Goal: Task Accomplishment & Management: Complete application form

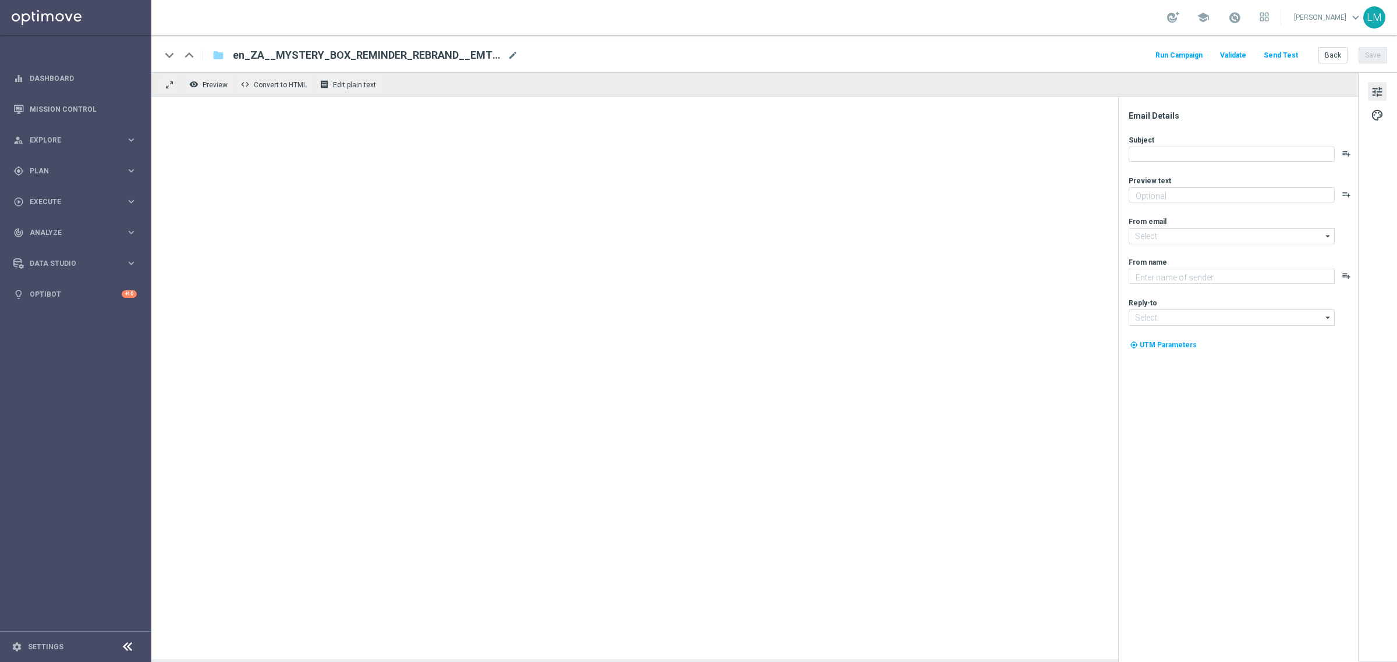
type textarea "Find out before this expires!"
type input "[EMAIL_ADDRESS][DOMAIN_NAME]"
type textarea "Lottoland"
type input "support@lottoland.co.za"
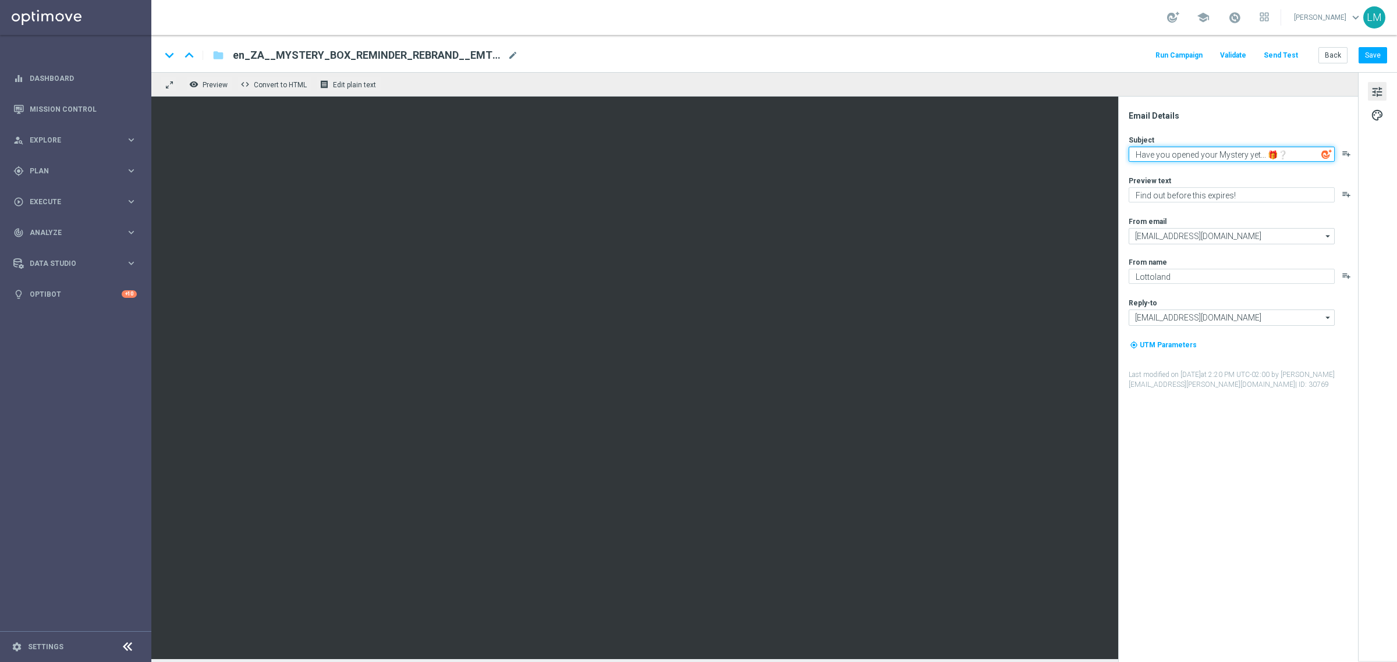
click at [1212, 157] on textarea "Have you opened your Mystery yet... 🎁❔" at bounding box center [1231, 154] width 206 height 15
paste textarea "It's just sitting there, waiting"
type textarea "It's just sitting there, waiting... 🎁❔"
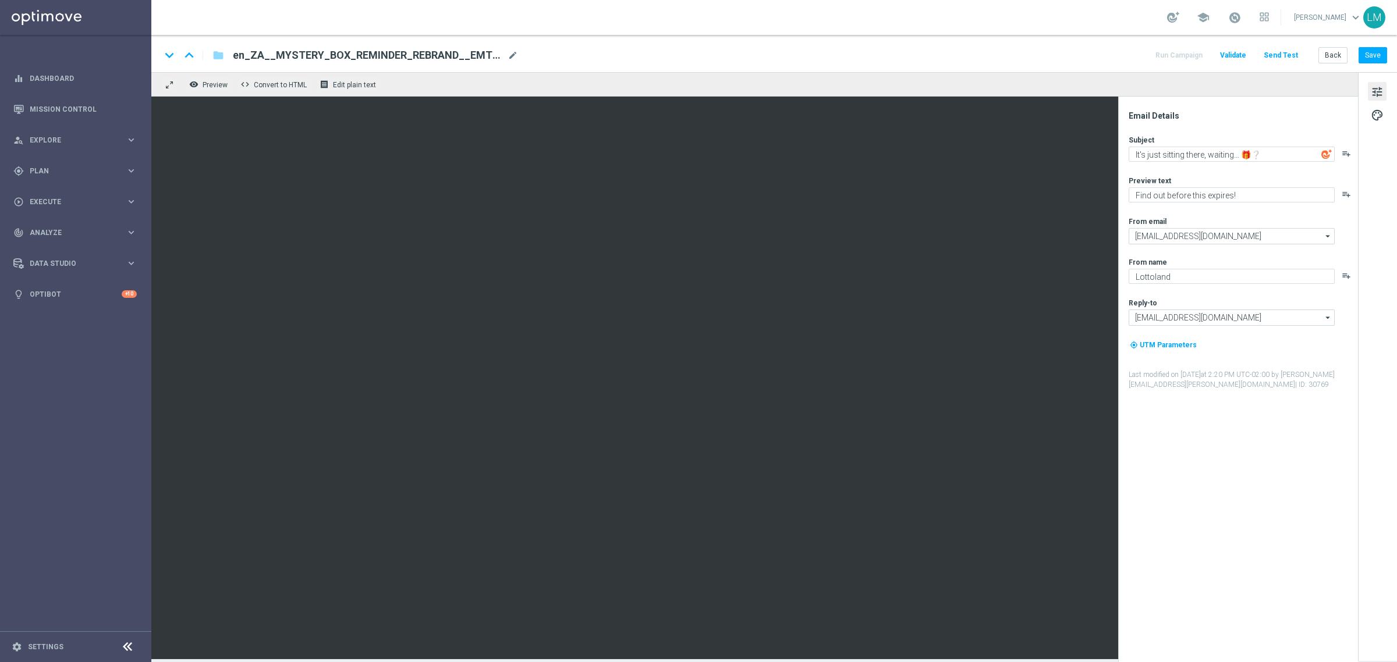
click at [1229, 166] on div "Subject It's just sitting there, waiting... 🎁❔ playlist_add Preview text Find o…" at bounding box center [1242, 262] width 228 height 255
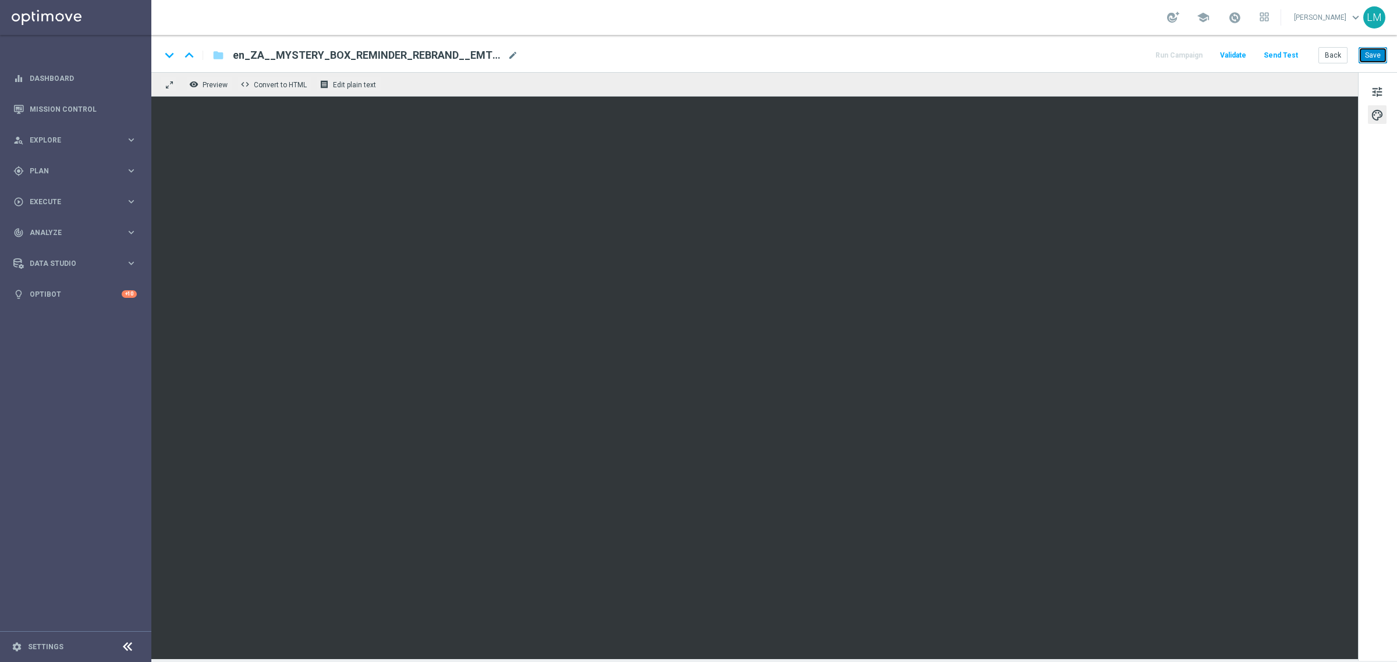
click at [1385, 51] on button "Save" at bounding box center [1372, 55] width 29 height 16
click at [1378, 59] on button "Save" at bounding box center [1372, 55] width 29 height 16
click at [1381, 90] on span "tune" at bounding box center [1377, 91] width 13 height 15
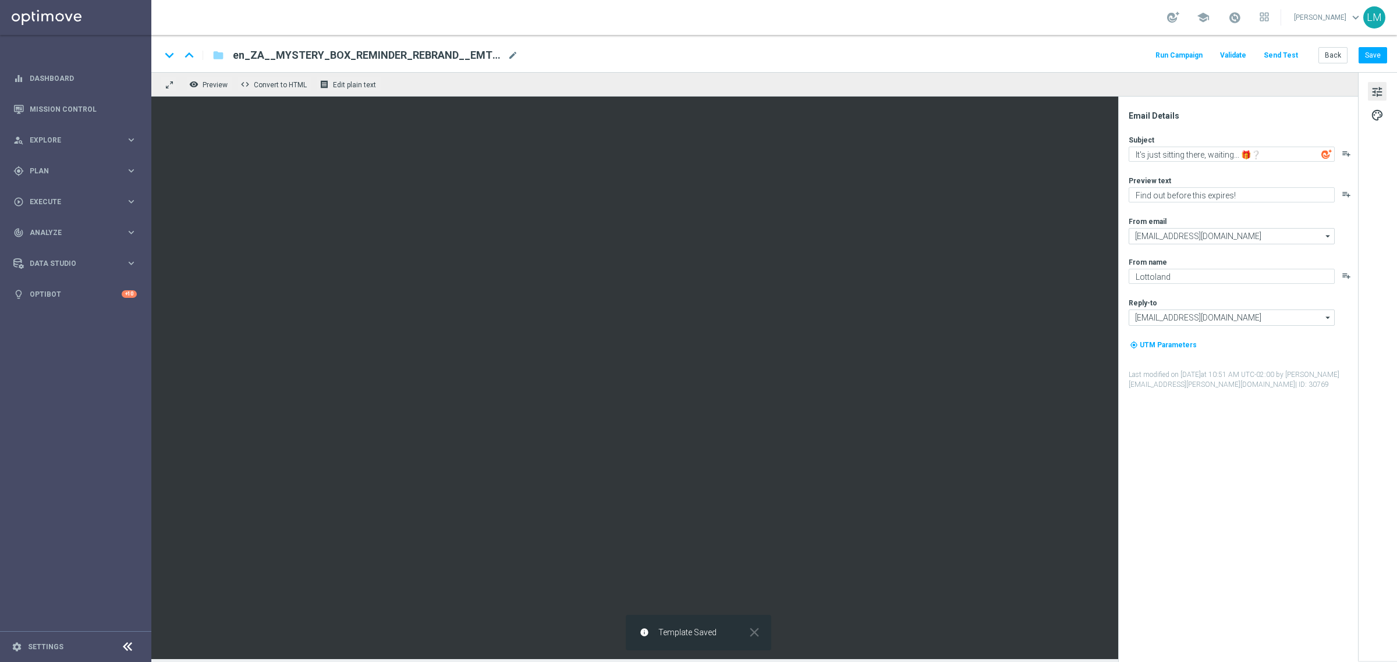
click at [1270, 50] on button "Send Test" at bounding box center [1281, 56] width 38 height 16
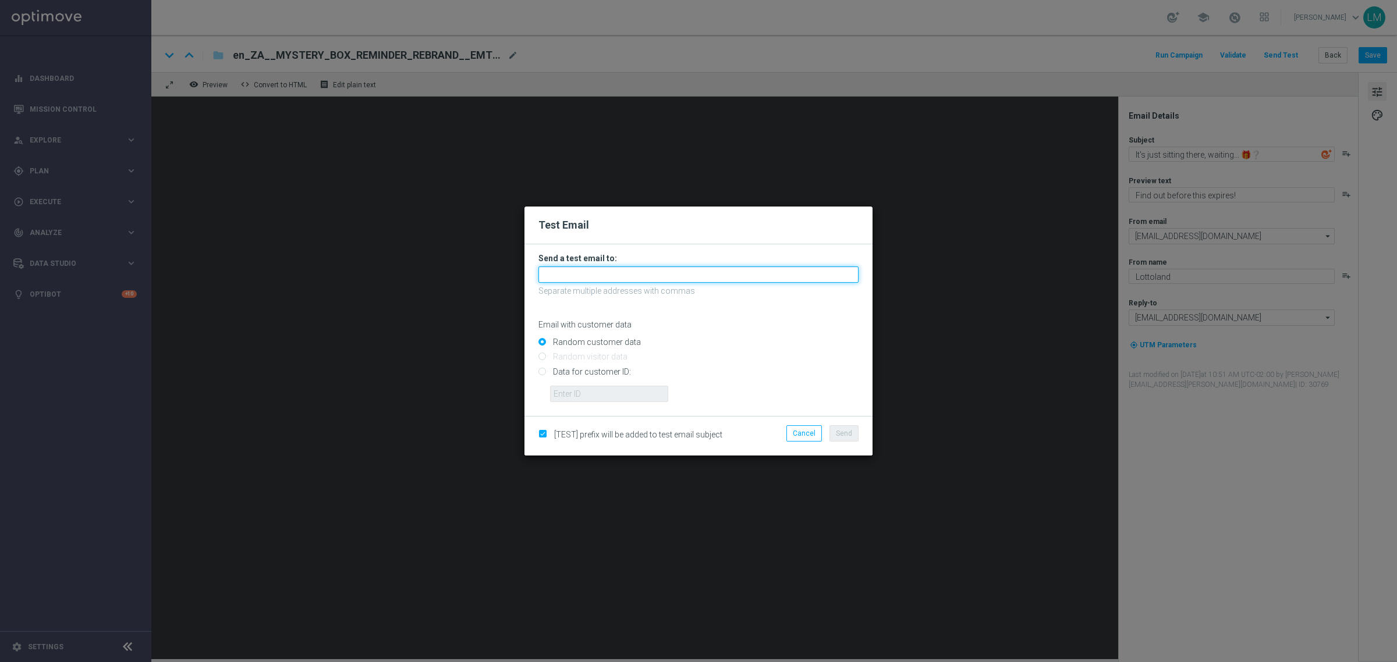
click at [650, 278] on input "text" at bounding box center [698, 275] width 320 height 16
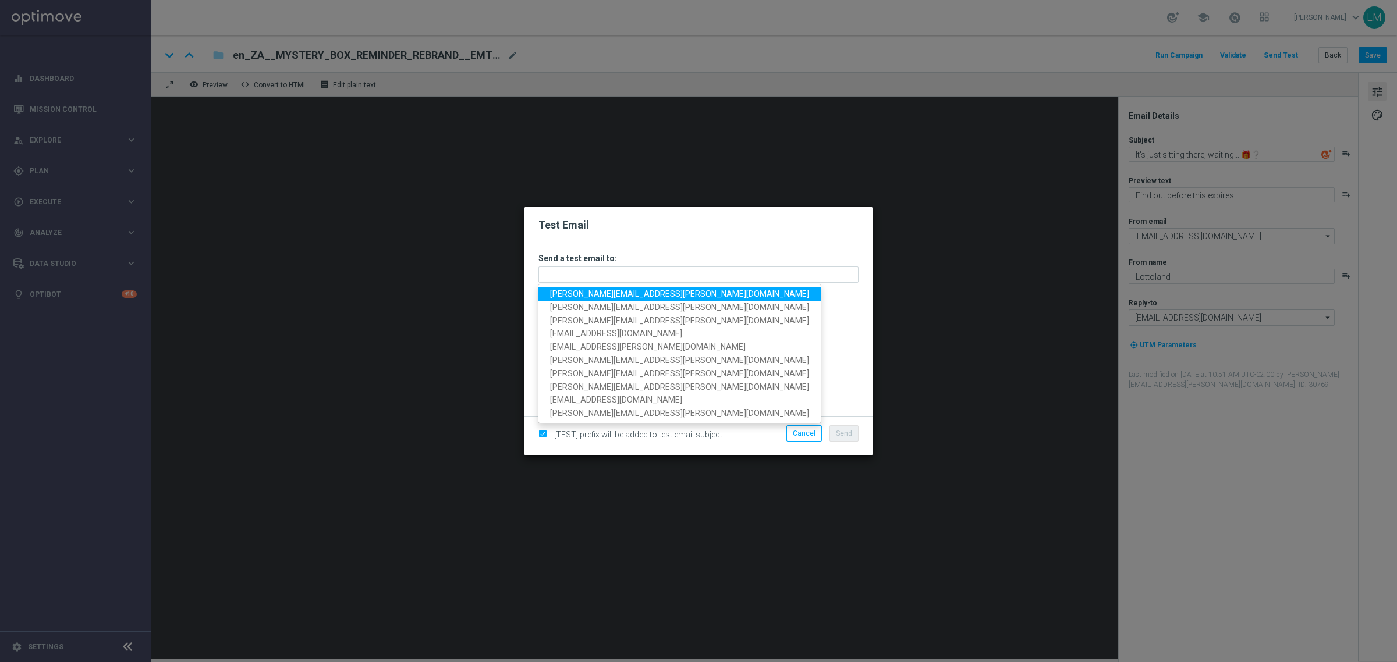
click at [647, 291] on span "leslie.martinez@lottoland.com" at bounding box center [679, 293] width 259 height 9
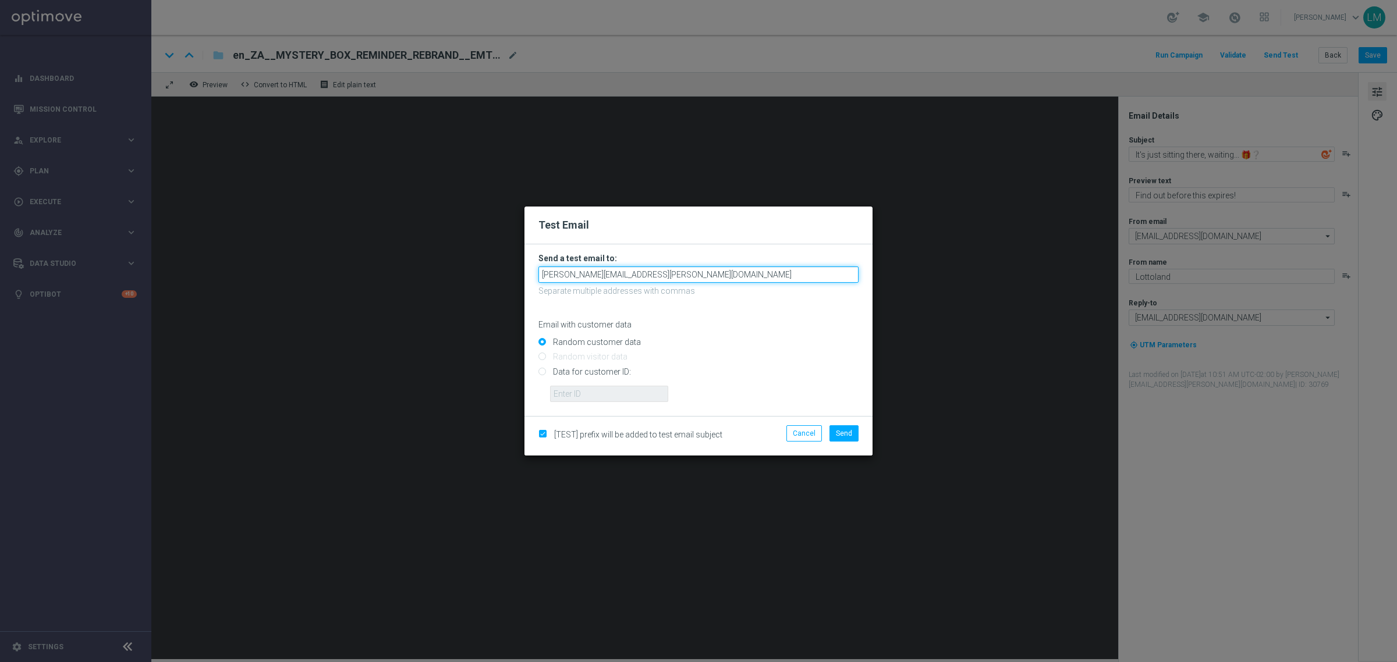
click at [708, 268] on input "leslie.martinez@lottoland.com" at bounding box center [698, 275] width 320 height 16
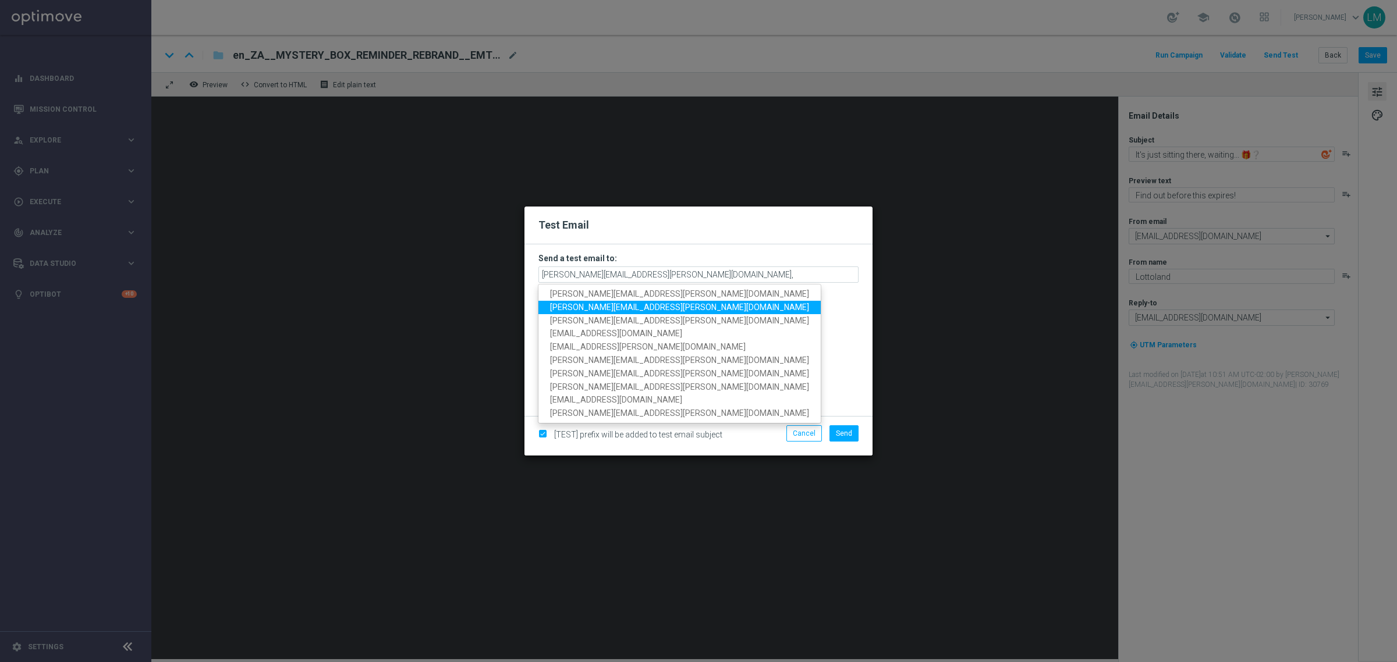
click at [664, 308] on link "millie.purcell@lottoland.com" at bounding box center [679, 307] width 282 height 13
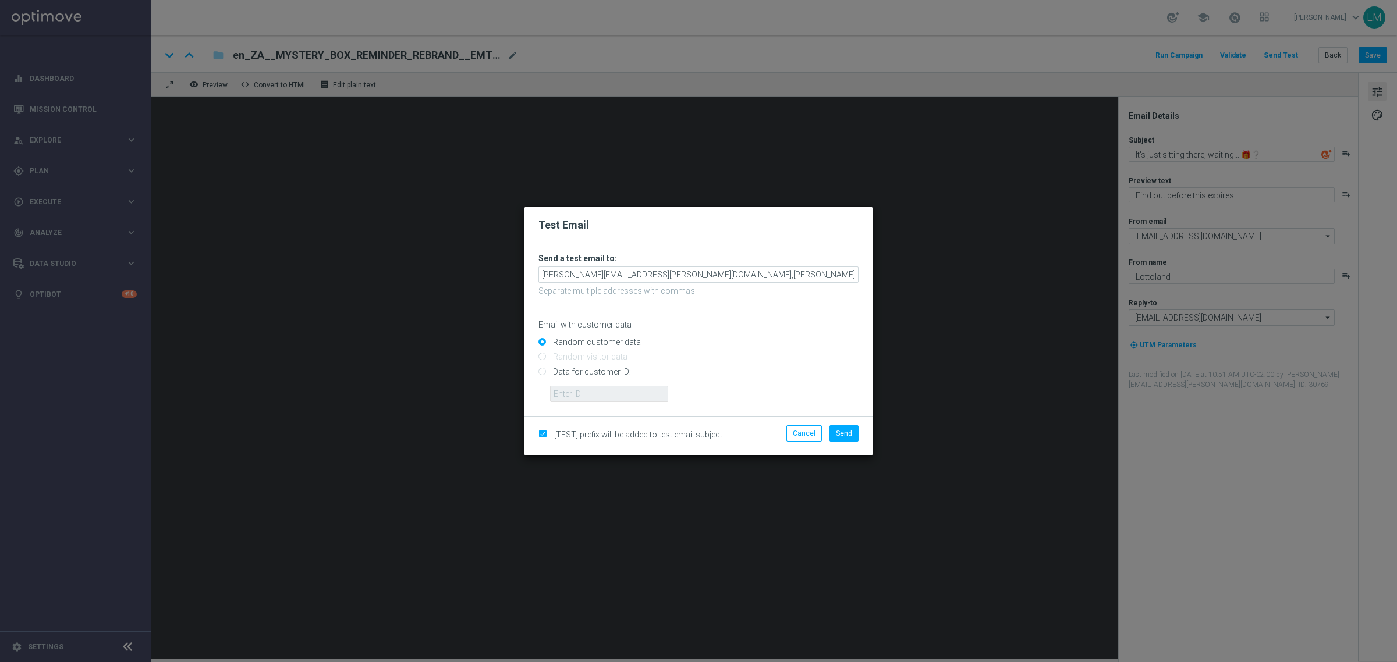
click at [775, 264] on form "Send a test email to: leslie.martinez@lottoland.com,millie.purcell@lottoland.co…" at bounding box center [698, 327] width 320 height 149
click at [770, 269] on input "leslie.martinez@lottoland.com,millie.purcell@lottoland.com" at bounding box center [698, 275] width 320 height 16
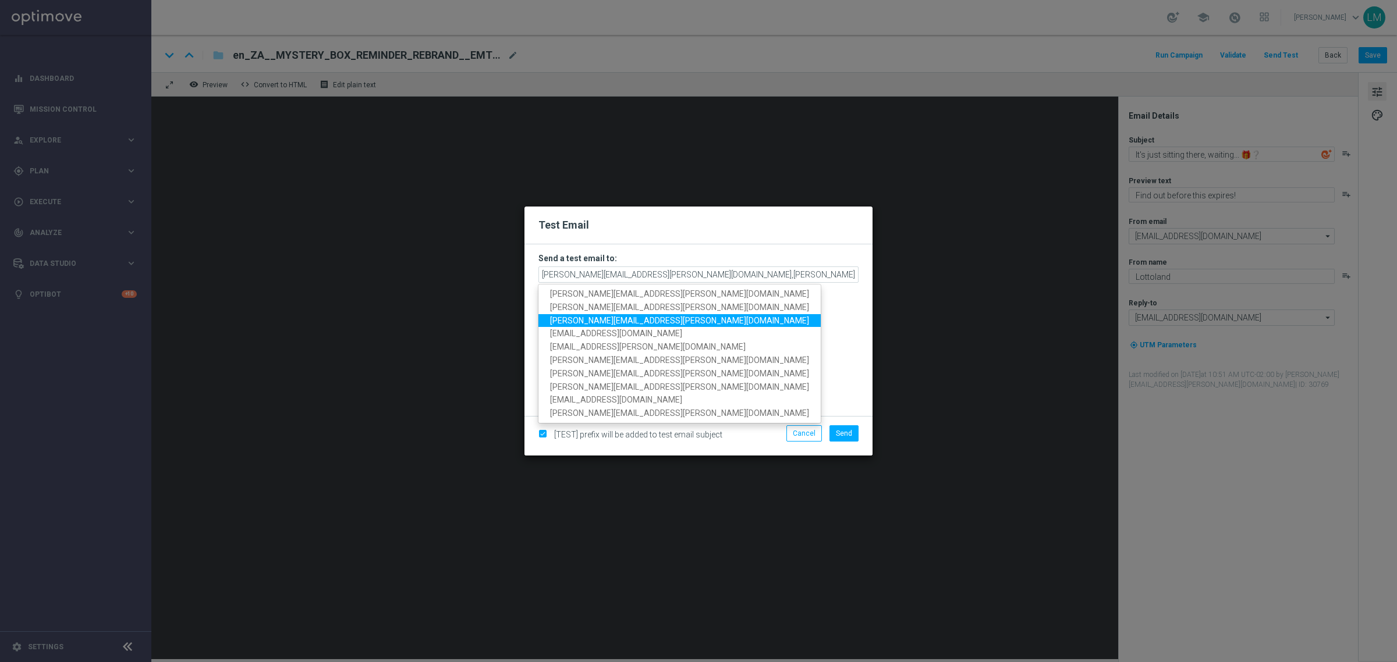
click at [630, 318] on span "ricky.hubbard@lottoland.com" at bounding box center [679, 319] width 259 height 9
type input "leslie.martinez@lottoland.com,millie.purcell@lottoland.com,ricky.hubbard@lottol…"
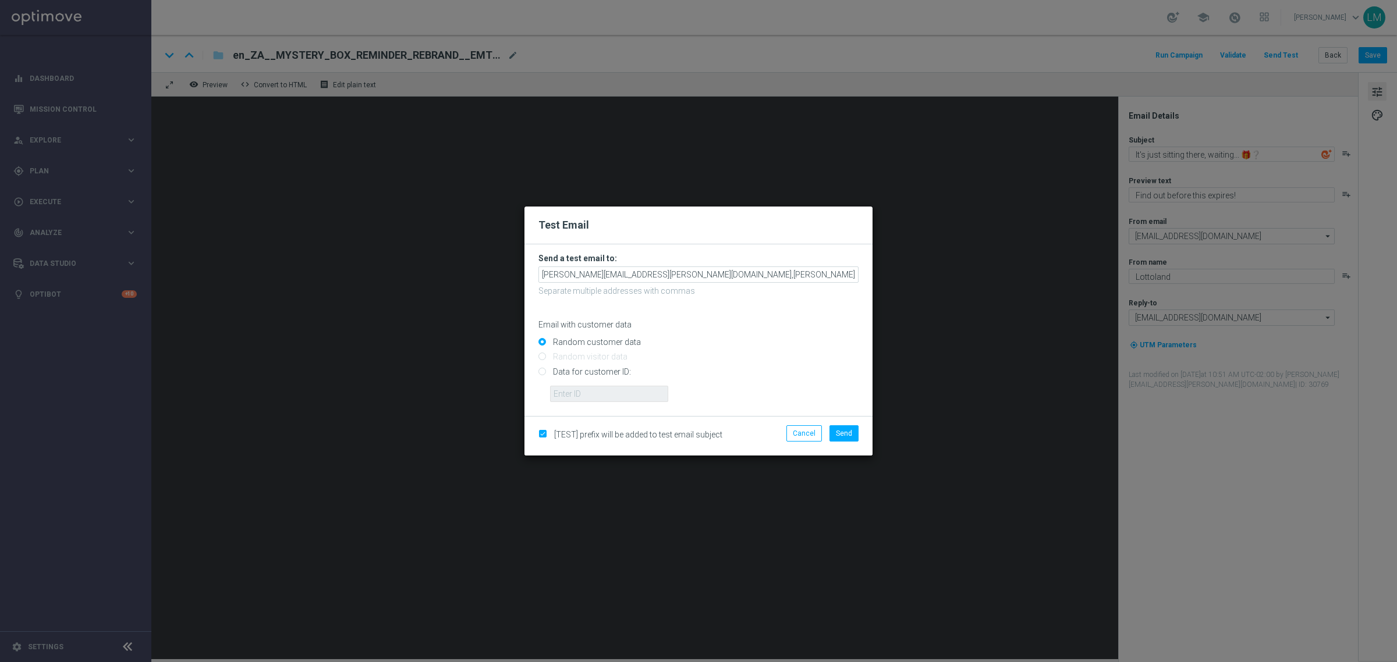
click at [601, 371] on input "Data for customer ID:" at bounding box center [698, 376] width 320 height 16
radio input "true"
click at [586, 391] on input "text" at bounding box center [609, 394] width 118 height 16
type input "10505907"
drag, startPoint x: 761, startPoint y: 382, endPoint x: 809, endPoint y: 399, distance: 51.2
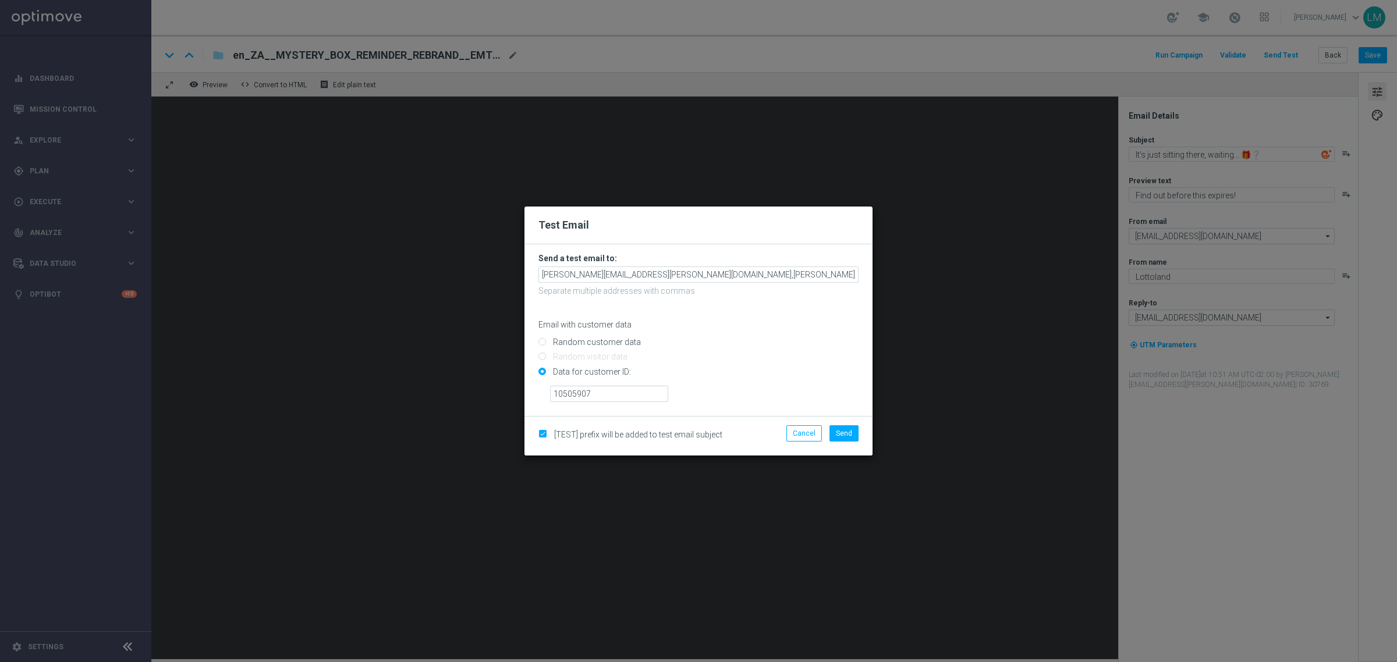
click at [761, 382] on input "Data for customer ID:" at bounding box center [698, 376] width 320 height 16
click at [848, 431] on span "Send" at bounding box center [844, 434] width 16 height 8
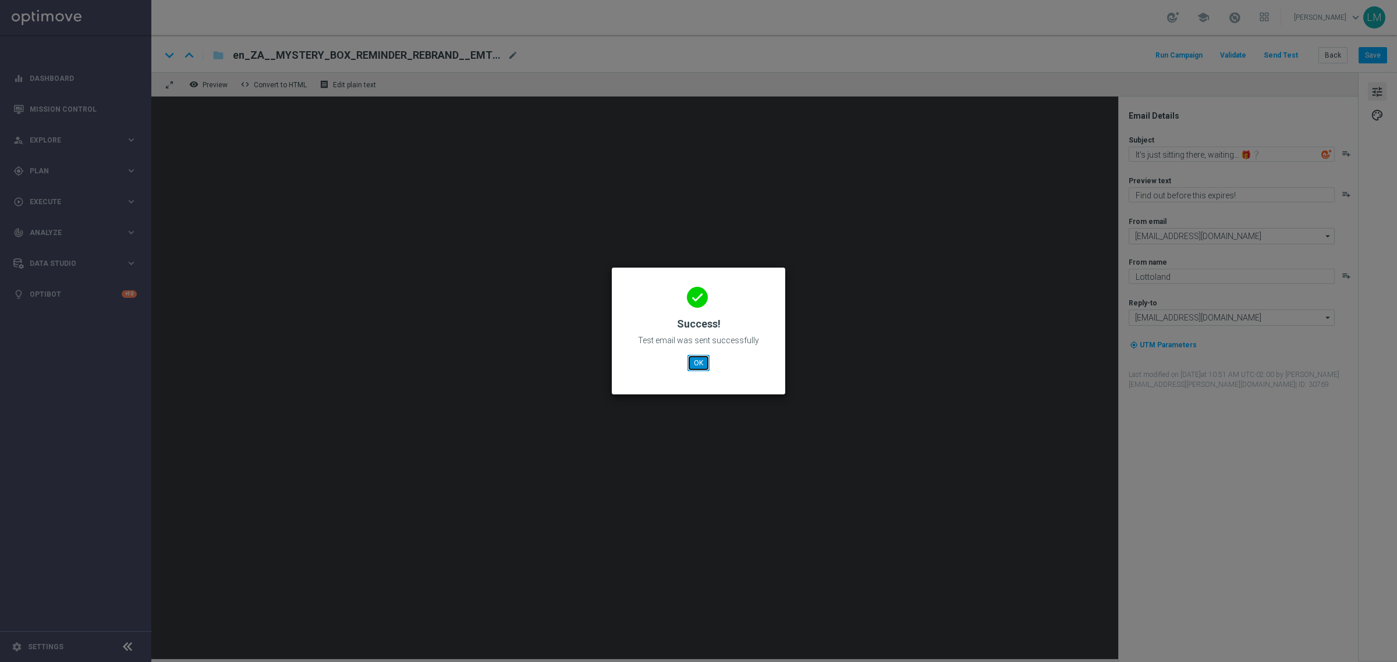
click at [705, 356] on button "OK" at bounding box center [698, 363] width 22 height 16
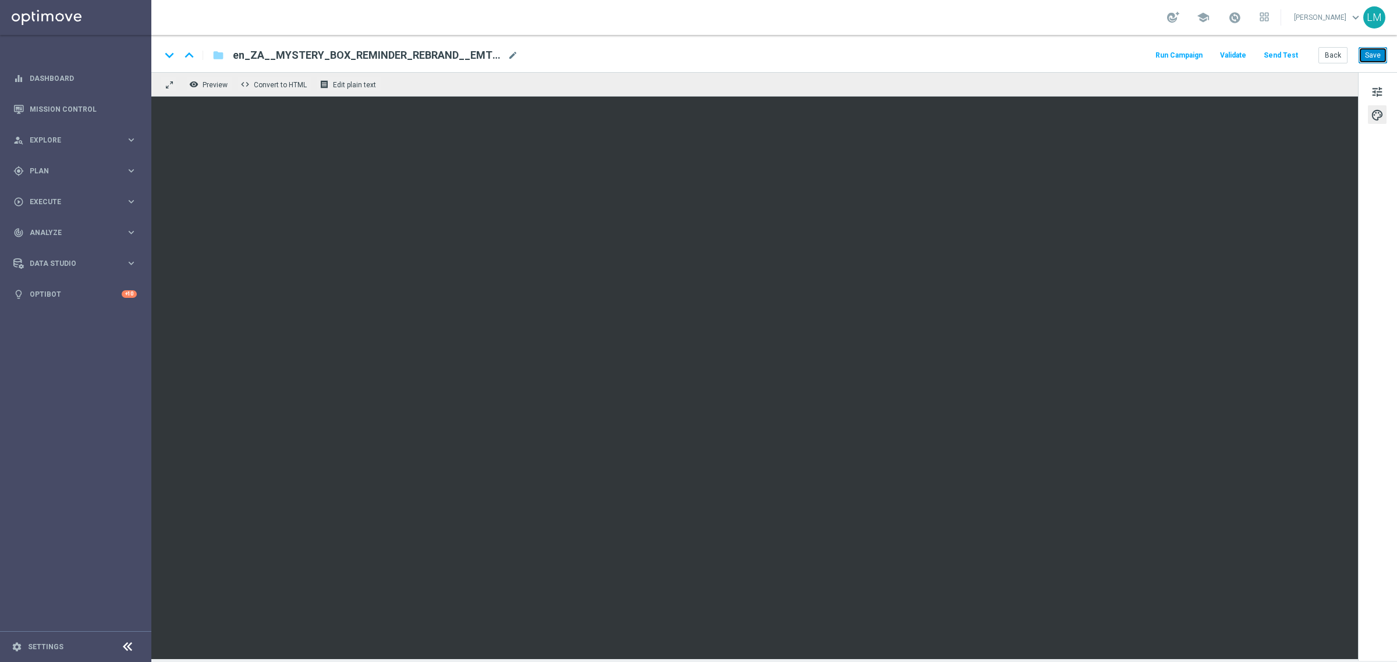
click at [1368, 52] on button "Save" at bounding box center [1372, 55] width 29 height 16
click at [1366, 51] on button "Save" at bounding box center [1372, 55] width 29 height 16
click at [1366, 59] on button "Save" at bounding box center [1372, 55] width 29 height 16
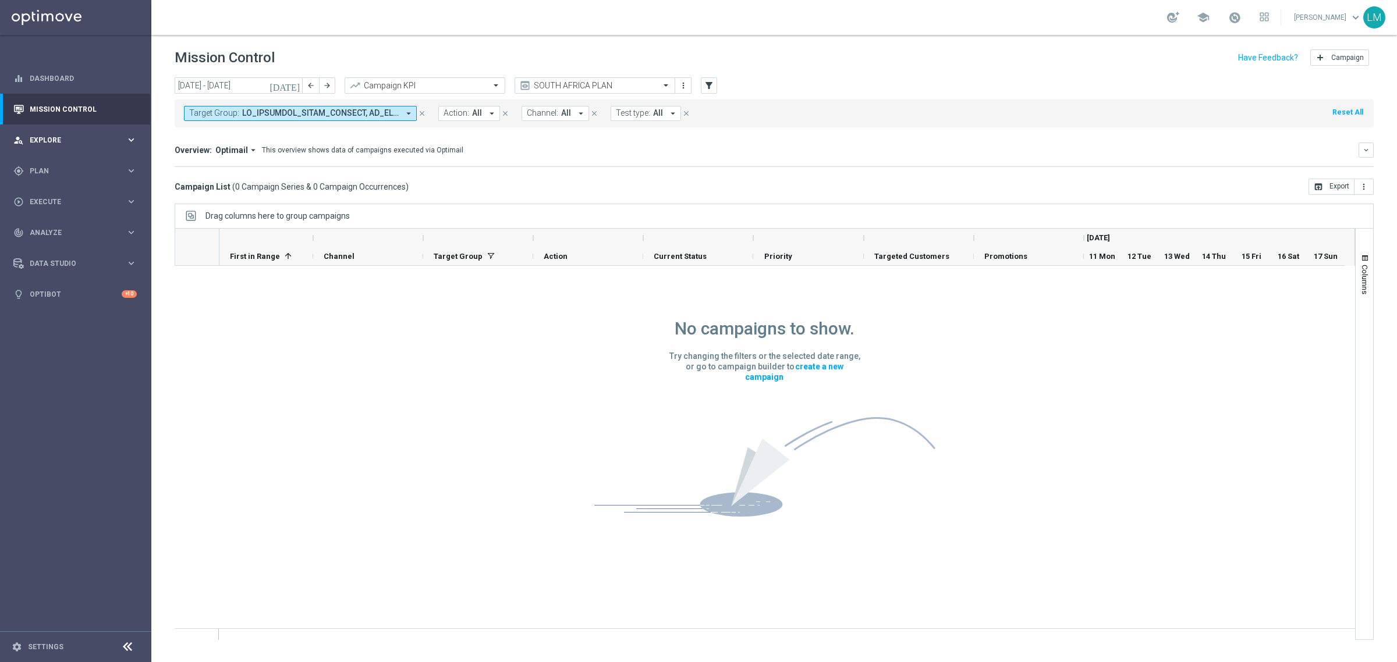
click at [131, 144] on icon "keyboard_arrow_right" at bounding box center [131, 139] width 11 height 11
click at [119, 166] on link "Customer Explorer" at bounding box center [75, 163] width 91 height 9
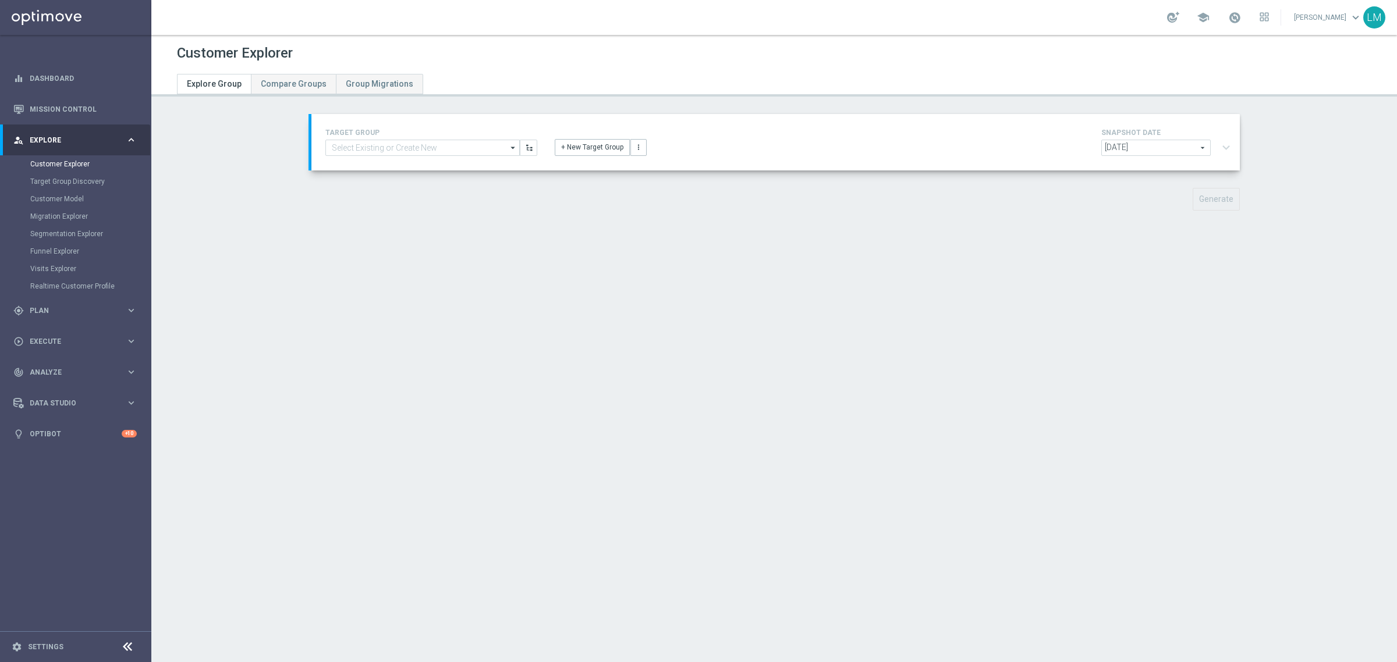
click at [425, 156] on div "TARGET GROUP arrow_drop_down Drag here to set row groups Drag here to set colum…" at bounding box center [776, 142] width 918 height 33
click at [425, 155] on input at bounding box center [422, 148] width 194 height 16
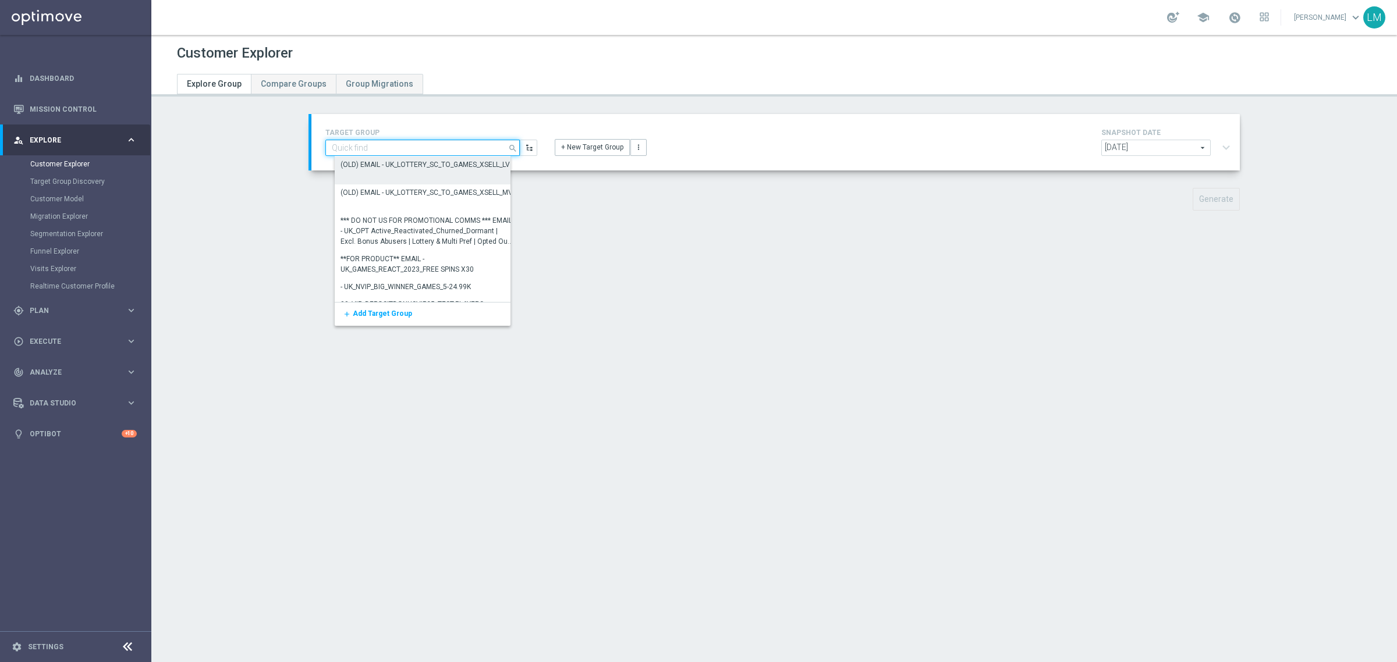
paste input "ZA_TACTICAL_EMAIL_INACTIVE_MB_REMINDER"
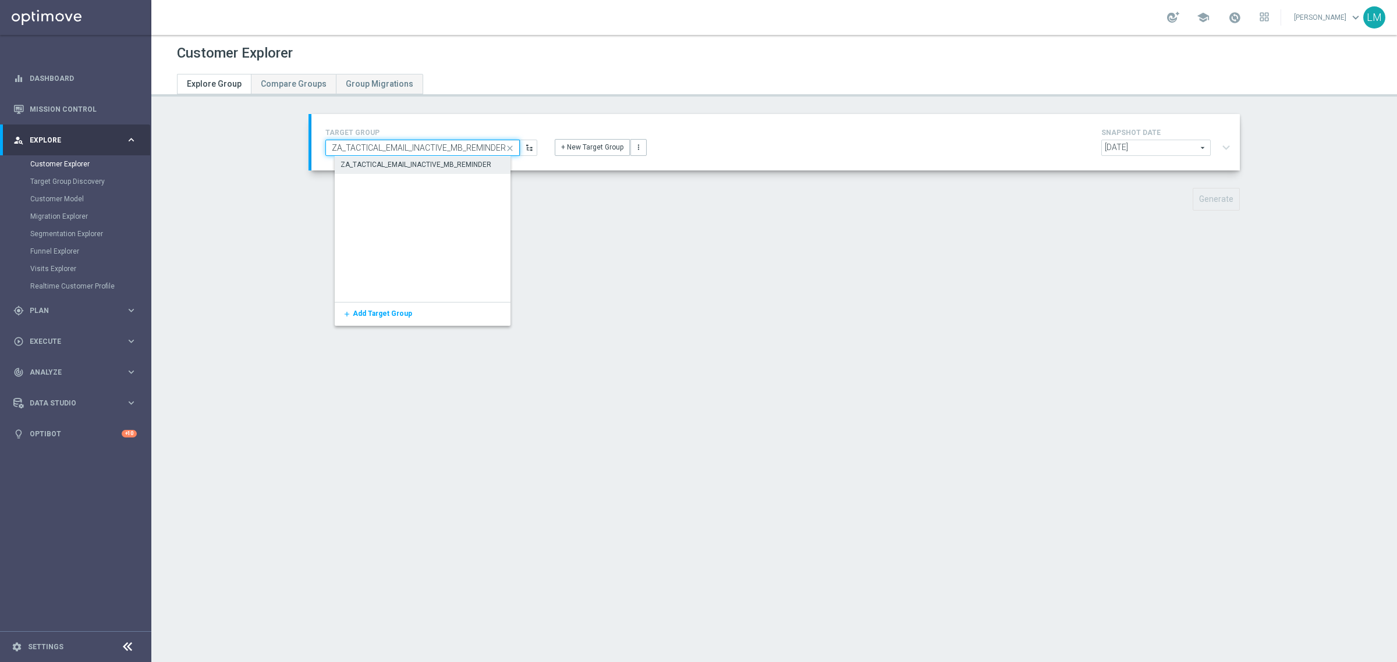
type input "ZA_TACTICAL_EMAIL_INACTIVE_MB_REMINDER"
click at [414, 166] on div "ZA_TACTICAL_EMAIL_INACTIVE_MB_REMINDER" at bounding box center [416, 165] width 151 height 10
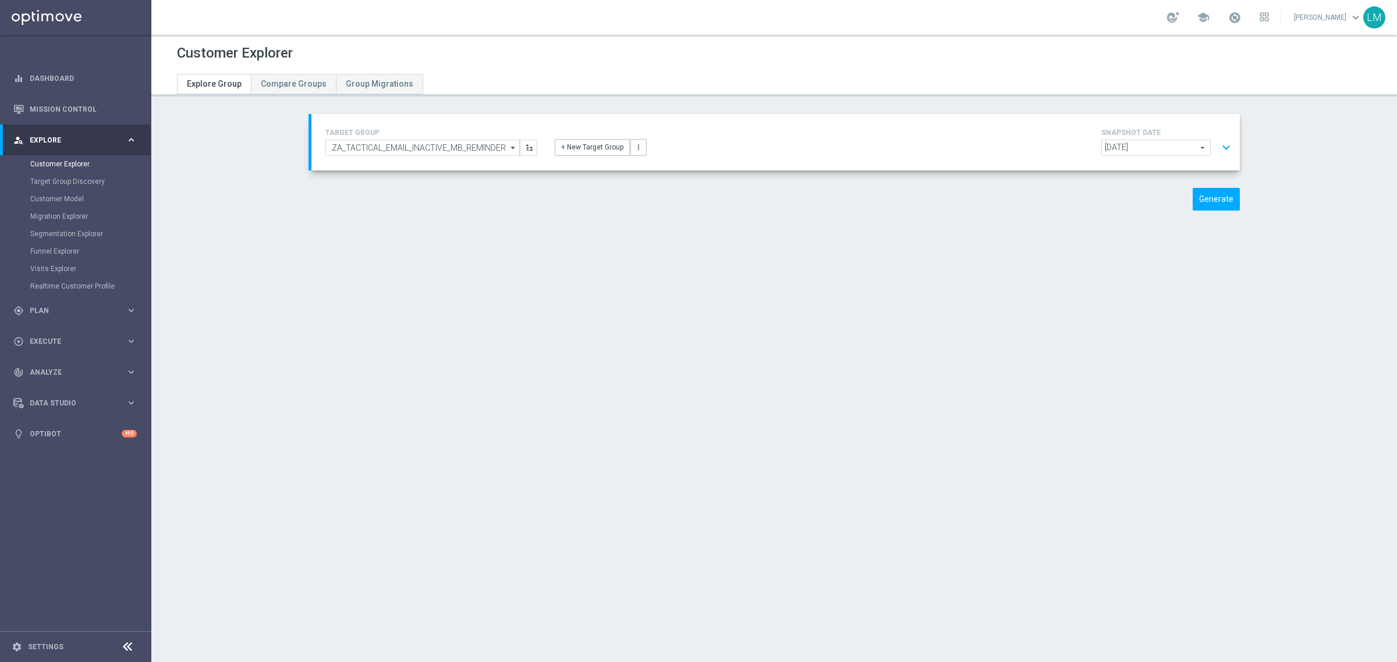
click at [1221, 143] on button "expand_more" at bounding box center [1226, 148] width 17 height 22
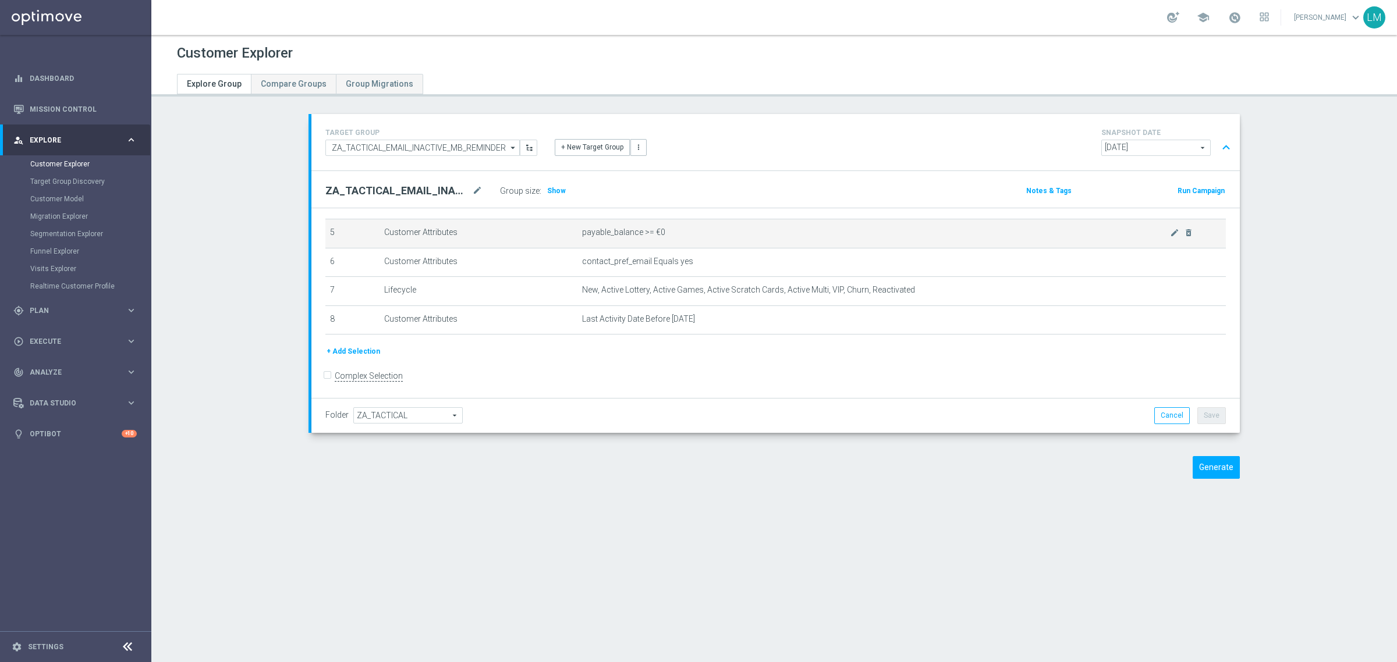
scroll to position [149, 0]
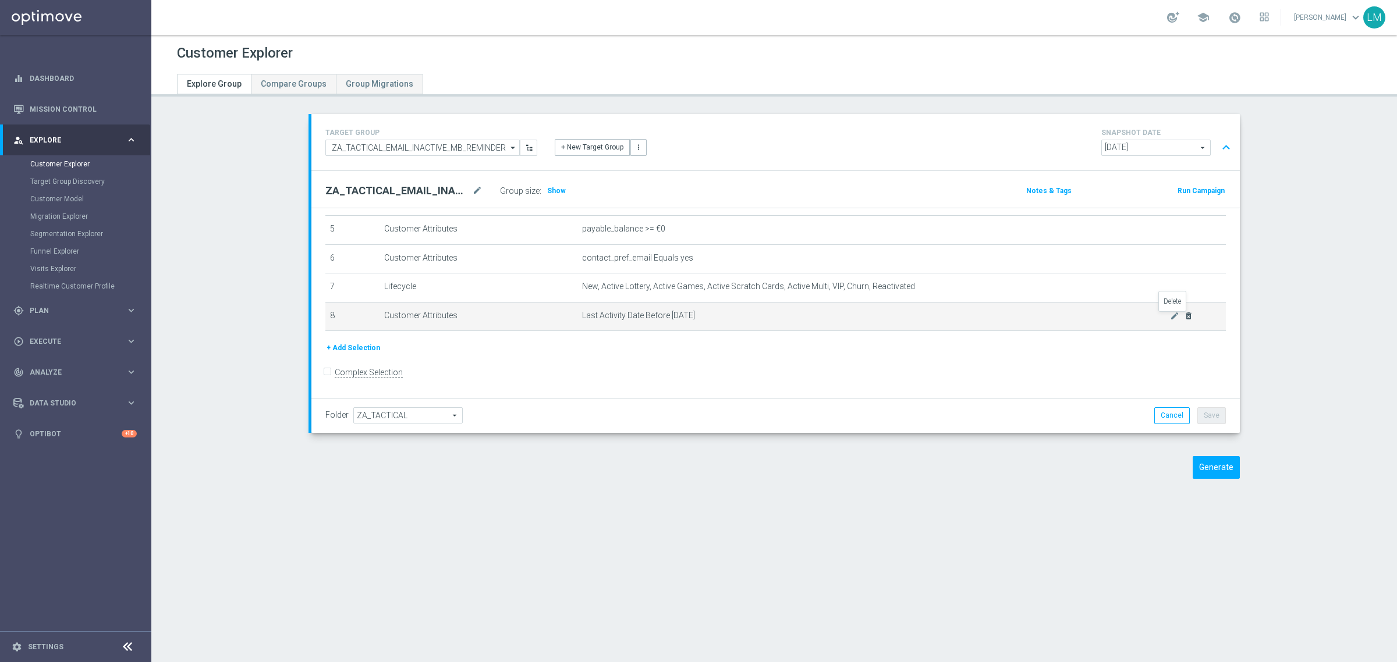
click at [1184, 321] on icon "delete_forever" at bounding box center [1188, 315] width 9 height 9
click at [1184, 320] on icon "delete_forever" at bounding box center [1188, 316] width 9 height 9
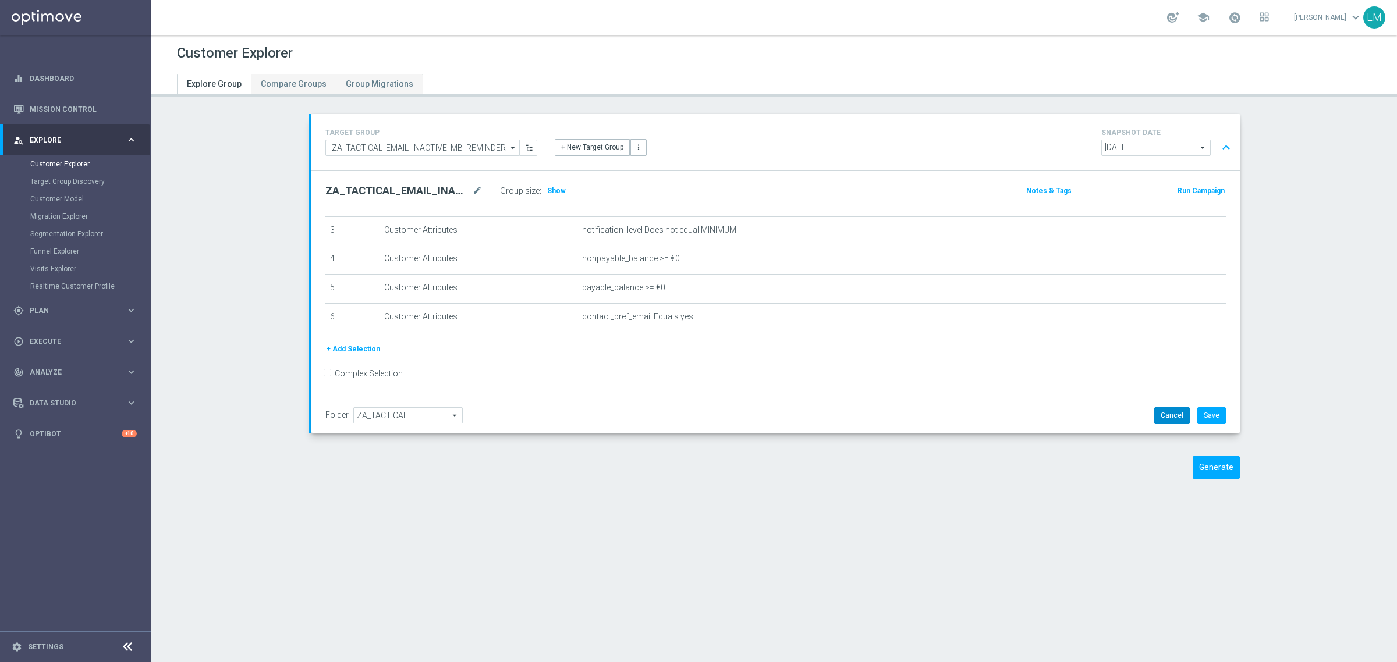
click at [1176, 419] on button "Cancel" at bounding box center [1172, 415] width 36 height 16
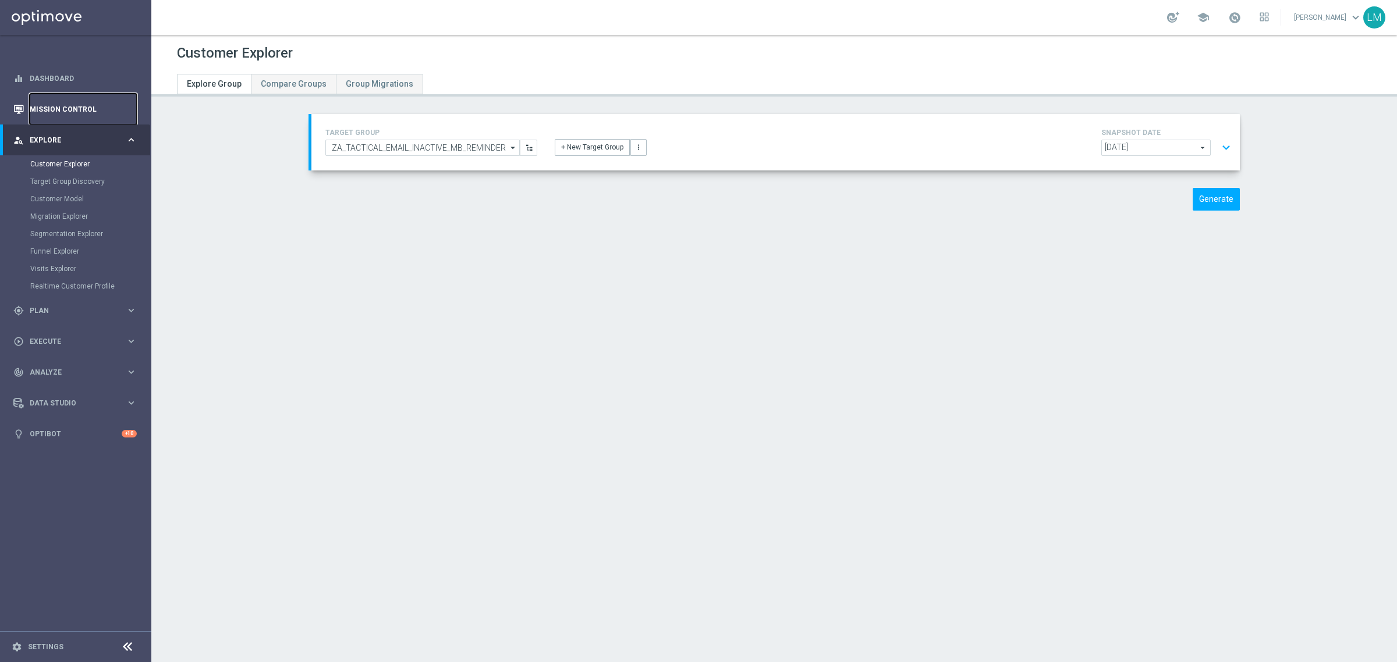
click at [76, 109] on link "Mission Control" at bounding box center [83, 109] width 107 height 31
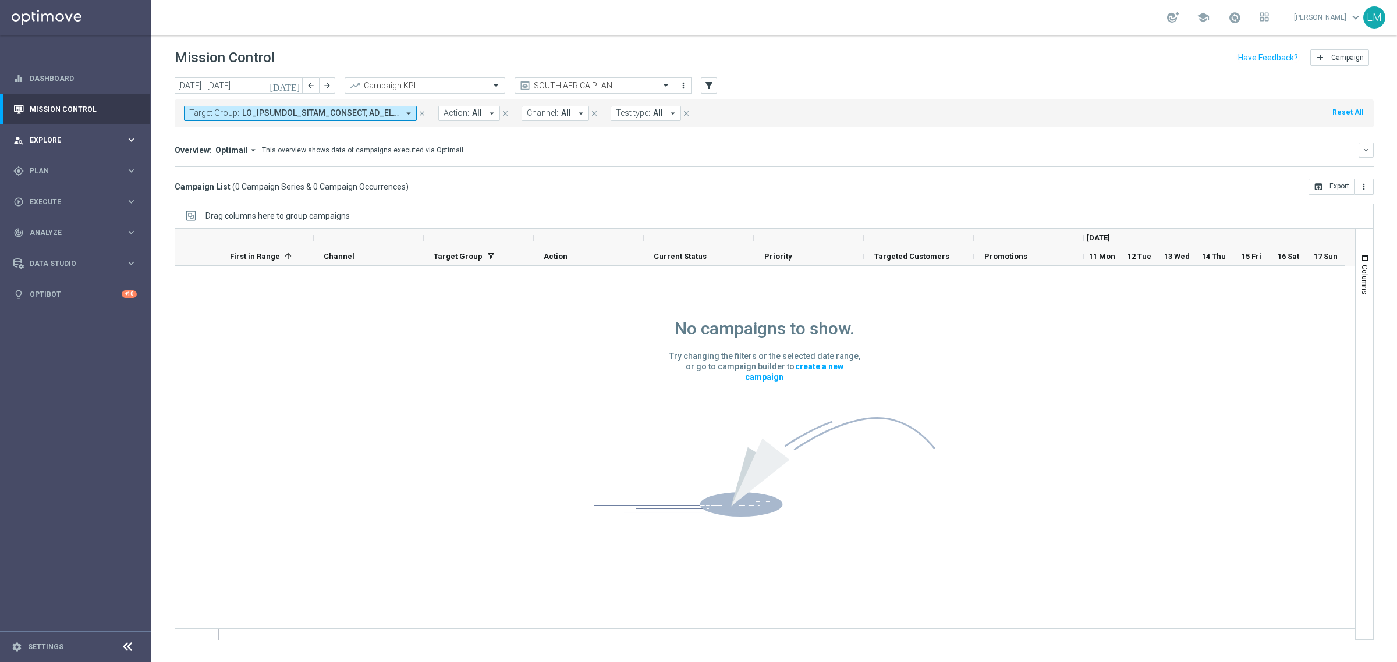
click at [56, 152] on div "person_search Explore keyboard_arrow_right" at bounding box center [75, 140] width 150 height 31
click at [77, 165] on link "Customer Explorer" at bounding box center [75, 163] width 91 height 9
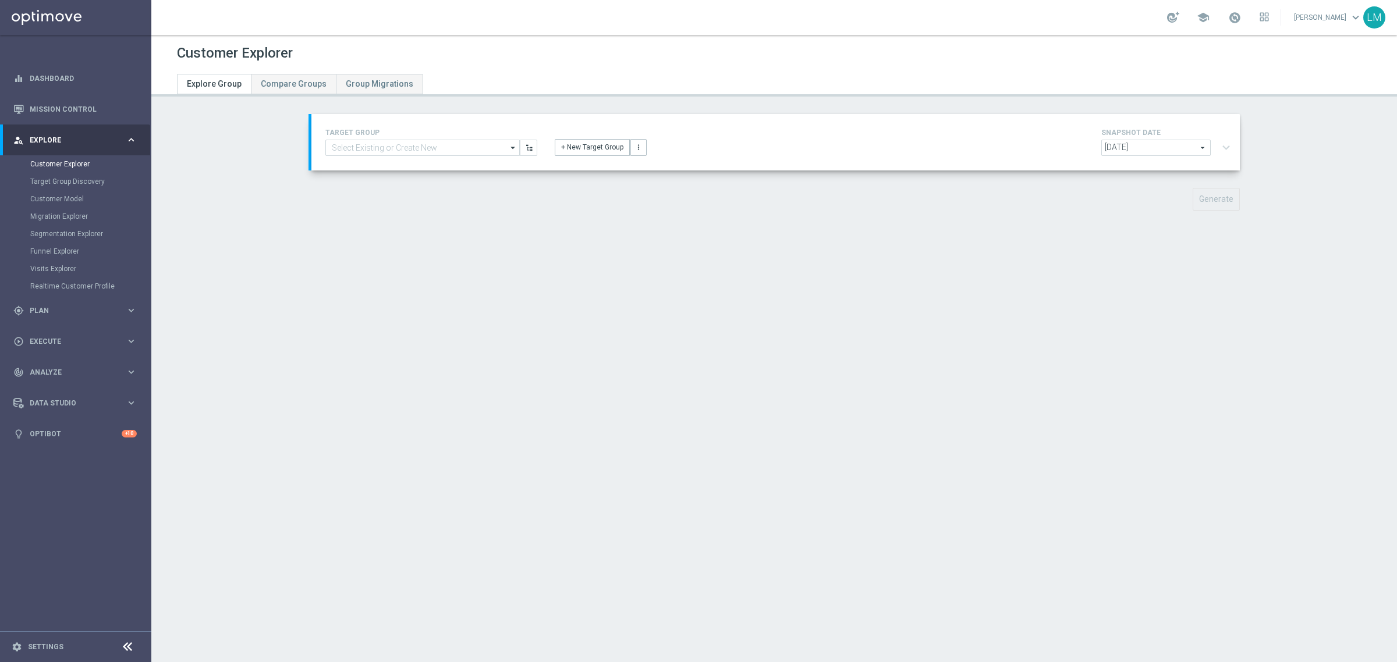
click at [485, 157] on div "TARGET GROUP arrow_drop_down Drag here to set row groups Drag here to set colum…" at bounding box center [776, 142] width 918 height 33
click at [479, 151] on input at bounding box center [422, 148] width 194 height 16
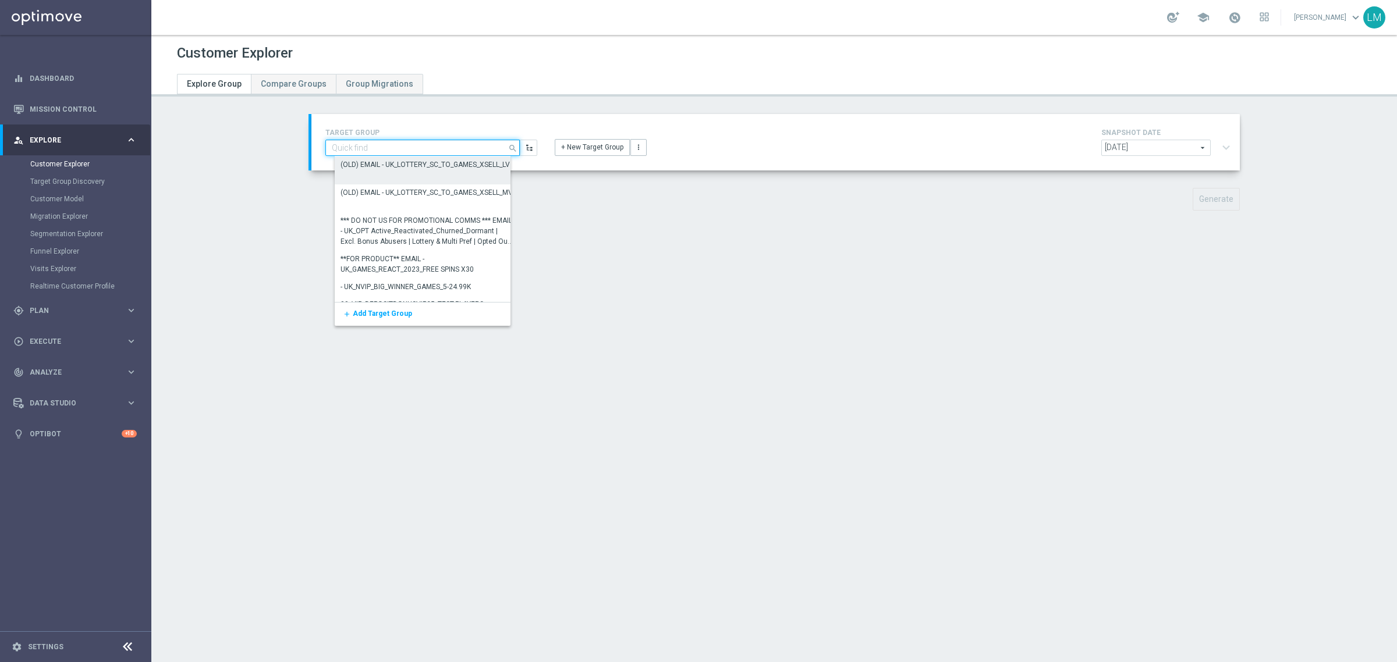
paste input "ZA_TACTICAL_EMAIL_INACTIVE_MB_REMINDER"
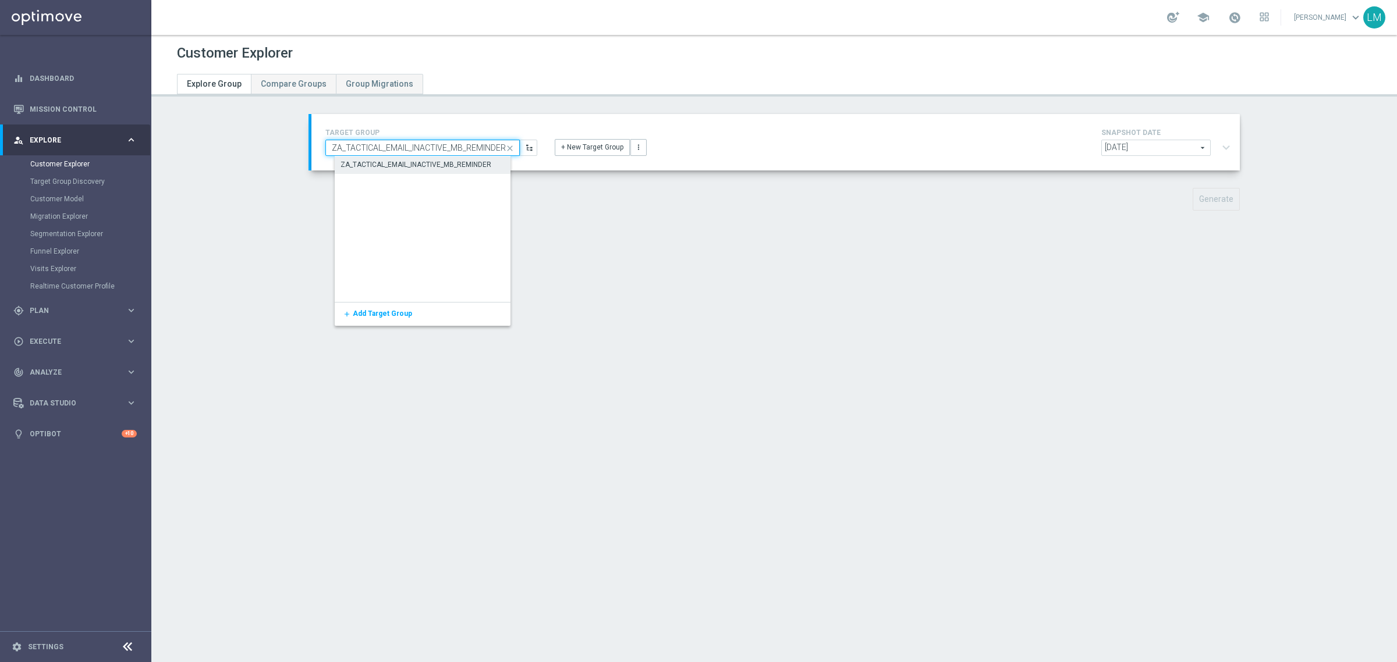
type input "ZA_TACTICAL_EMAIL_INACTIVE_MB_REMINDER"
click at [460, 166] on div "ZA_TACTICAL_EMAIL_INACTIVE_MB_REMINDER" at bounding box center [415, 164] width 151 height 10
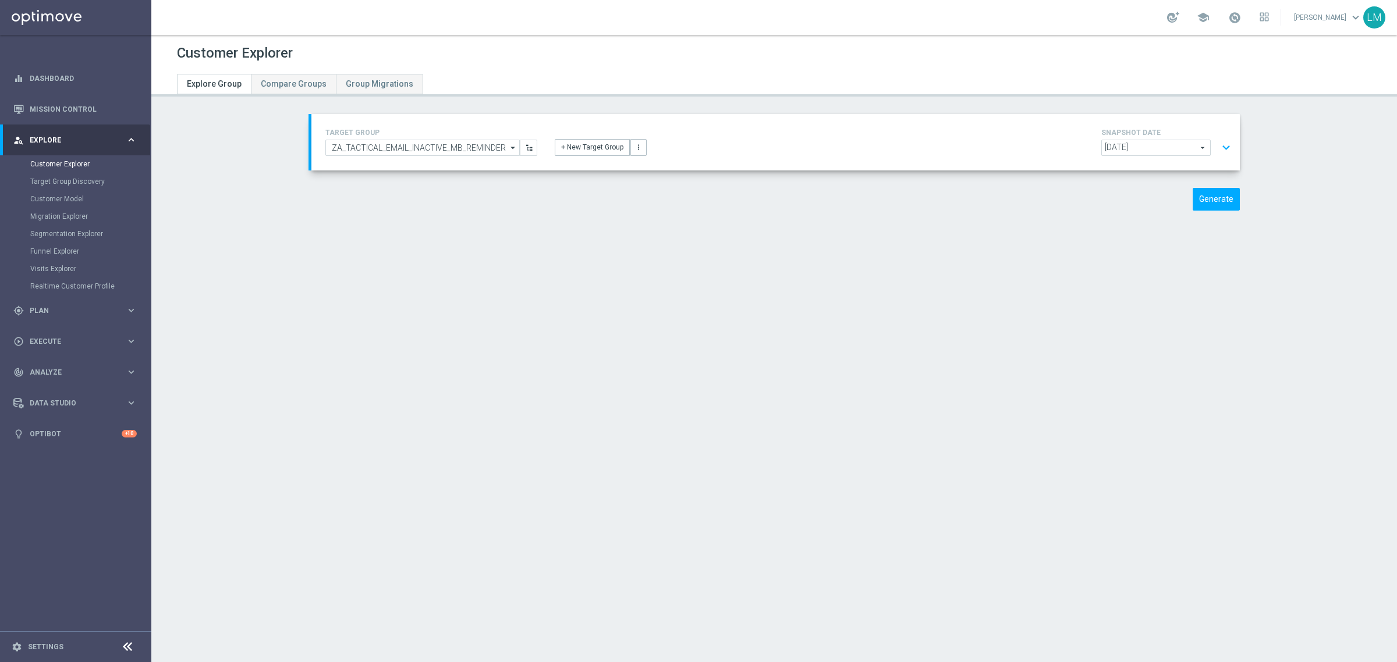
click at [1223, 144] on button "expand_more" at bounding box center [1226, 148] width 17 height 22
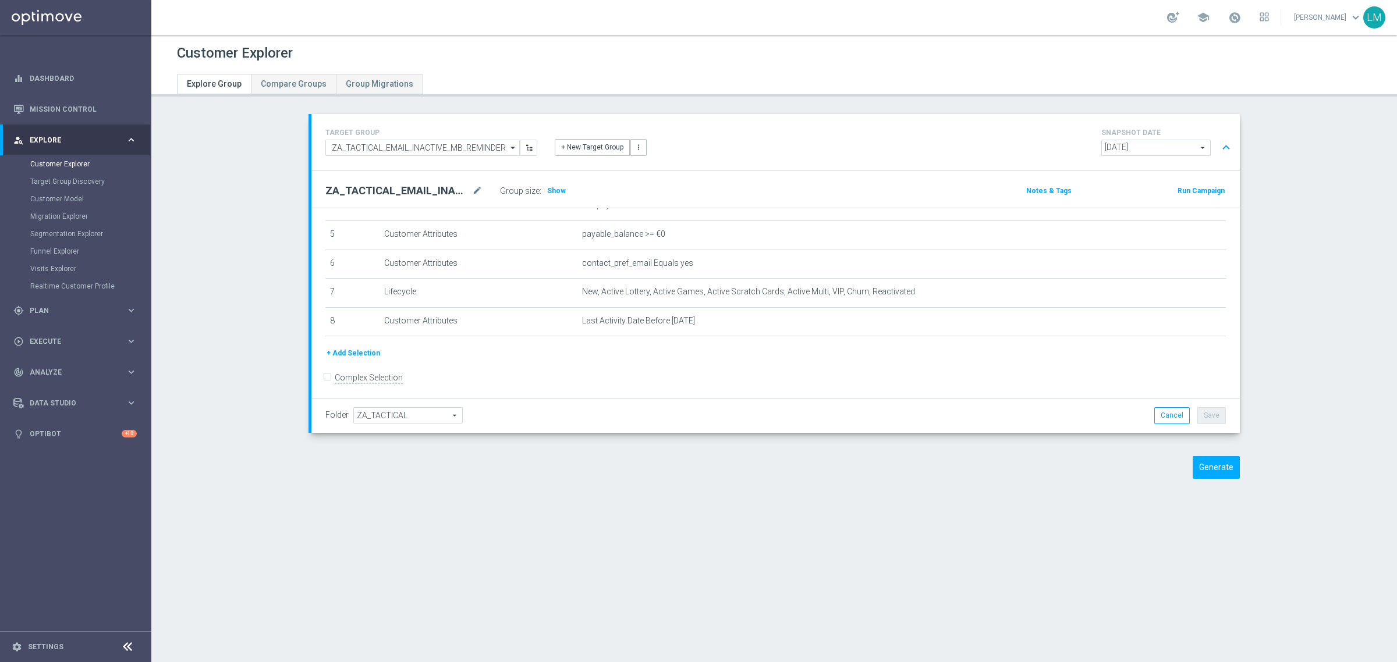
scroll to position [149, 0]
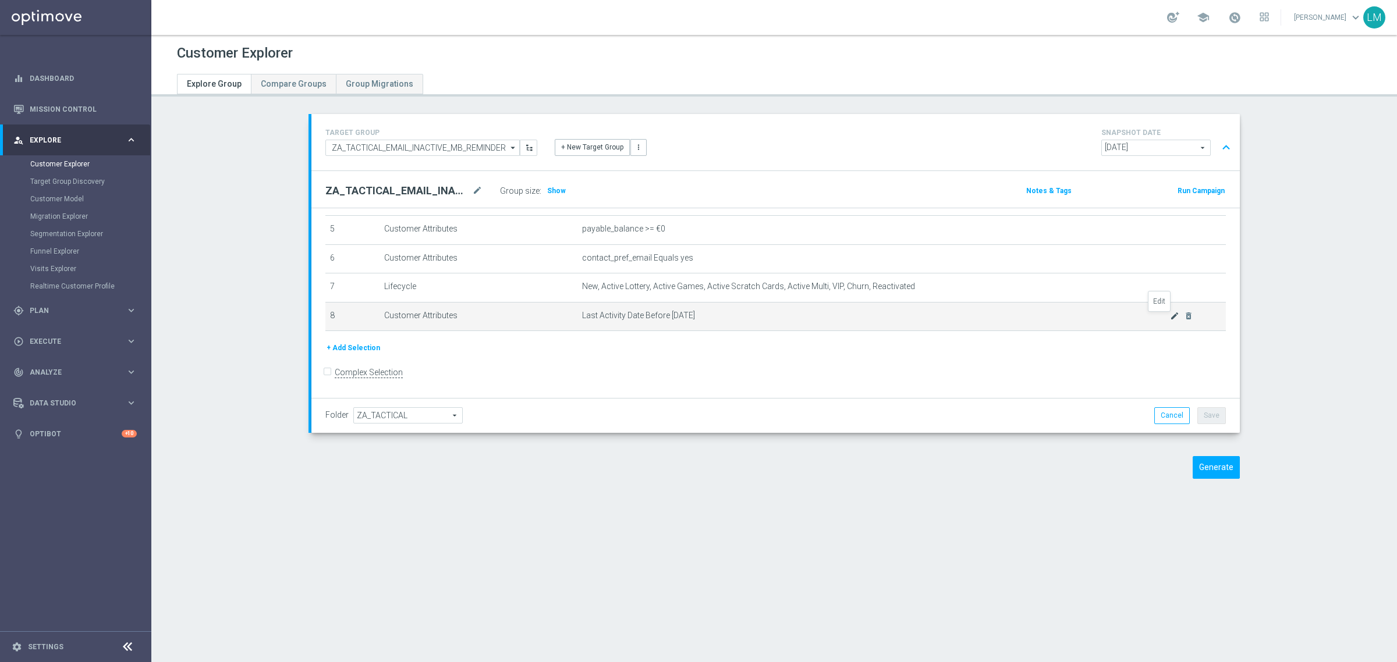
click at [1170, 316] on icon "mode_edit" at bounding box center [1174, 315] width 9 height 9
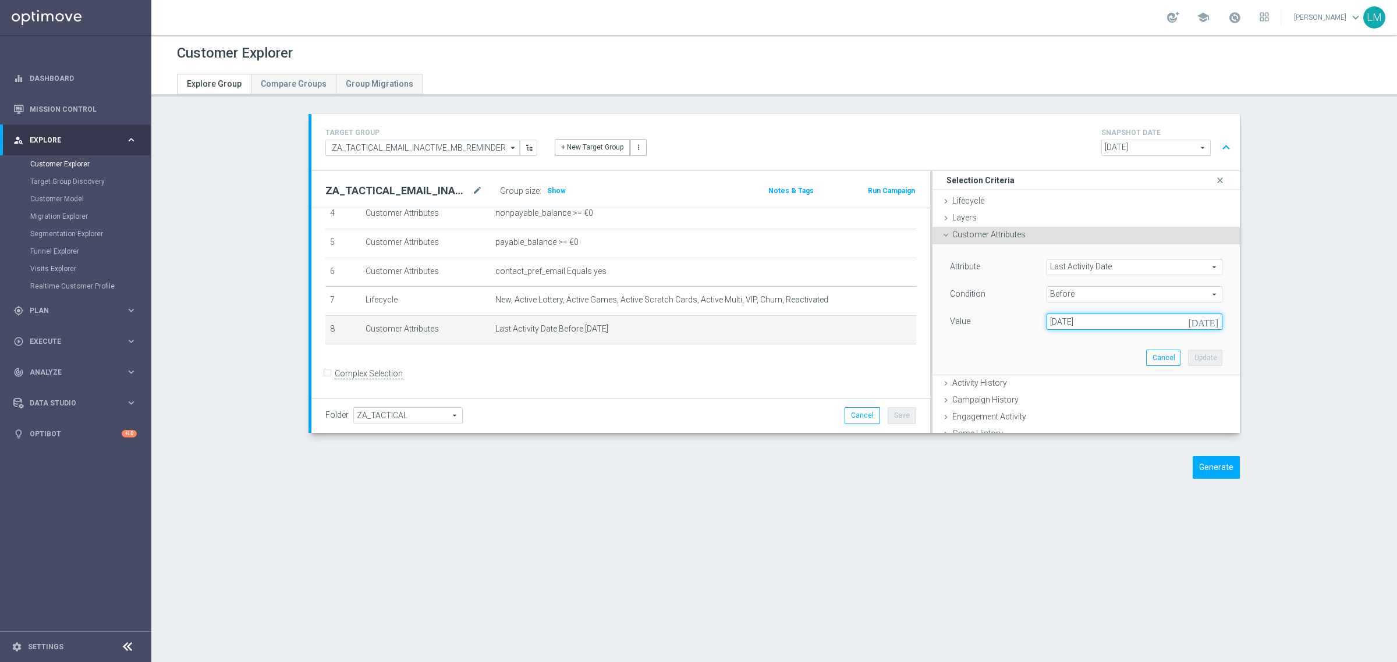
click at [1049, 318] on input "31 Jul 2025" at bounding box center [1134, 322] width 176 height 16
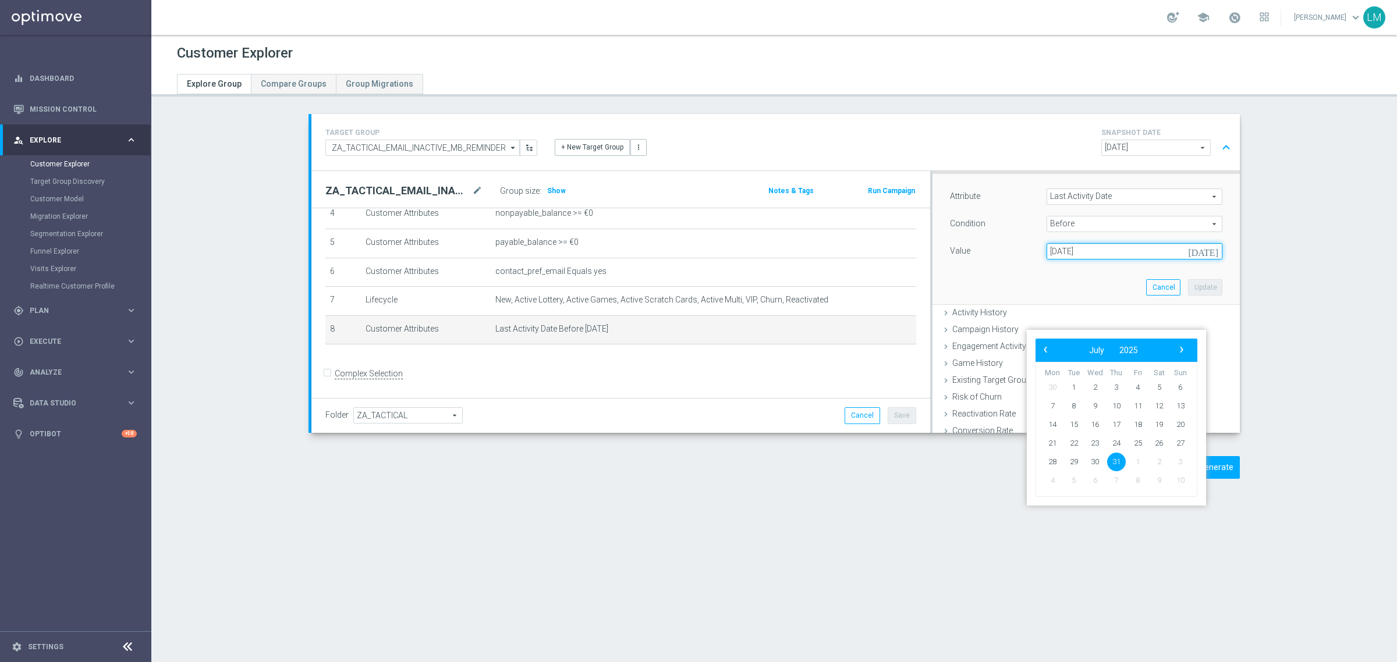
scroll to position [73, 0]
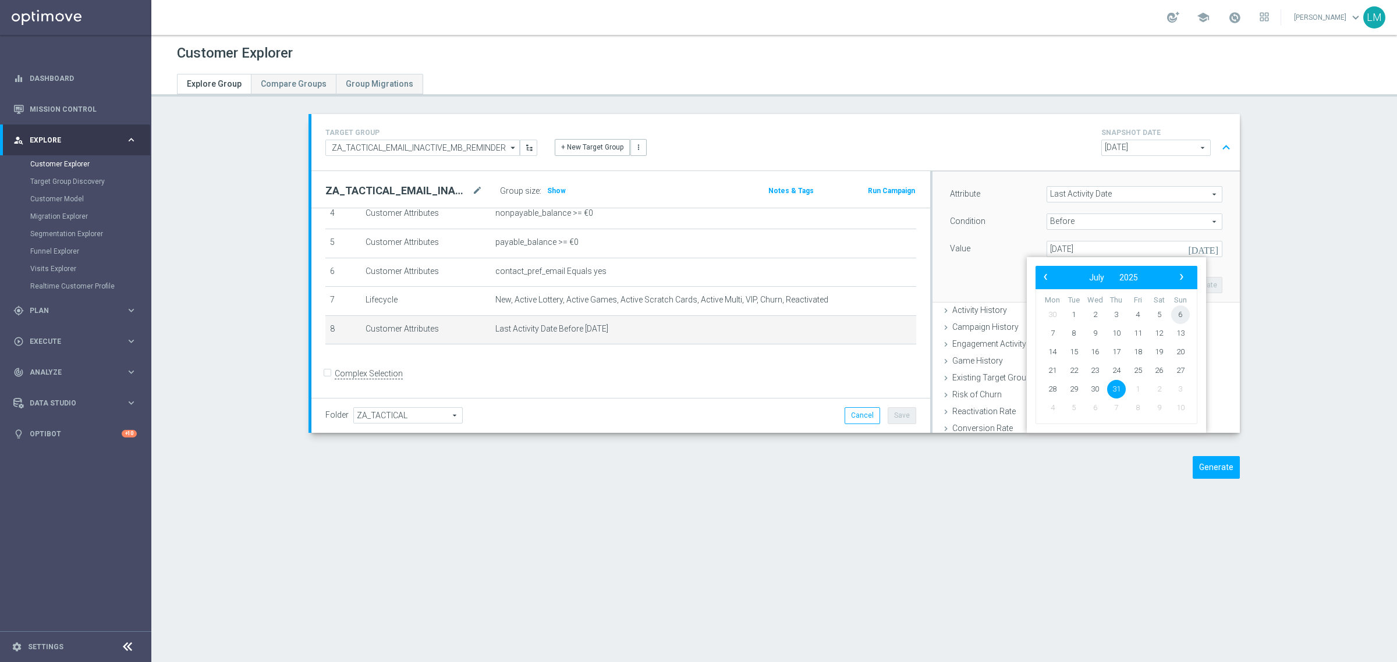
click at [1117, 409] on span "7" at bounding box center [1116, 408] width 19 height 19
click at [1181, 281] on span "›" at bounding box center [1181, 276] width 15 height 15
click at [1116, 332] on span "7" at bounding box center [1116, 333] width 19 height 19
type input "07 Aug 2025"
click at [1192, 288] on button "Update" at bounding box center [1205, 285] width 34 height 16
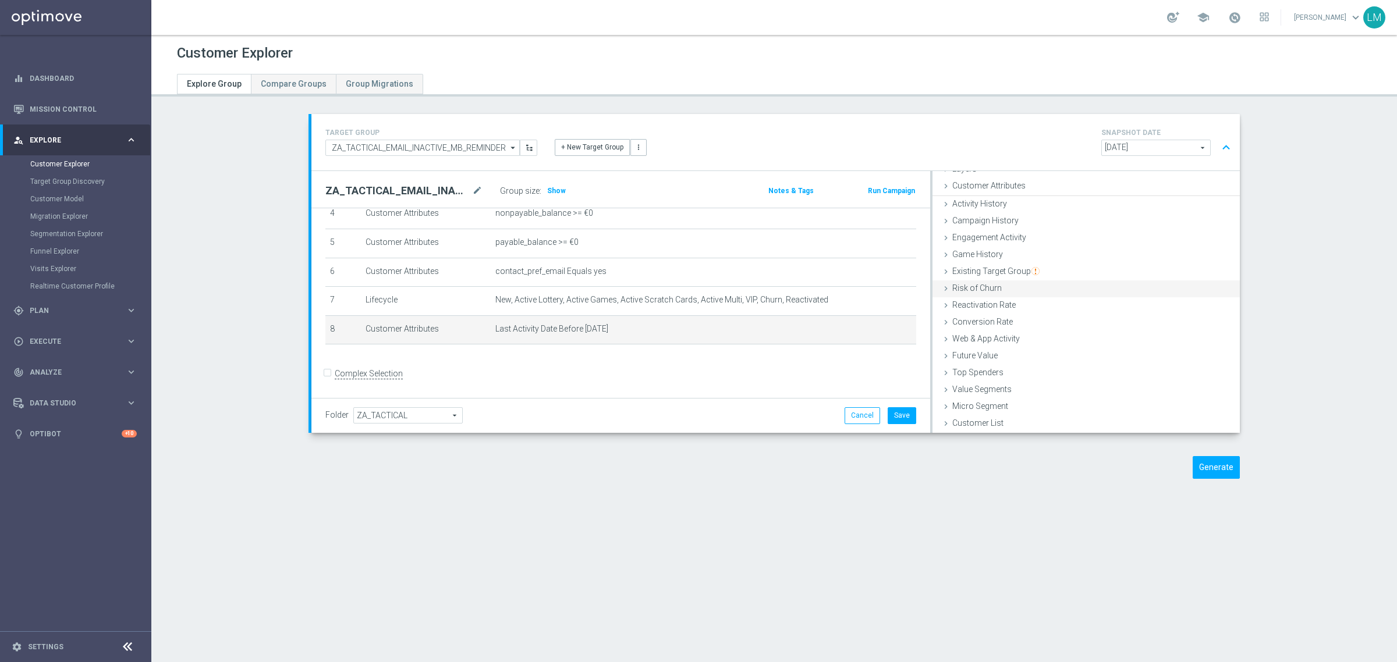
scroll to position [48, 0]
click at [902, 419] on button "Save" at bounding box center [902, 415] width 29 height 16
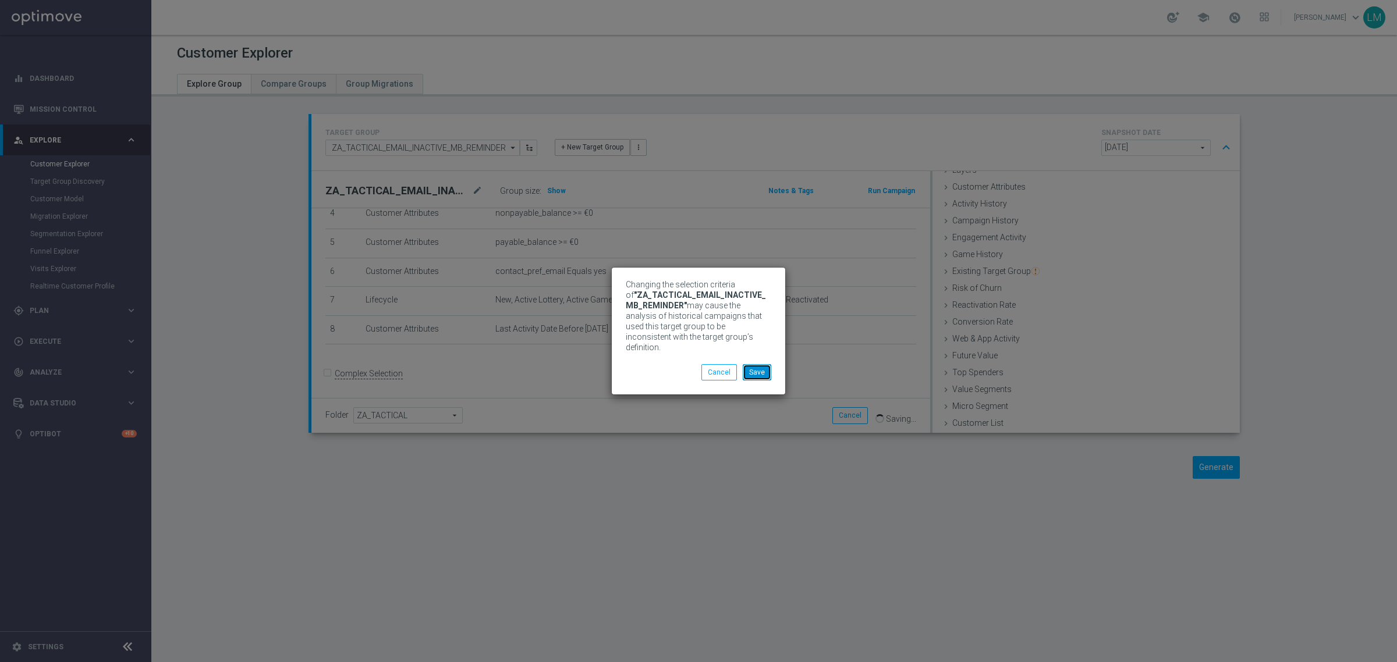
click at [753, 372] on button "Save" at bounding box center [757, 372] width 29 height 16
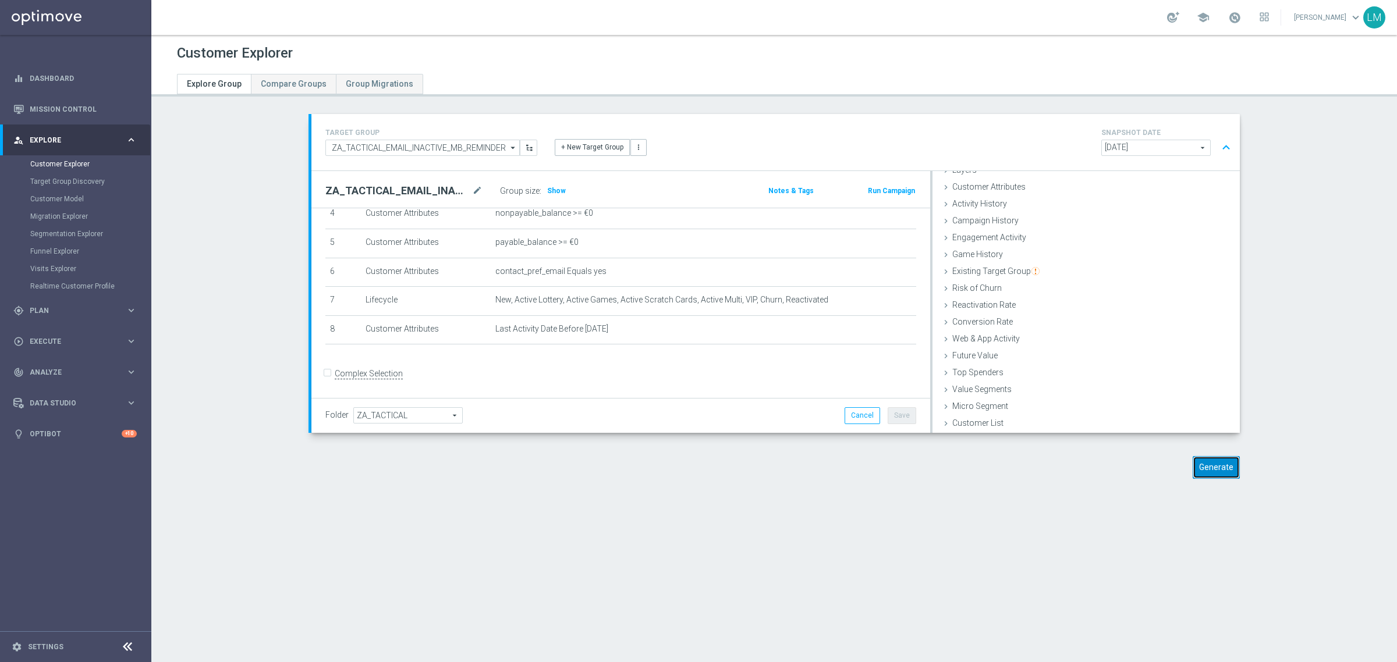
click at [1195, 466] on button "Generate" at bounding box center [1215, 467] width 47 height 23
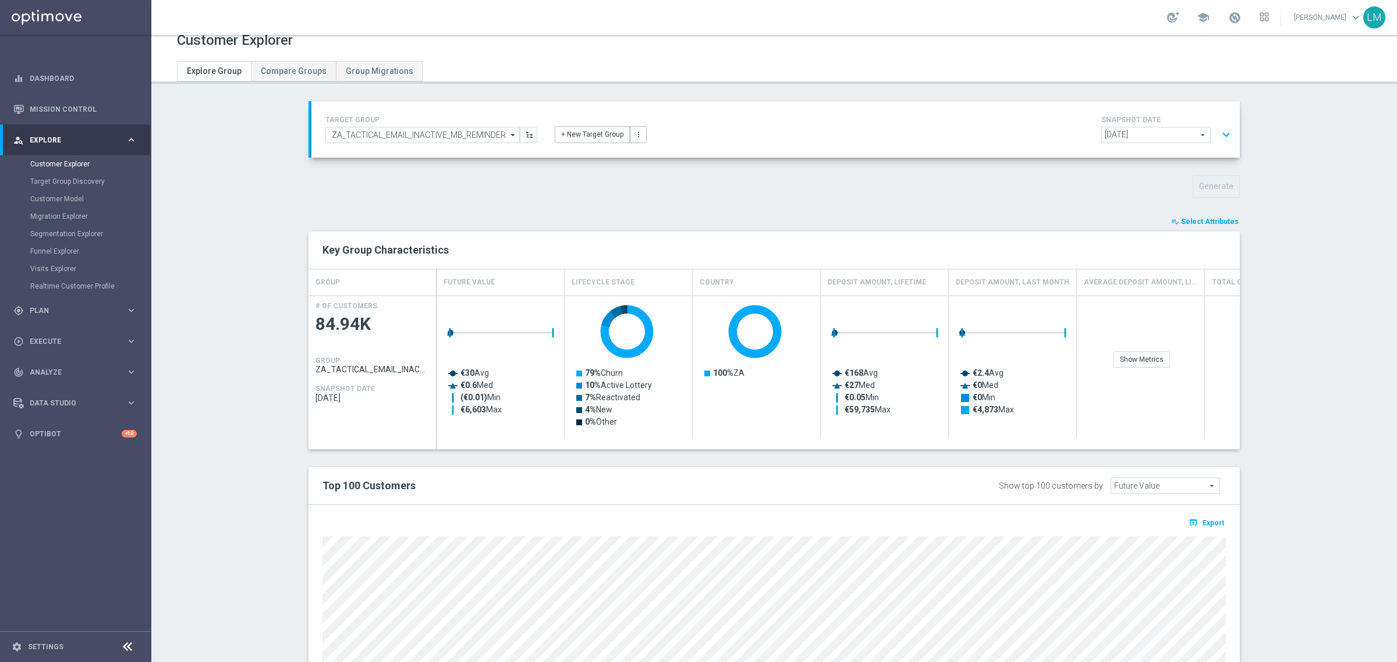
scroll to position [0, 0]
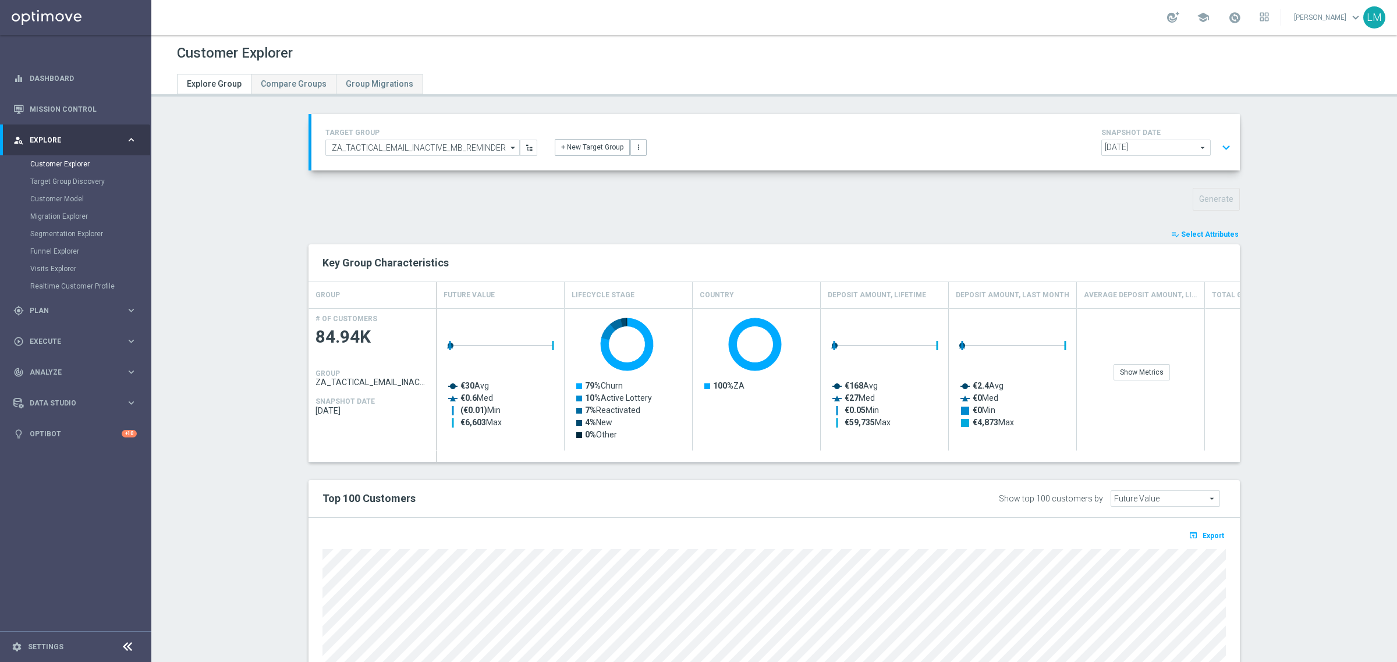
click at [1218, 141] on button "expand_more" at bounding box center [1226, 148] width 17 height 22
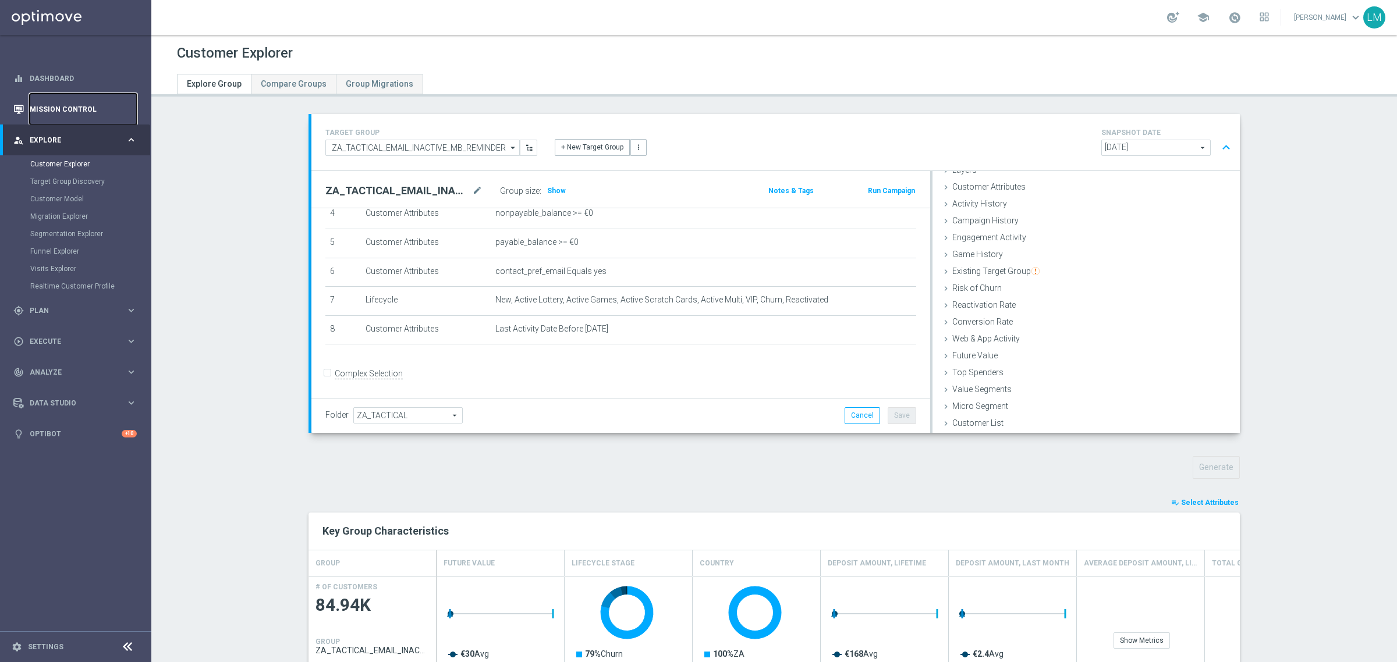
click at [105, 99] on link "Mission Control" at bounding box center [83, 109] width 107 height 31
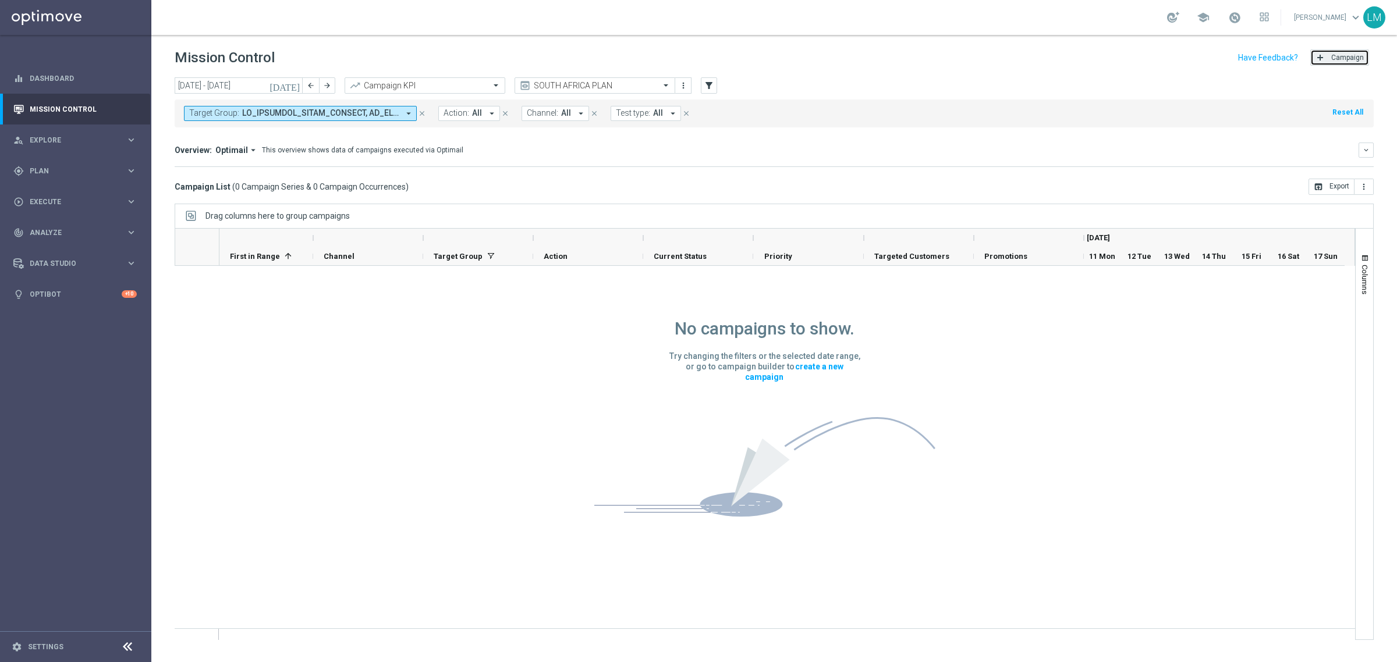
click at [1333, 63] on button "add Campaign" at bounding box center [1339, 57] width 59 height 16
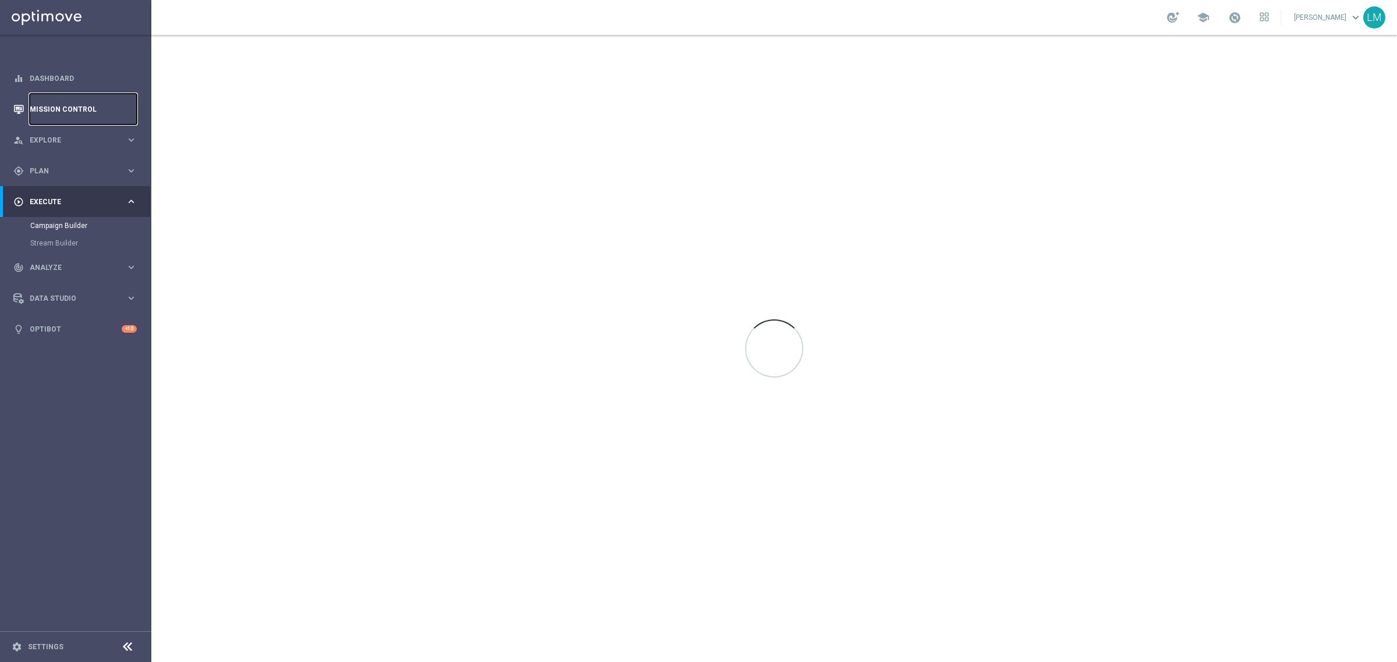
click at [64, 108] on link "Mission Control" at bounding box center [83, 109] width 107 height 31
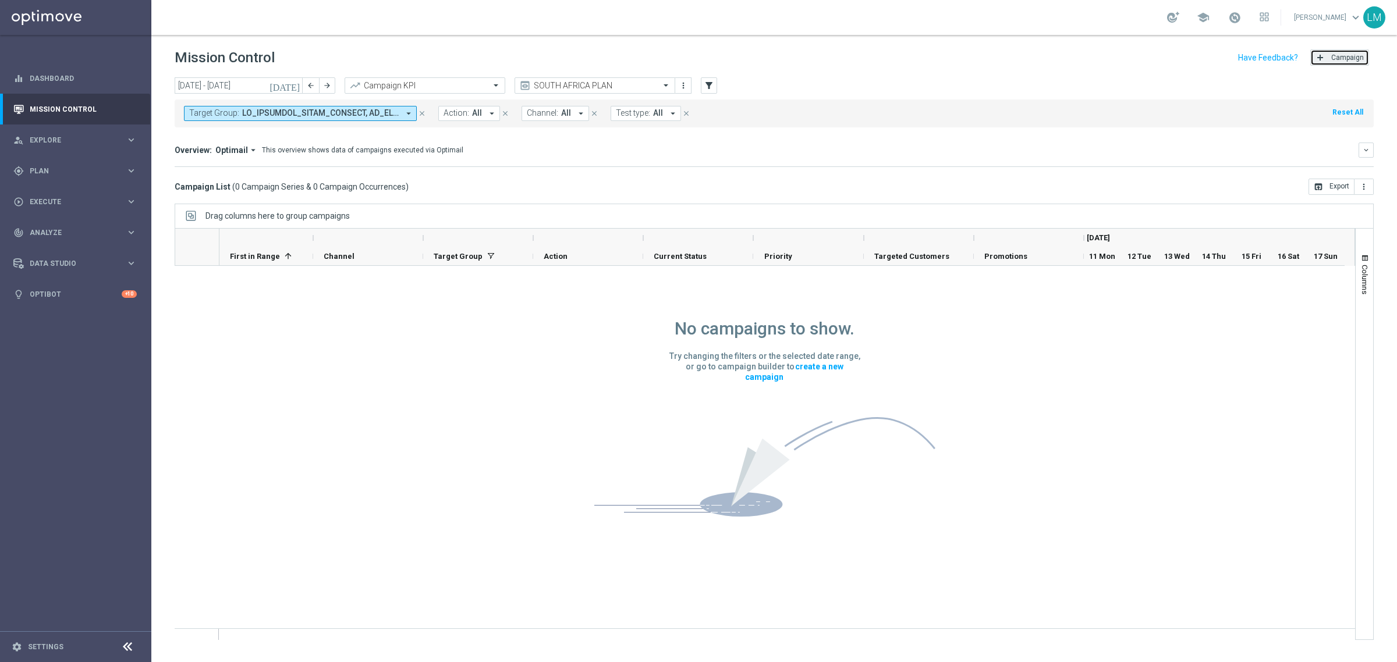
click at [1318, 51] on button "add Campaign" at bounding box center [1339, 57] width 59 height 16
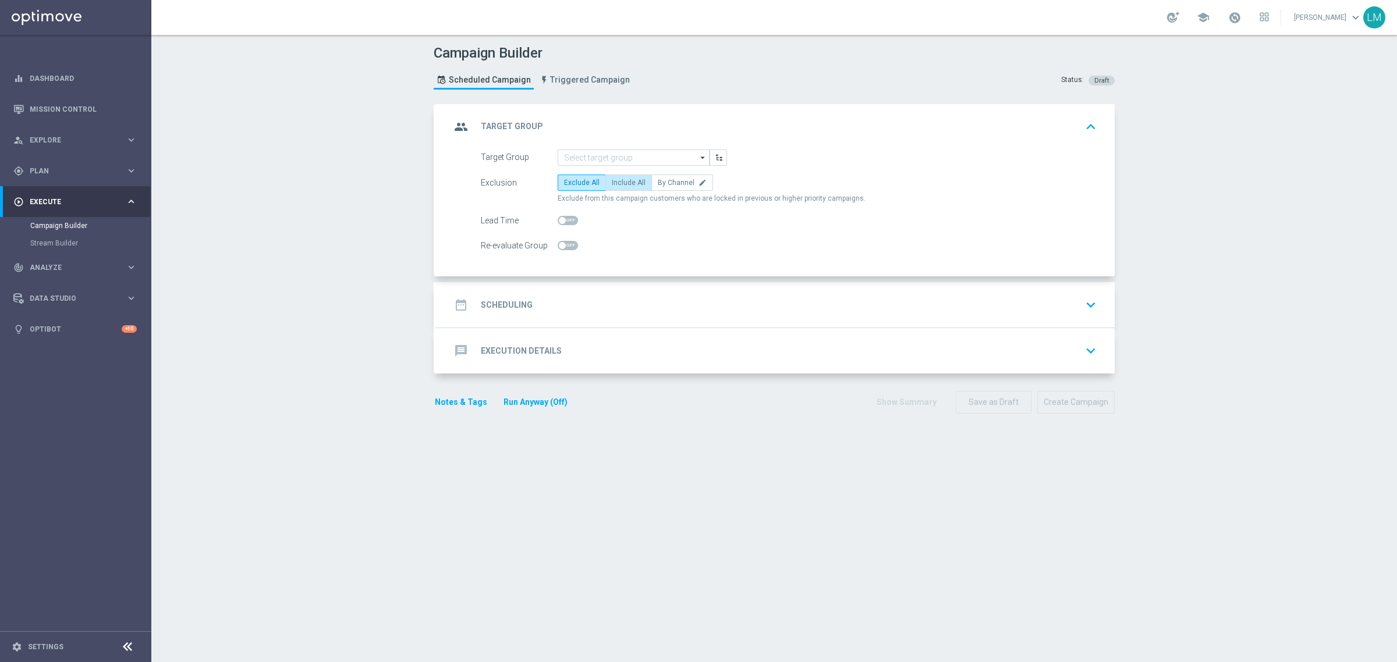
click at [618, 184] on span "Include All" at bounding box center [629, 183] width 34 height 8
click at [618, 184] on input "Include All" at bounding box center [616, 185] width 8 height 8
radio input "true"
click at [610, 160] on input at bounding box center [634, 158] width 152 height 16
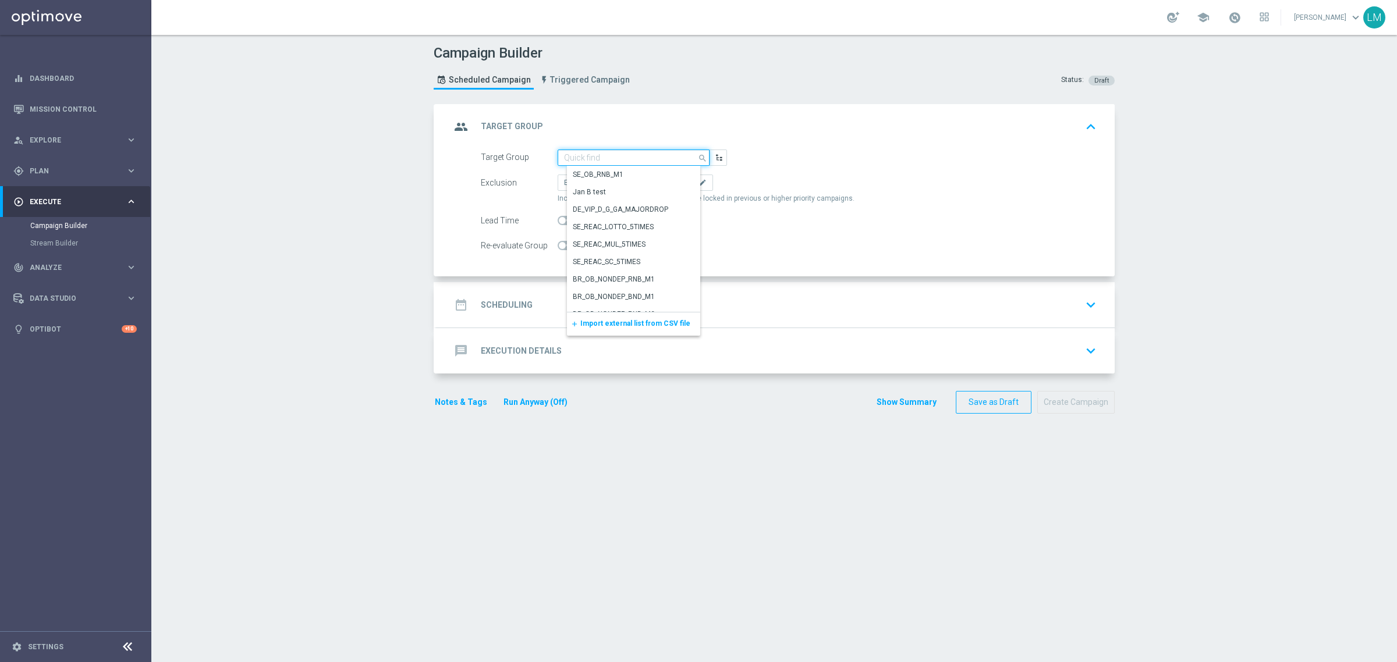
paste input "ZA_TACTICAL_EMAIL_INACTIVE_MB_REMINDER"
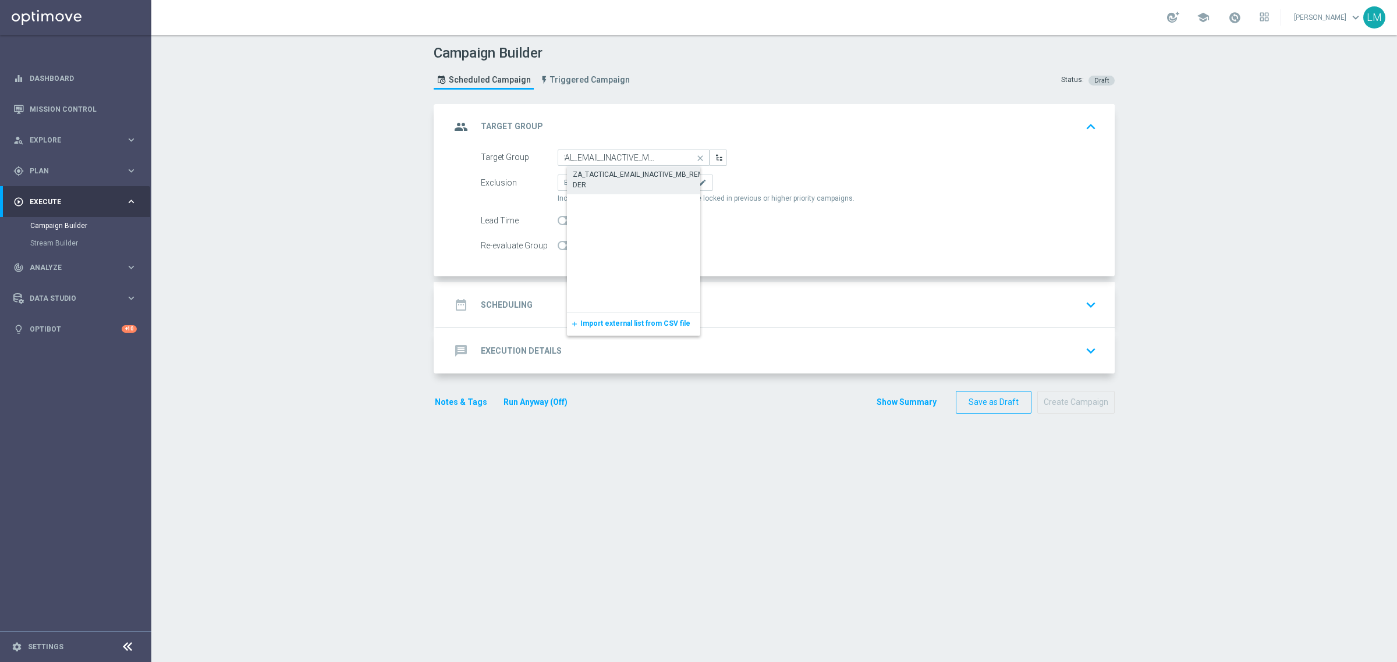
click at [607, 182] on div "ZA_TACTICAL_EMAIL_INACTIVE_MB_REMINDER" at bounding box center [643, 179] width 140 height 21
type input "ZA_TACTICAL_EMAIL_INACTIVE_MB_REMINDER"
click at [599, 307] on div "date_range Scheduling keyboard_arrow_down" at bounding box center [775, 305] width 650 height 22
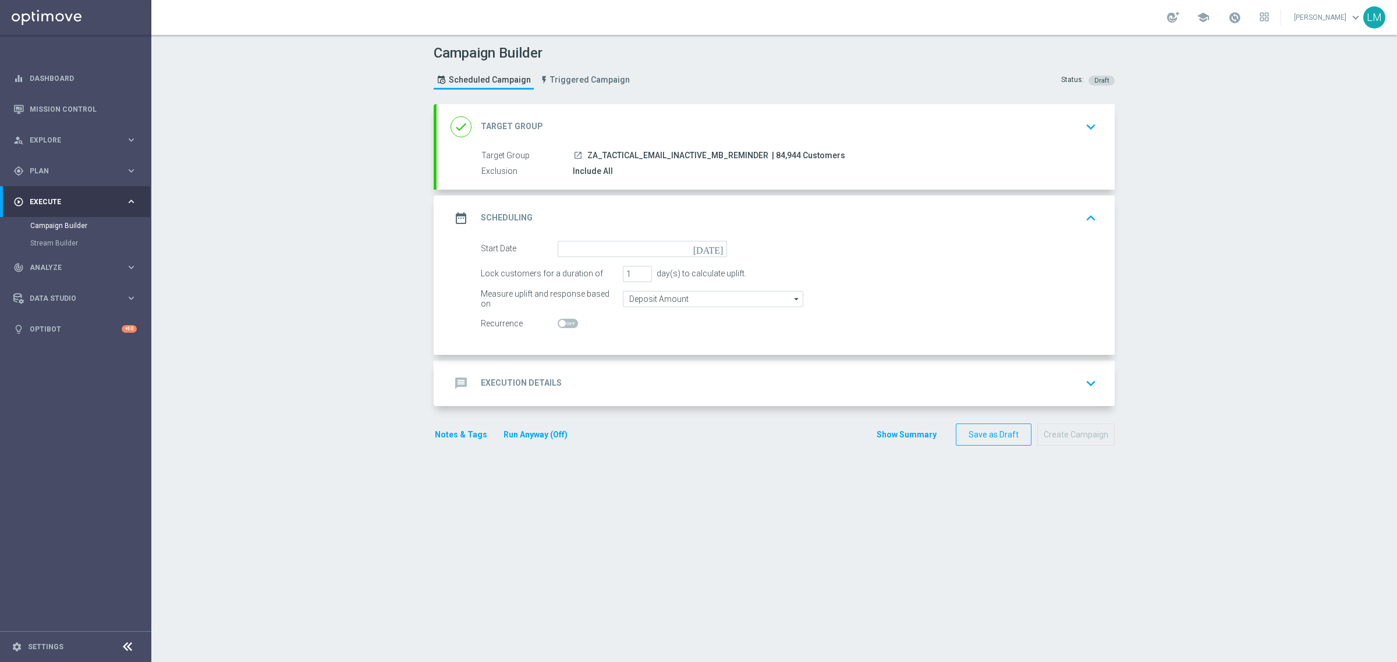
click at [714, 245] on icon "today" at bounding box center [710, 247] width 34 height 13
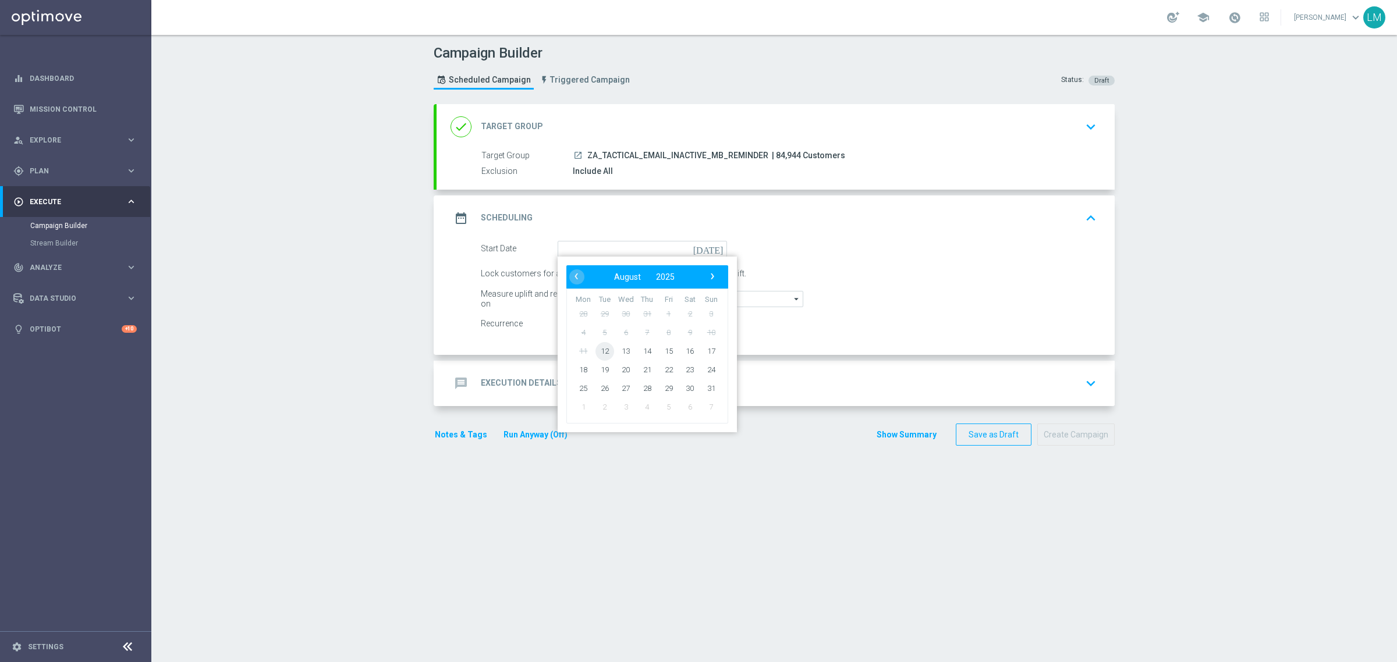
click at [595, 353] on span "12" at bounding box center [604, 351] width 19 height 19
type input "12 Aug 2025"
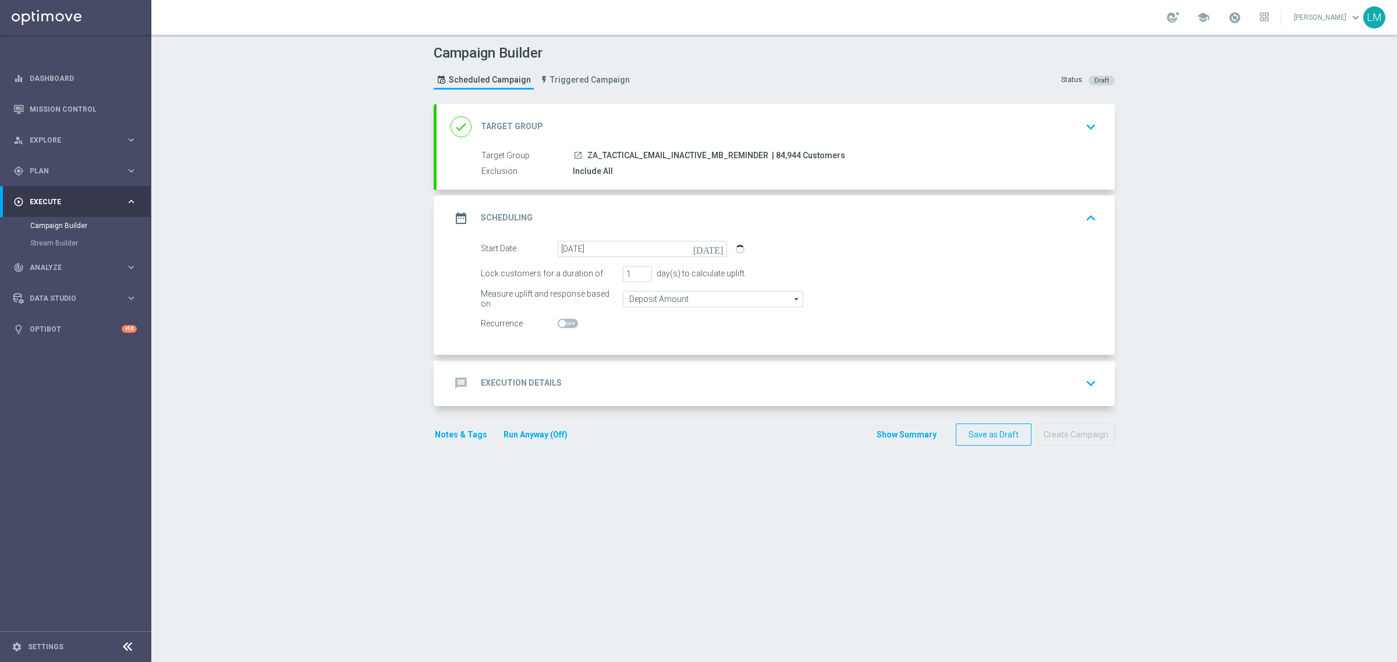
click at [600, 389] on div "message Execution Details keyboard_arrow_down" at bounding box center [775, 383] width 650 height 22
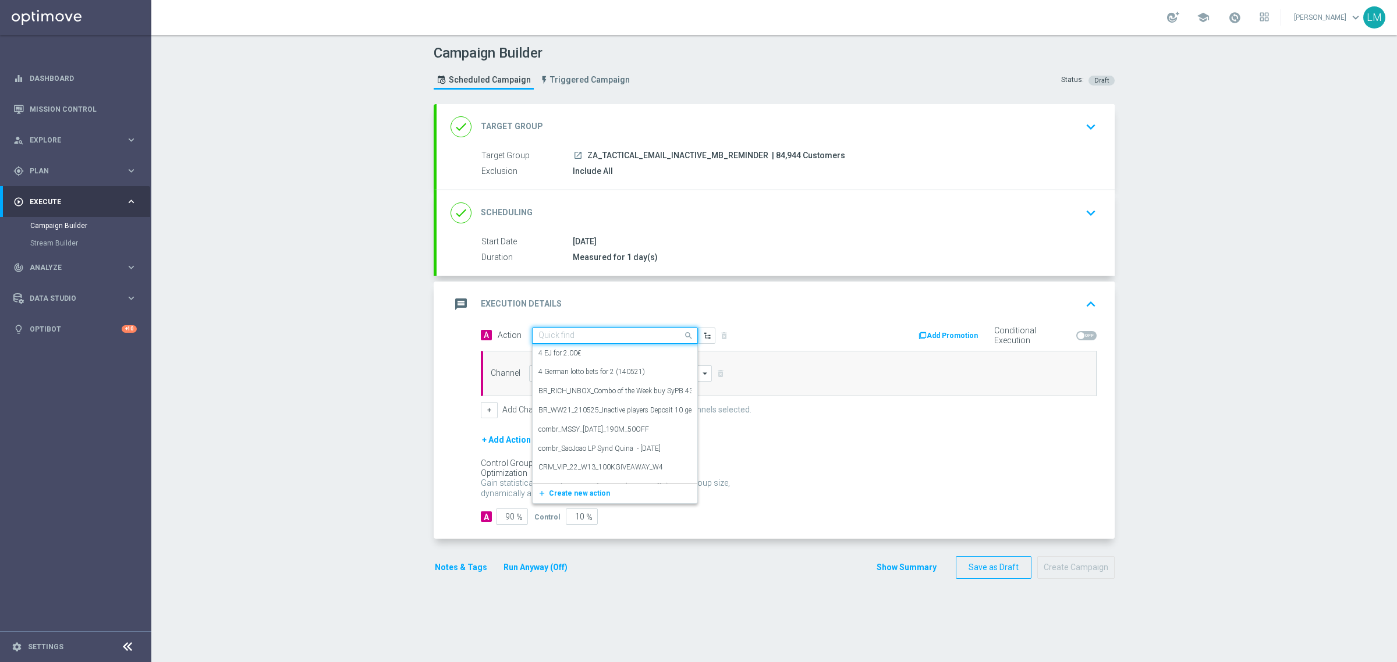
click at [571, 333] on input "text" at bounding box center [603, 336] width 130 height 10
paste input "en_ZA__MYSTERY_BOX_REMINDER_REBRAND__EMT_ALL_EM_TAC_LT"
type input "en_ZA__MYSTERY_BOX_REMINDER_REBRAND__EMT_ALL_EM_TAC_LT"
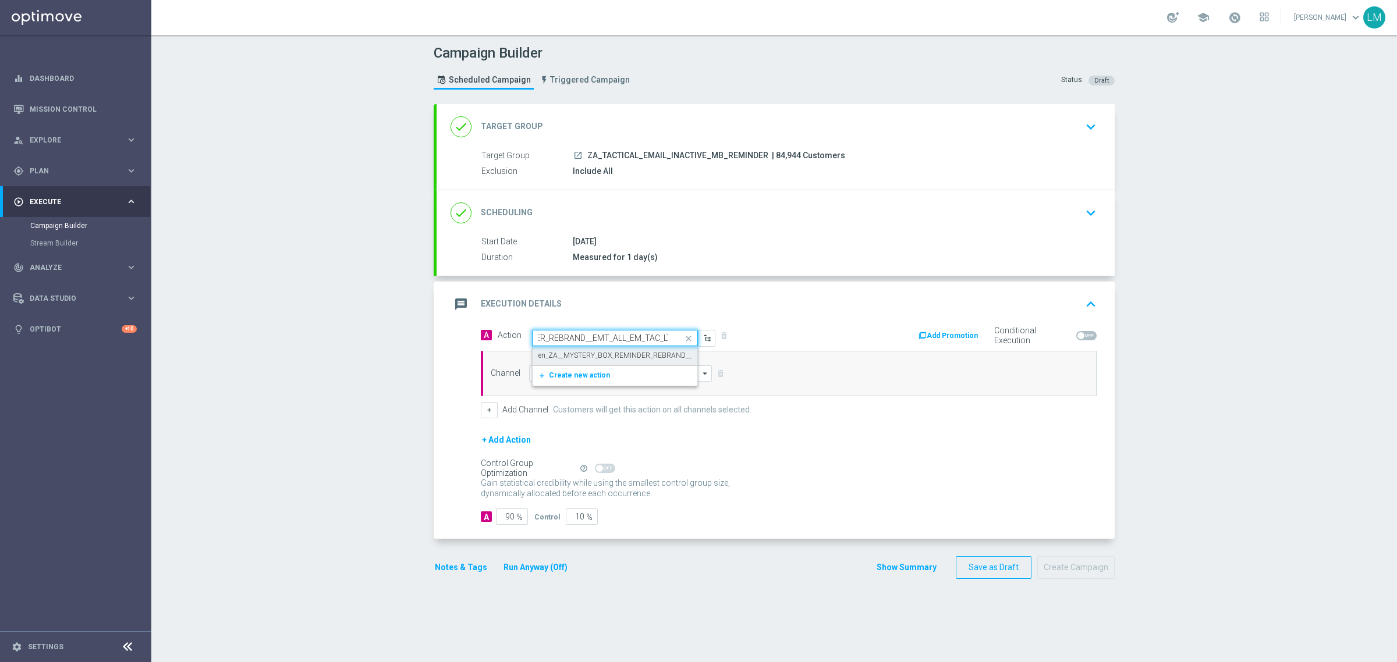
click at [583, 361] on div "en_ZA__MYSTERY_BOX_REMINDER_REBRAND__EMT_ALL_EM_TAC_LT edit" at bounding box center [614, 355] width 153 height 19
click at [585, 372] on input at bounding box center [620, 373] width 183 height 16
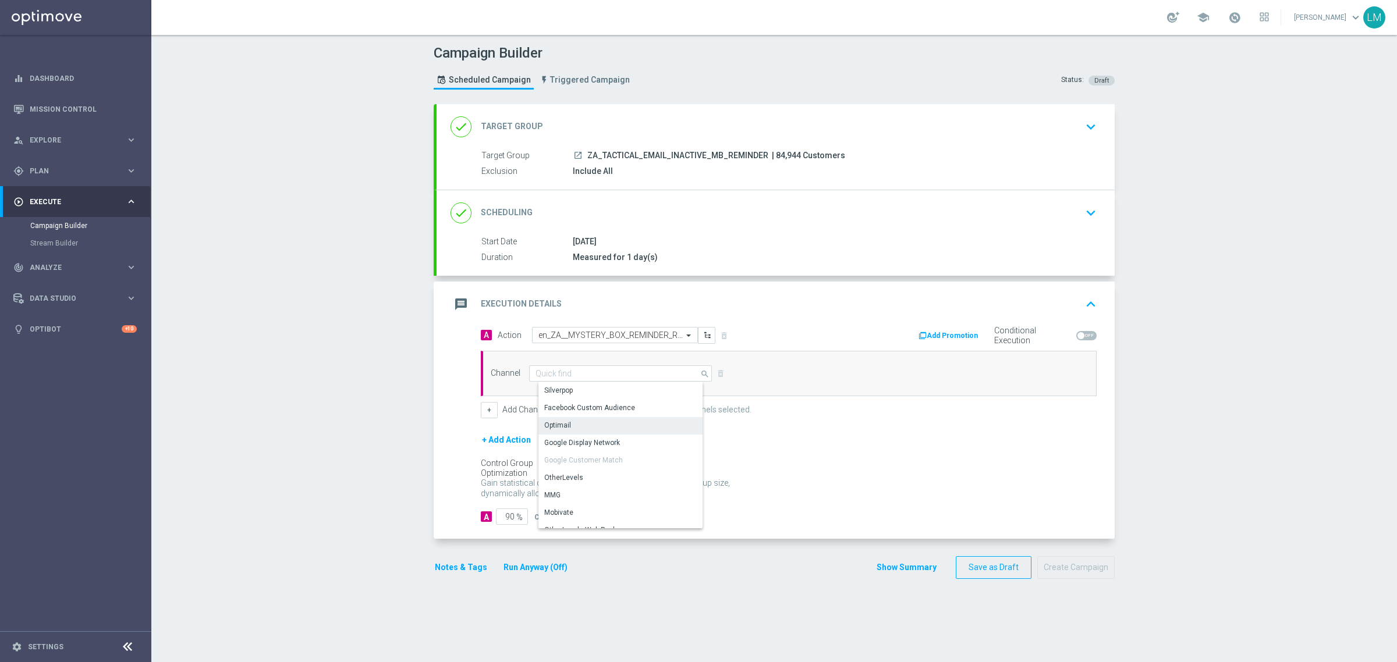
click at [573, 420] on div "Optimail" at bounding box center [624, 425] width 173 height 16
type input "Optimail"
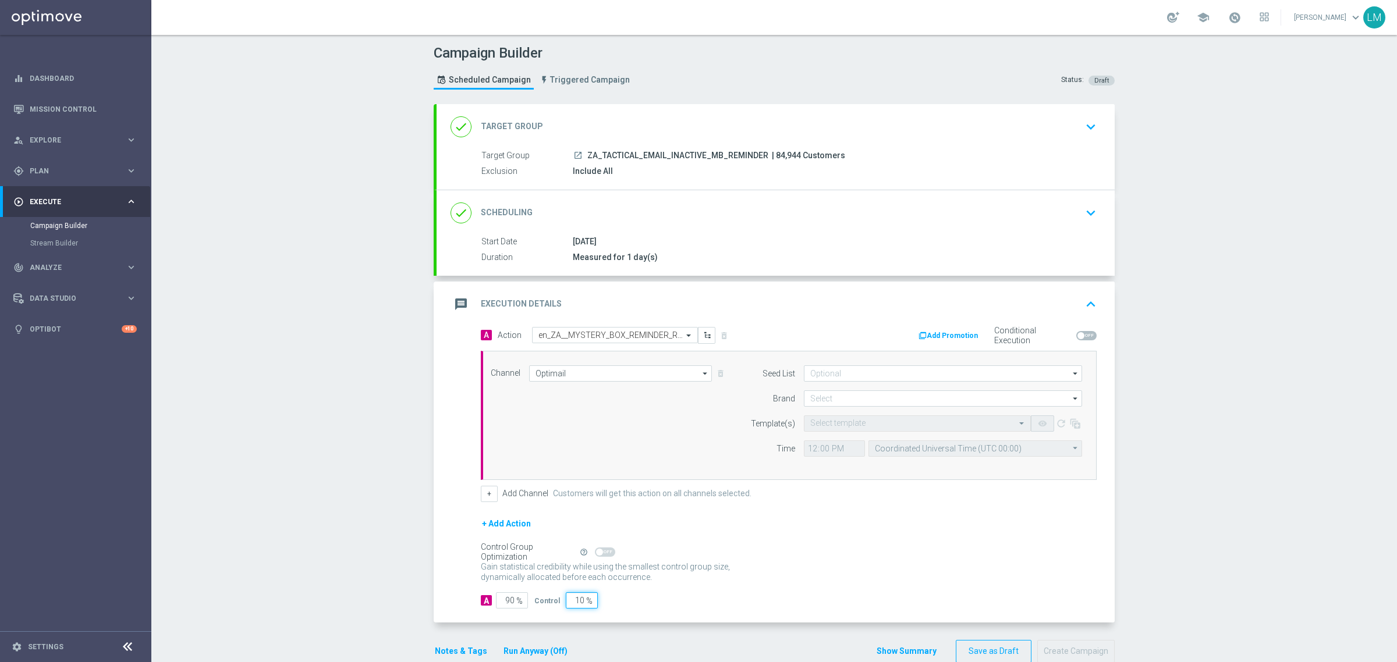
click at [569, 602] on input "10" at bounding box center [582, 600] width 32 height 16
type input "5"
type input "95"
type input "5"
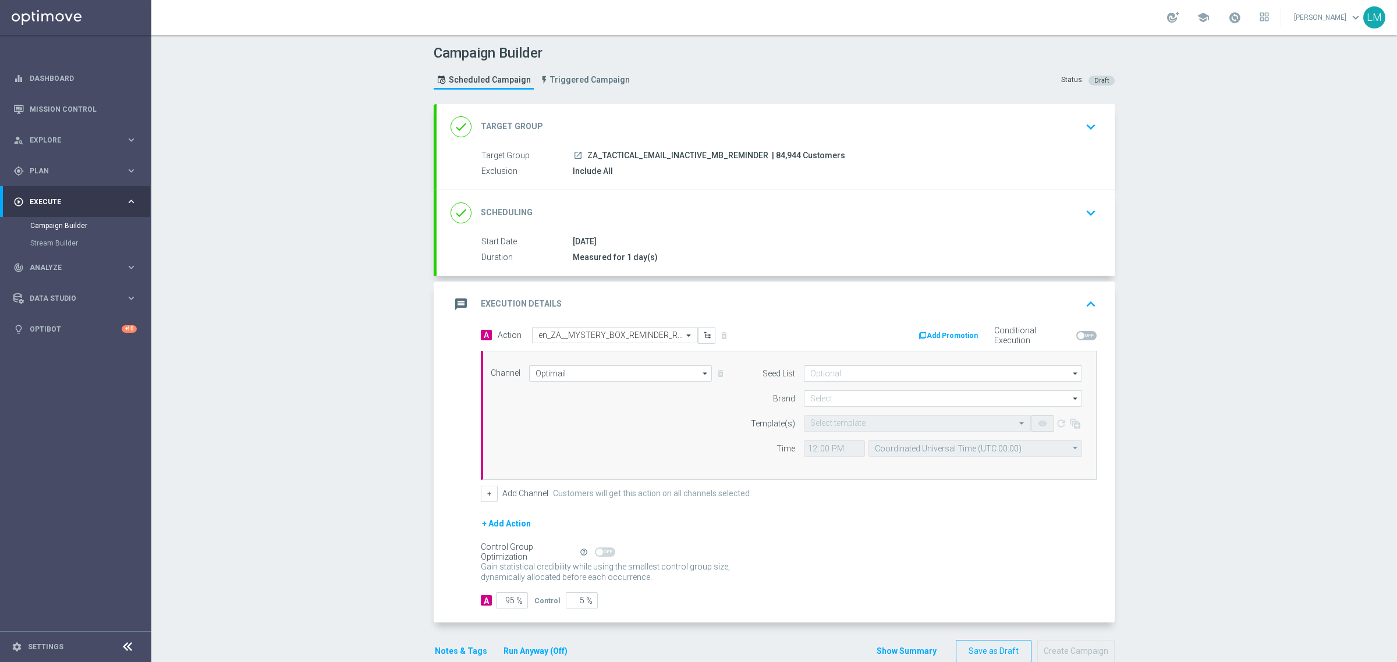
click at [805, 568] on div "Gain statistical credibility while using the smallest control group size, dynam…" at bounding box center [789, 573] width 616 height 28
click at [845, 400] on input at bounding box center [943, 399] width 278 height 16
click at [848, 431] on div "lottoland" at bounding box center [952, 433] width 278 height 16
type input "lottoland"
click at [848, 430] on div "Select template" at bounding box center [917, 424] width 227 height 16
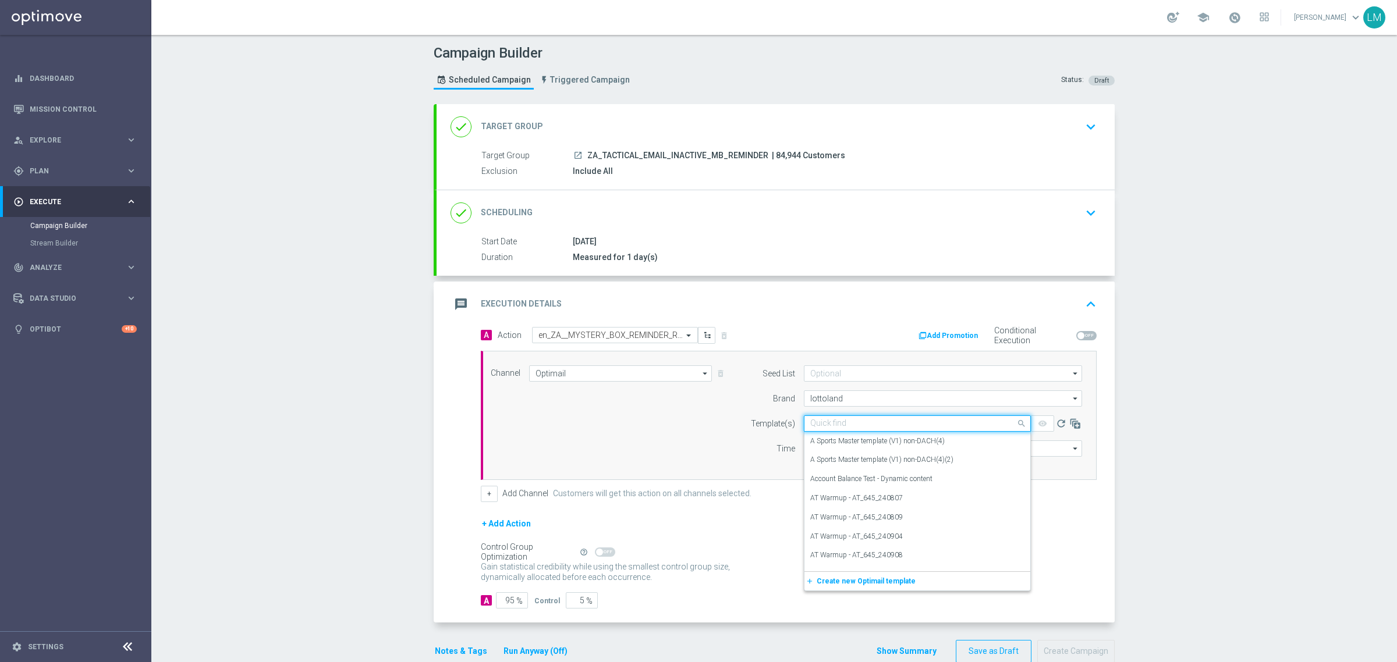
paste input "en_ZA__MYSTERY_BOX_REMINDER_REBRAND__EMT_ALL_EM_TAC_LT"
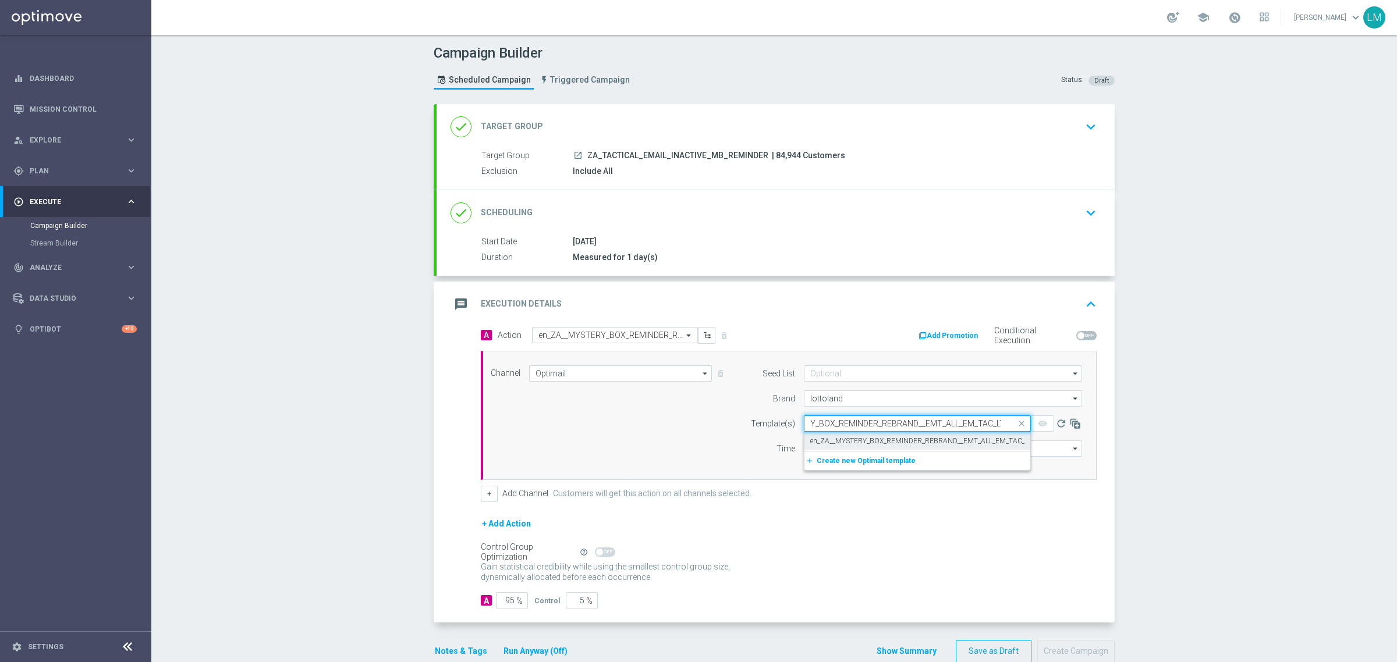
click at [850, 444] on label "en_ZA__MYSTERY_BOX_REMINDER_REBRAND__EMT_ALL_EM_TAC_LT" at bounding box center [920, 441] width 221 height 10
type input "en_ZA__MYSTERY_BOX_REMINDER_REBRAND__EMT_ALL_EM_TAC_LT"
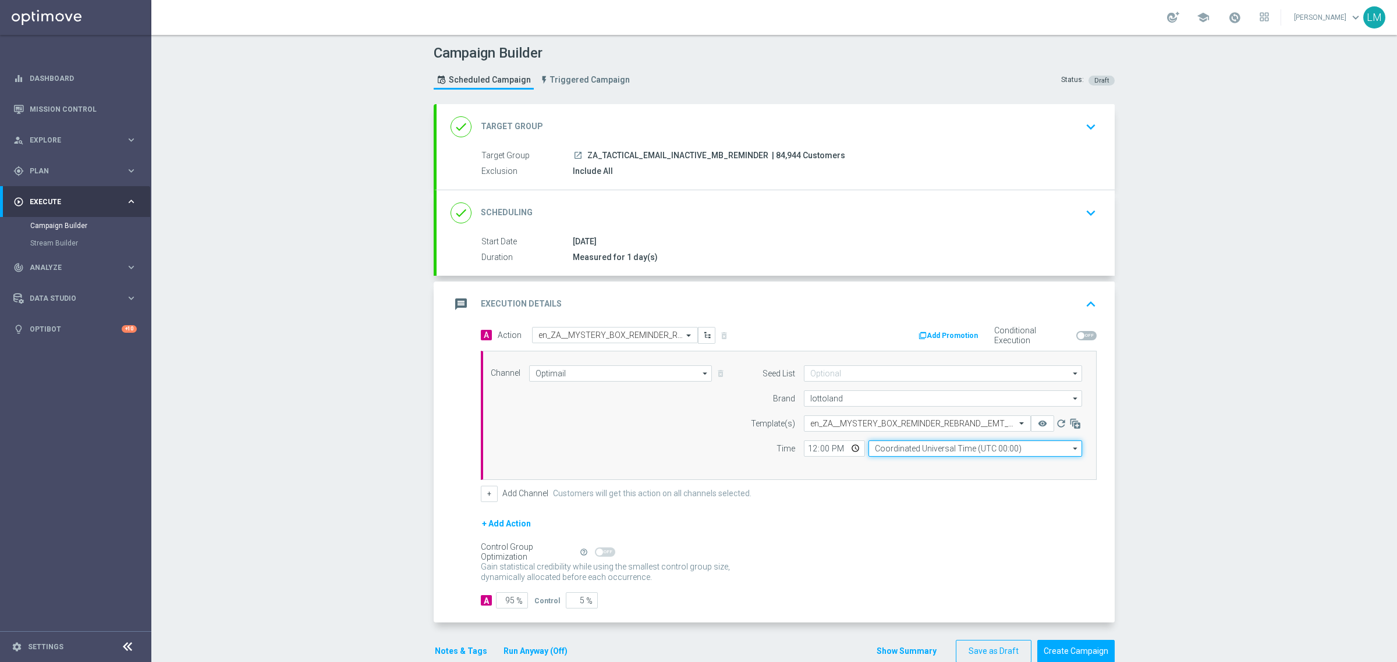
click at [881, 452] on input "Coordinated Universal Time (UTC 00:00)" at bounding box center [975, 449] width 214 height 16
click at [904, 466] on div "Central European Time (Berlin) (UTC +02:00)" at bounding box center [978, 465] width 190 height 10
type input "Central European Time (Berlin) (UTC +02:00)"
click at [843, 454] on input "12:00" at bounding box center [834, 449] width 61 height 16
click at [658, 415] on div "Channel Optimail Optimail arrow_drop_down Drag here to set row groups Drag here…" at bounding box center [786, 415] width 609 height 100
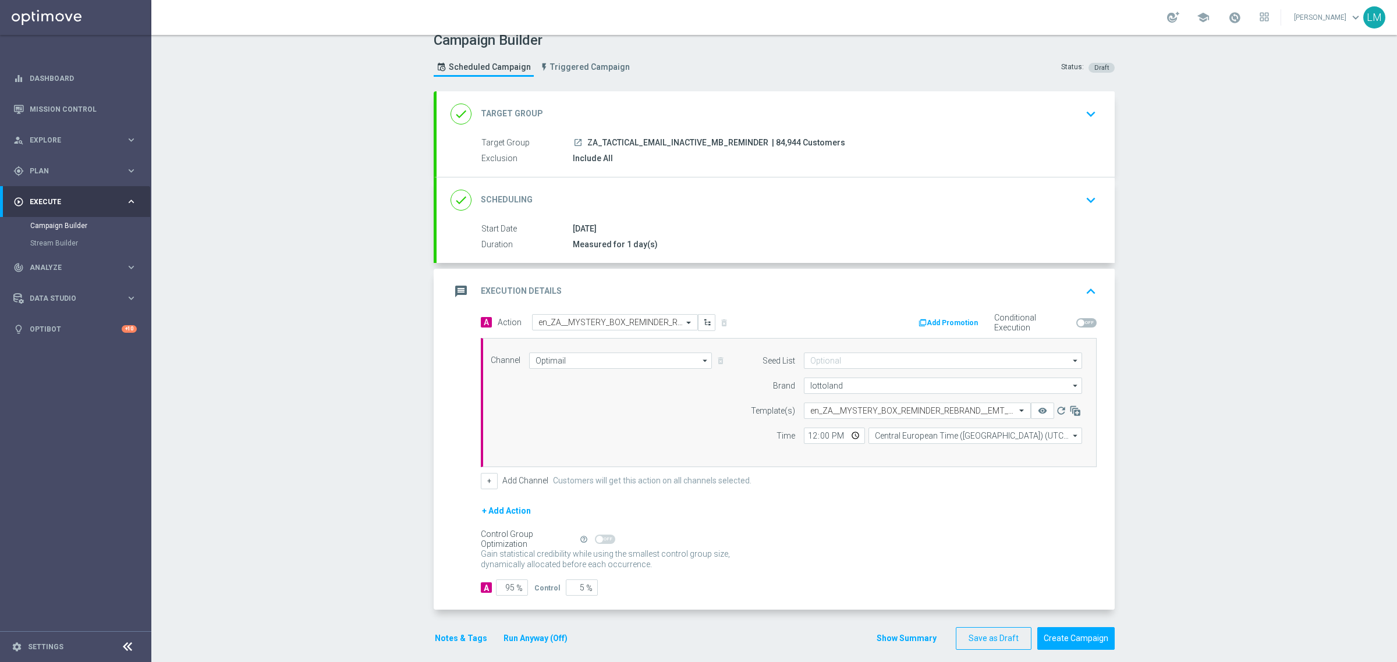
scroll to position [25, 0]
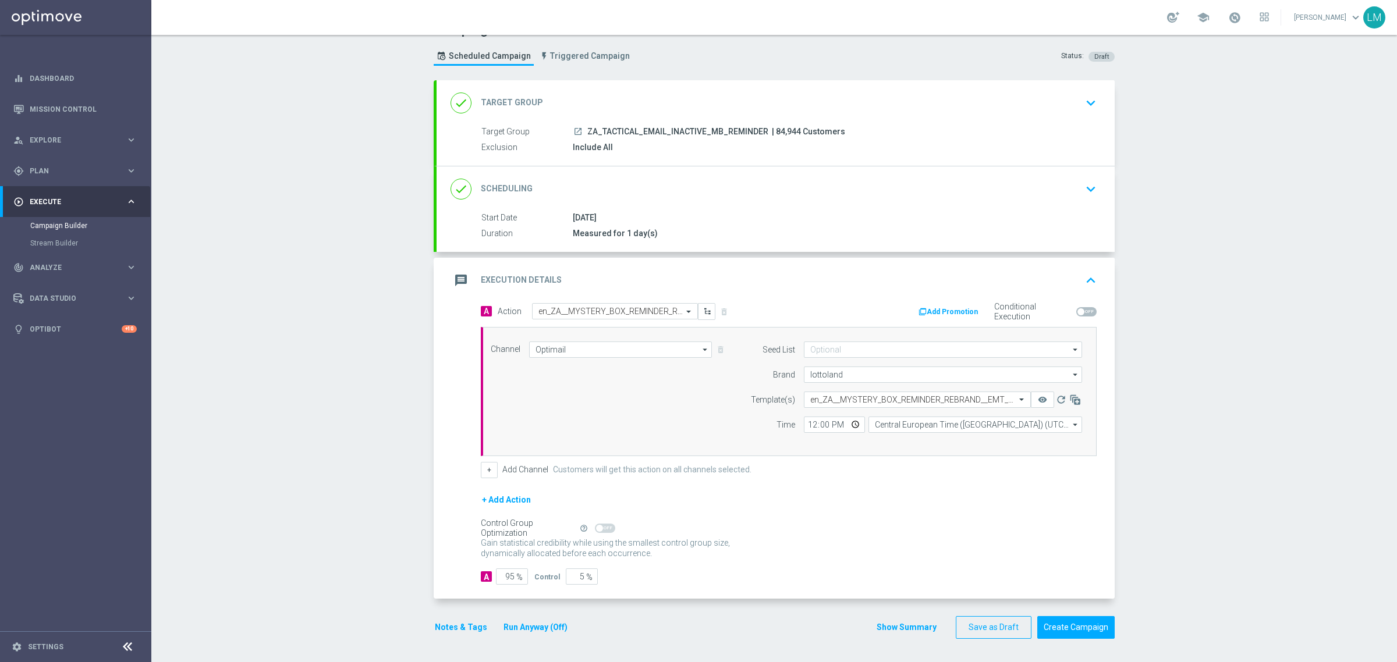
click at [1109, 631] on section "done Target Group keyboard_arrow_down Target Group launch ZA_TACTICAL_EMAIL_INA…" at bounding box center [774, 365] width 698 height 570
click at [1098, 627] on button "Create Campaign" at bounding box center [1075, 627] width 77 height 23
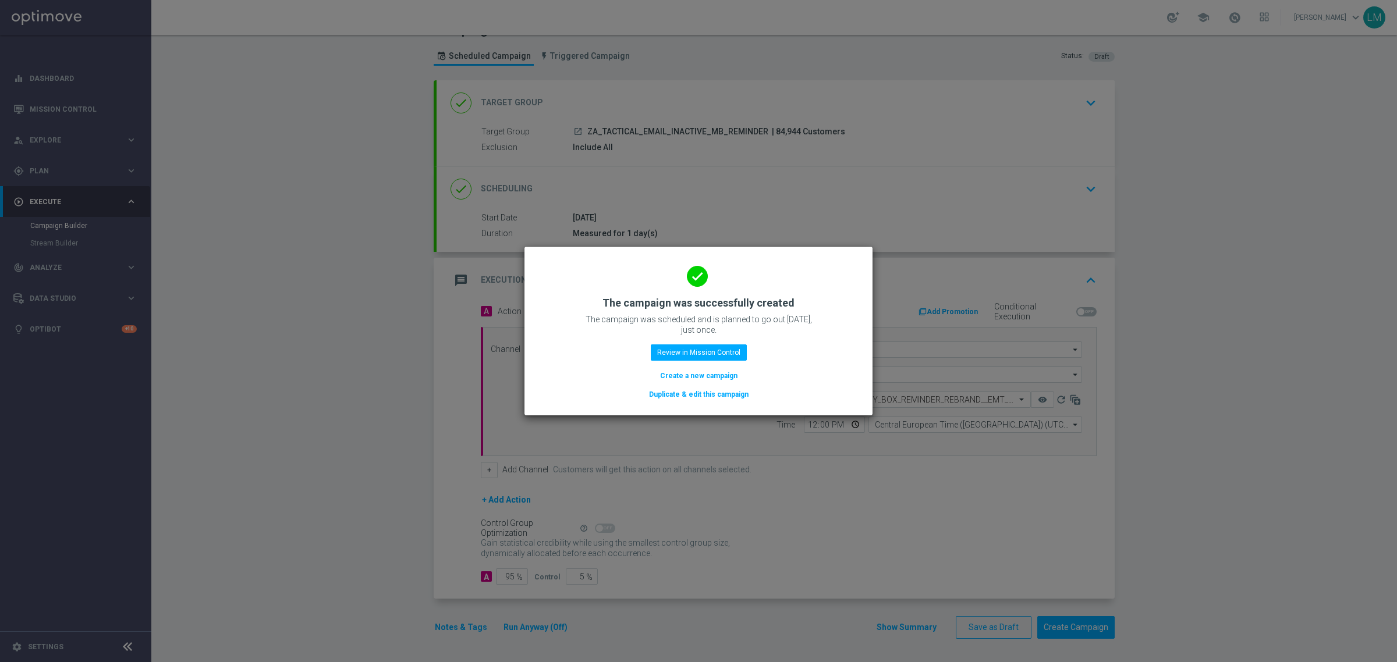
click at [726, 377] on button "Create a new campaign" at bounding box center [699, 376] width 80 height 13
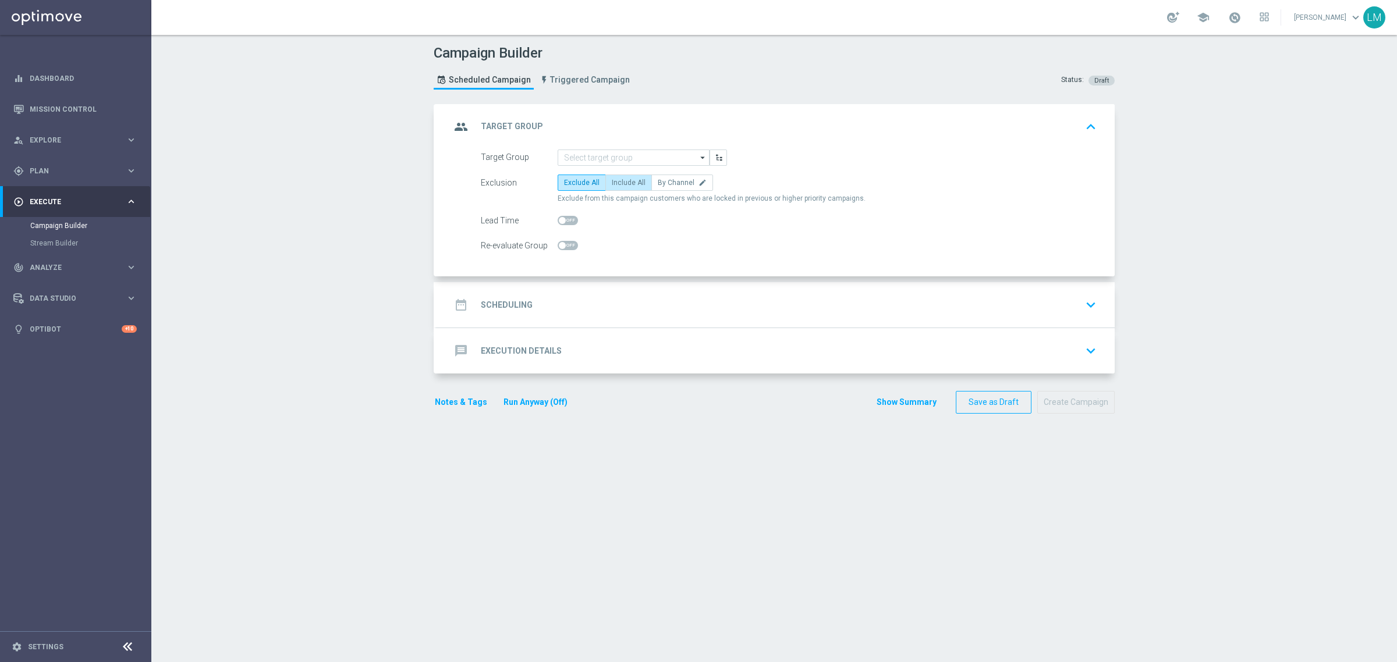
click at [635, 178] on label "Include All" at bounding box center [628, 183] width 47 height 16
click at [619, 181] on input "Include All" at bounding box center [616, 185] width 8 height 8
radio input "true"
click at [630, 150] on input at bounding box center [634, 158] width 152 height 16
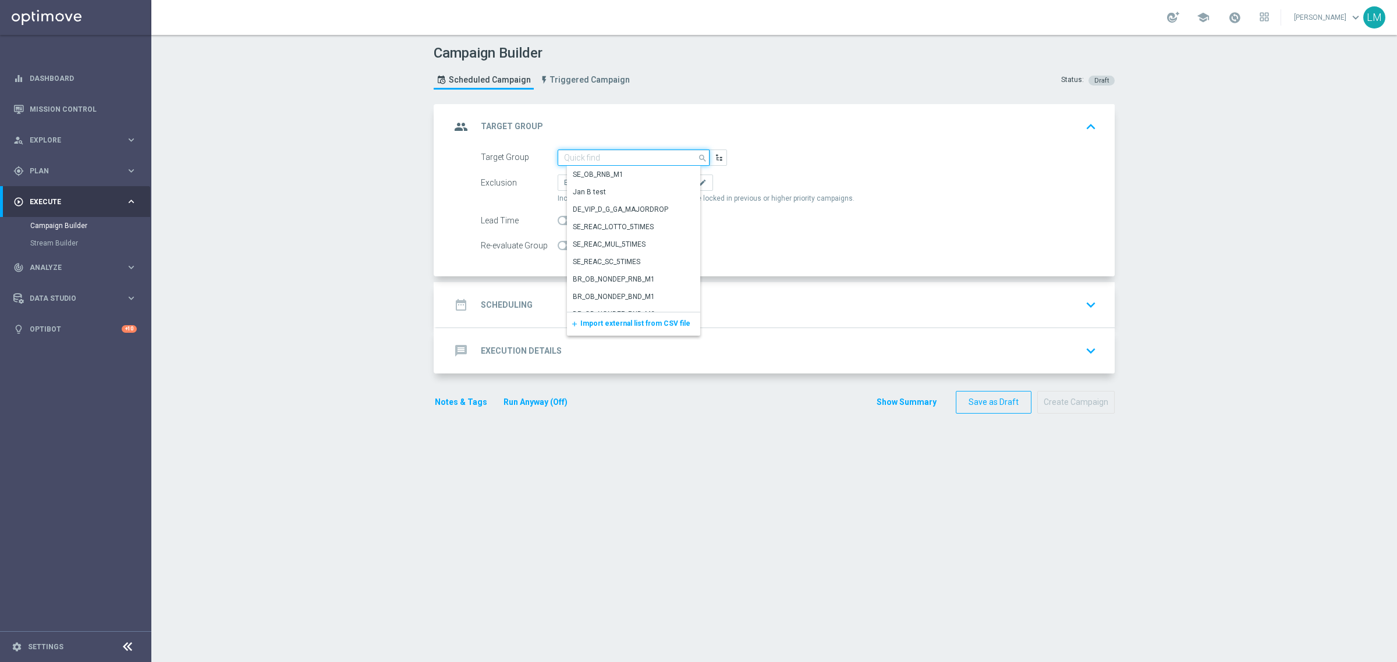
paste input "ZA_TACTICAL_RI_ALL_EX_INC_NON_EMAIL"
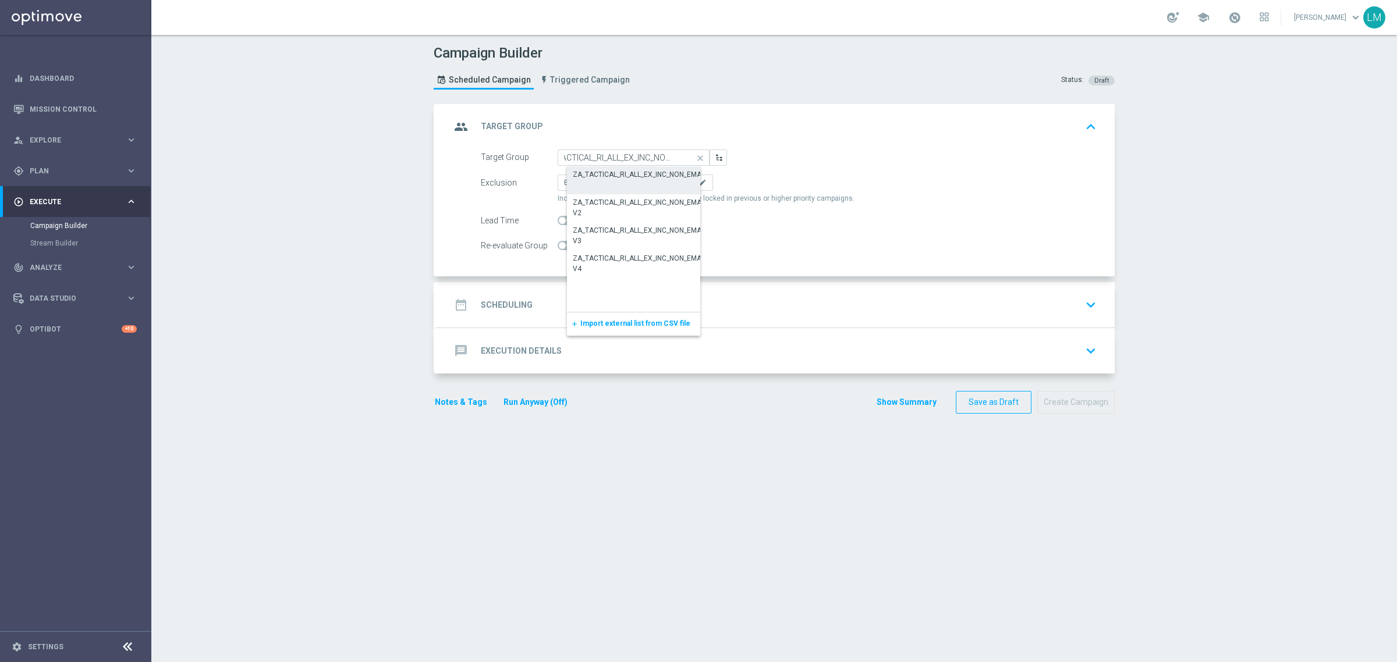
click at [622, 176] on div "ZA_TACTICAL_RI_ALL_EX_INC_NON_EMAIL" at bounding box center [640, 174] width 134 height 10
type input "ZA_TACTICAL_RI_ALL_EX_INC_NON_EMAIL"
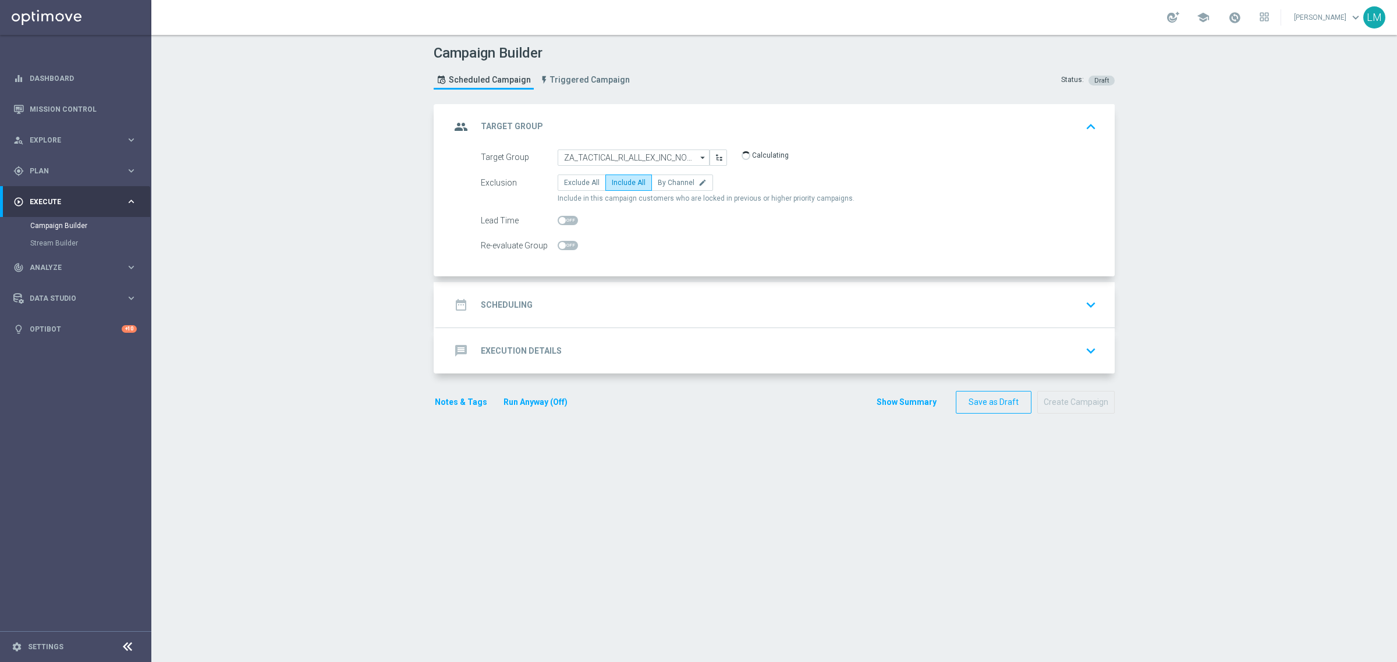
click at [623, 320] on div "date_range Scheduling keyboard_arrow_down" at bounding box center [775, 304] width 678 height 45
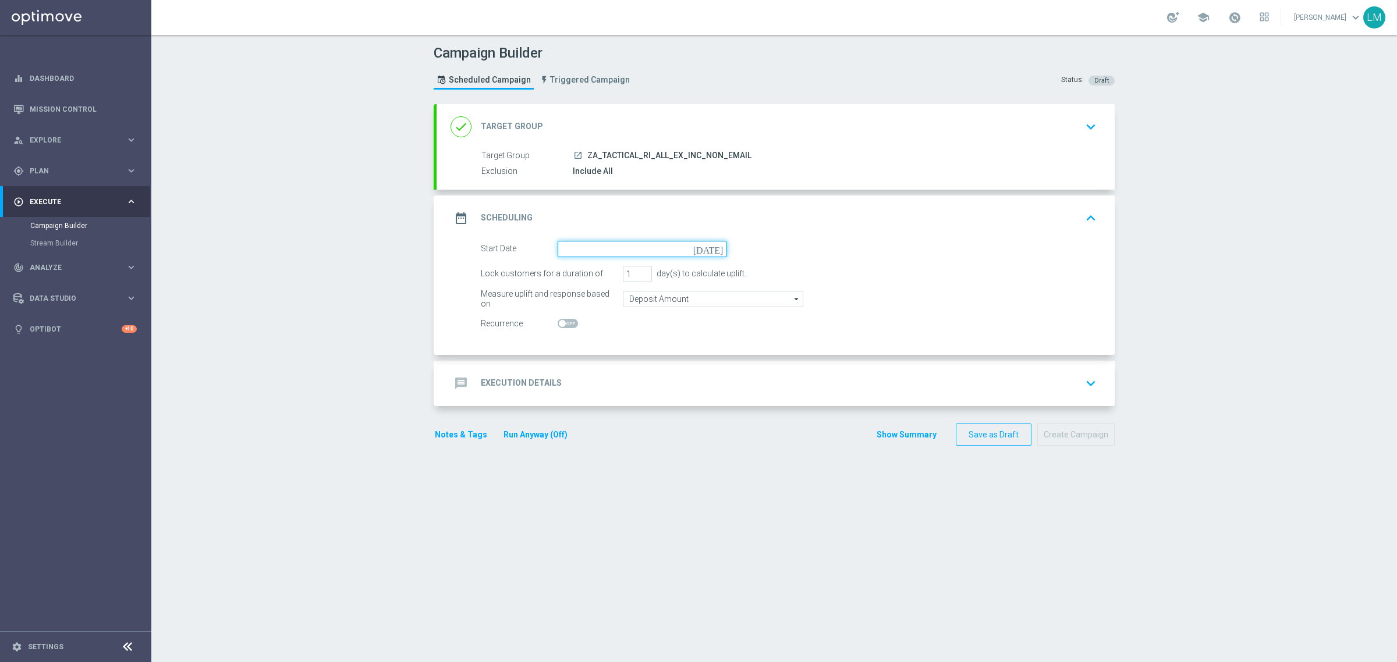
click at [707, 246] on input at bounding box center [642, 249] width 169 height 16
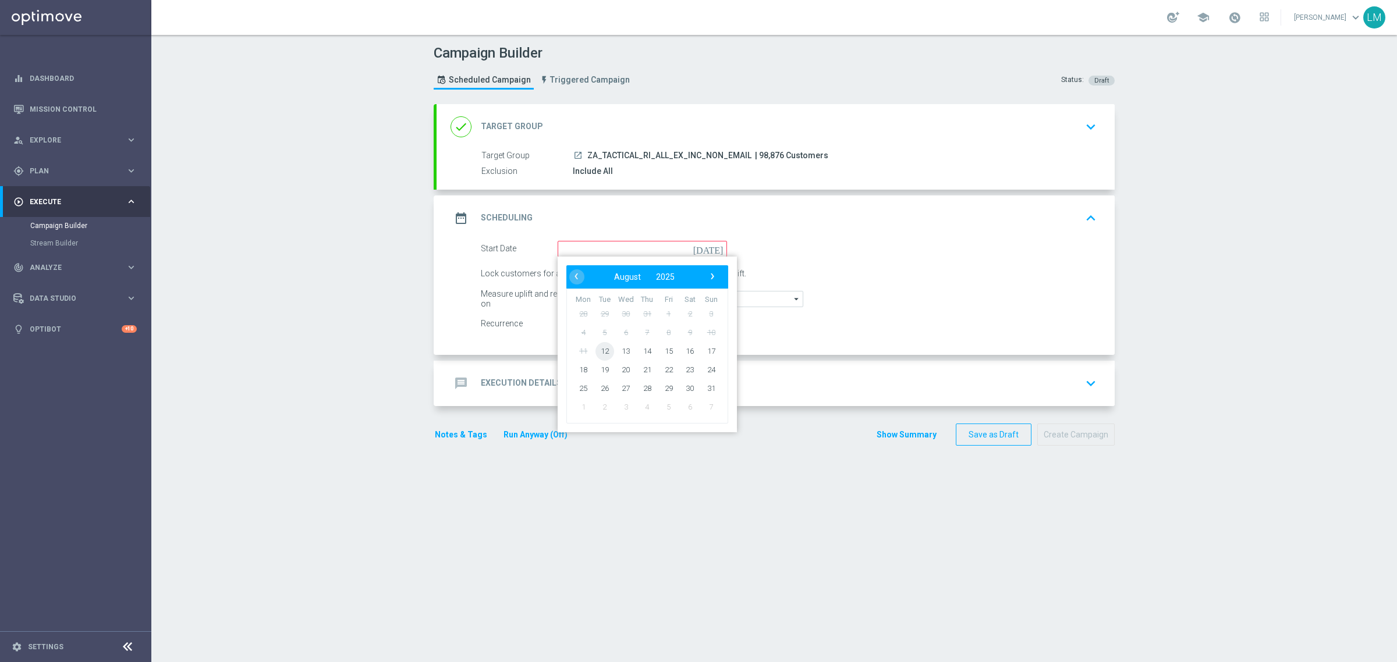
click at [601, 353] on span "12" at bounding box center [604, 351] width 19 height 19
type input "12 Aug 2025"
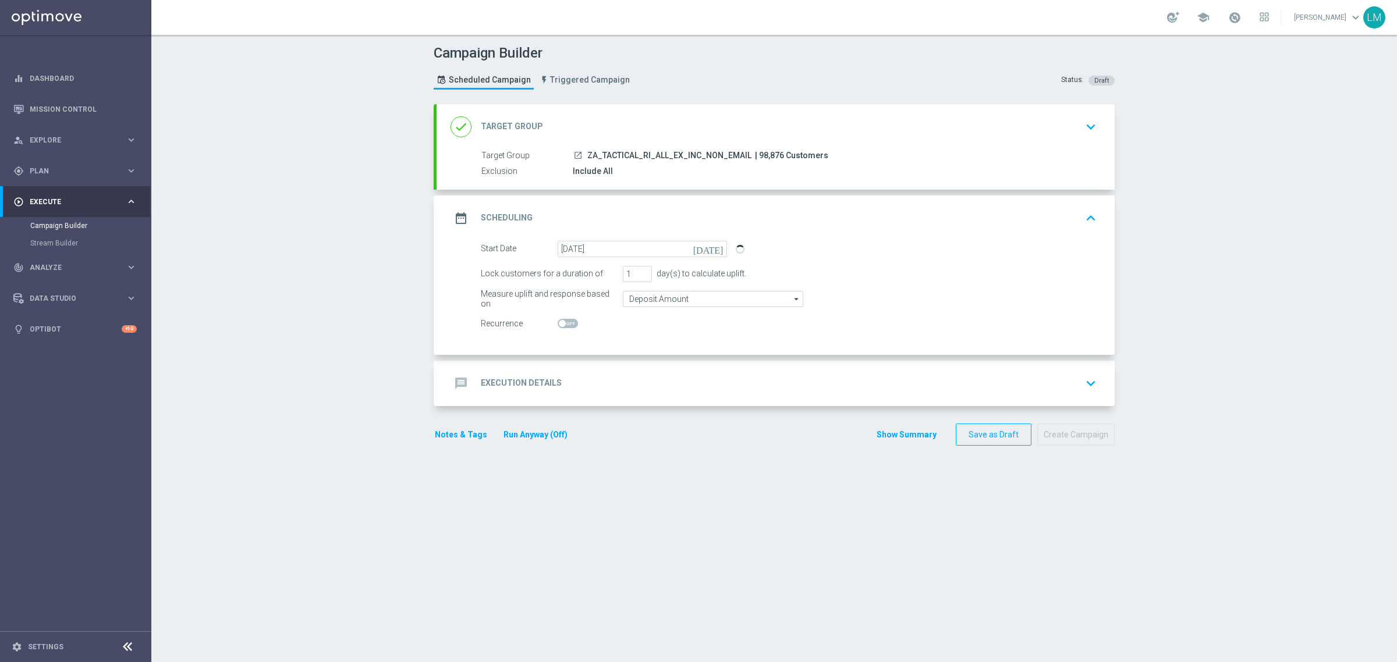
click at [599, 379] on div "message Execution Details keyboard_arrow_down" at bounding box center [775, 383] width 650 height 22
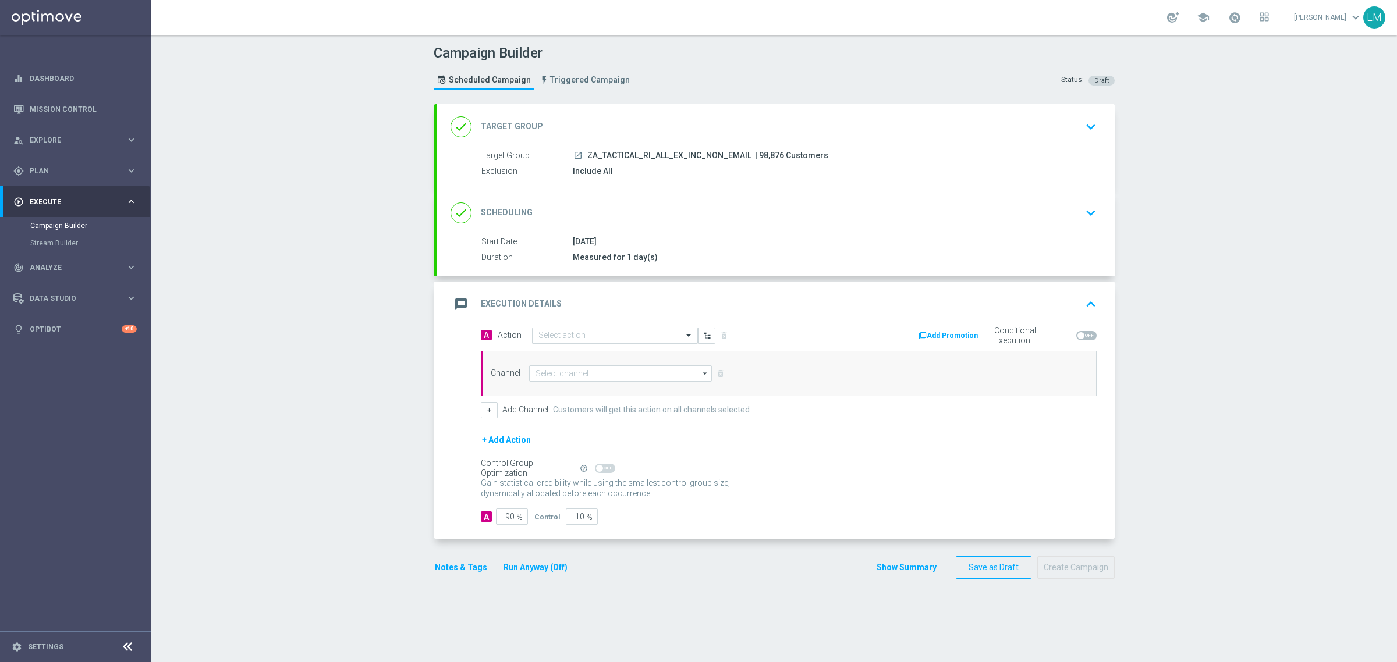
click at [603, 333] on input "text" at bounding box center [603, 336] width 130 height 10
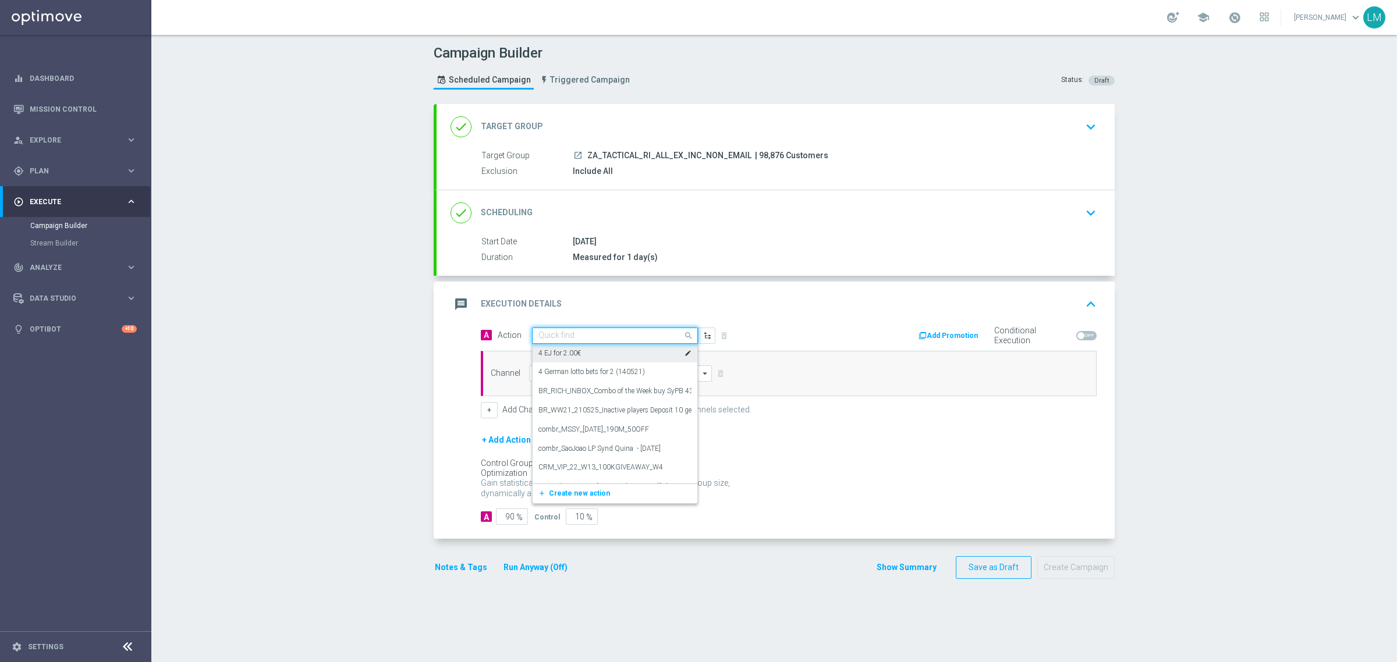
paste input "ZA_TACTICAL_RI_ALL_EX_INC_NON_EMAIL"
type input "ZA_TACTICAL_RI_ALL_EX_INC_NON_EMAIL"
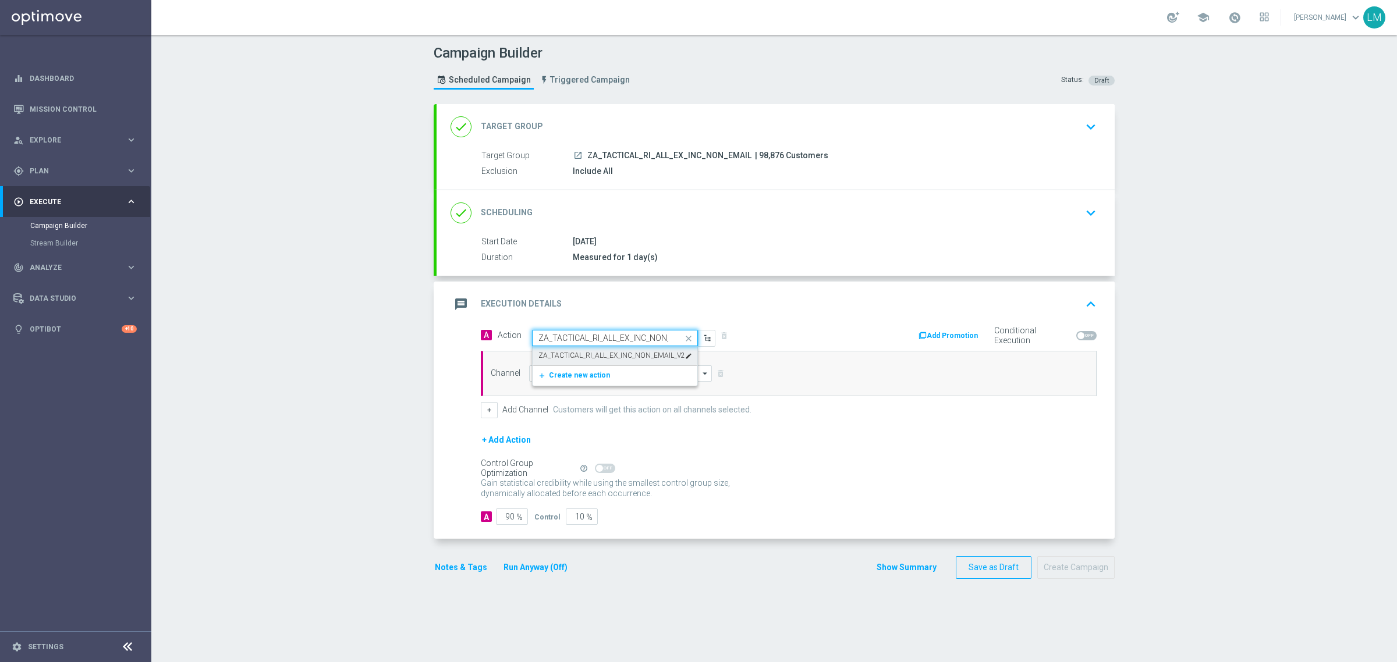
scroll to position [0, 25]
click at [588, 352] on label "ZA_TACTICAL_RI_ALL_EX_INC_NON_EMAIL_V2" at bounding box center [611, 356] width 147 height 10
click at [578, 376] on input at bounding box center [620, 373] width 183 height 16
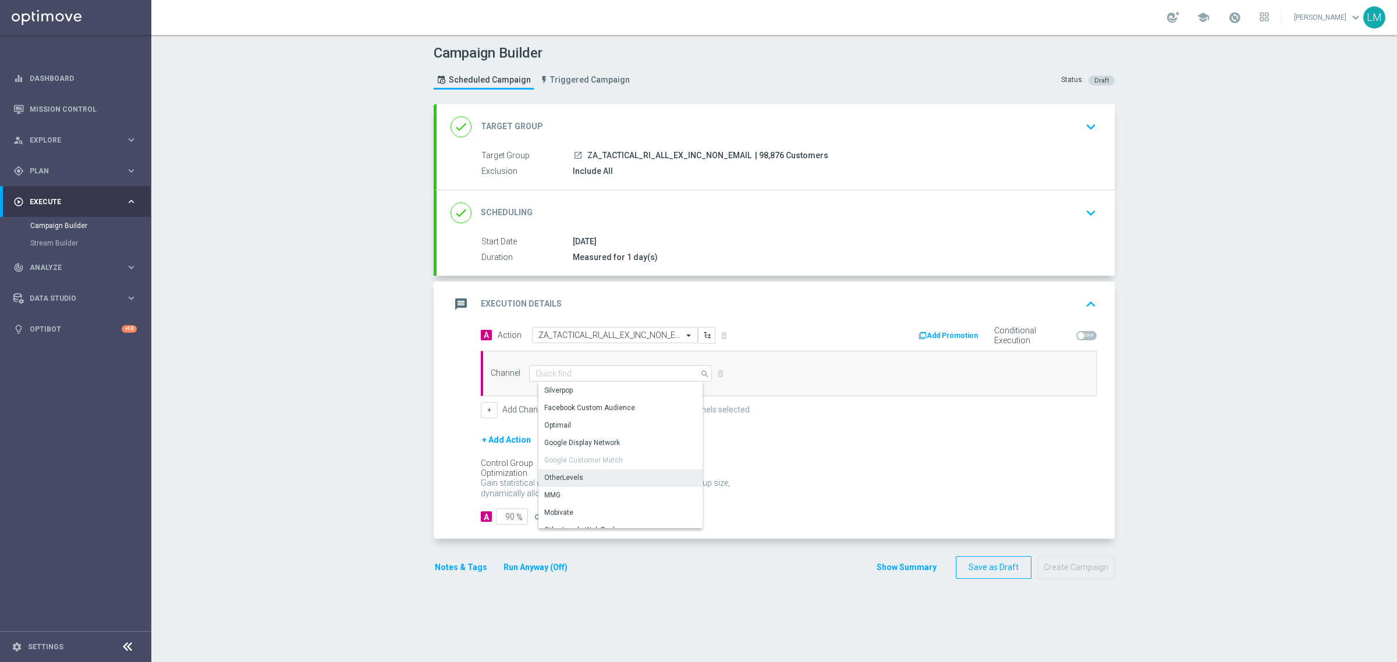
click at [563, 472] on div "OtherLevels" at bounding box center [624, 478] width 173 height 16
type input "OtherLevels"
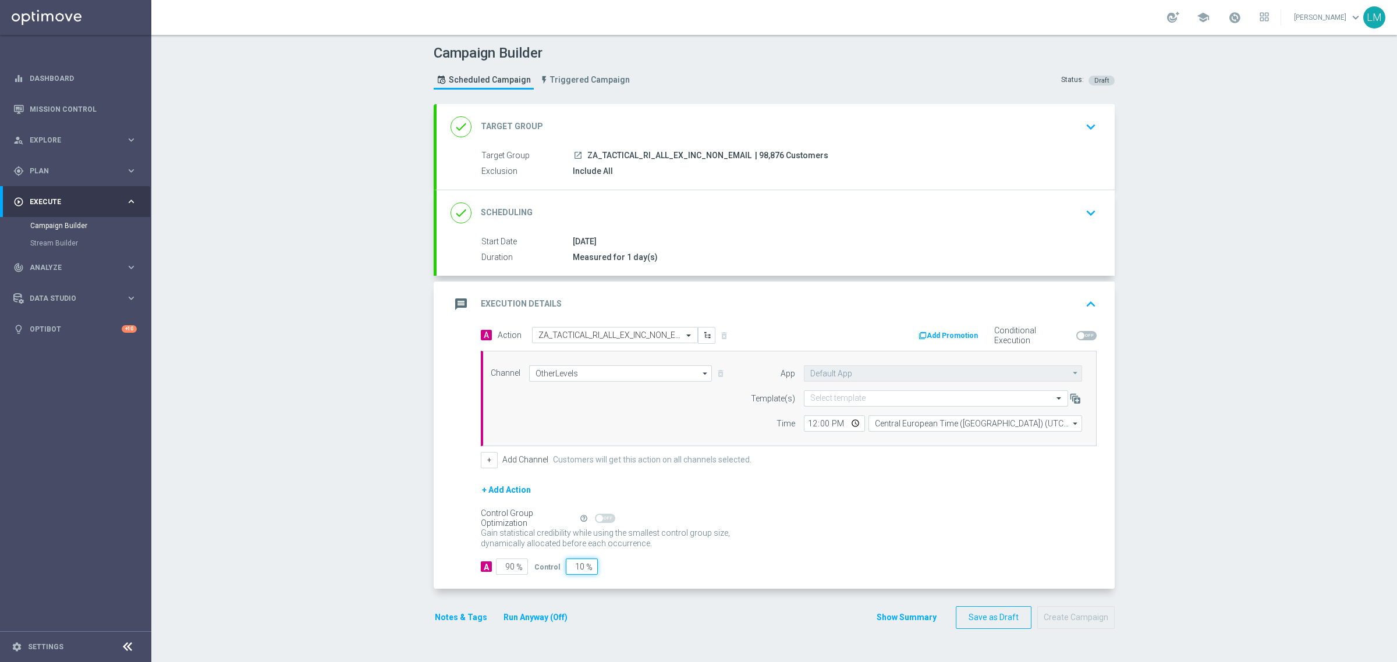
click at [572, 563] on input "10" at bounding box center [582, 567] width 32 height 16
type input "5"
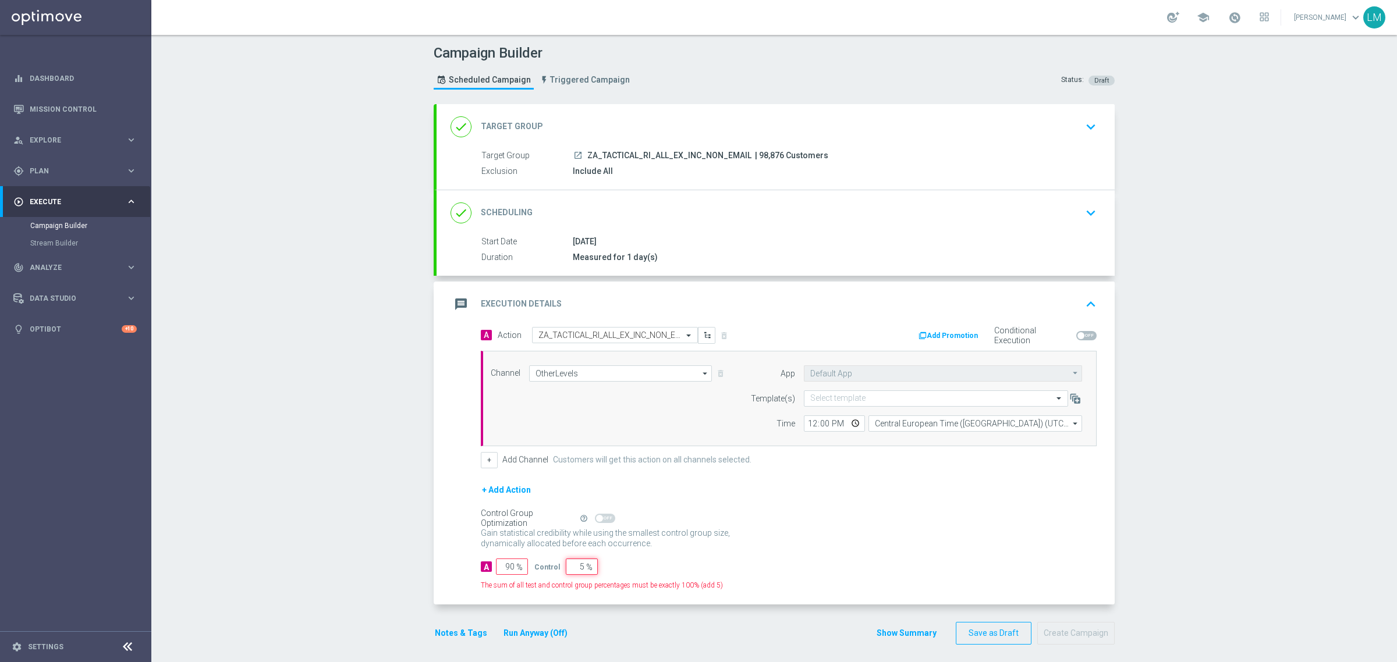
type input "95"
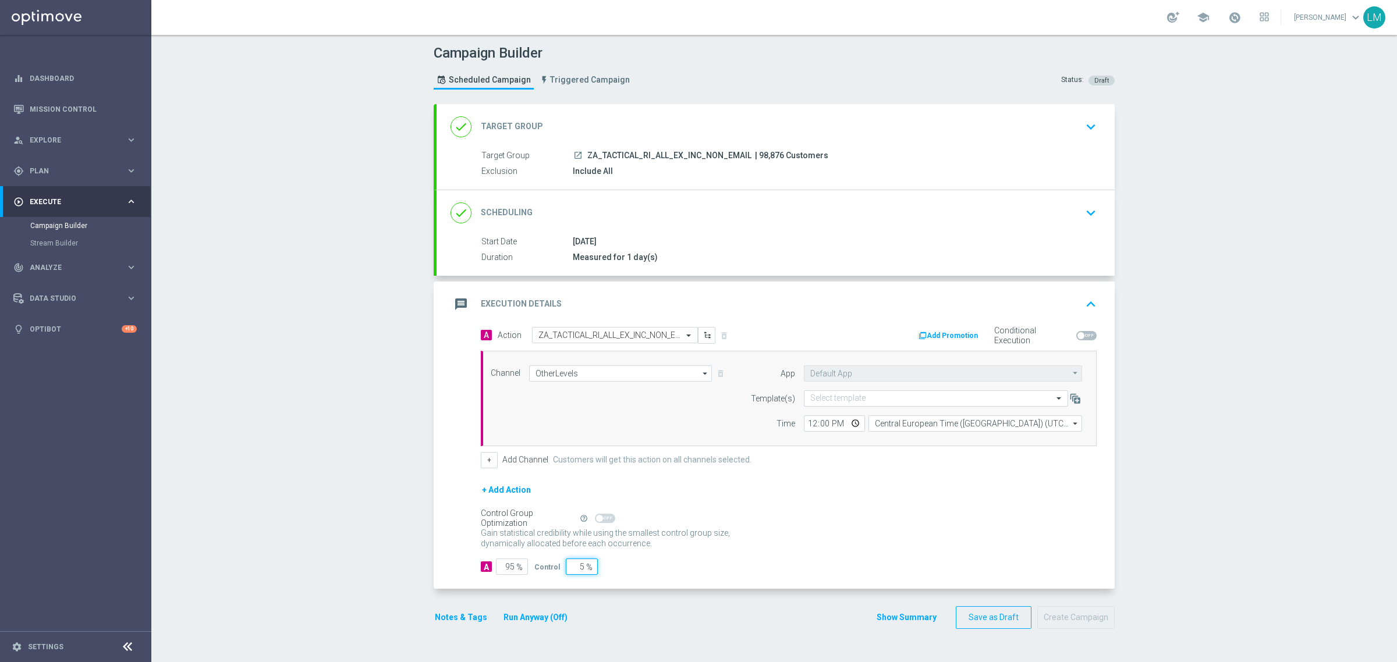
type input "5"
click at [839, 543] on div "Gain statistical credibility while using the smallest control group size, dynam…" at bounding box center [789, 539] width 616 height 28
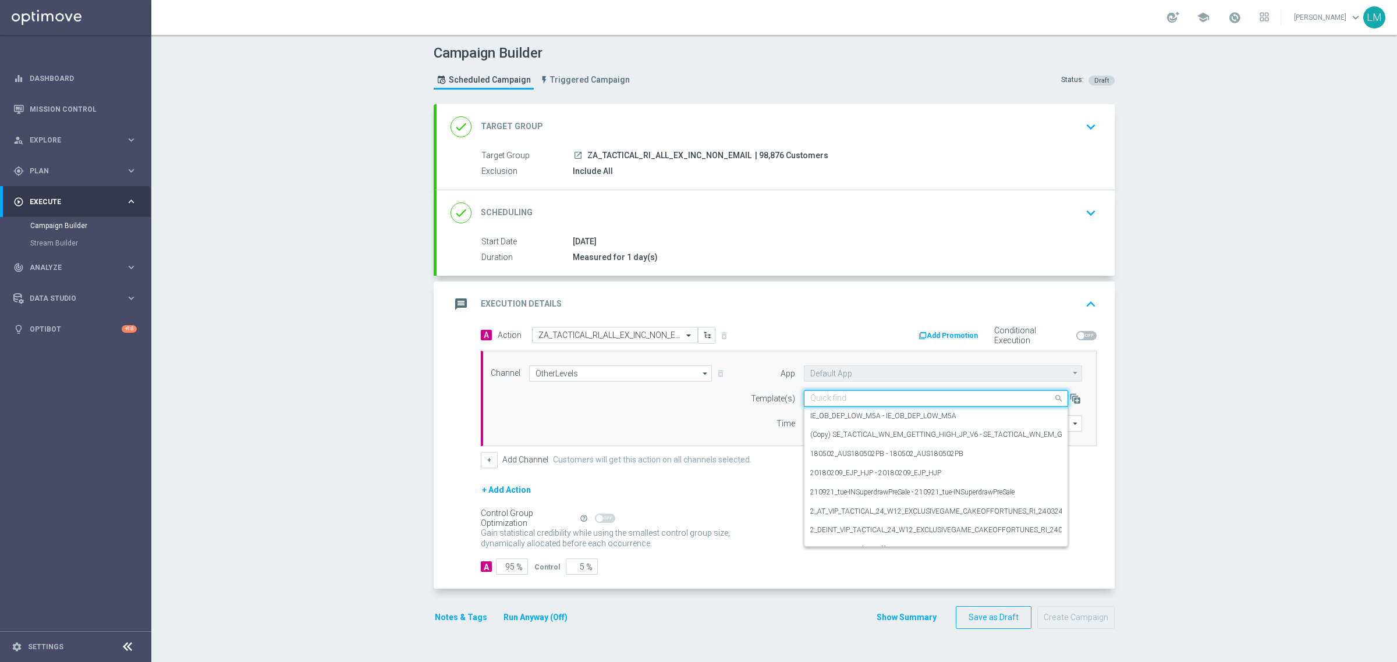
click at [844, 403] on input "text" at bounding box center [924, 399] width 228 height 10
paste input "ZA_TACTICAL_RI_ALL_EX_INC_NON_EMAIL"
type input "ZA_TACTICAL_RI_ALL_EX_INC_NON_EMAIL"
paste input "en_ZA__MYSTERY_BOX_REMINDER_REBRAND_14__ALL_RI_TAC_LT"
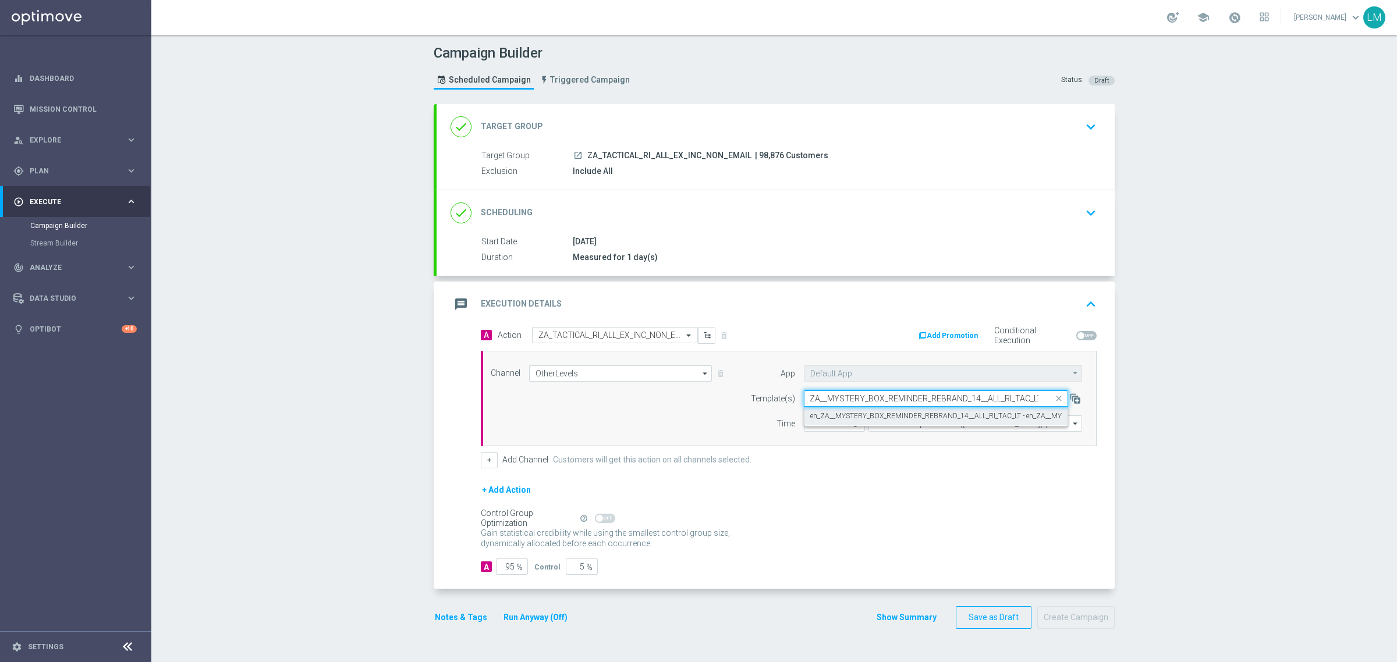
click at [849, 418] on label "en_ZA__MYSTERY_BOX_REMINDER_REBRAND_14__ALL_RI_TAC_LT - en_ZA__MYSTERY_BOX_REMI…" at bounding box center [1023, 416] width 427 height 10
type input "en_ZA__MYSTERY_BOX_REMINDER_REBRAND_14__ALL_RI_TAC_LT"
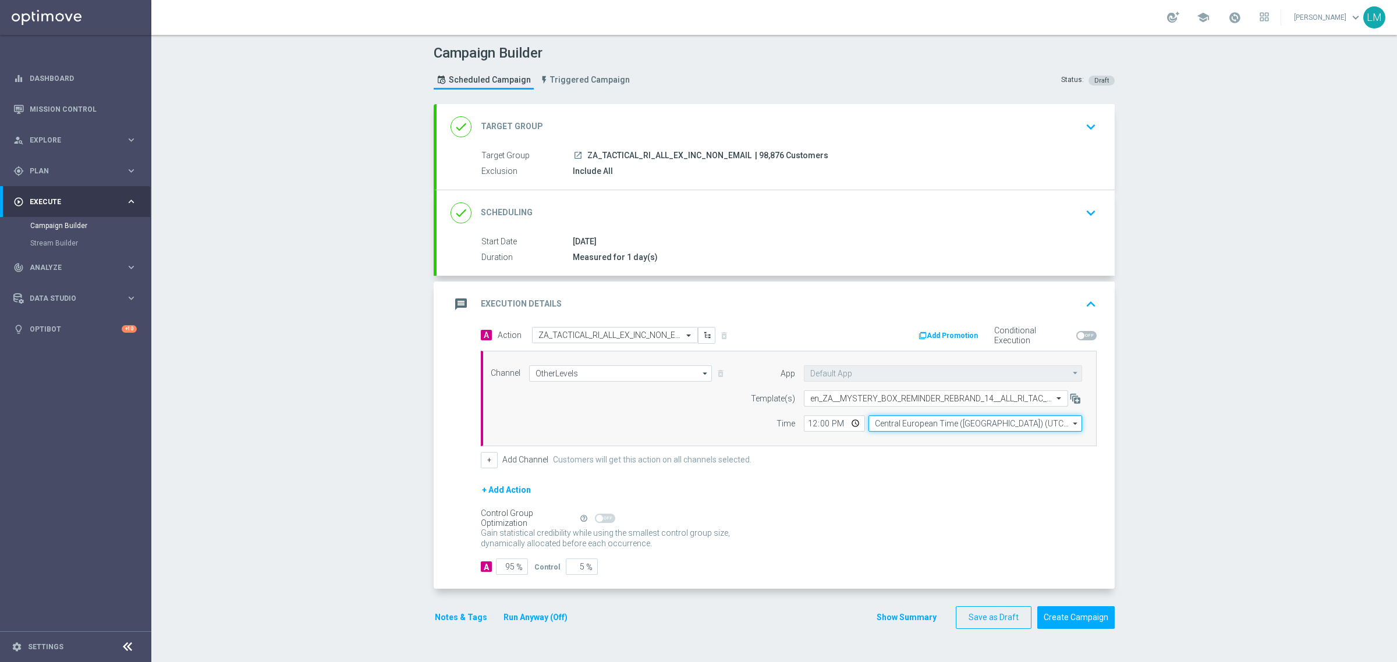
click at [872, 426] on input "Central European Time (Budapest) (UTC +02:00)" at bounding box center [975, 424] width 214 height 16
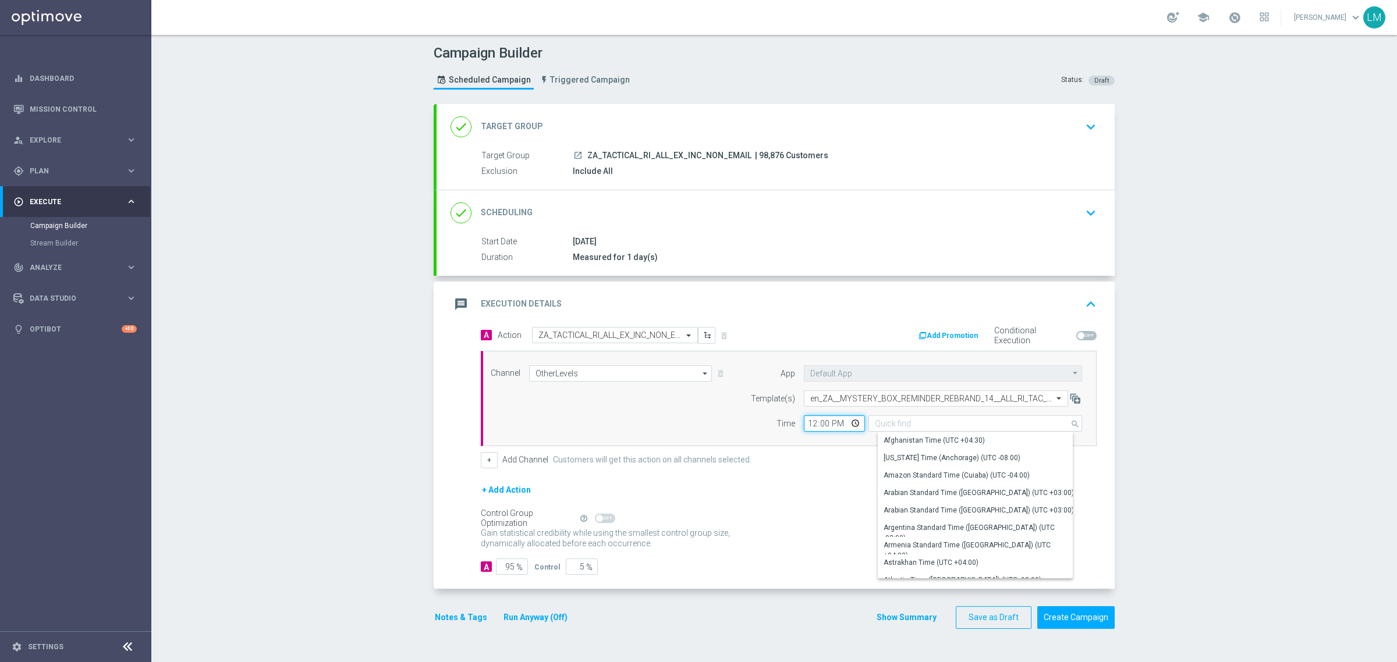
click at [827, 431] on input "12:00" at bounding box center [834, 424] width 61 height 16
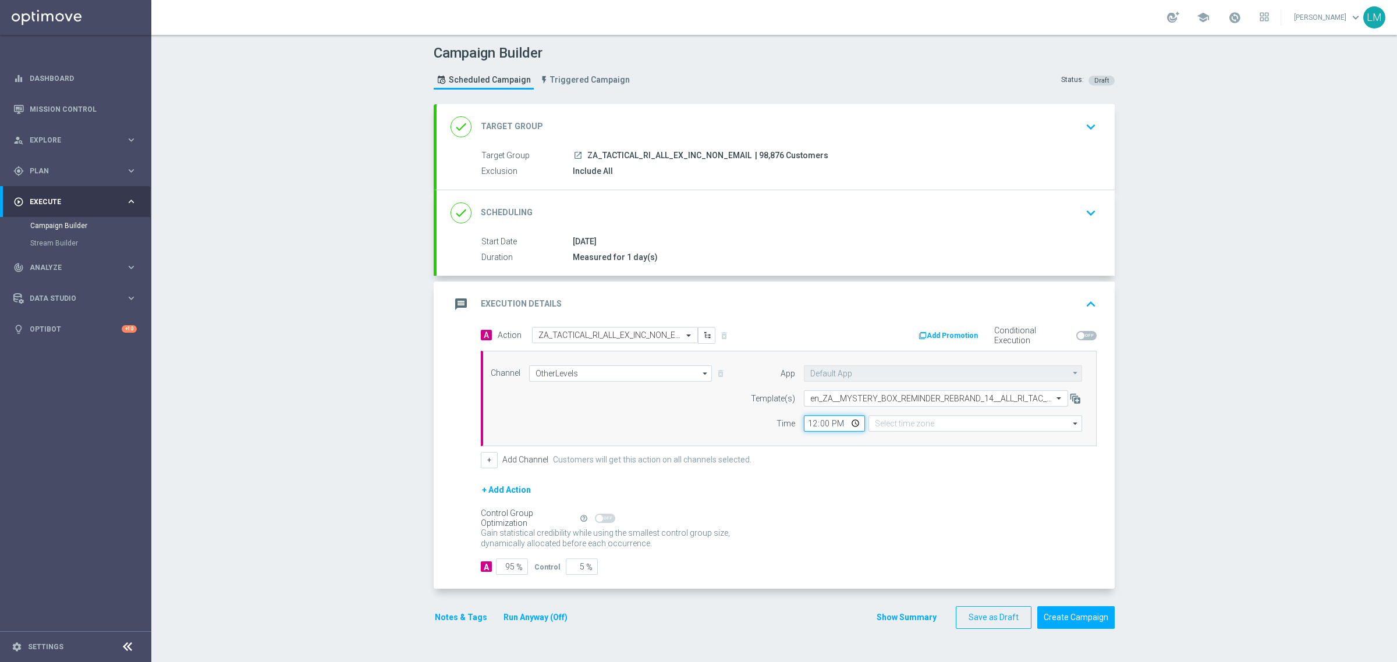
type input "Central European Time (Budapest) (UTC +02:00)"
click at [846, 426] on input "12:00" at bounding box center [834, 424] width 61 height 16
type input "16:00"
click at [751, 513] on div "Control Group Optimization Self Optimizing Campaign help_outline" at bounding box center [789, 518] width 616 height 13
click at [329, 242] on div "Campaign Builder Scheduled Campaign Triggered Campaign Status: Draft done Targe…" at bounding box center [773, 348] width 1245 height 627
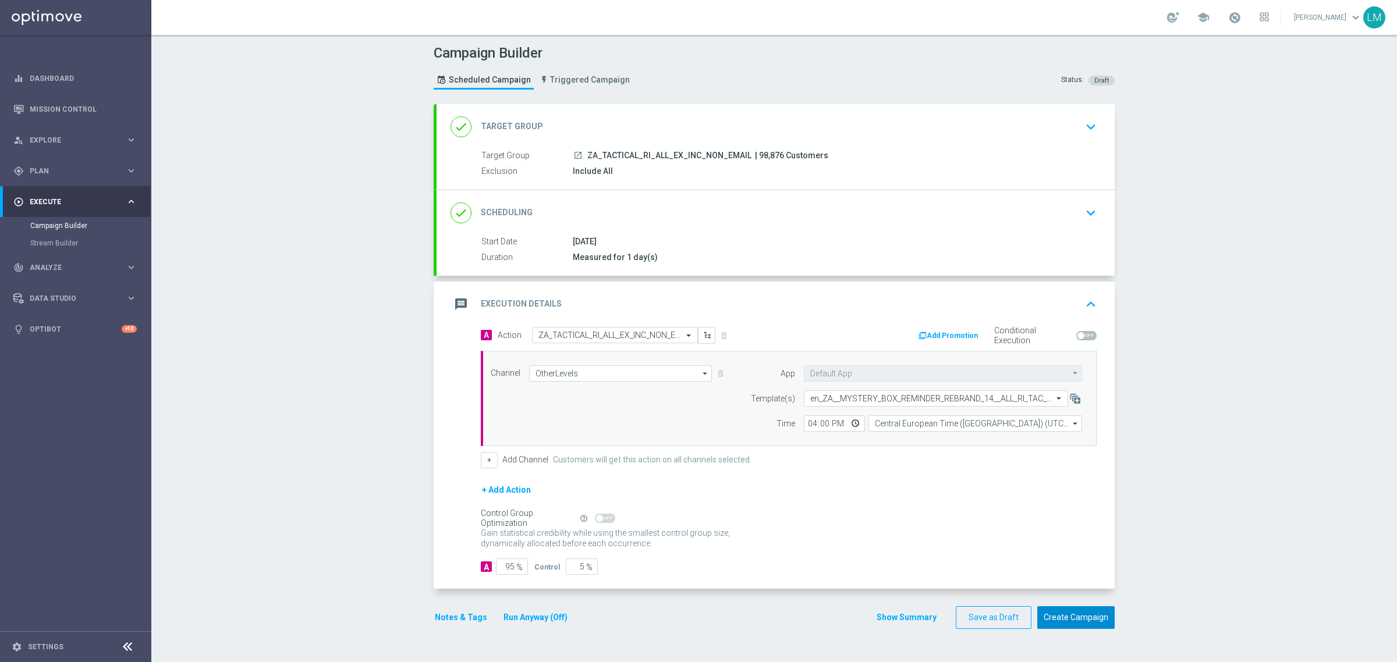
click at [1063, 624] on button "Create Campaign" at bounding box center [1075, 617] width 77 height 23
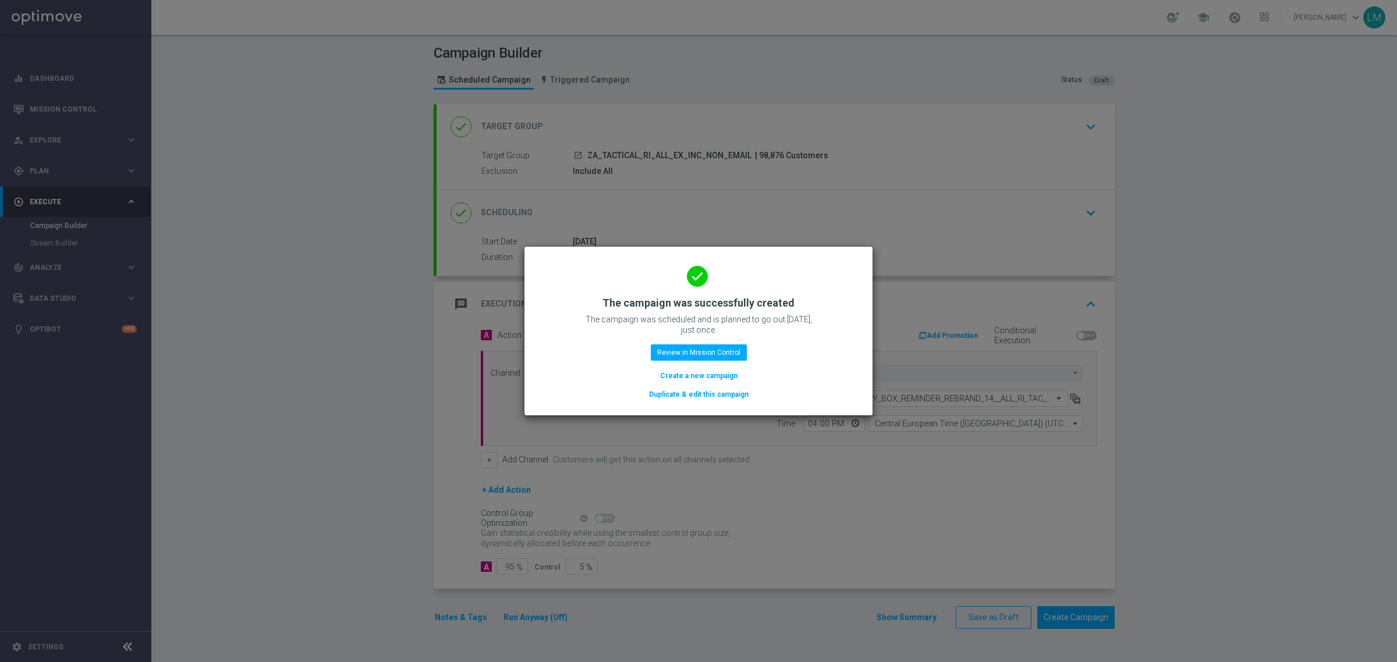
click at [716, 370] on button "Create a new campaign" at bounding box center [699, 376] width 80 height 13
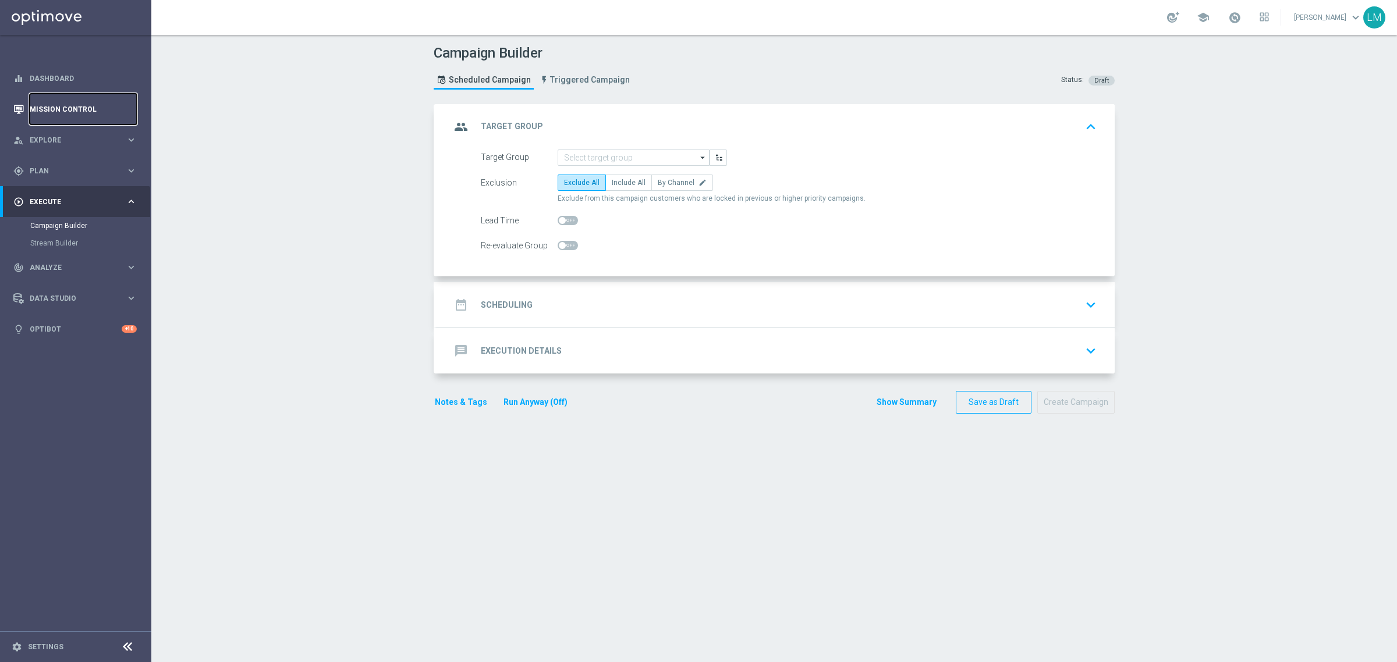
click at [87, 111] on link "Mission Control" at bounding box center [83, 109] width 107 height 31
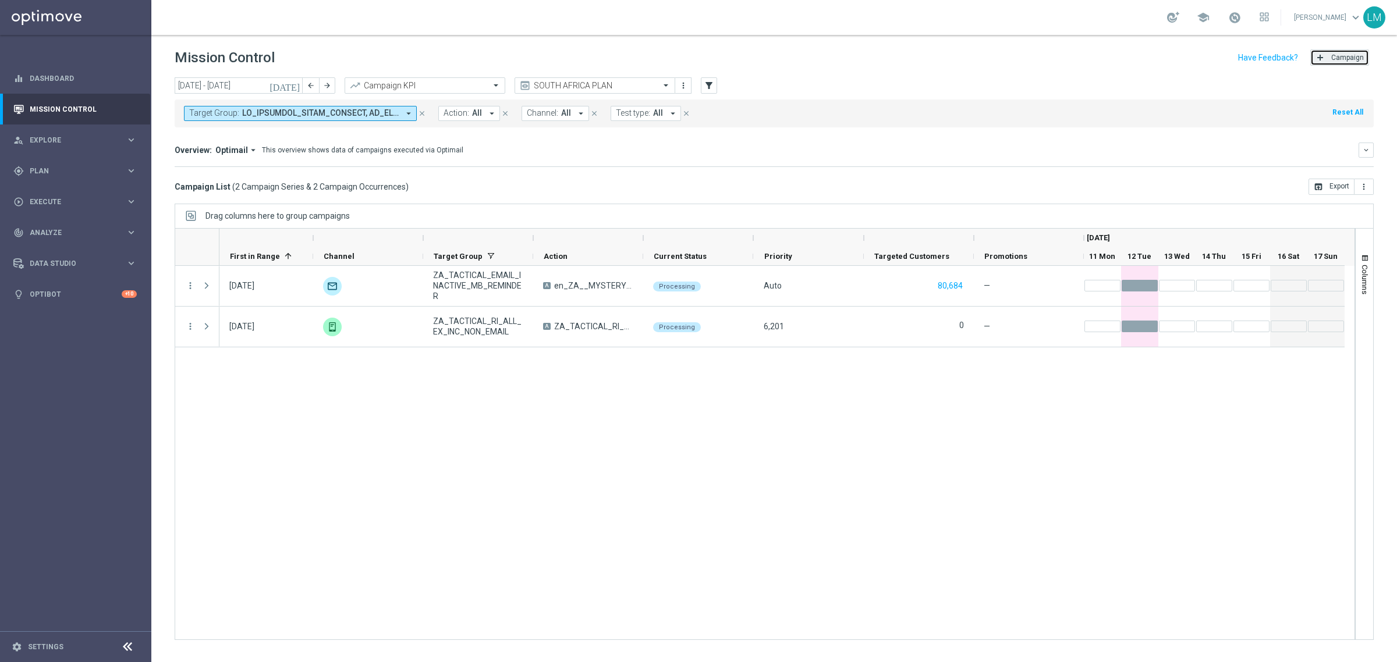
click at [1330, 57] on button "add Campaign" at bounding box center [1339, 57] width 59 height 16
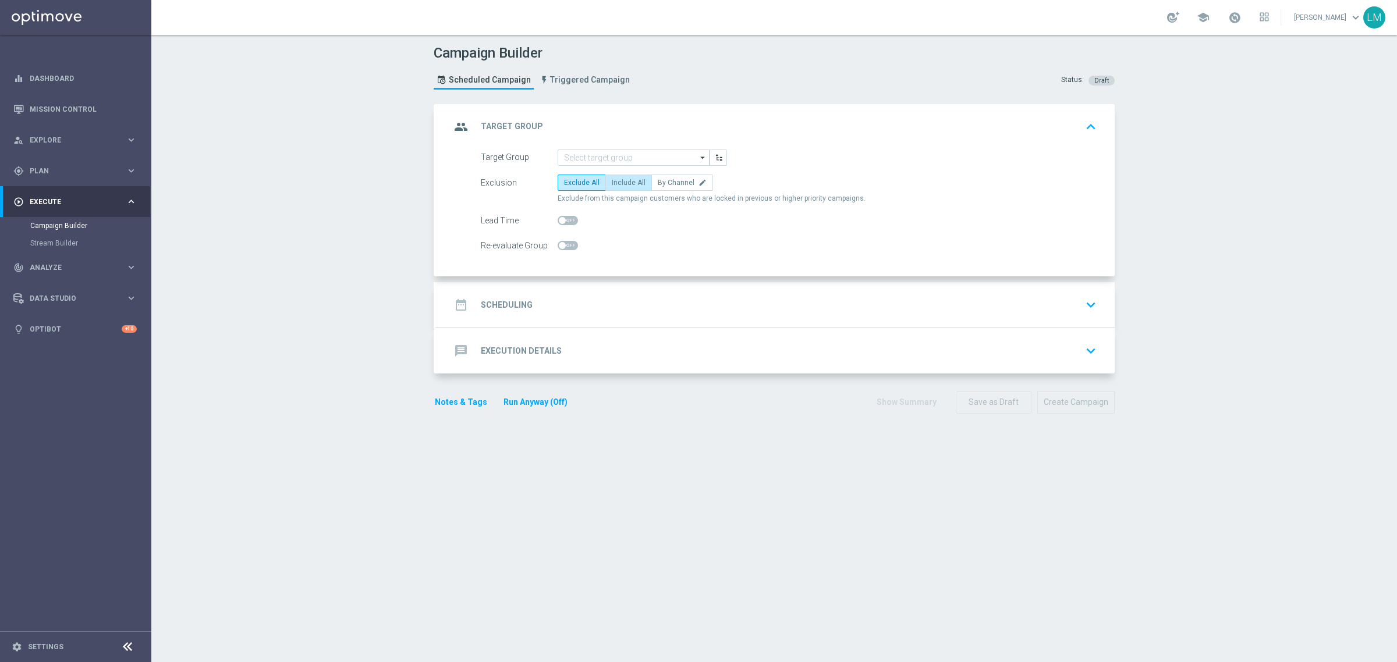
click at [613, 181] on span "Include All" at bounding box center [629, 183] width 34 height 8
click at [613, 181] on input "Include All" at bounding box center [616, 185] width 8 height 8
radio input "true"
click at [613, 163] on input at bounding box center [634, 158] width 152 height 16
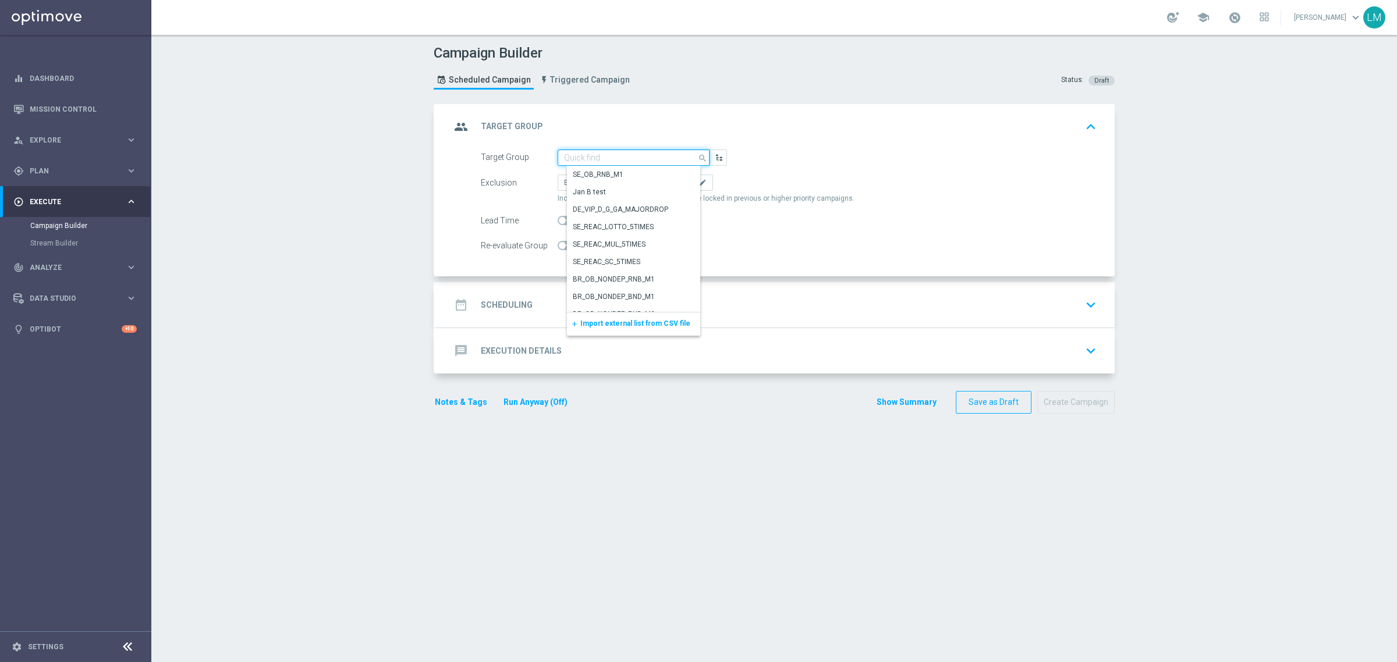
paste input "ZA_TACTICAL_EMAIL_HAS_NOT_PLAYED_LAST_7_DAYS_BUT_HAS_PLAYED_THIS_MONTH"
type input "ZA_TACTICAL_EMAIL_HAS_NOT_PLAYED_LAST_7_DAYS_BUT_HAS_PLAYED_THIS_MONTH"
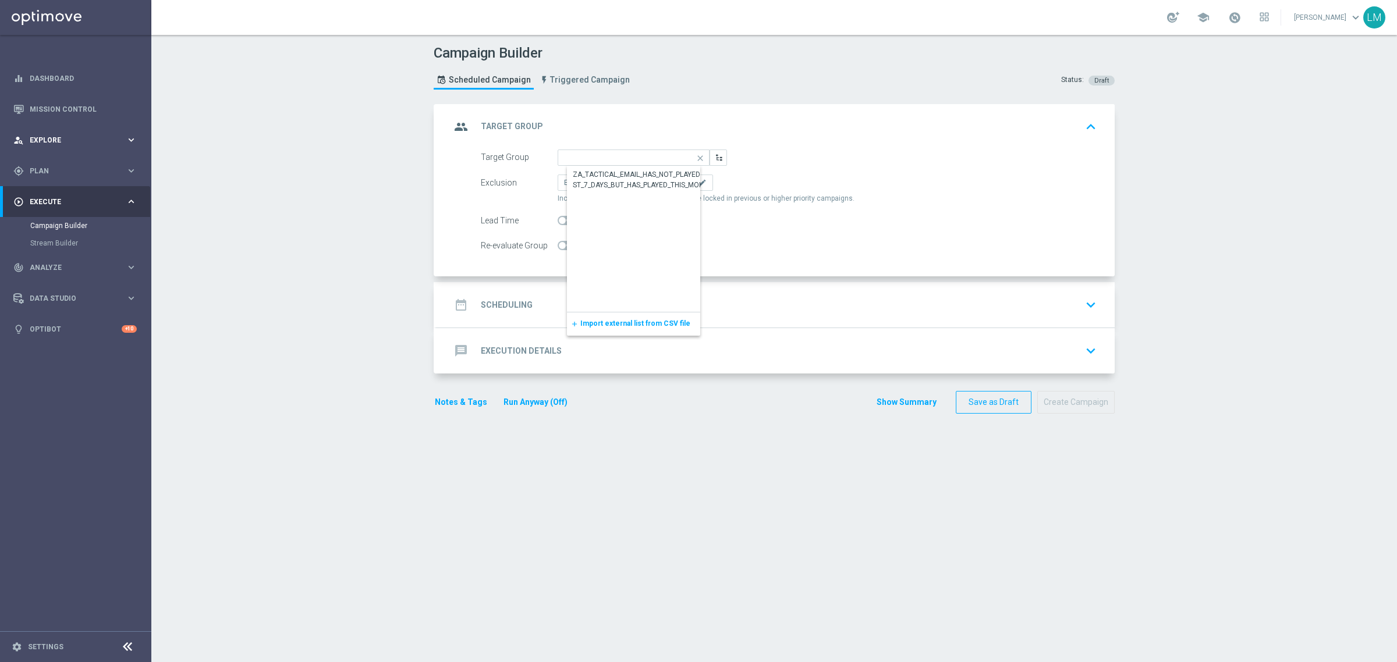
click at [113, 133] on div "person_search Explore keyboard_arrow_right" at bounding box center [75, 140] width 150 height 31
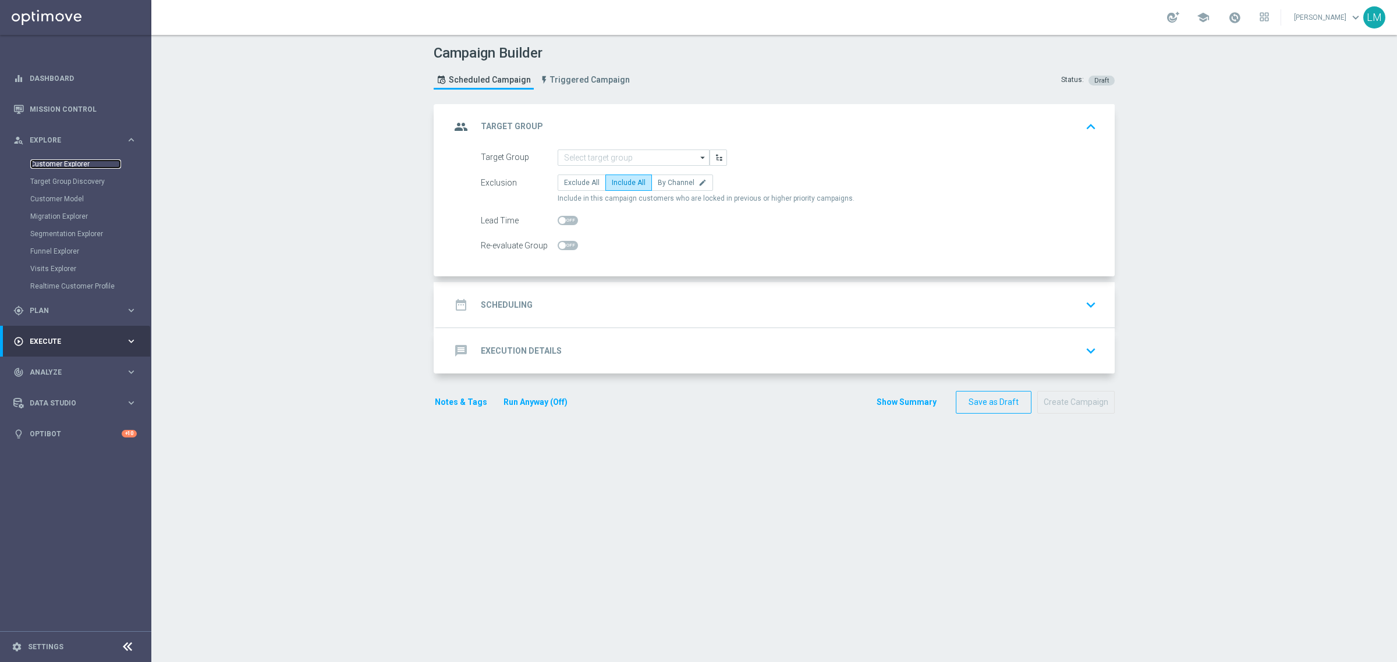
click at [74, 166] on link "Customer Explorer" at bounding box center [75, 163] width 91 height 9
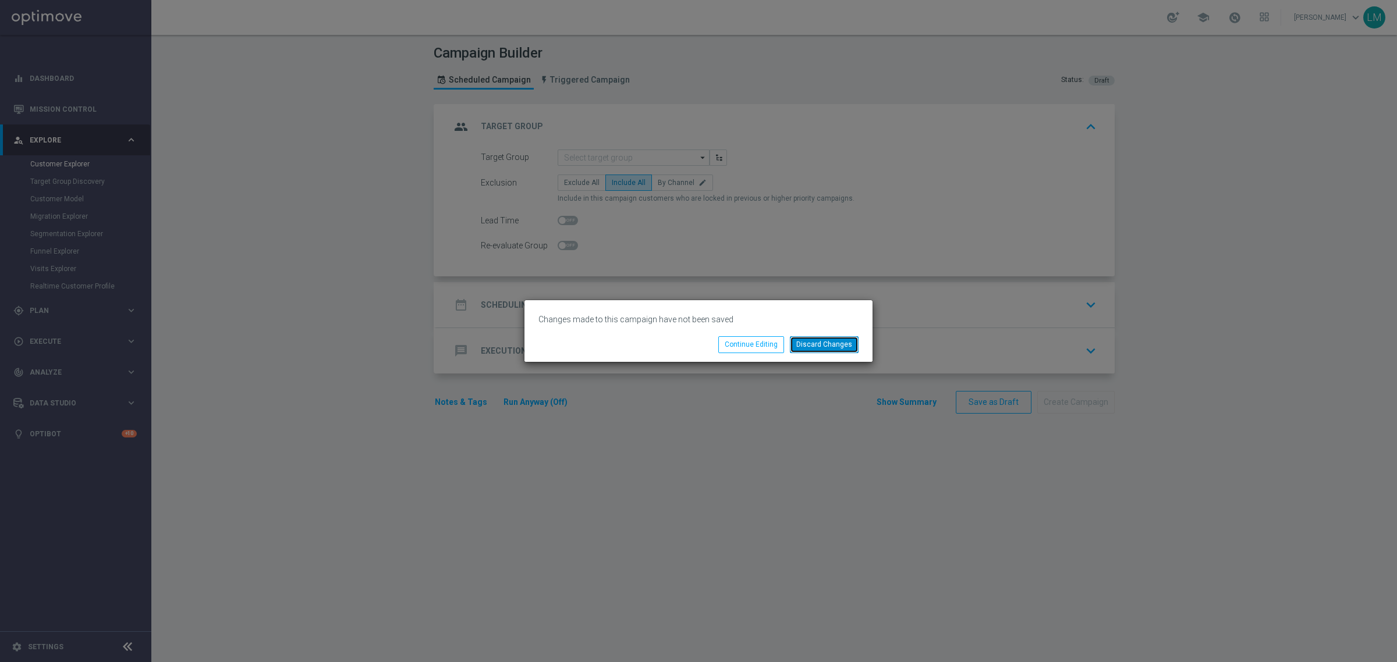
click at [798, 350] on button "Discard Changes" at bounding box center [824, 344] width 69 height 16
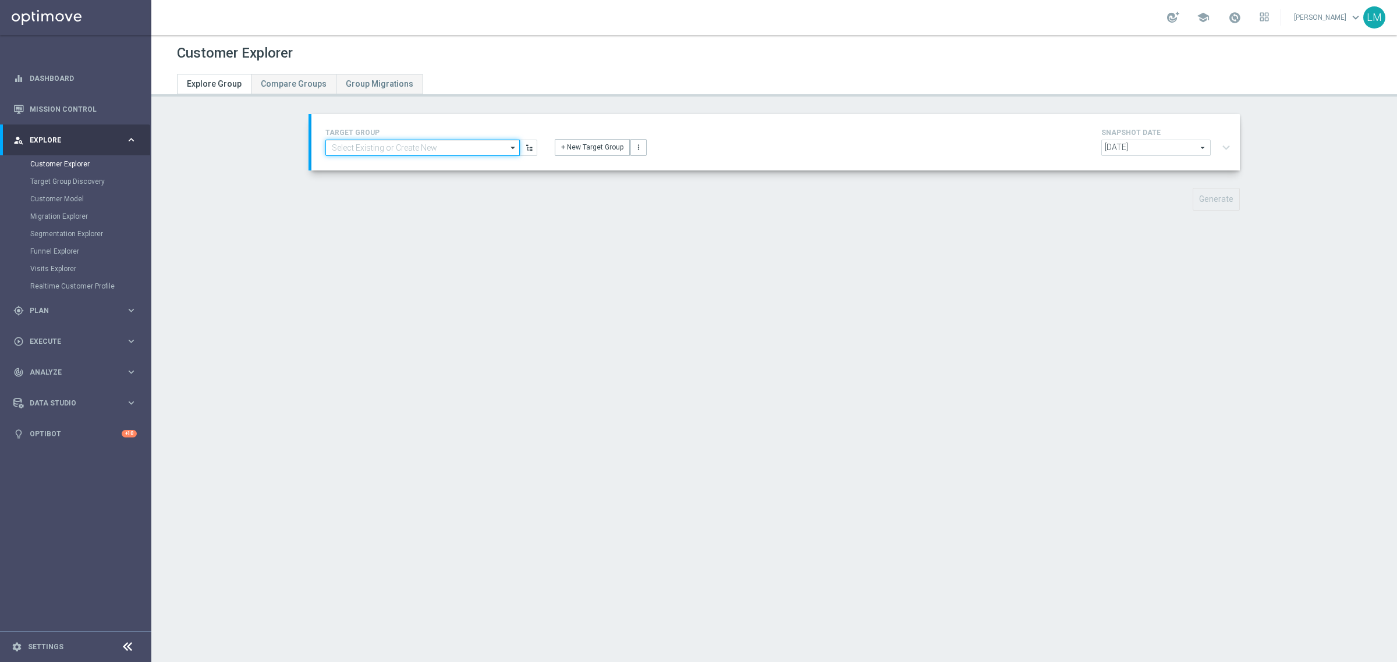
click at [446, 146] on input at bounding box center [422, 148] width 194 height 16
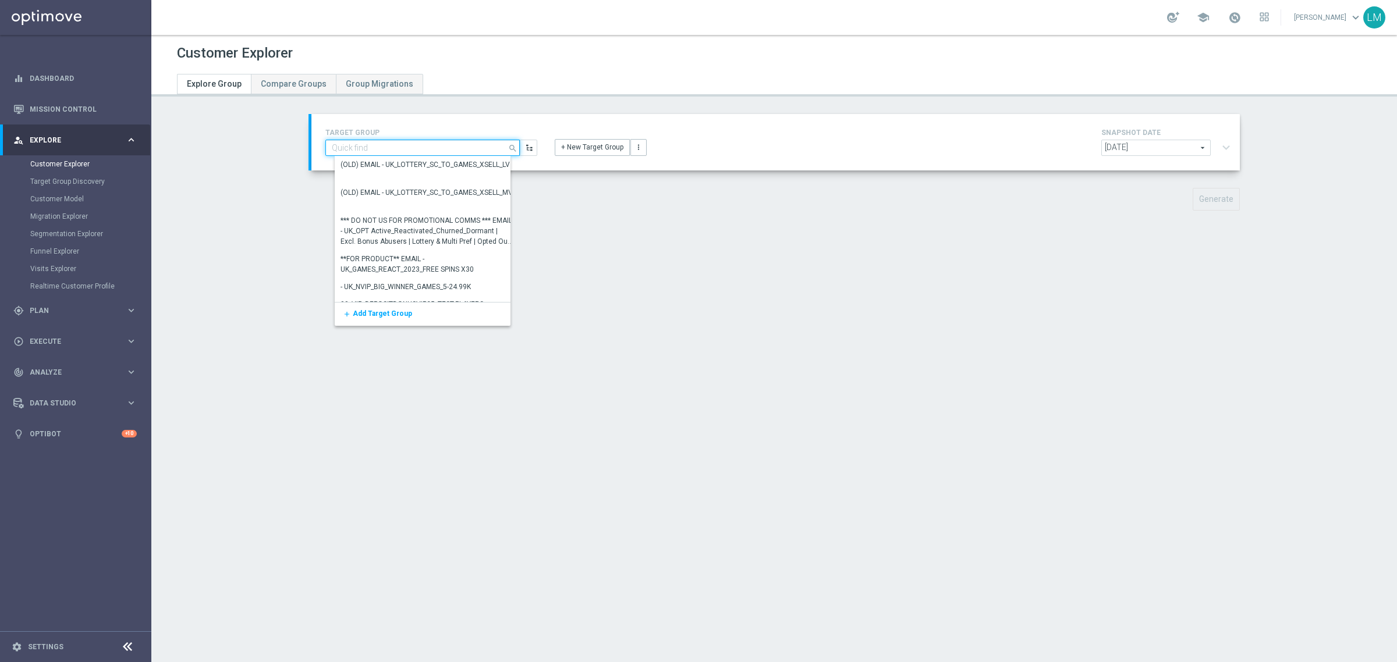
paste input "ZA_TACTICAL_EMAIL_HAS_NOT_PLAYED_LAST_7_DAYS_BUT_HAS_PLAYED_THIS_MONTH"
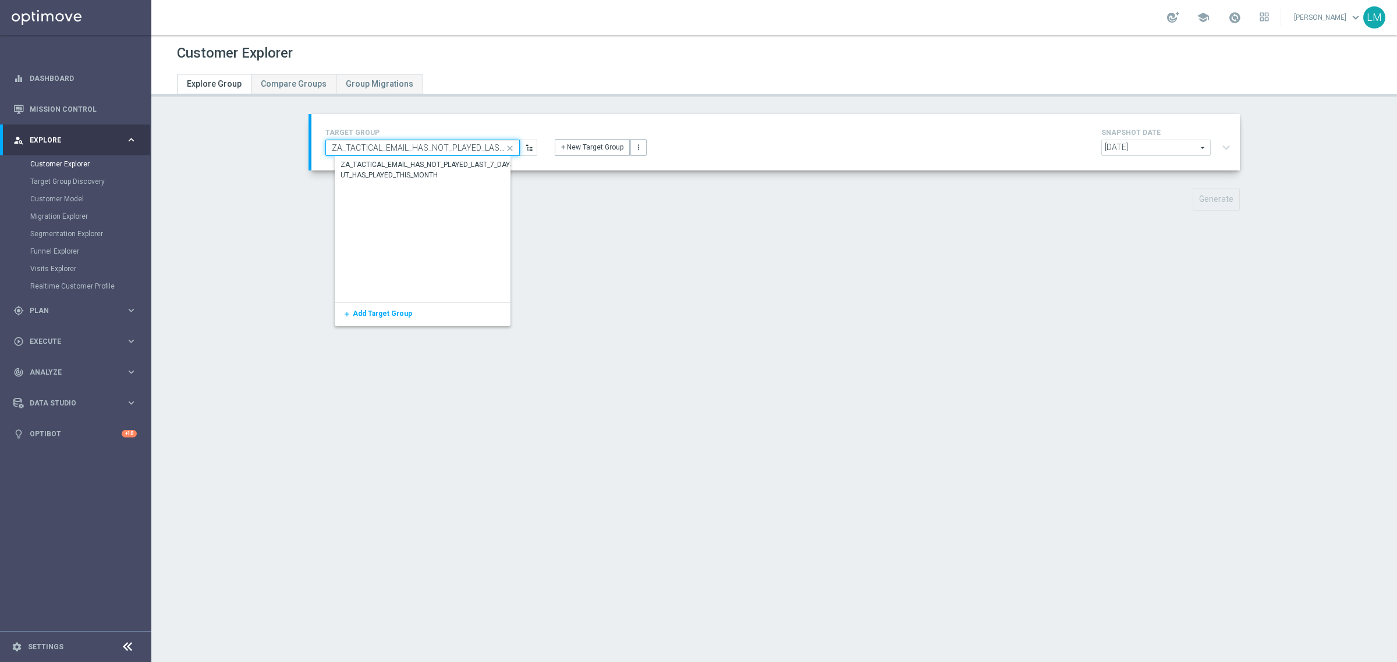
scroll to position [0, 150]
type input "ZA_TACTICAL_EMAIL_HAS_NOT_PLAYED_LAST_7_DAYS_BUT_HAS_PLAYED_THIS_MONTH"
click at [420, 164] on div "ZA_TACTICAL_EMAIL_HAS_NOT_PLAYED_LAST_7_DAYS_BUT_HAS_PLAYED_THIS_MONTH" at bounding box center [432, 170] width 182 height 21
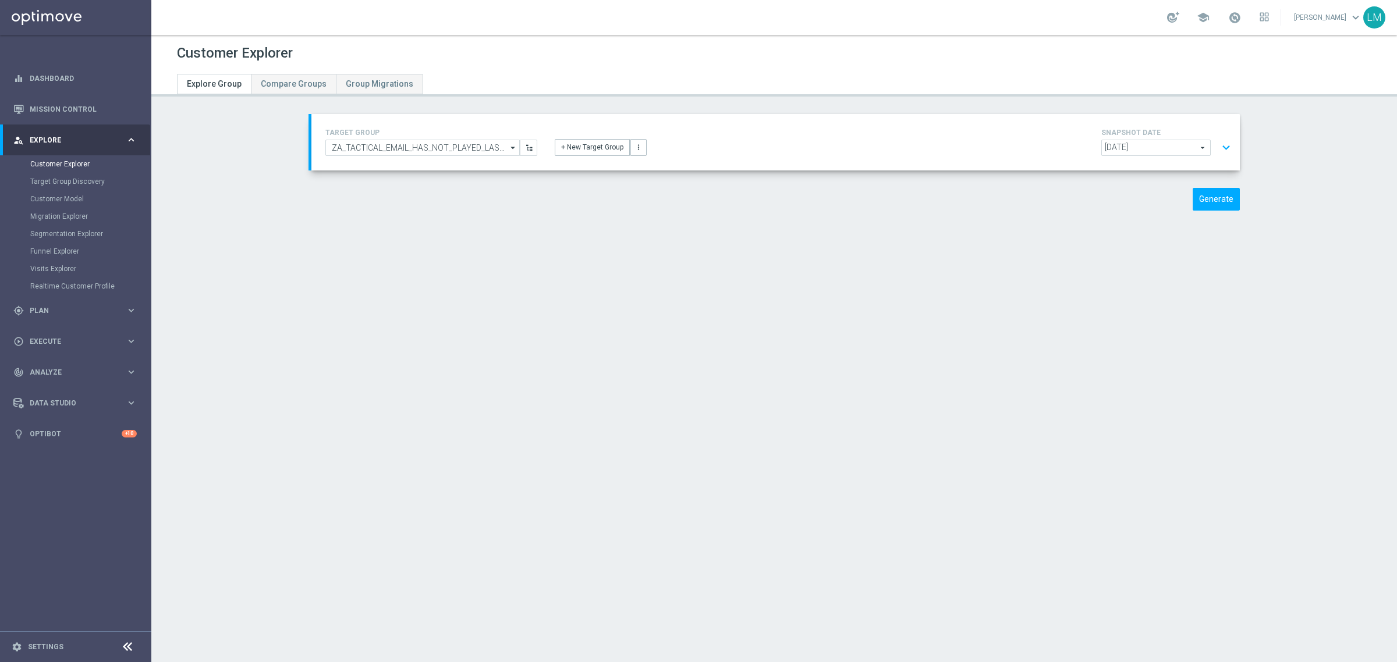
click at [1224, 137] on button "expand_more" at bounding box center [1226, 148] width 17 height 22
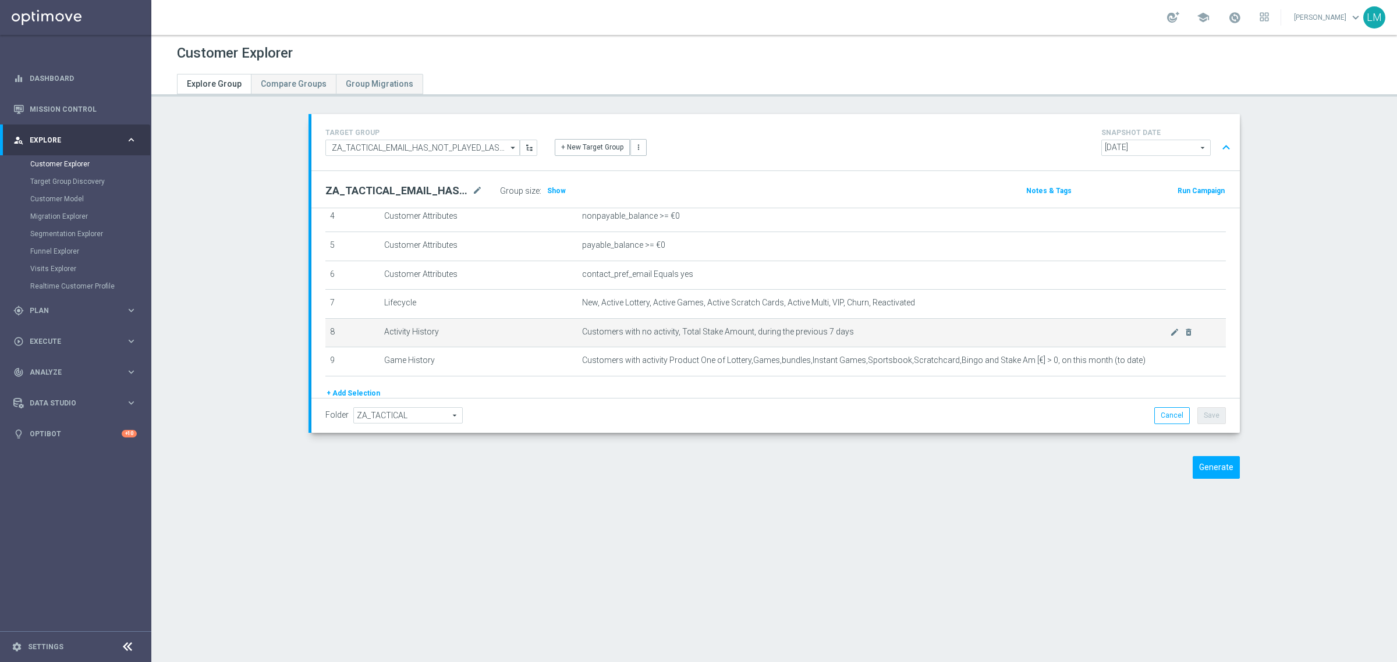
scroll to position [145, 0]
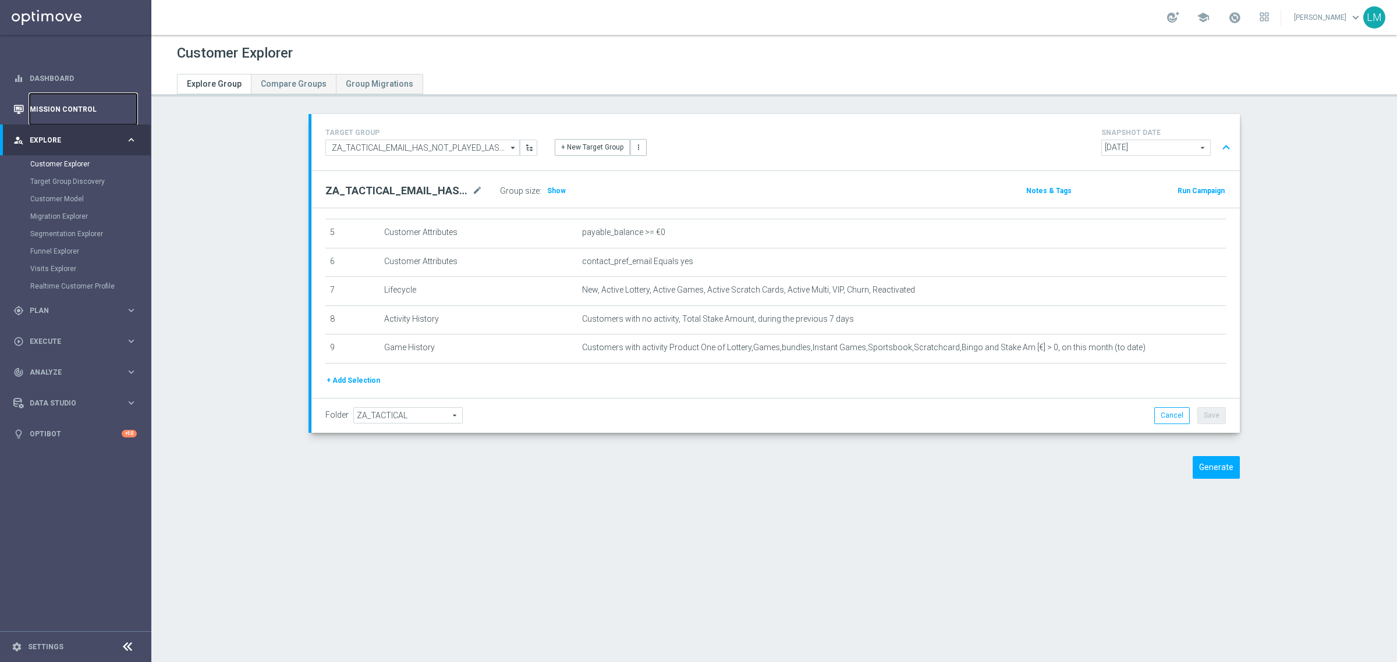
click at [111, 95] on link "Mission Control" at bounding box center [83, 109] width 107 height 31
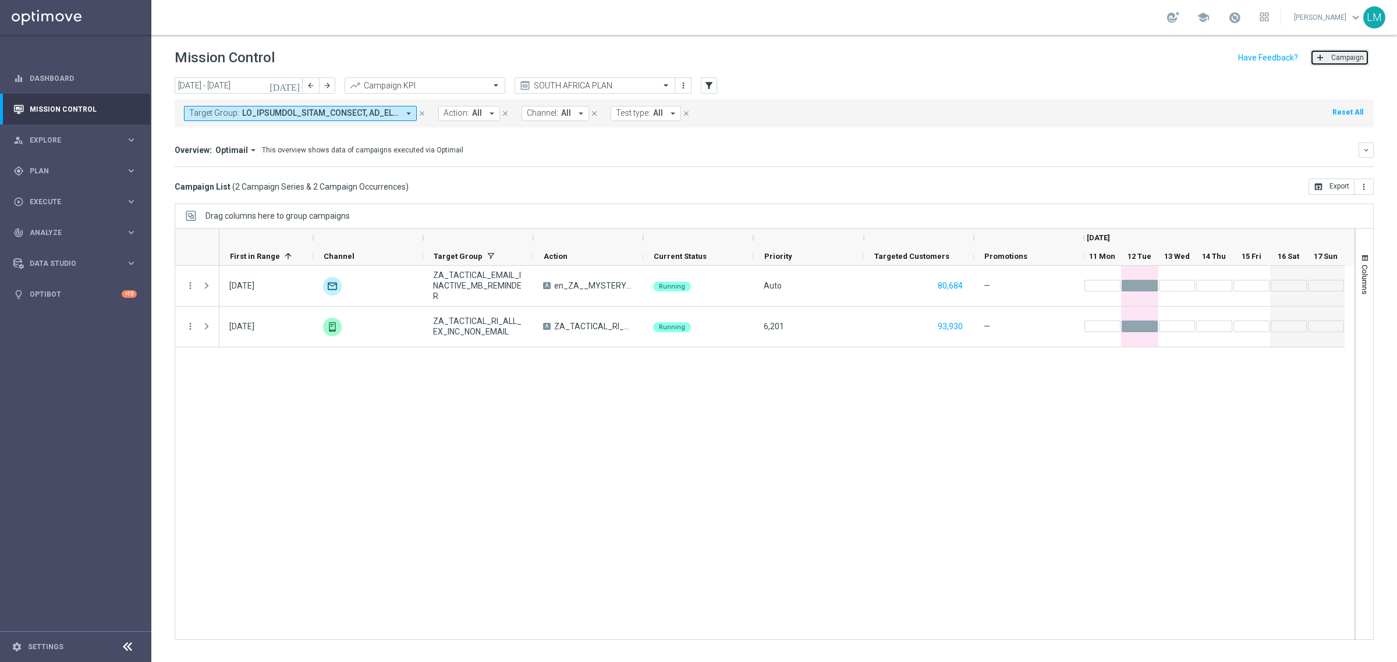
click at [1339, 60] on span "Campaign" at bounding box center [1347, 58] width 33 height 8
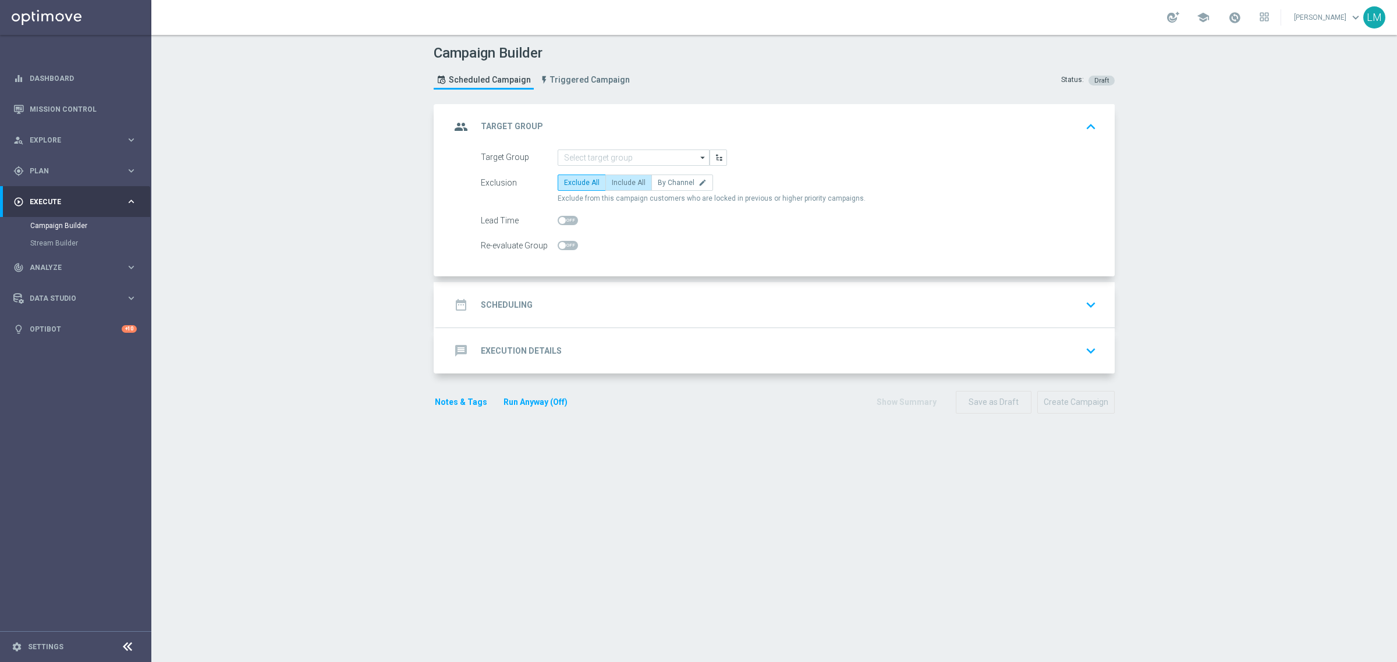
click at [611, 190] on label "Include All" at bounding box center [628, 183] width 47 height 16
click at [612, 189] on input "Include All" at bounding box center [616, 185] width 8 height 8
radio input "true"
click at [618, 150] on input at bounding box center [634, 158] width 152 height 16
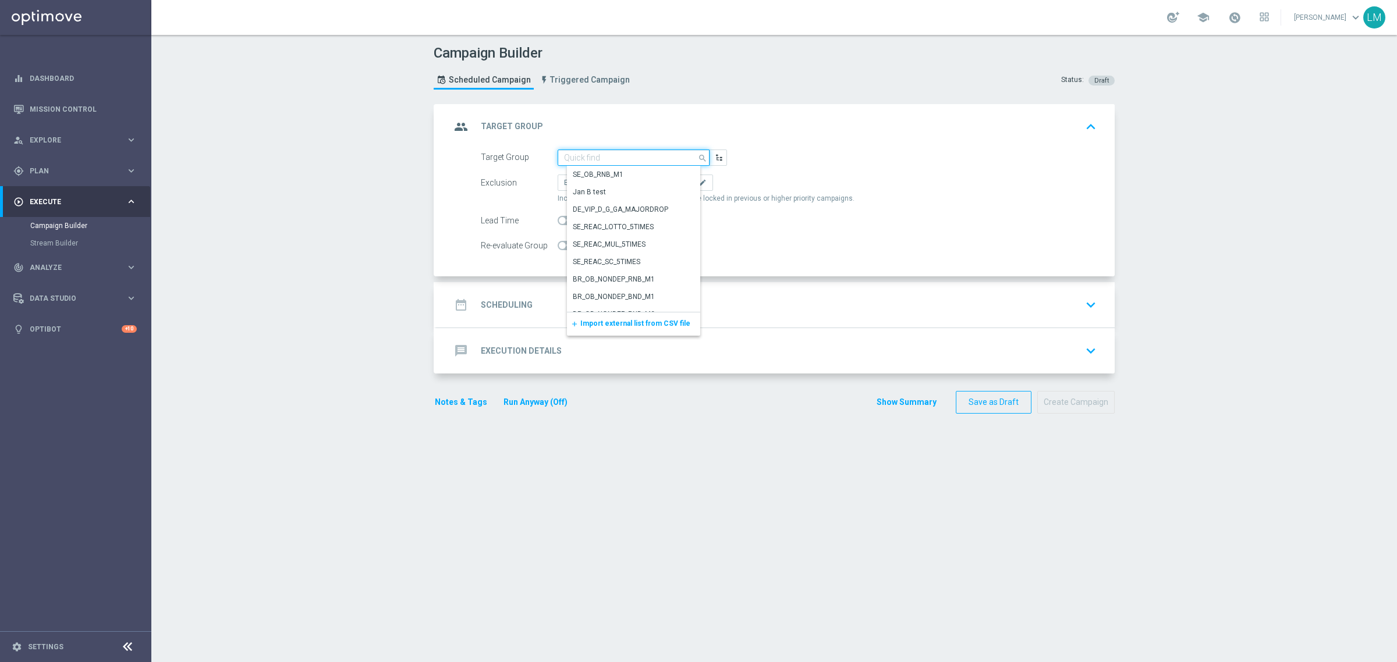
paste input "ZA_TACTICAL_EMAIL_HAS_NOT_PLAYED_LAST_7_DAYS_BUT_HAS_PLAYED_THIS_MONTH"
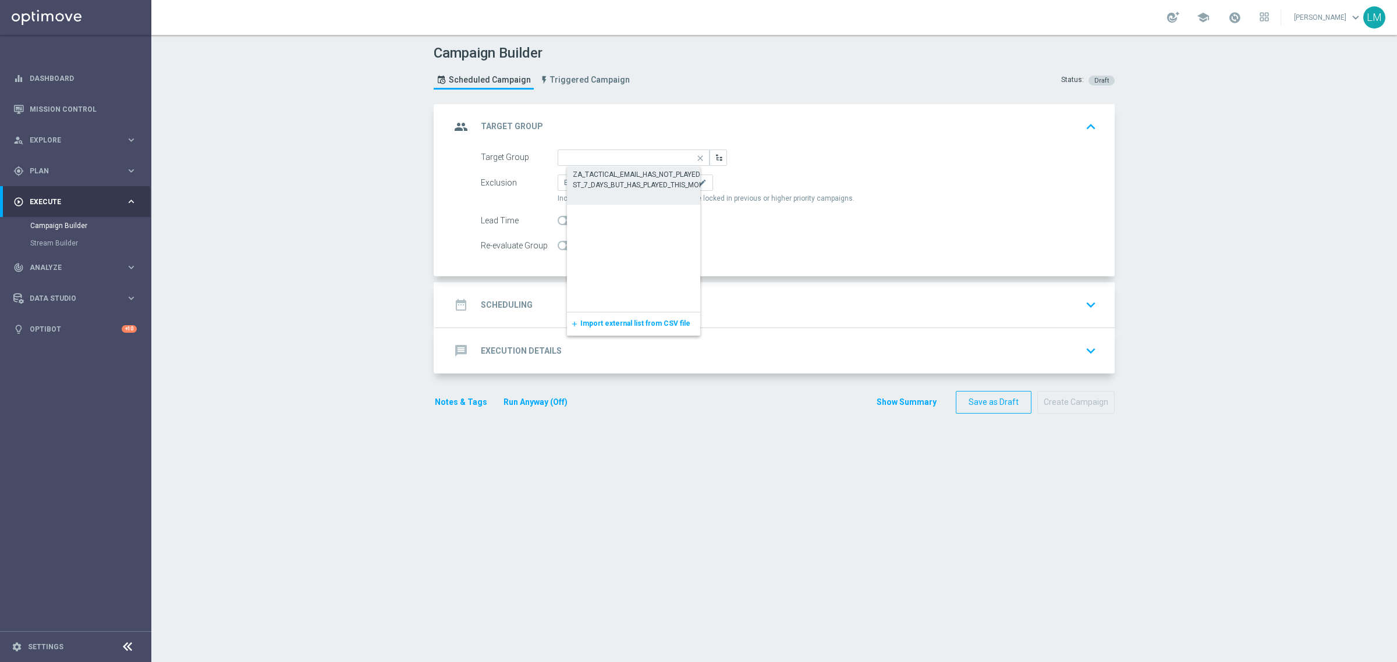
click at [609, 180] on div "ZA_TACTICAL_EMAIL_HAS_NOT_PLAYED_LAST_7_DAYS_BUT_HAS_PLAYED_THIS_MONTH" at bounding box center [643, 179] width 140 height 21
type input "ZA_TACTICAL_EMAIL_HAS_NOT_PLAYED_LAST_7_DAYS_BUT_HAS_PLAYED_THIS_MONTH"
click at [622, 278] on accordion "group Target Group keyboard_arrow_up Target Group ZA_TACTICAL_EMAIL_HAS_NOT_PLA…" at bounding box center [774, 239] width 681 height 270
click at [632, 295] on div "date_range Scheduling keyboard_arrow_down" at bounding box center [775, 305] width 650 height 22
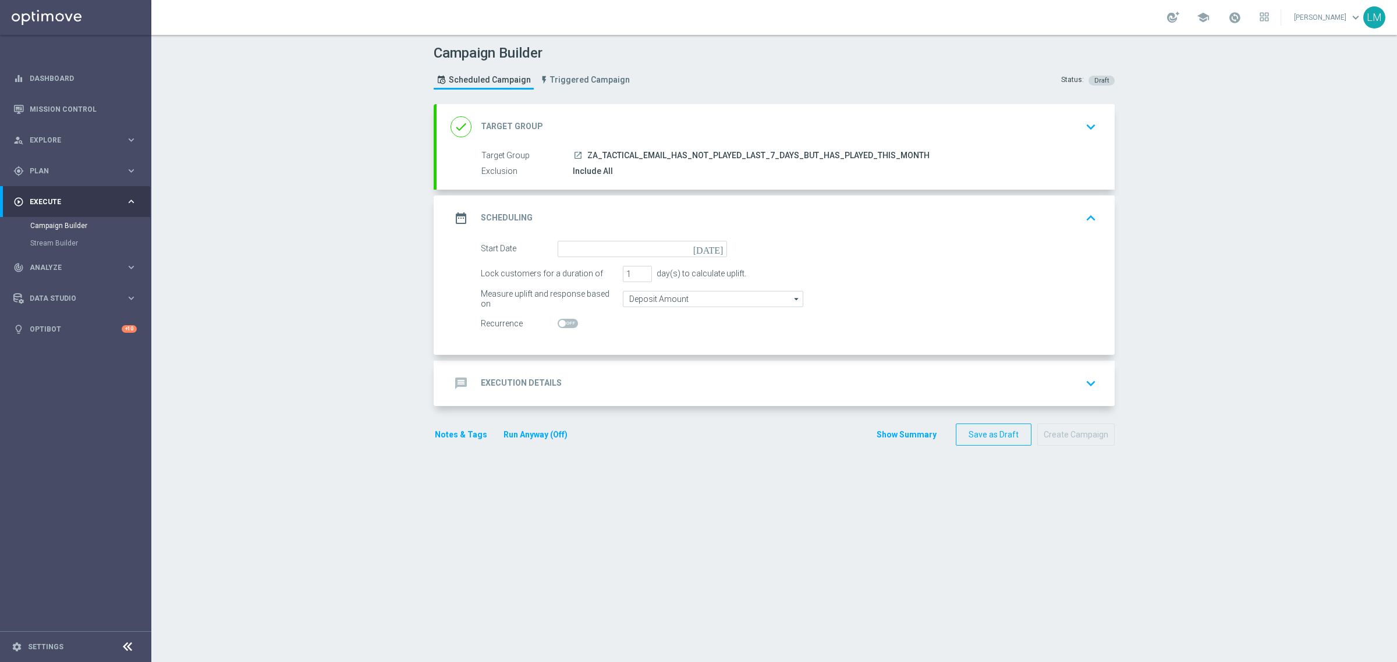
click at [717, 246] on icon "today" at bounding box center [710, 247] width 34 height 13
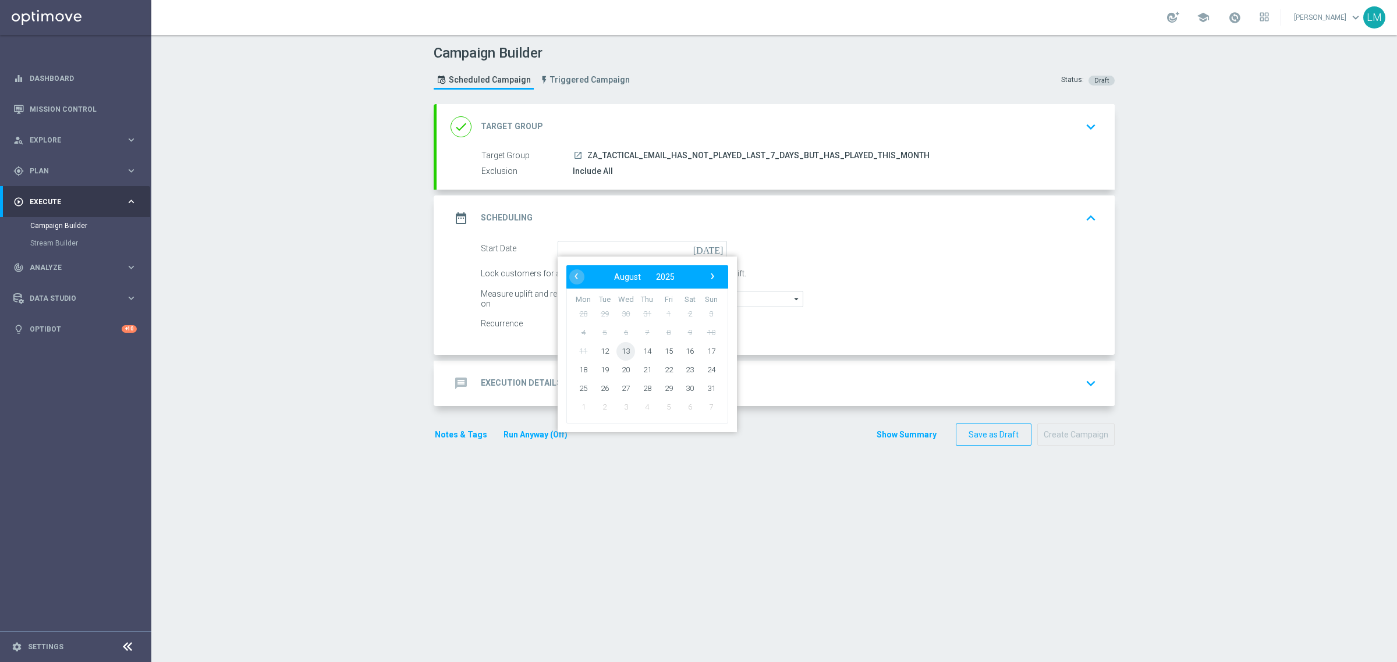
click at [616, 350] on span "13" at bounding box center [625, 351] width 19 height 19
type input "13 Aug 2025"
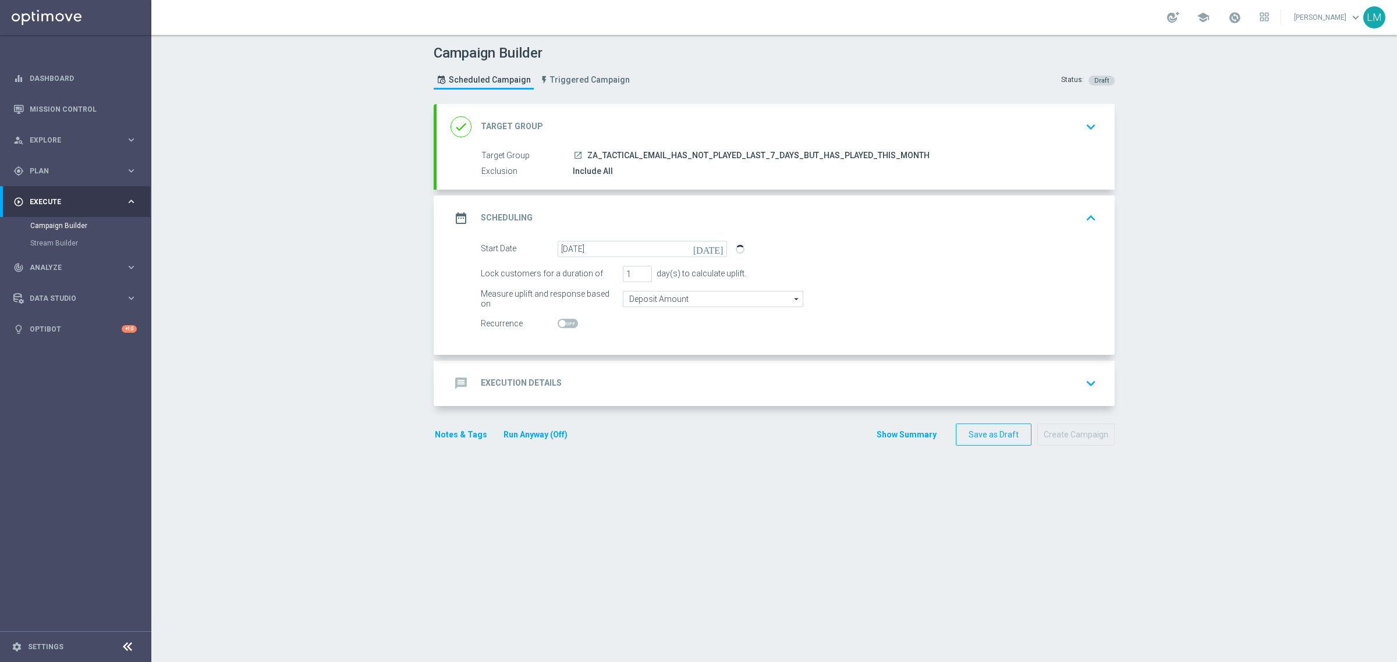
click at [617, 379] on div "message Execution Details keyboard_arrow_down" at bounding box center [775, 383] width 650 height 22
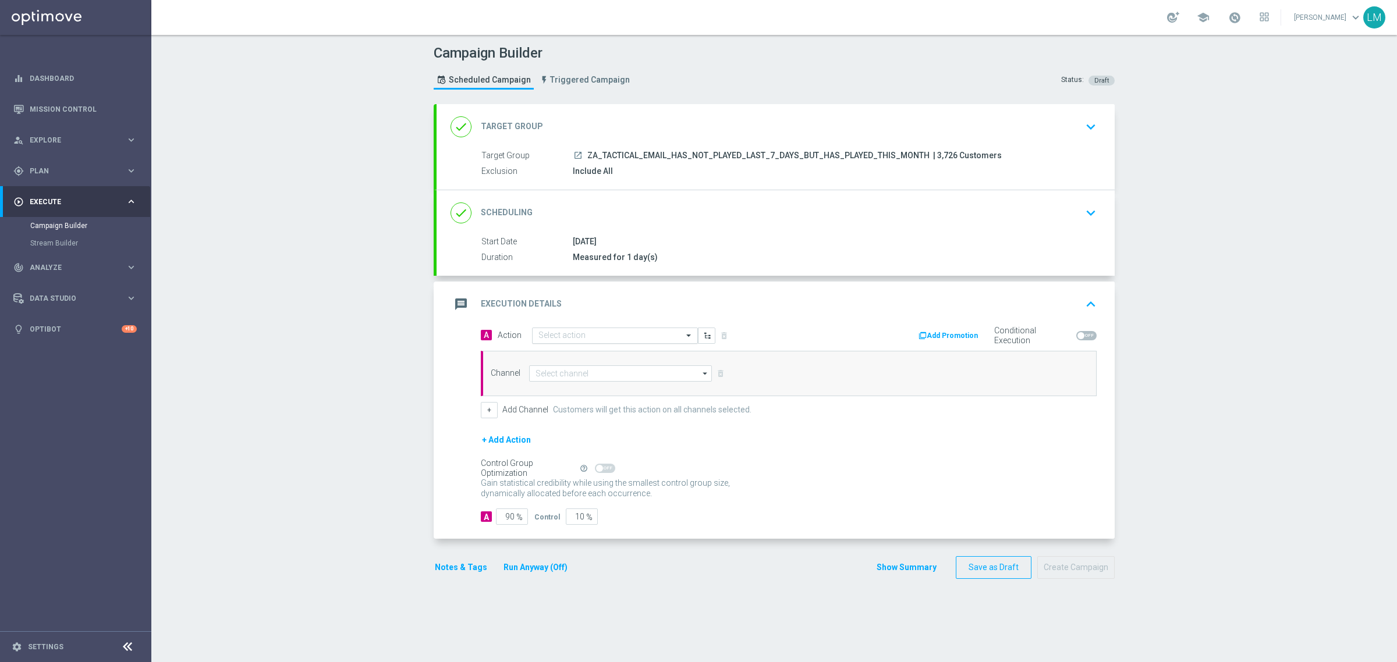
click at [574, 328] on div "Select action" at bounding box center [615, 336] width 166 height 16
paste input "en_ZA__WACKY_WEDNESDAY_AUGUST25_REMINDER1__ALL_EMA_TAC_LT"
type input "en_ZA__WACKY_WEDNESDAY_AUGUST25_REMINDER1__ALL_EMA_TAC_LT"
click at [565, 372] on span "Create new action" at bounding box center [579, 372] width 61 height 8
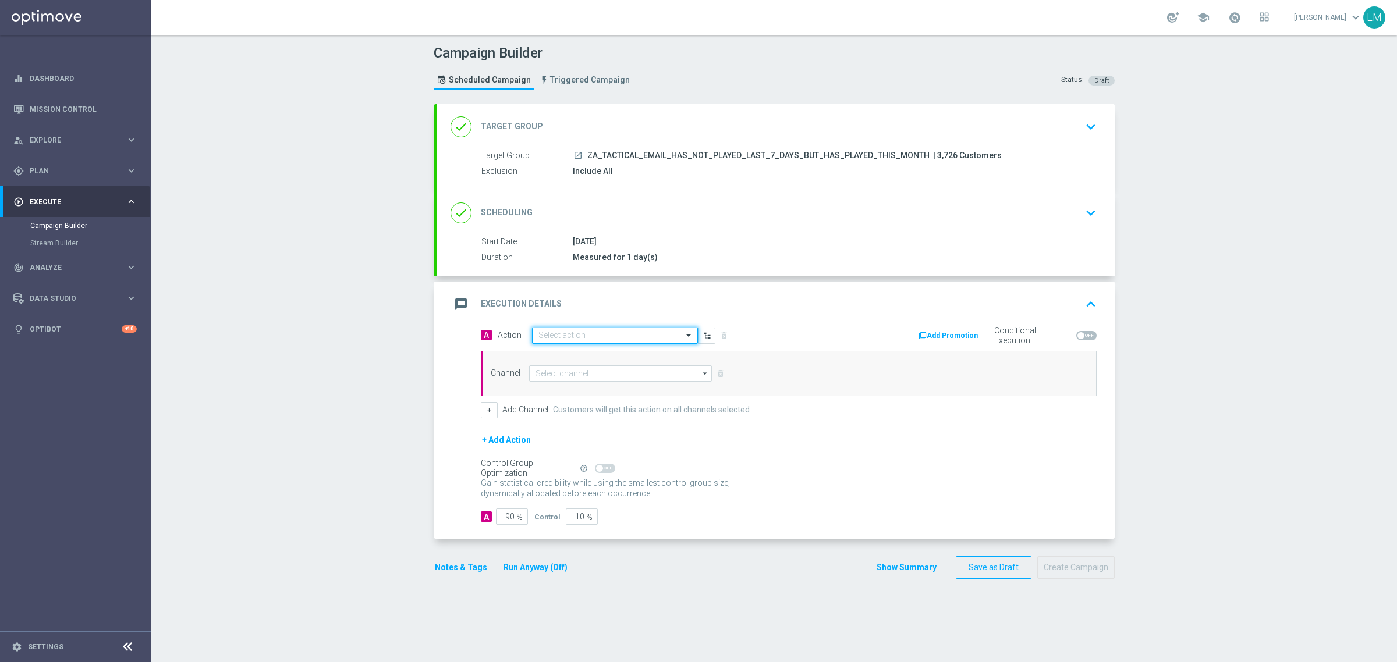
scroll to position [0, 0]
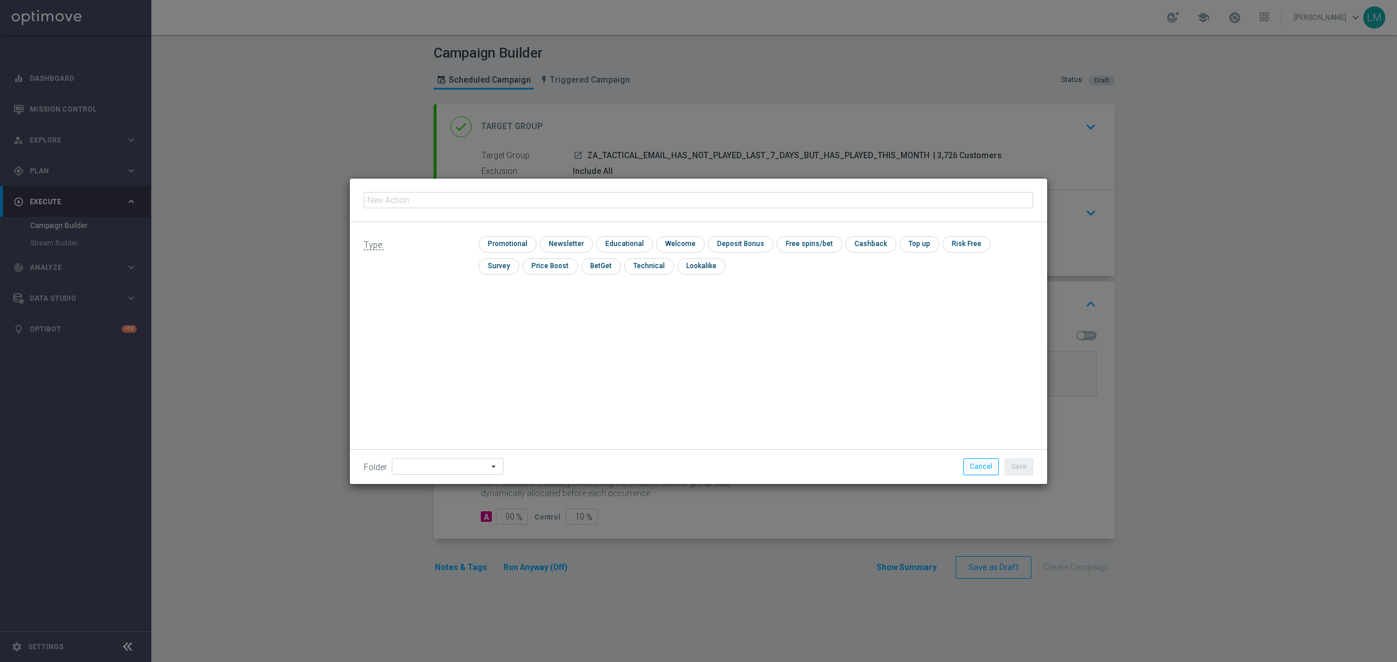
type input "en_ZA__WACKY_WEDNESDAY_AUGUST25_REMINDER1__ALL_EMA_TAC_LT"
click at [493, 243] on input "checkbox" at bounding box center [505, 244] width 55 height 16
checkbox input "true"
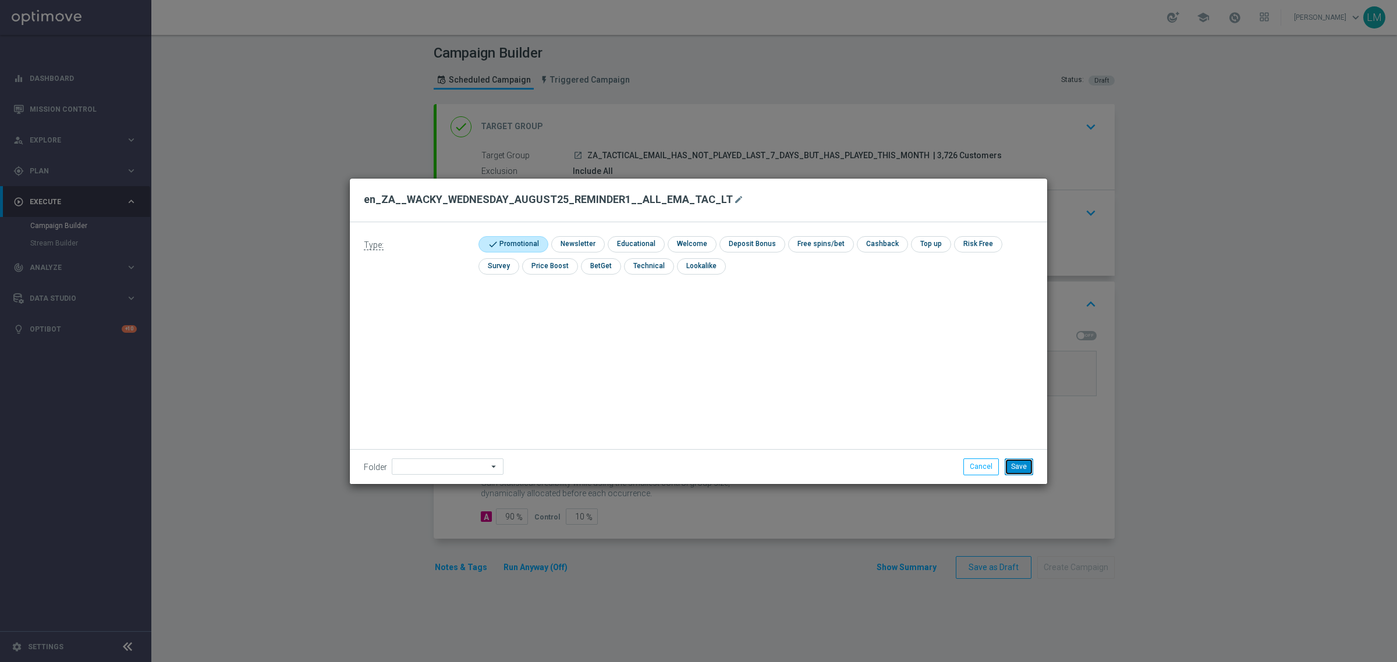
click at [1018, 460] on button "Save" at bounding box center [1019, 467] width 29 height 16
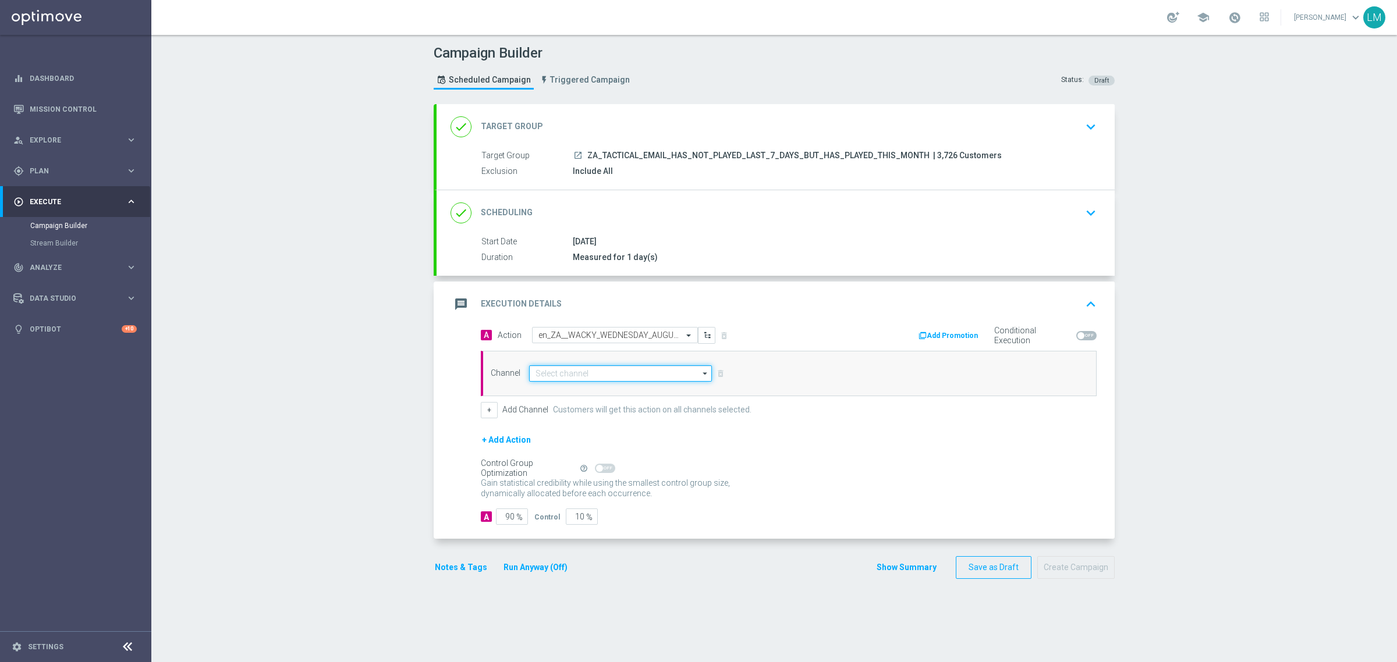
click at [627, 379] on input at bounding box center [620, 373] width 183 height 16
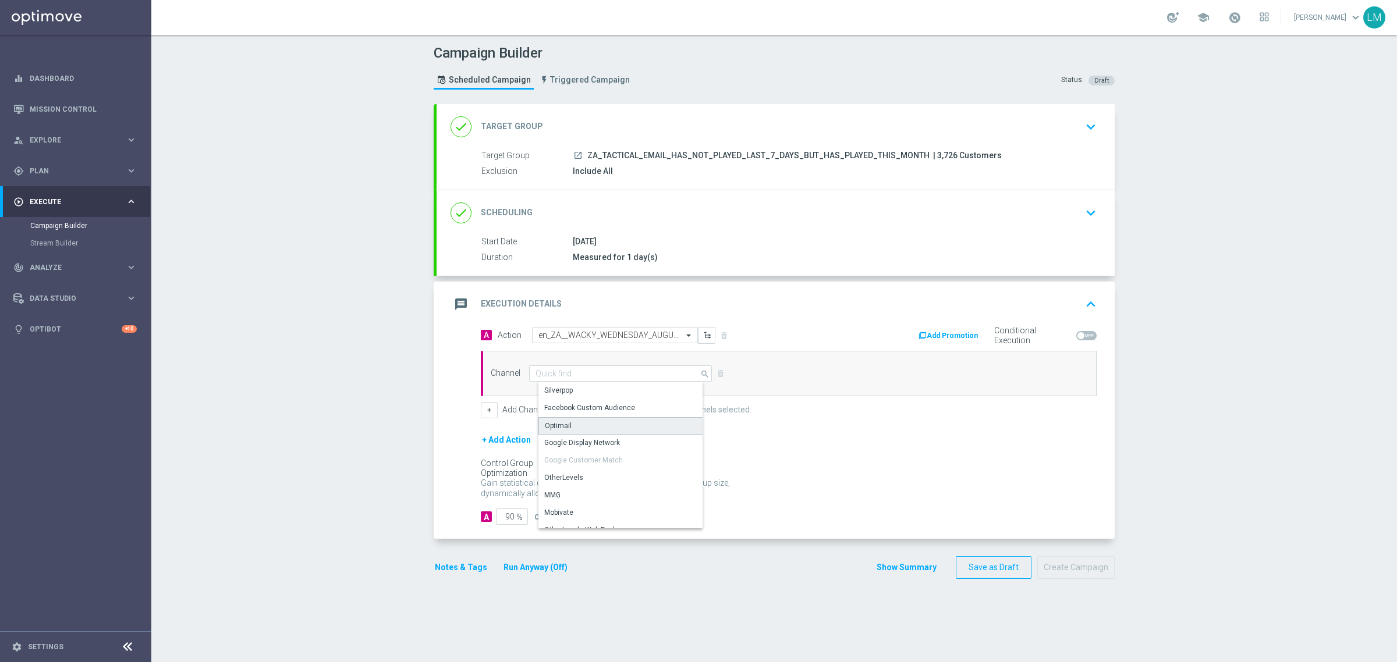
click at [605, 434] on div "Optimail" at bounding box center [624, 425] width 173 height 17
type input "Optimail"
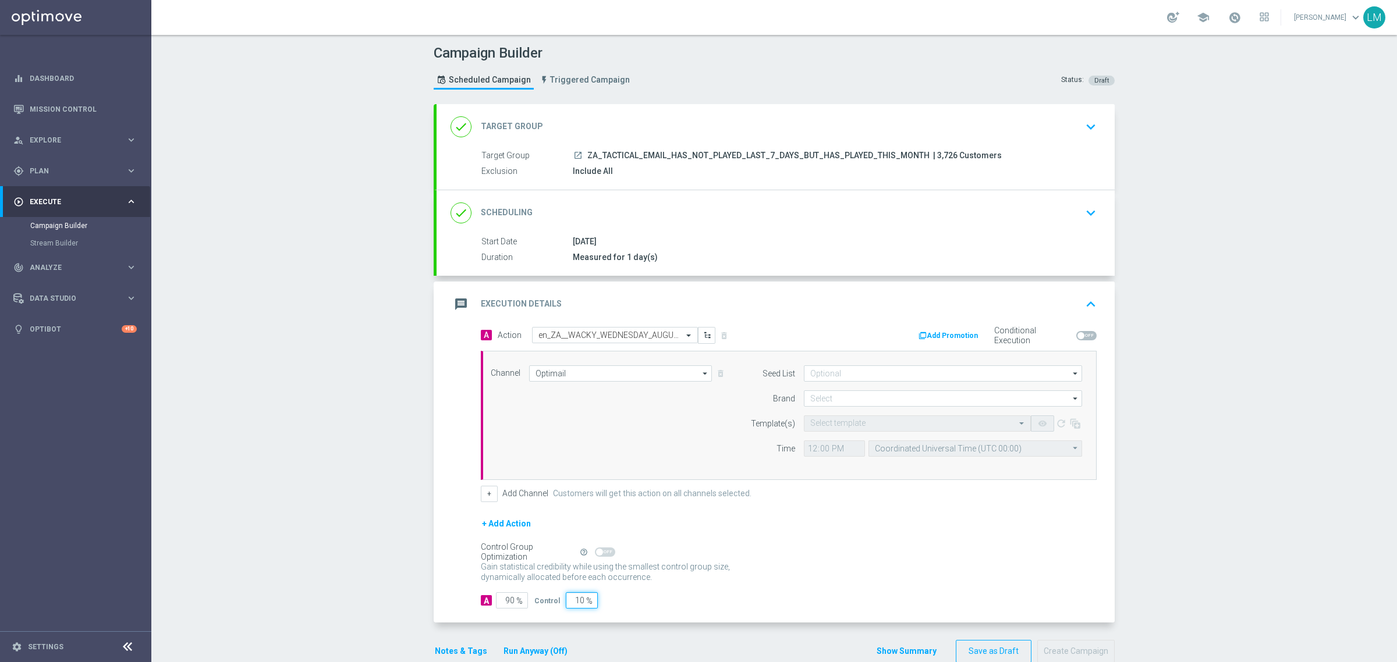
click at [568, 604] on input "10" at bounding box center [582, 600] width 32 height 16
type input "5"
type input "95"
type input "5"
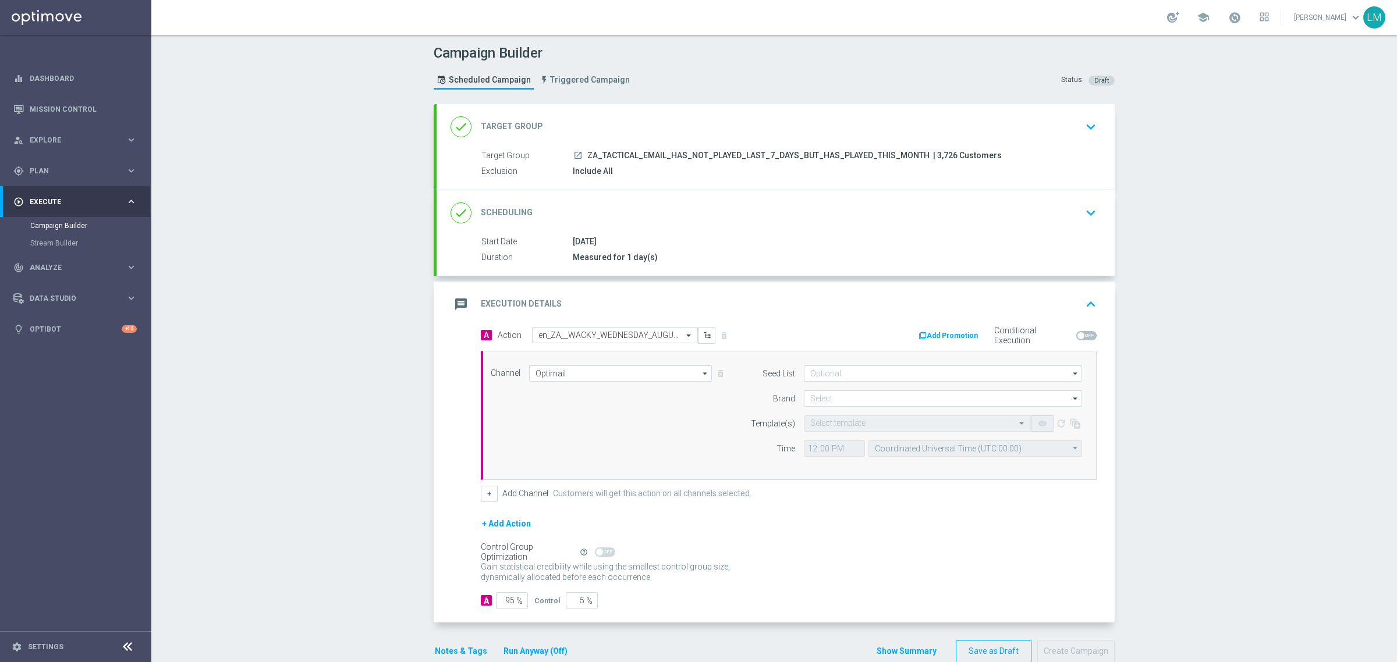
click at [882, 537] on div "+ Add Action" at bounding box center [789, 531] width 616 height 29
click at [867, 402] on input at bounding box center [943, 399] width 278 height 16
click at [854, 441] on div "lottoland" at bounding box center [952, 433] width 278 height 17
click at [854, 428] on div "lottoland" at bounding box center [952, 433] width 278 height 17
type input "lottoland"
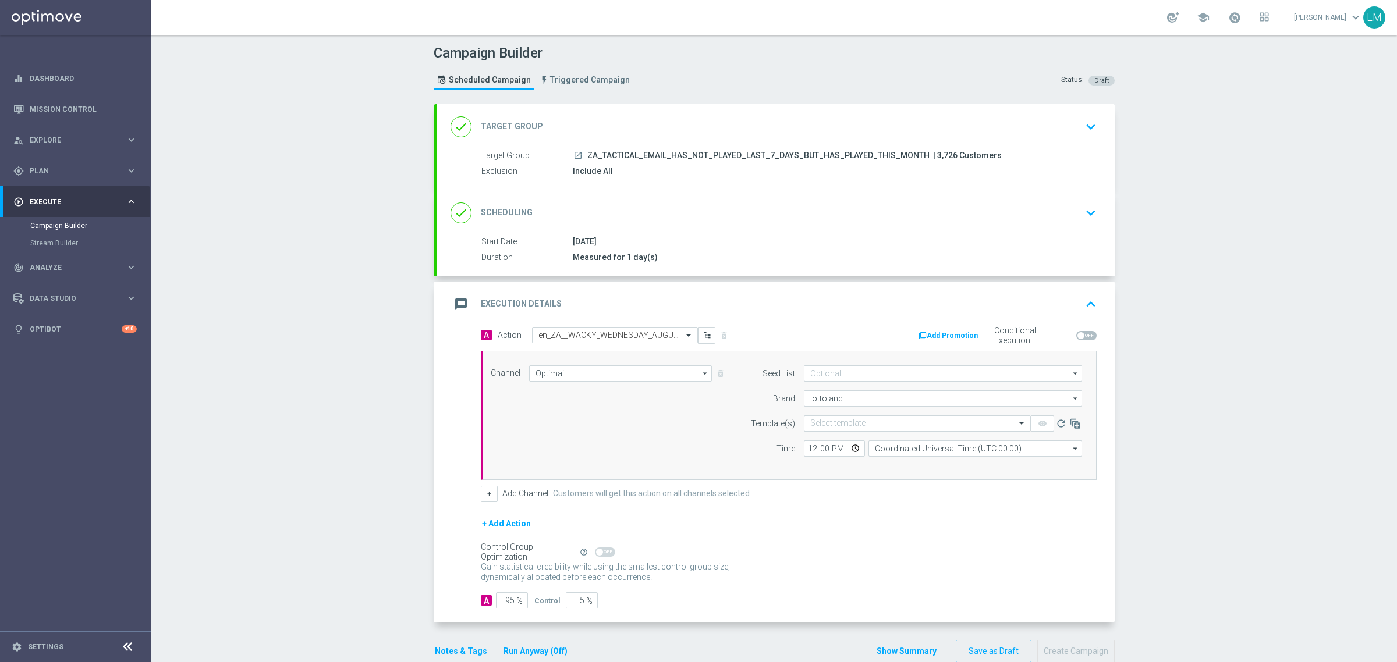
click at [844, 429] on div "Select template" at bounding box center [917, 424] width 227 height 16
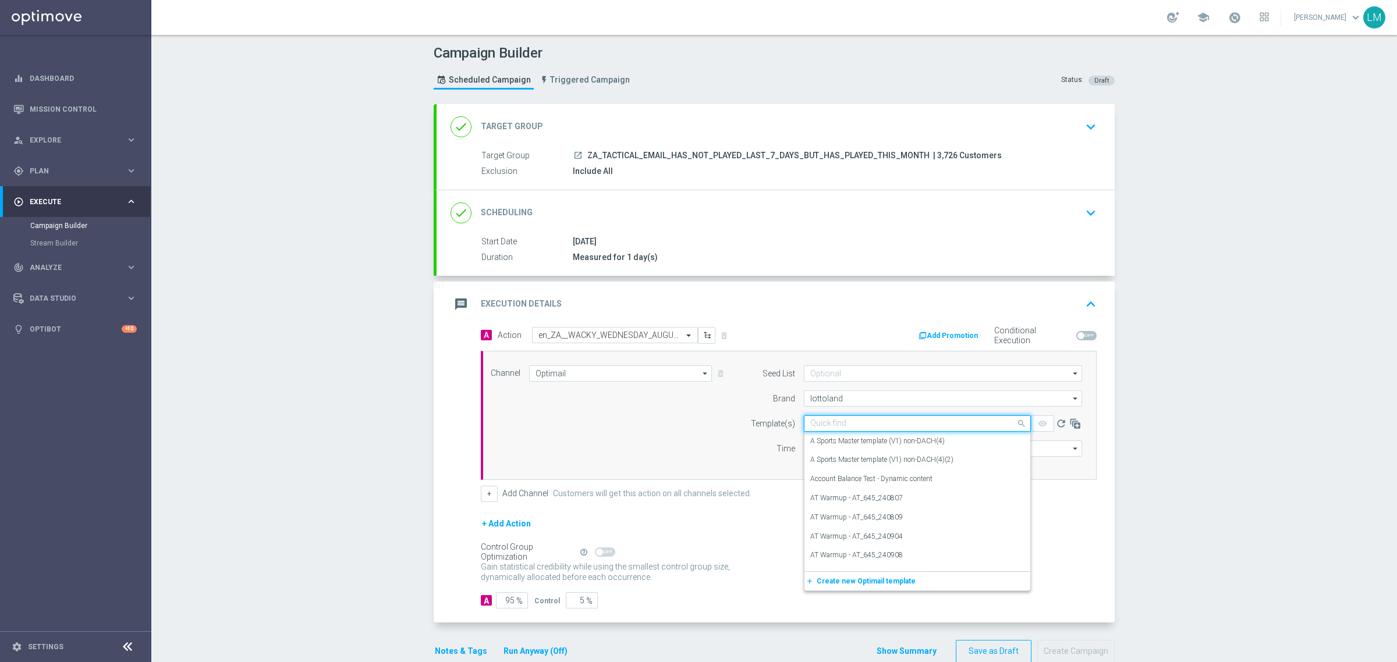
paste input "en_ZA__WACKY_WEDNESDAY_AUGUST25_REMINDER1__ALL_EMA_TAC_LT"
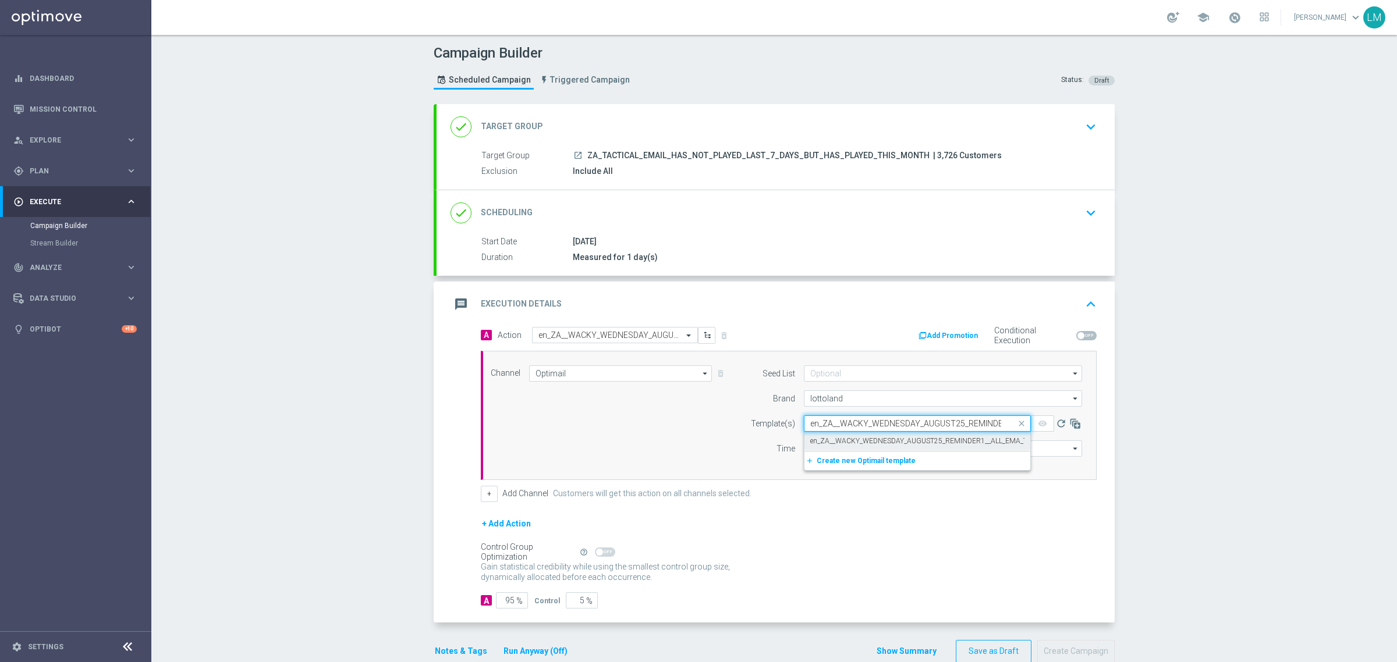
scroll to position [0, 80]
click at [850, 441] on label "en_ZA__WACKY_WEDNESDAY_AUGUST25_REMINDER1__ALL_EMA_TAC_LT" at bounding box center [928, 441] width 236 height 10
type input "en_ZA__WACKY_WEDNESDAY_AUGUST25_REMINDER1__ALL_EMA_TAC_LT"
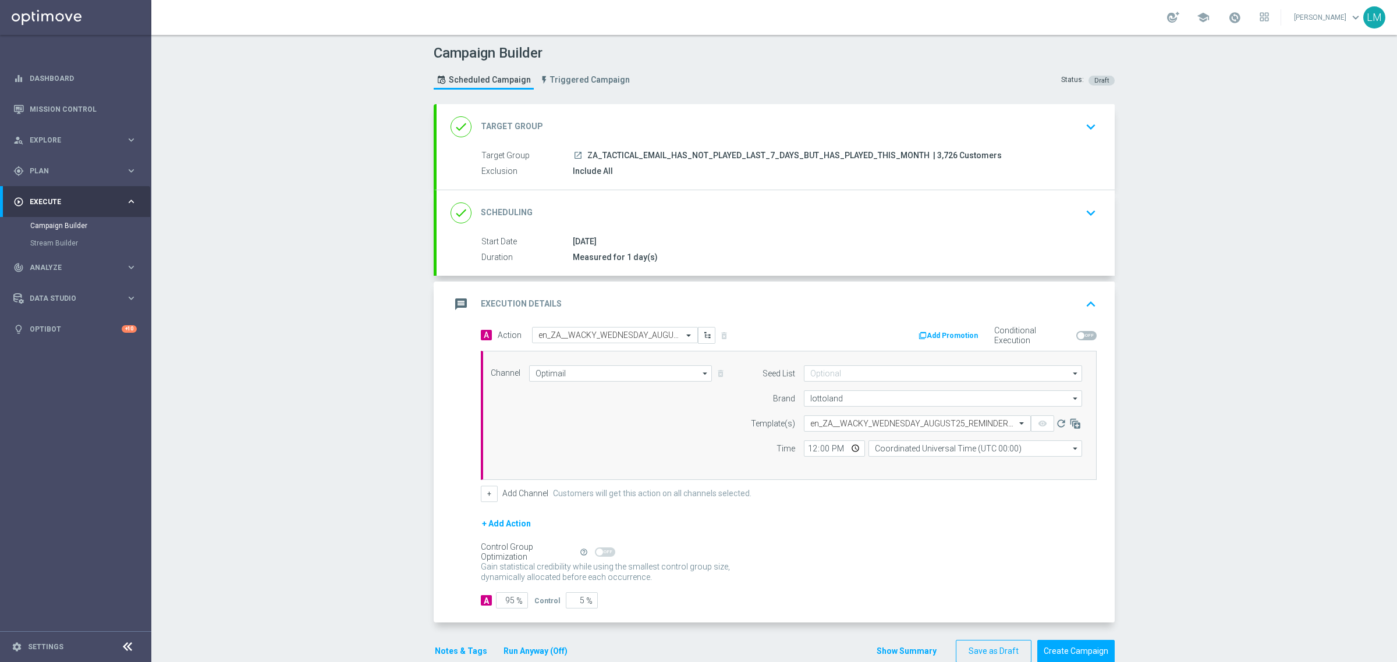
scroll to position [0, 0]
click at [907, 443] on input "Coordinated Universal Time (UTC 00:00)" at bounding box center [975, 449] width 214 height 16
click at [922, 458] on div "Central European Time (Berlin) (UTC +02:00)" at bounding box center [985, 465] width 214 height 16
type input "Central European Time (Berlin) (UTC +02:00)"
click at [848, 448] on input "12:00" at bounding box center [834, 449] width 61 height 16
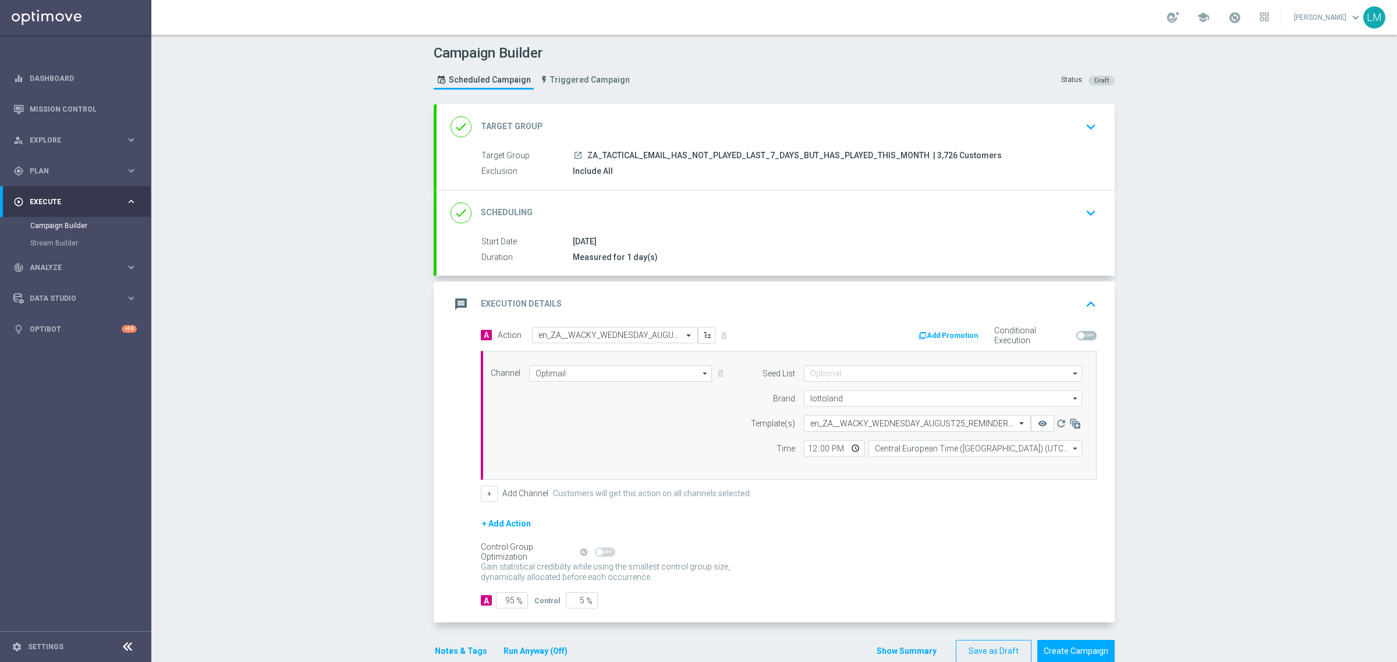
click at [736, 457] on div "Time" at bounding box center [765, 449] width 59 height 16
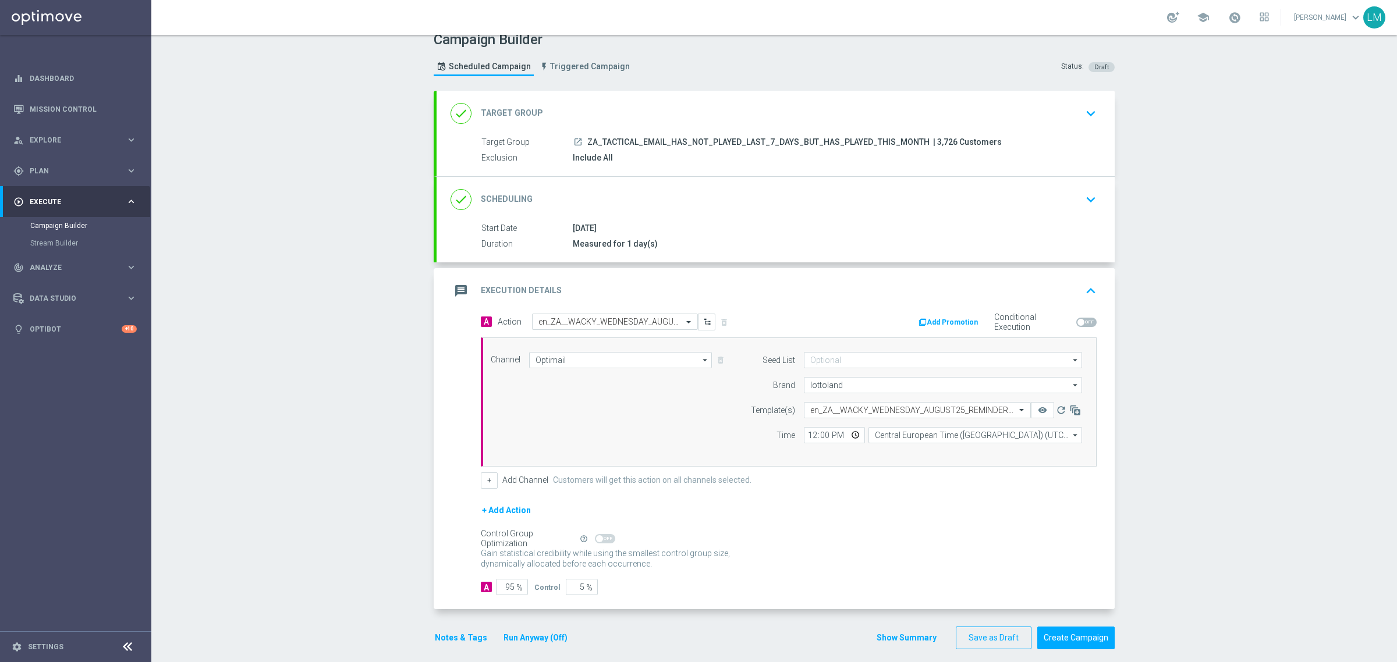
scroll to position [25, 0]
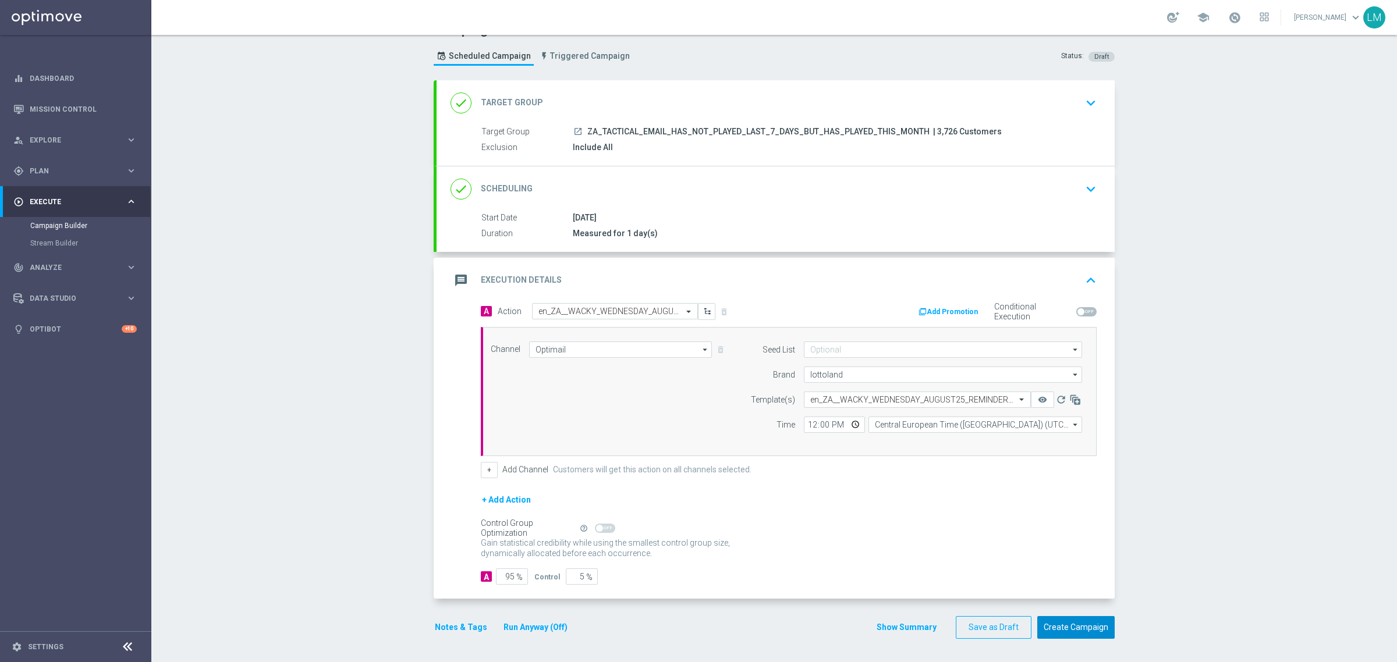
click at [1045, 626] on button "Create Campaign" at bounding box center [1075, 627] width 77 height 23
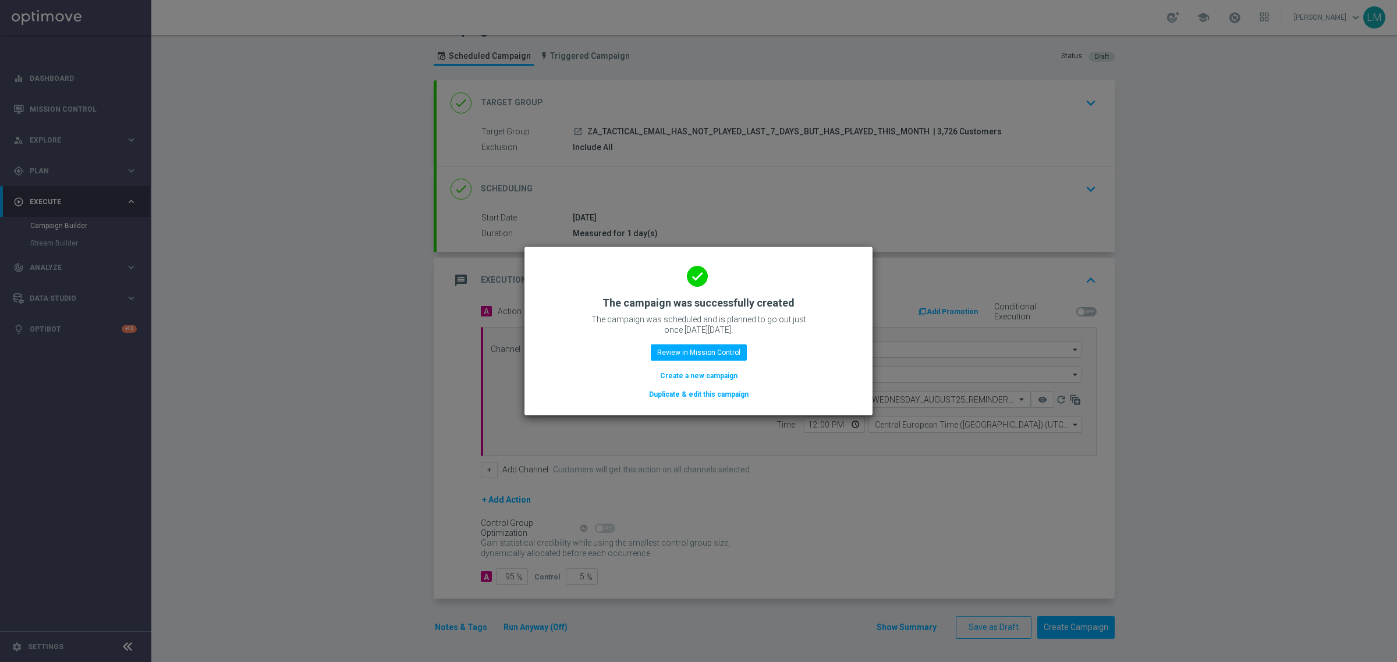
click at [701, 381] on button "Create a new campaign" at bounding box center [699, 376] width 80 height 13
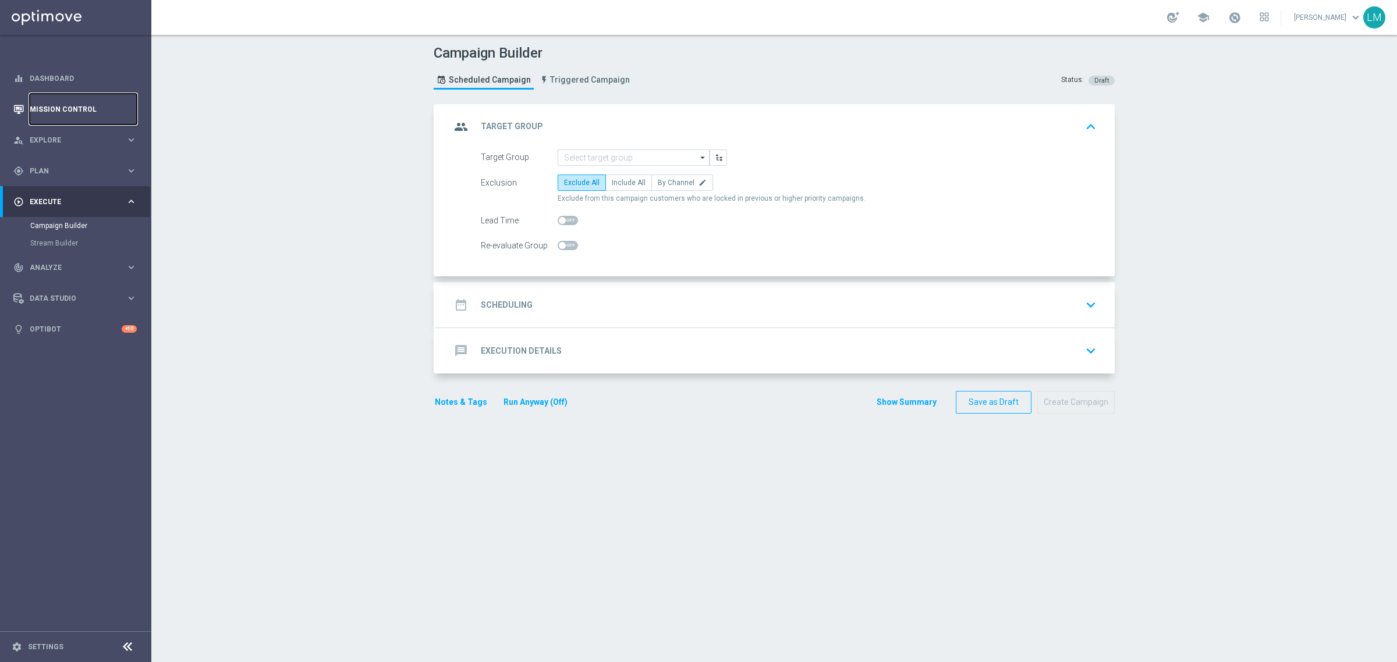
click at [53, 116] on link "Mission Control" at bounding box center [83, 109] width 107 height 31
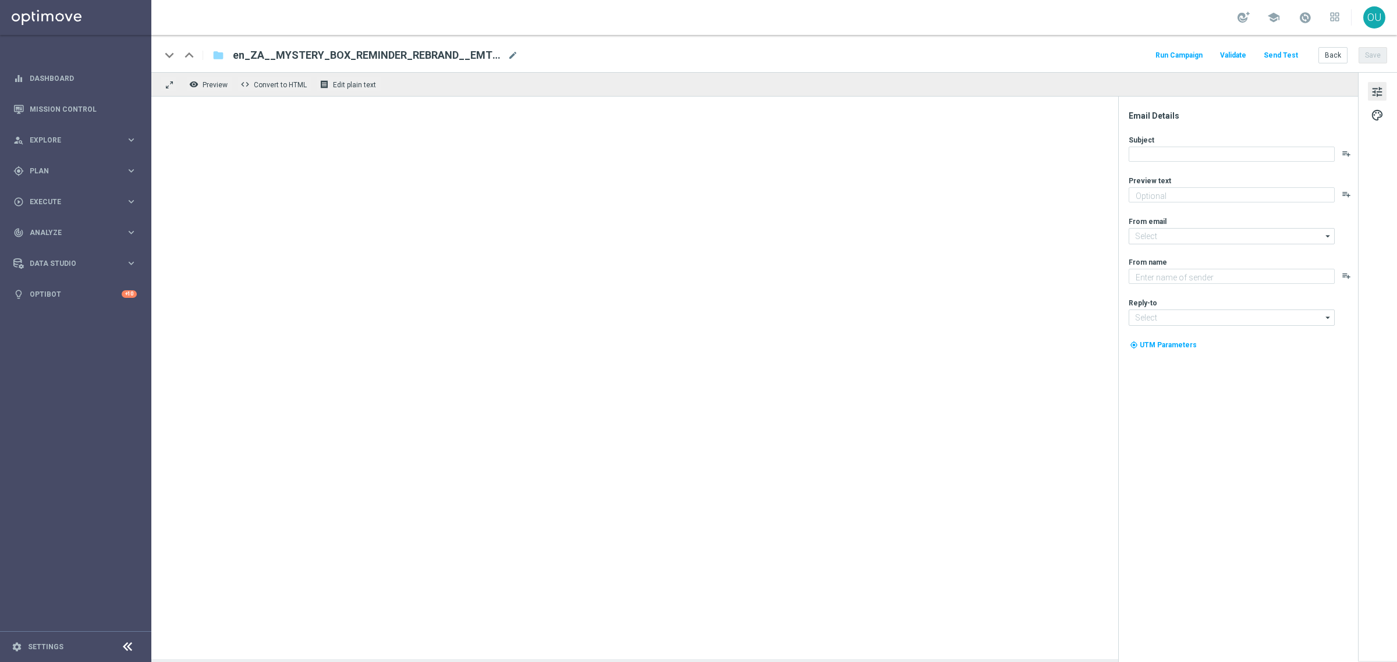
type textarea "Find out before this expires!"
type input "mail@crm.lottoland.com"
type textarea "Lottoland"
type input "support@lottoland.co.za"
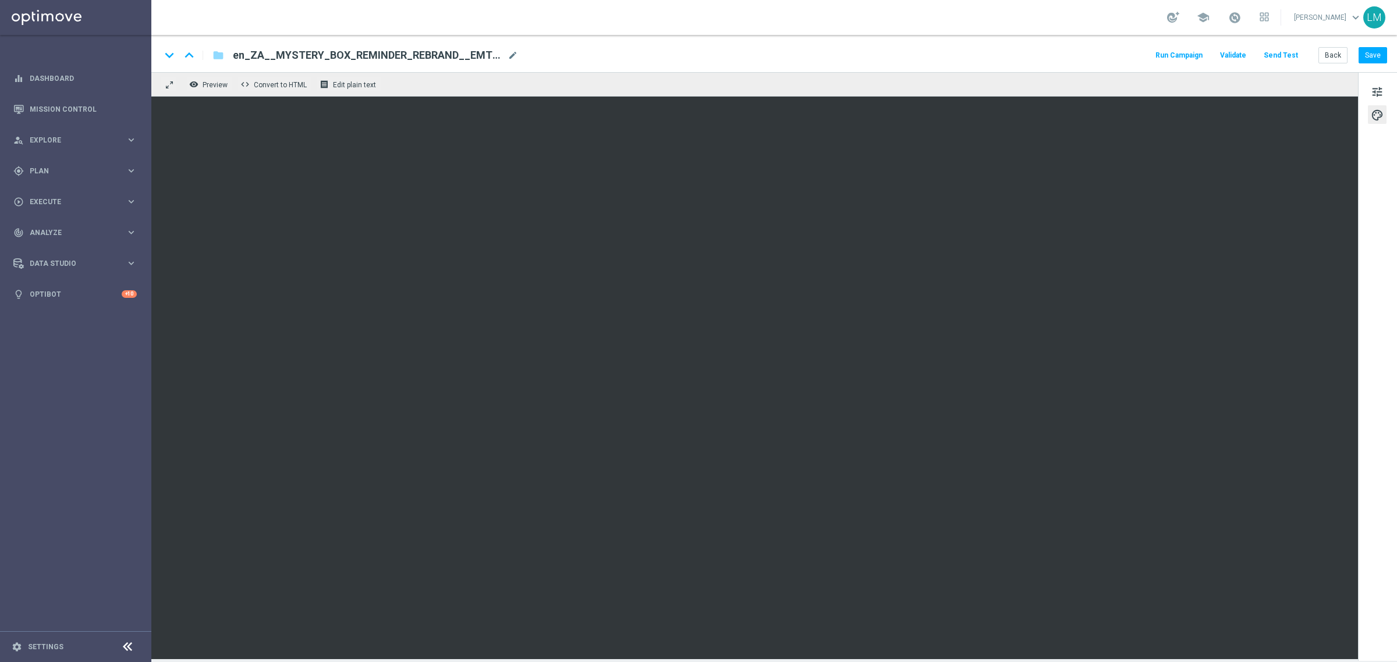
click at [1373, 44] on div "keyboard_arrow_down keyboard_arrow_up folder en_ZA__MYSTERY_BOX_REMINDER_REBRAN…" at bounding box center [773, 53] width 1245 height 37
click at [1369, 51] on button "Save" at bounding box center [1372, 55] width 29 height 16
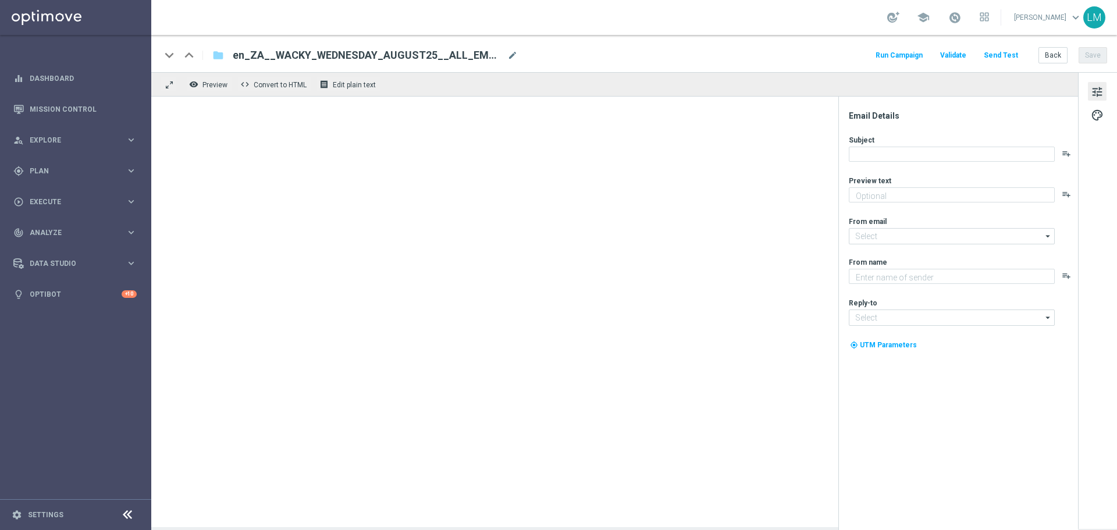
type textarea "Midweek madness as it's best..."
type input "mail@crm.lottoland.com"
type textarea "Lottoland"
type input "support@lottoland.co.za"
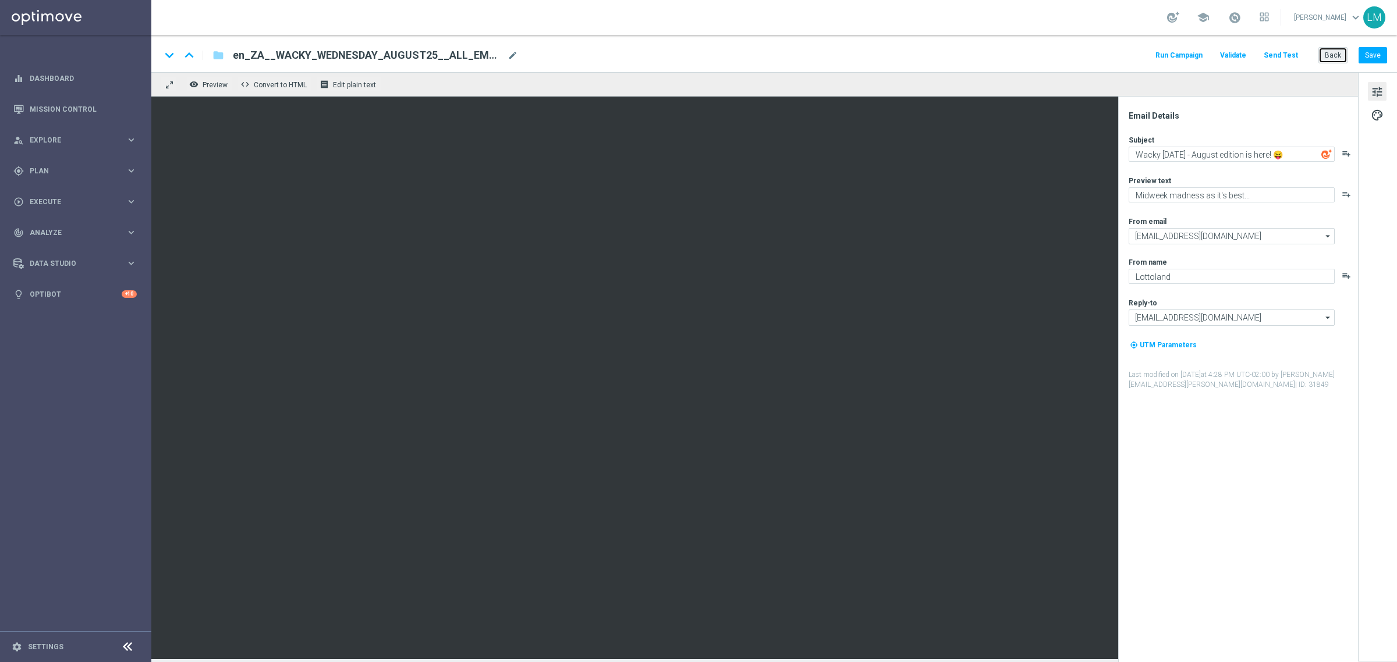
click at [1117, 54] on button "Back" at bounding box center [1332, 55] width 29 height 16
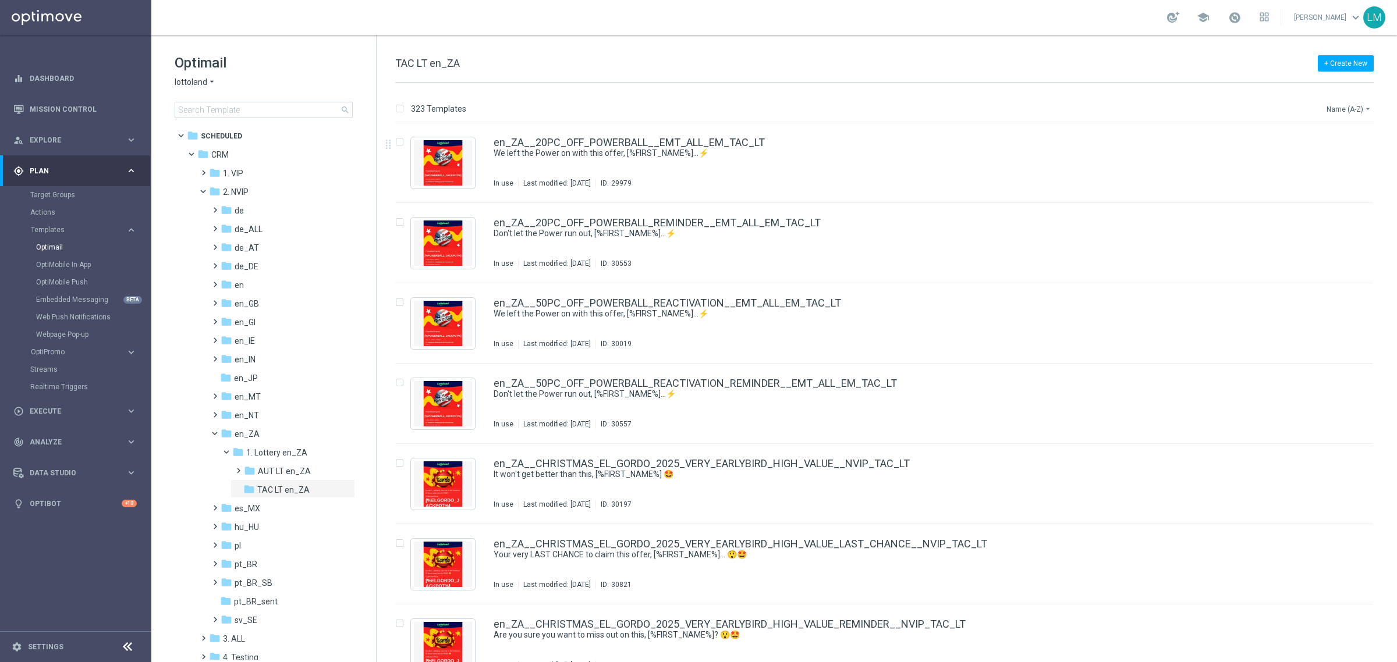
click at [1117, 109] on button "Name (A-Z) arrow_drop_down" at bounding box center [1349, 109] width 48 height 14
click at [1117, 159] on span "Date Modified (Newest)" at bounding box center [1329, 161] width 78 height 8
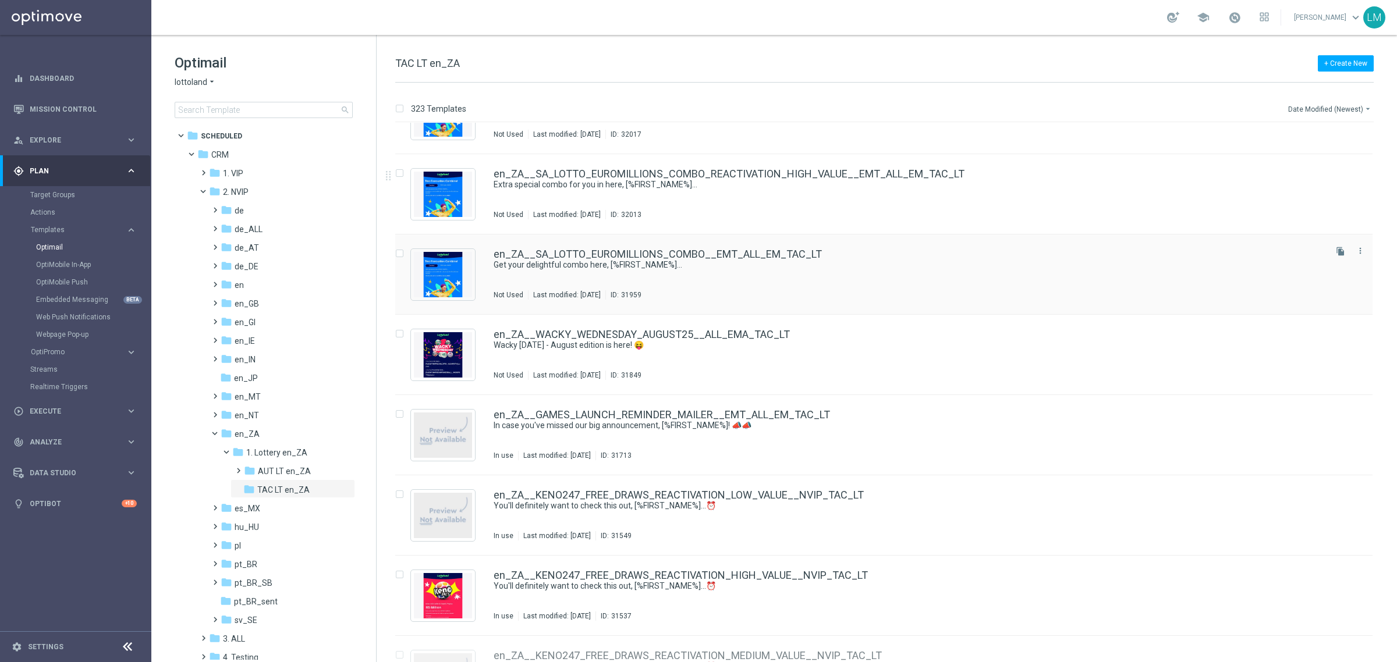
scroll to position [291, 0]
click at [1117, 332] on icon "file_copy" at bounding box center [1340, 330] width 9 height 9
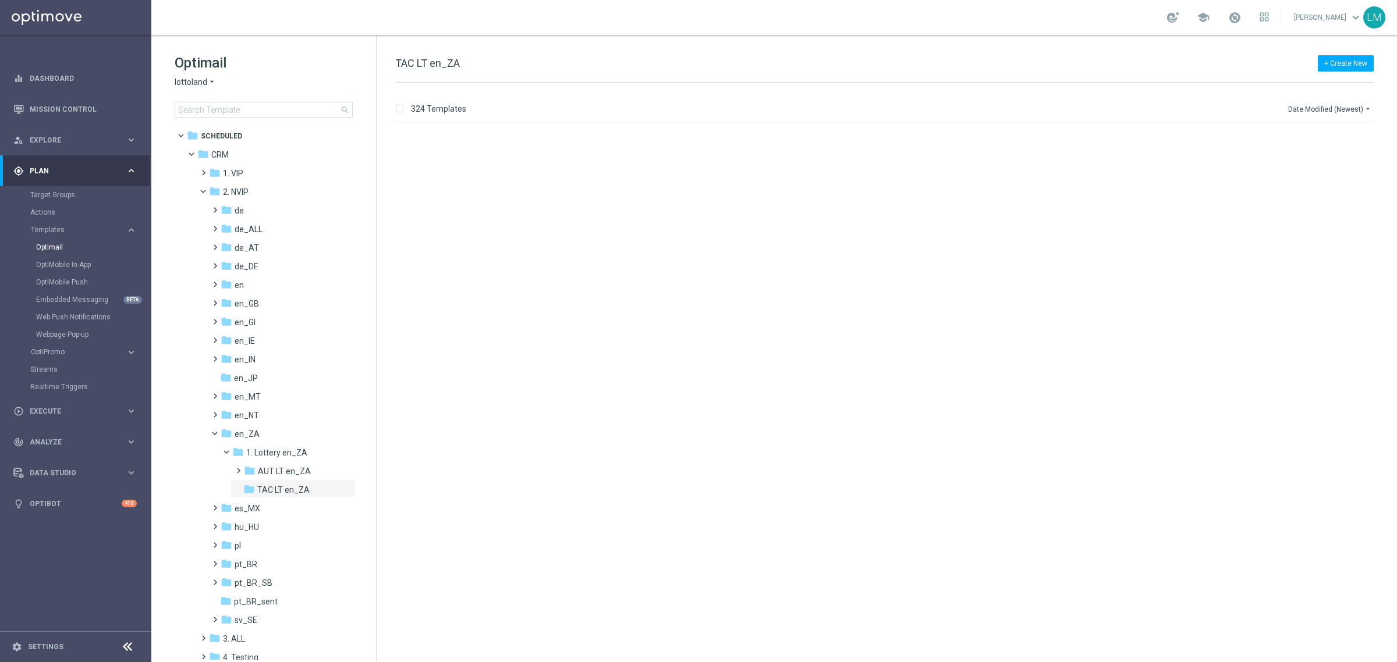
scroll to position [0, 0]
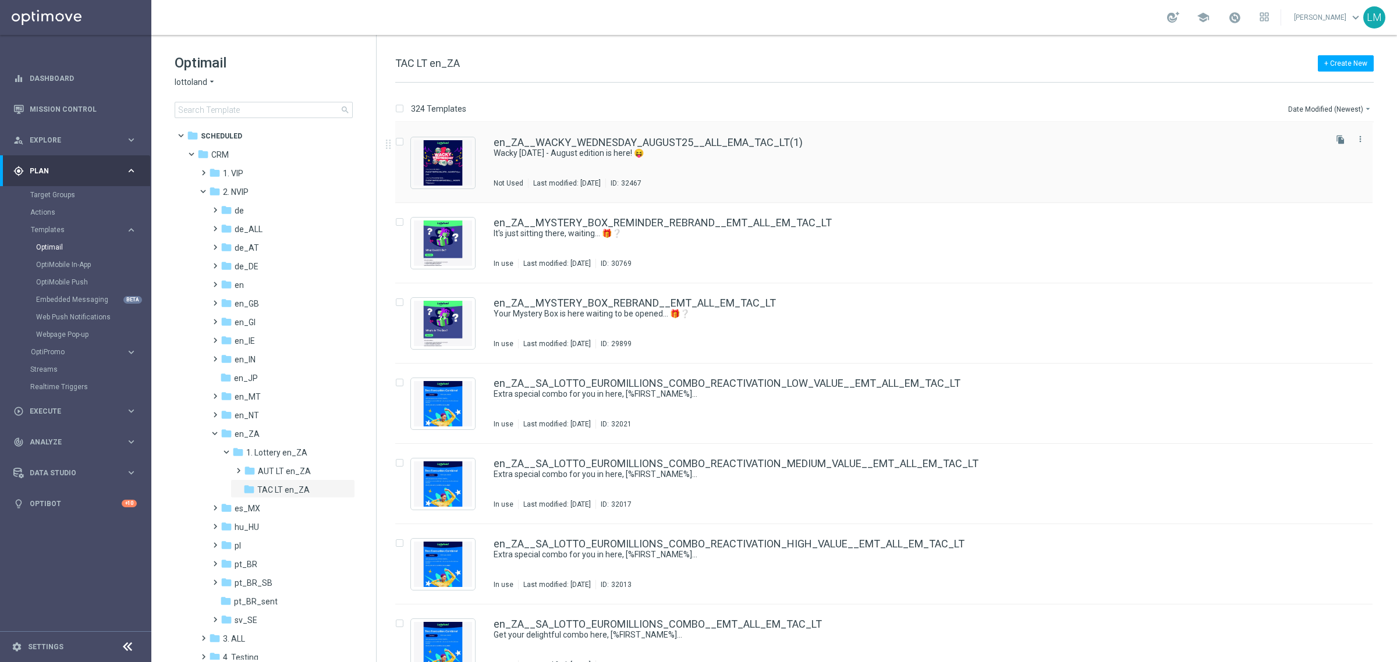
click at [638, 135] on div "en_ZA__WACKY_WEDNESDAY_AUGUST25__ALL_EMA_TAC_LT(1) Wacky Wednesday - August edi…" at bounding box center [883, 163] width 977 height 80
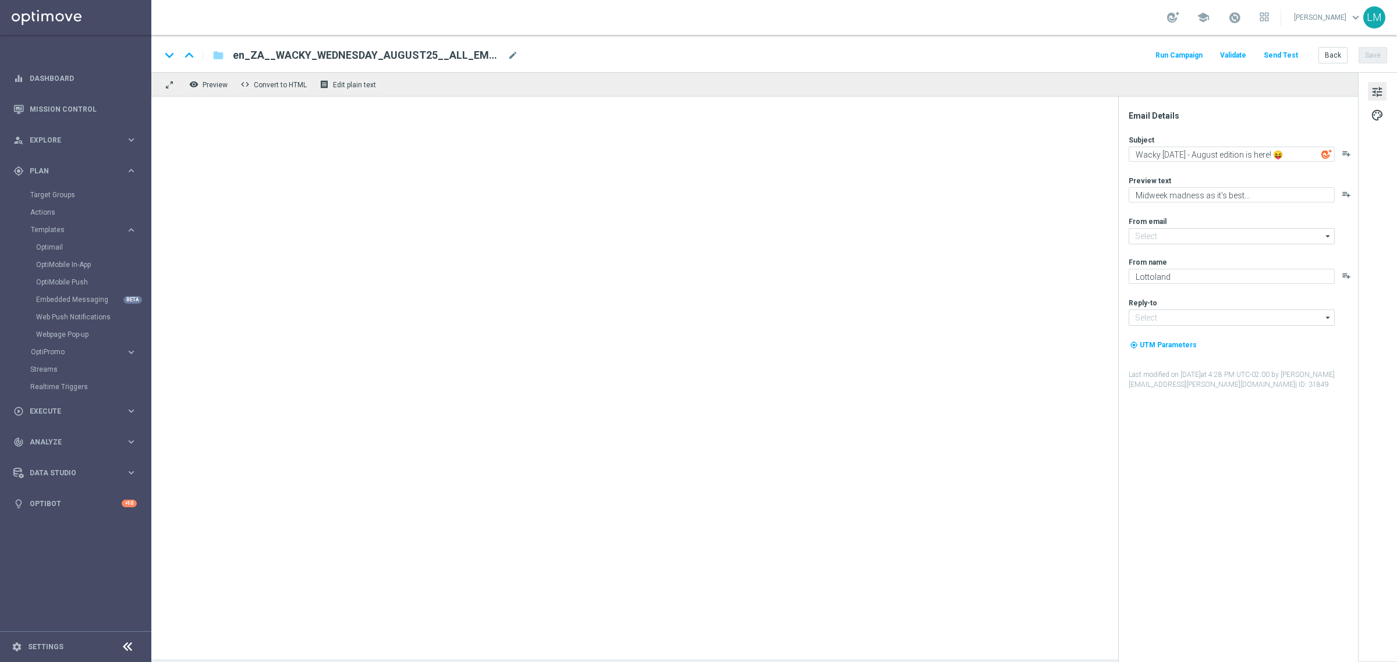
type input "[EMAIL_ADDRESS][DOMAIN_NAME]"
type input "support@lottoland.co.za"
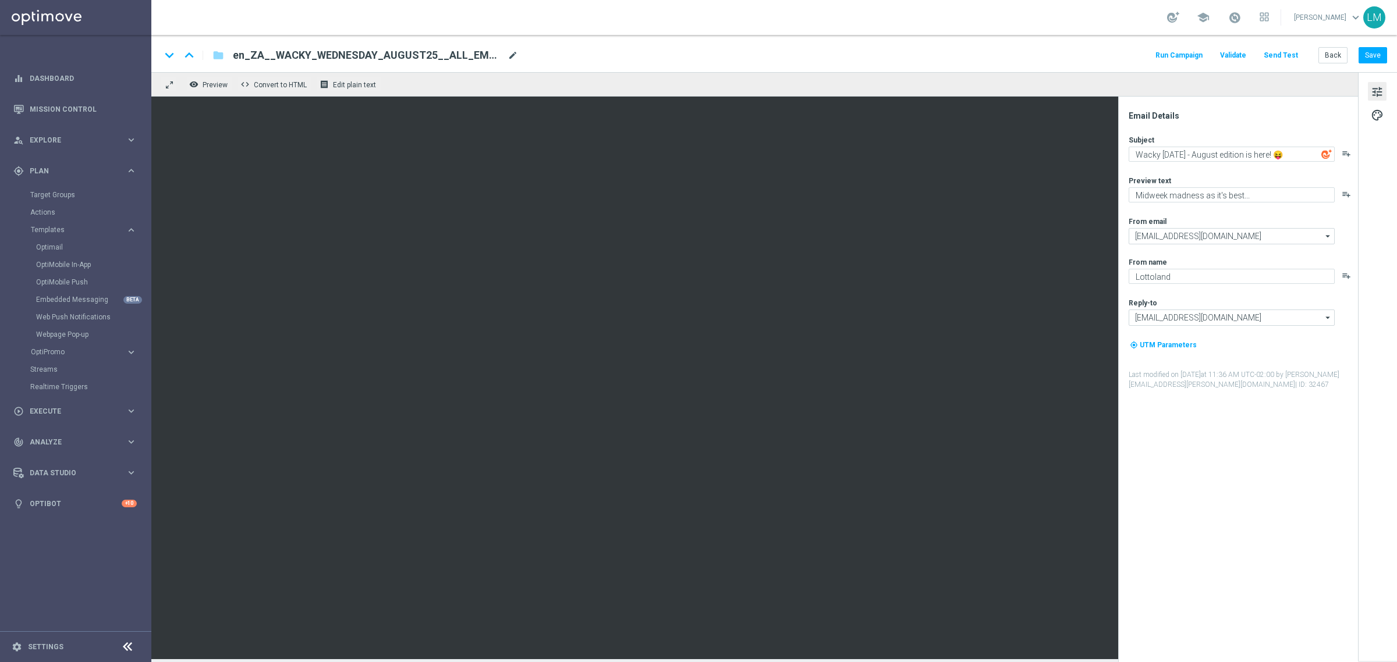
click at [516, 56] on span "mode_edit" at bounding box center [512, 55] width 10 height 10
paste input "REMINDER1__ALL_EMA_TAC_LT"
type input "en_ZA__WACKY_WEDNESDAY_AUGUST25_REMINDER1__ALL_EMA_TAC_LT"
click at [511, 69] on div "keyboard_arrow_down keyboard_arrow_up folder en_ZA__WACKY_WEDNESDAY_AUGUST25_RE…" at bounding box center [773, 53] width 1245 height 37
click at [499, 58] on input "en_ZA__WACKY_WEDNESDAY_AUGUST25_REMINDER1__ALL_EMA_TAC_LT" at bounding box center [377, 55] width 289 height 15
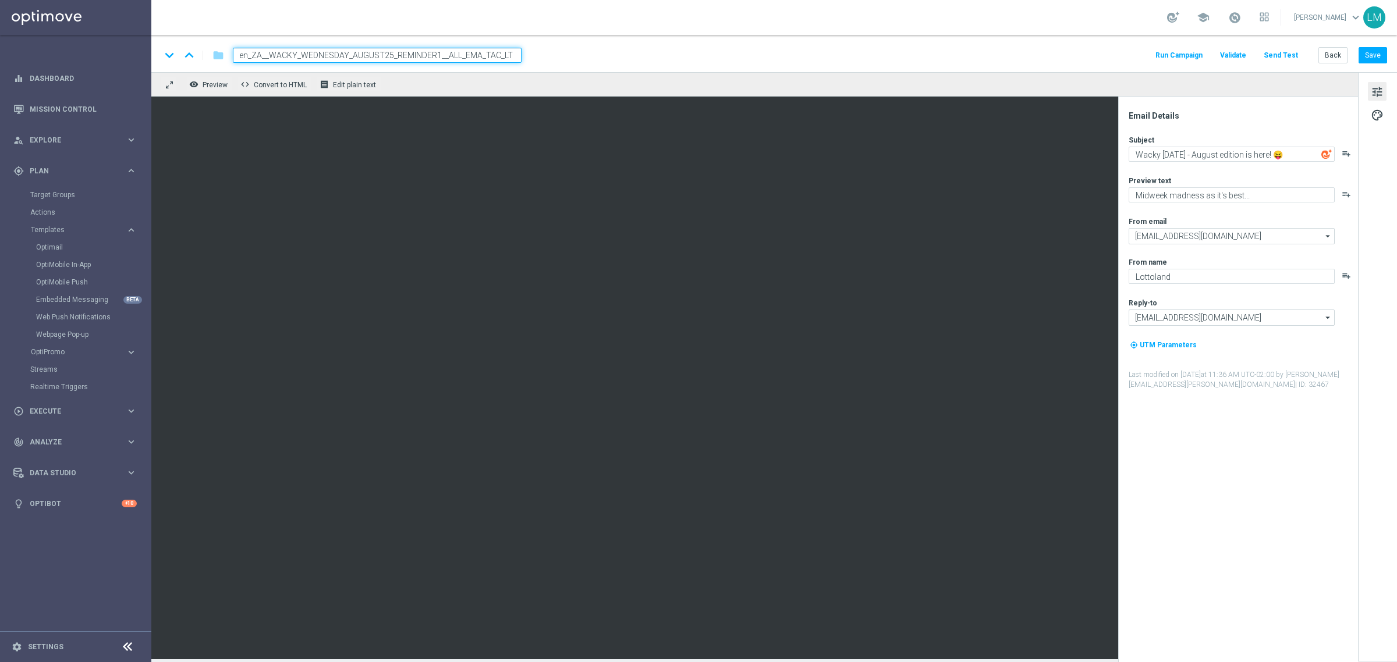
click at [495, 73] on div "remove_red_eye Preview code Convert to HTML receipt Edit plain text" at bounding box center [754, 84] width 1206 height 24
click at [493, 90] on div "remove_red_eye Preview code Convert to HTML receipt Edit plain text" at bounding box center [754, 84] width 1206 height 24
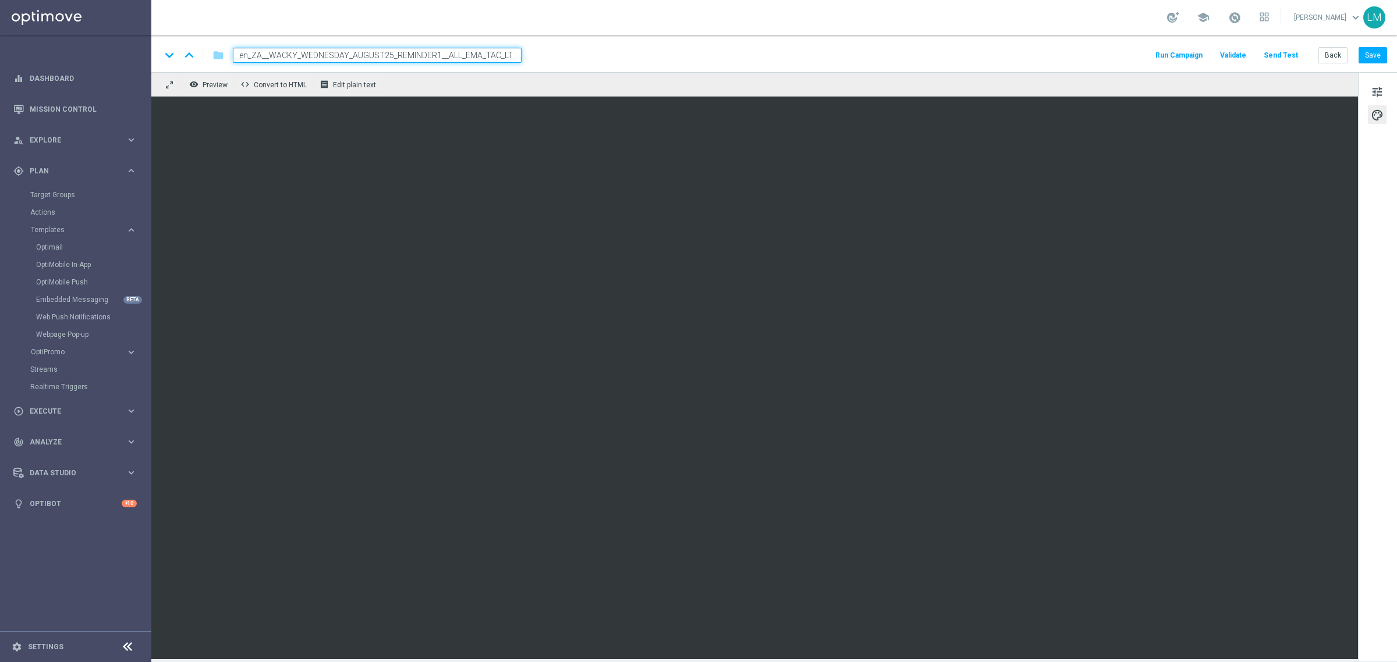
click at [482, 84] on div "remove_red_eye Preview code Convert to HTML receipt Edit plain text" at bounding box center [754, 84] width 1206 height 24
click at [480, 67] on div "keyboard_arrow_down keyboard_arrow_up folder en_ZA__WACKY_WEDNESDAY_AUGUST25_RE…" at bounding box center [773, 53] width 1245 height 37
click at [480, 62] on input "en_ZA__WACKY_WEDNESDAY_AUGUST25_REMINDER1__ALL_EMA_TAC_LT" at bounding box center [377, 55] width 289 height 15
click at [480, 79] on div "remove_red_eye Preview code Convert to HTML receipt Edit plain text" at bounding box center [754, 84] width 1206 height 24
click at [1117, 51] on button "Save" at bounding box center [1372, 55] width 29 height 16
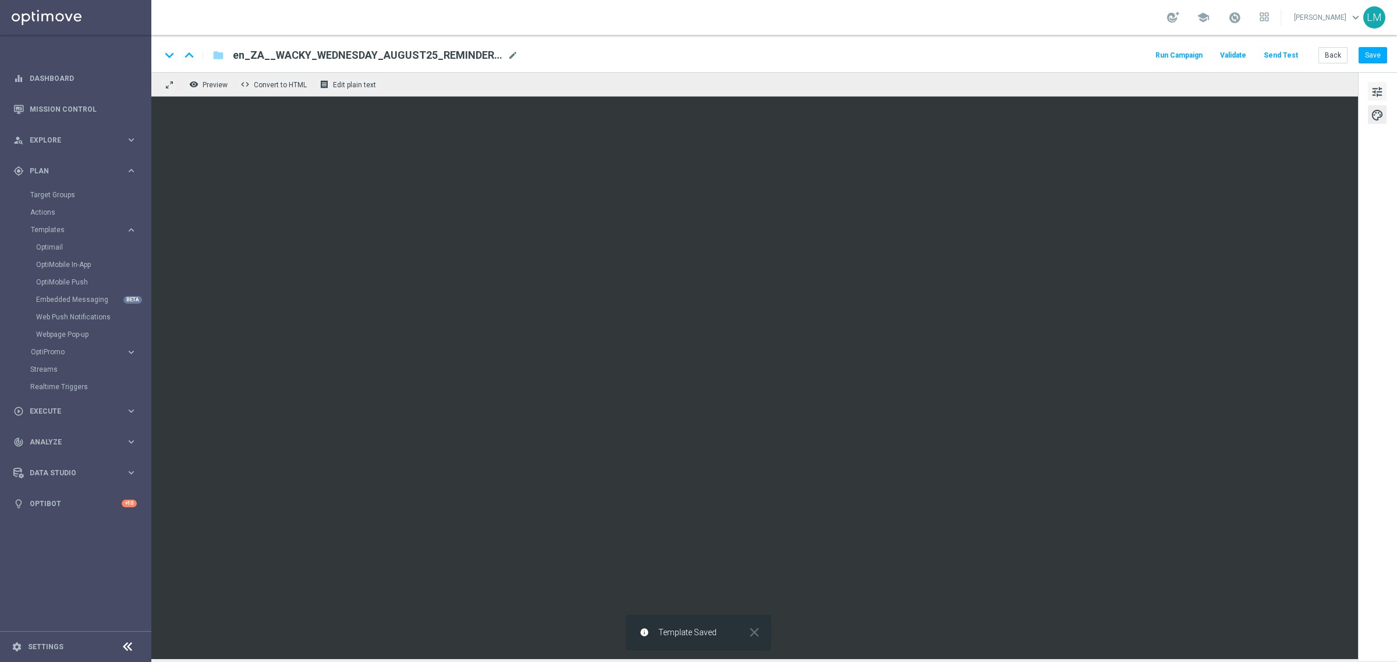
click at [1117, 88] on span "tune" at bounding box center [1377, 91] width 13 height 15
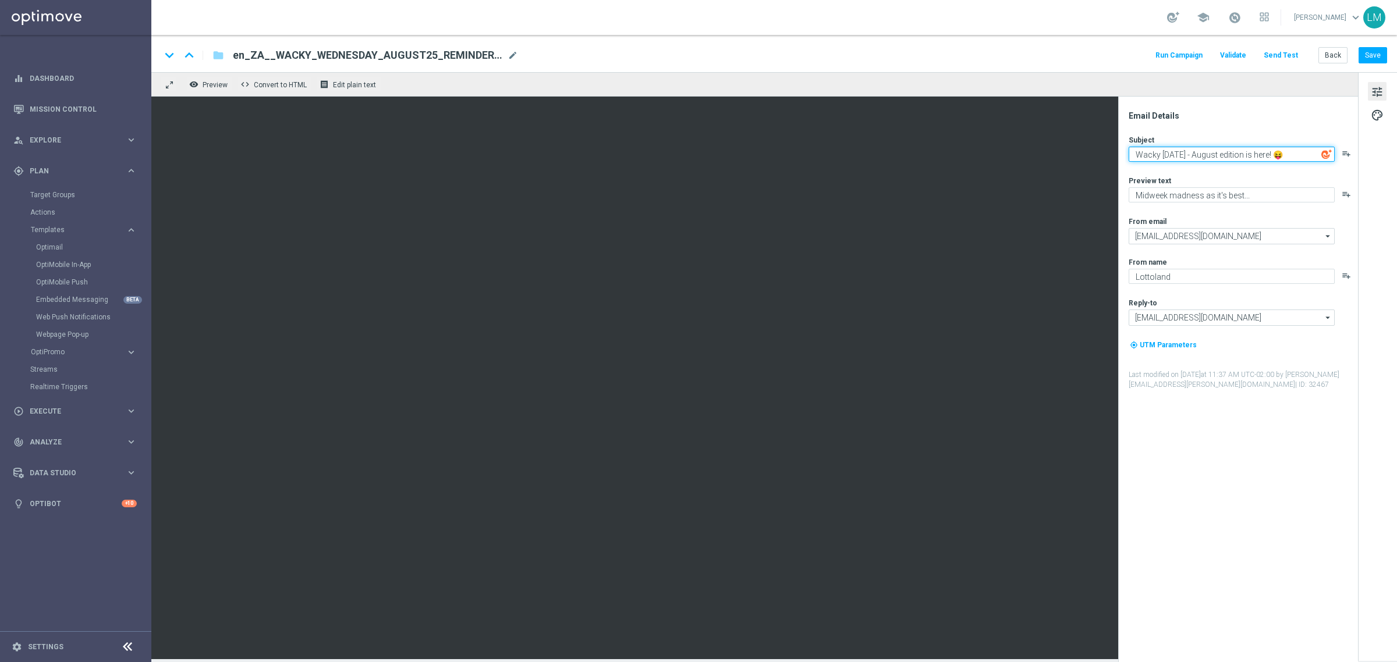
drag, startPoint x: 1290, startPoint y: 158, endPoint x: 1128, endPoint y: 169, distance: 162.2
click at [1117, 169] on div "Subject Wacky Wednesday - August edition is here! 😝 playlist_add Preview text M…" at bounding box center [1242, 262] width 228 height 255
click at [1117, 152] on textarea "Wacky Wednesday - August edition is here! 😝" at bounding box center [1231, 154] width 206 height 15
click at [1117, 158] on textarea "Wacky Wednesday - August edition is here! 😝" at bounding box center [1231, 154] width 206 height 15
drag, startPoint x: 1286, startPoint y: 151, endPoint x: 1116, endPoint y: 162, distance: 170.3
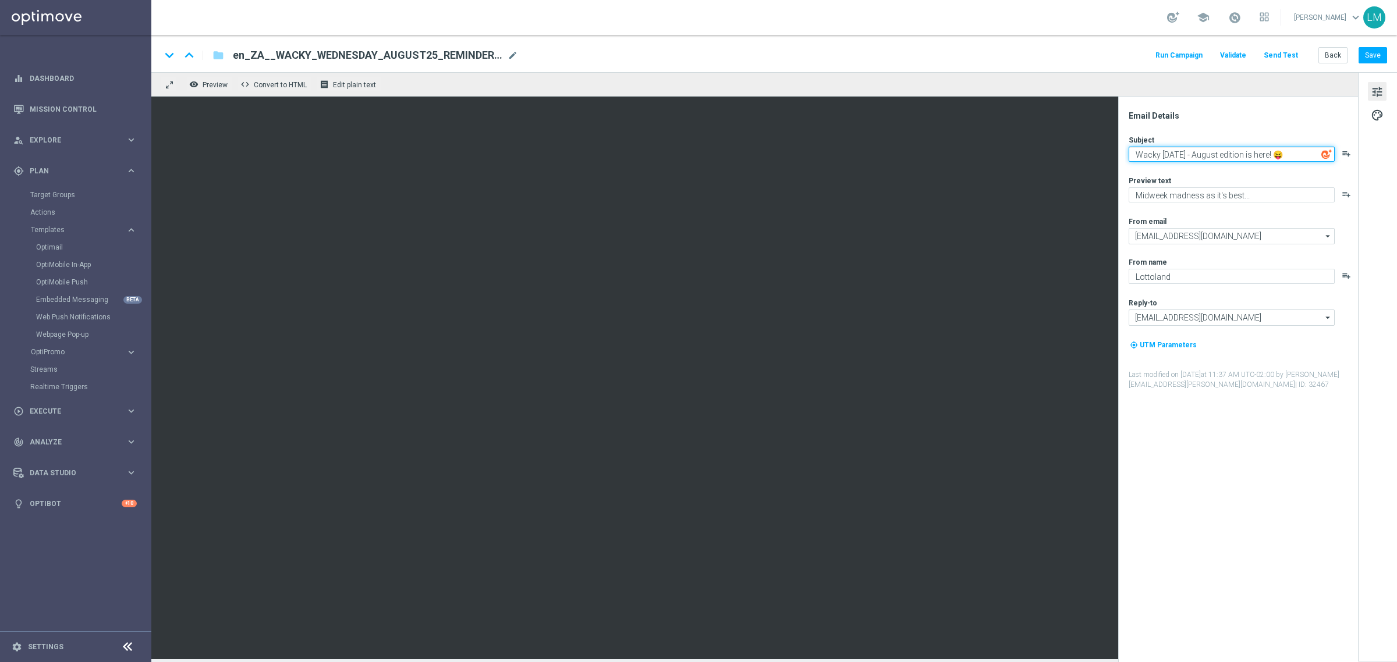
click at [1117, 162] on div "Email Details Subject Wacky Wednesday - August edition is here! 😝 playlist_add …" at bounding box center [1238, 380] width 240 height 566
click at [1117, 158] on textarea "Beat the midweek blues - Wacky it up! 😝" at bounding box center [1231, 154] width 206 height 15
type textarea "Beat the midweek blues - Wacky it up! 😝"
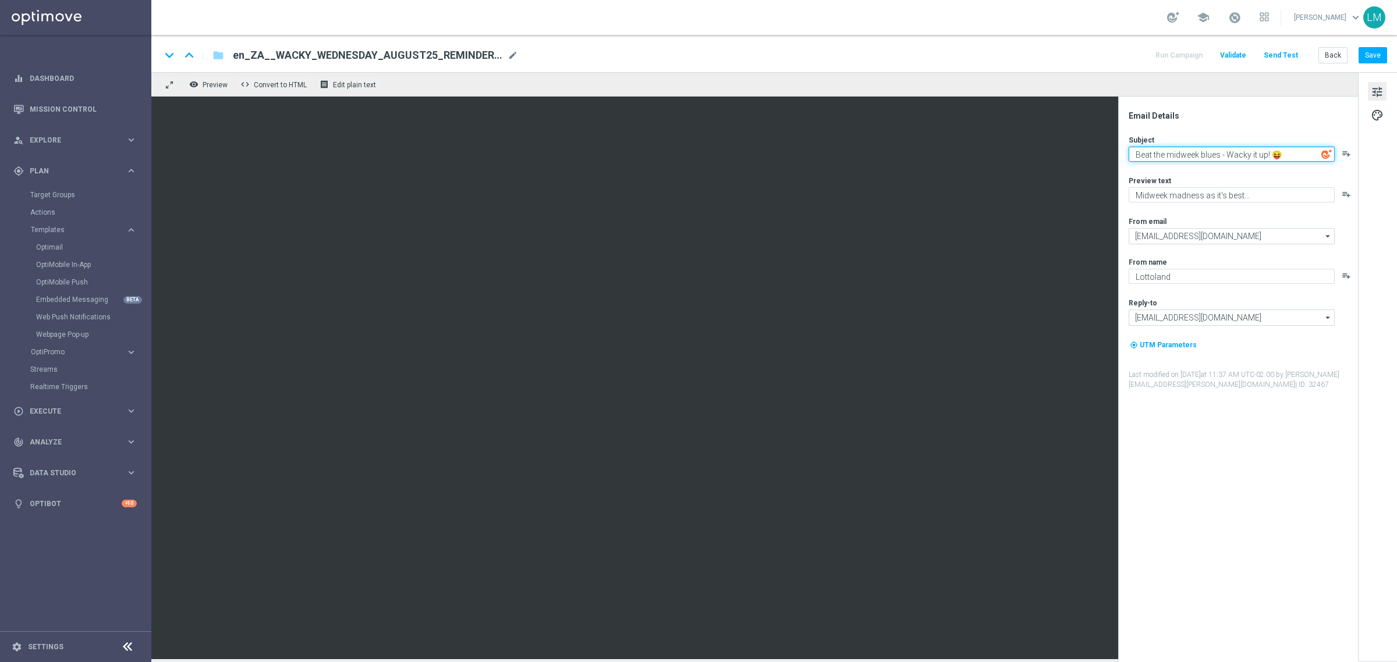
click at [1117, 156] on textarea "Beat the midweek blues - Wacky it up! 😝" at bounding box center [1231, 154] width 206 height 15
click at [1117, 47] on button "Save" at bounding box center [1372, 55] width 29 height 16
click at [1117, 52] on button "Send Test" at bounding box center [1281, 56] width 38 height 16
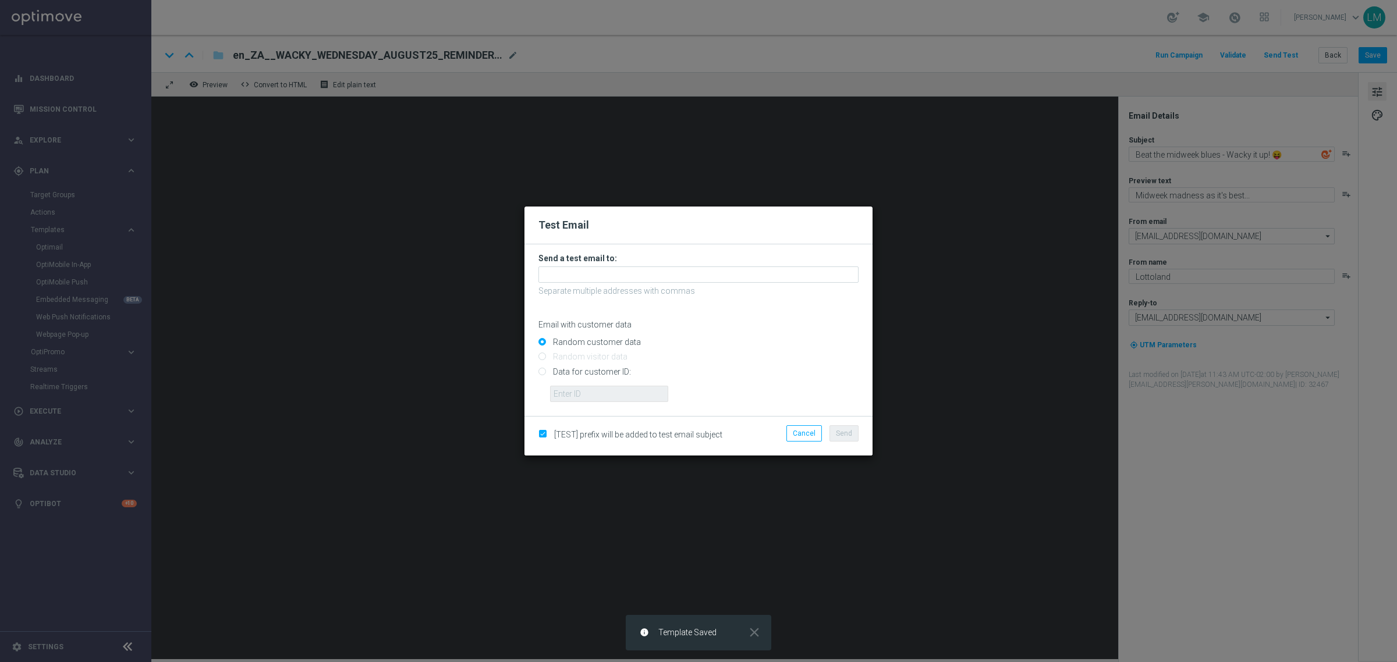
click at [594, 260] on h3 "Send a test email to:" at bounding box center [698, 258] width 320 height 10
click at [591, 272] on input "text" at bounding box center [698, 275] width 320 height 16
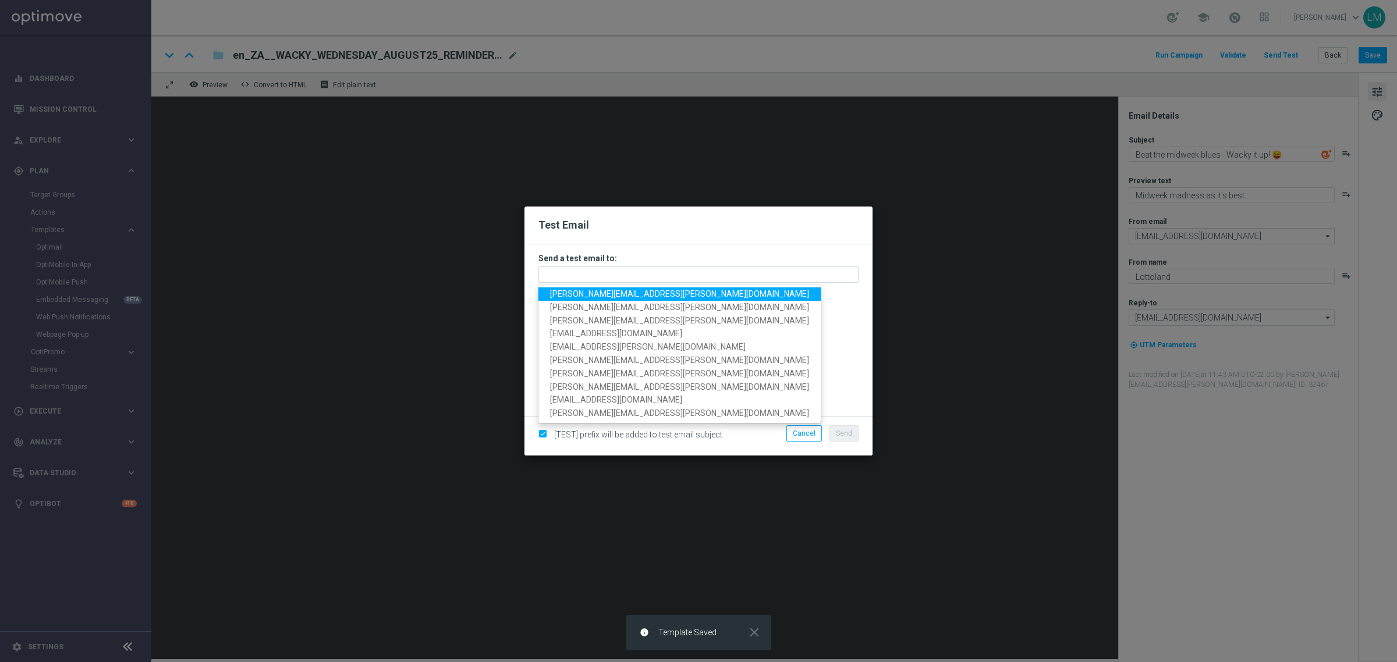
click at [604, 289] on span "leslie.martinez@lottoland.com" at bounding box center [679, 293] width 259 height 9
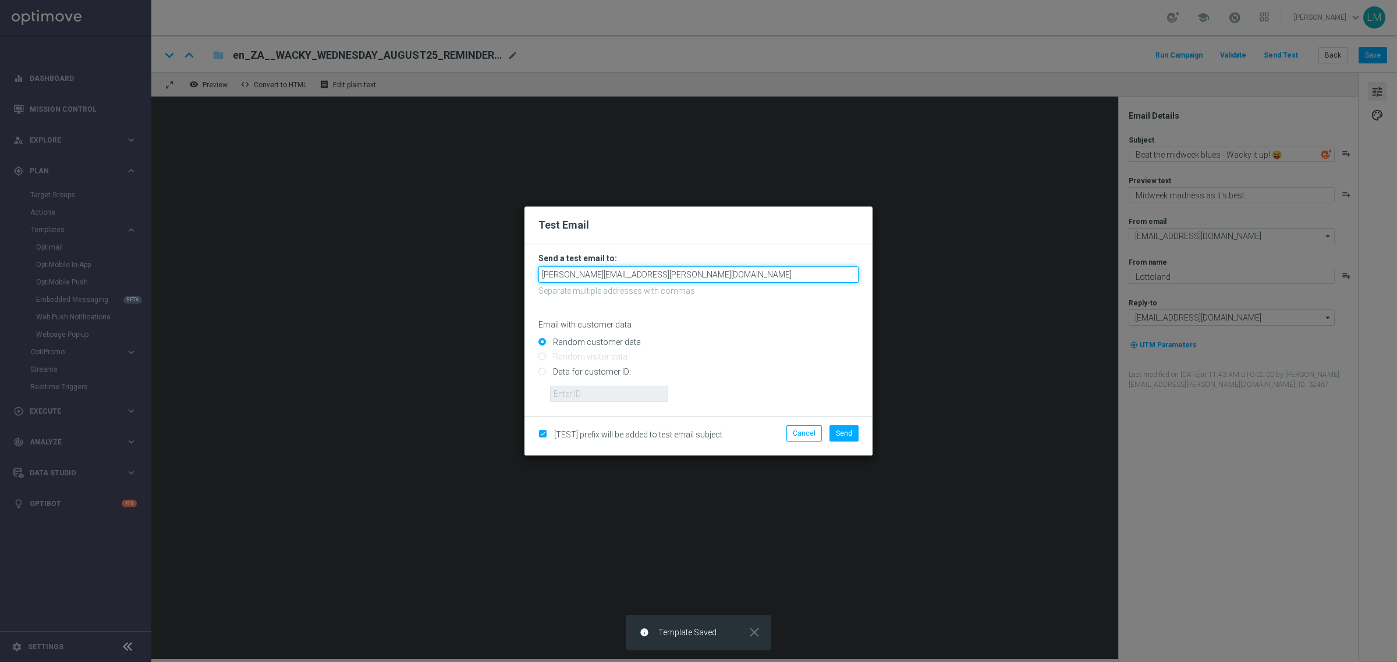
click at [668, 280] on input "leslie.martinez@lottoland.com" at bounding box center [698, 275] width 320 height 16
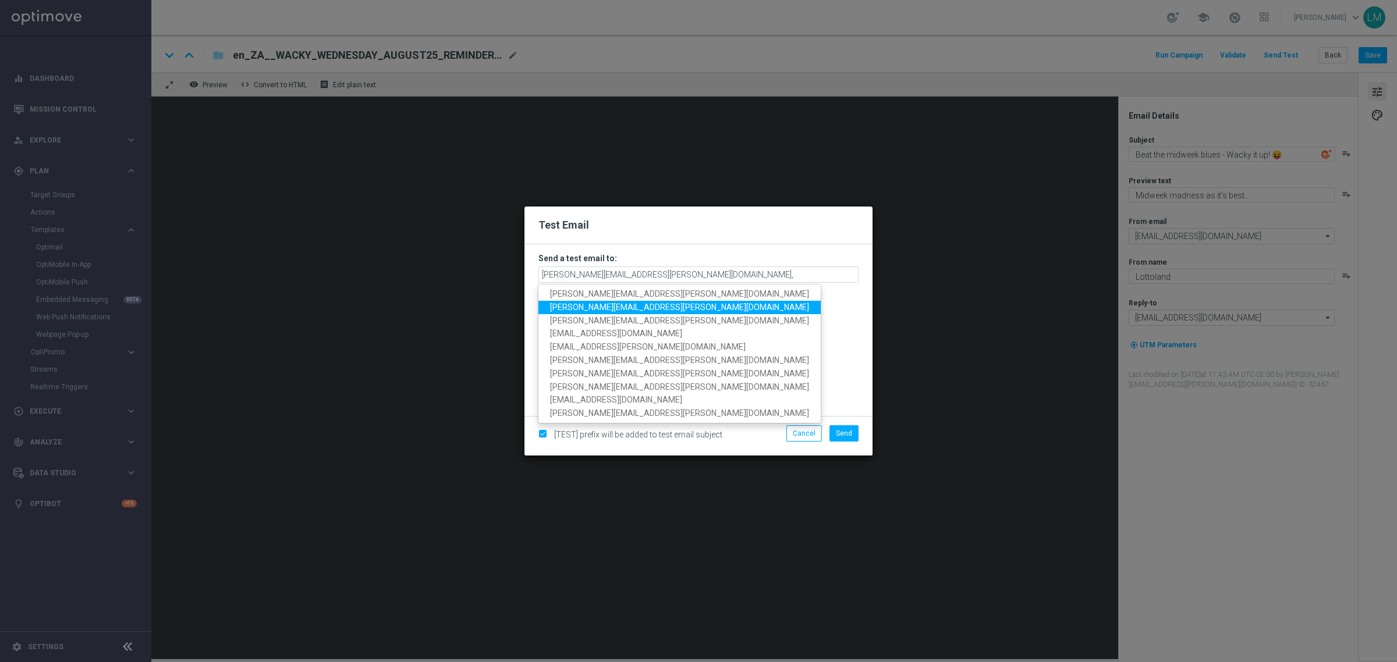
click at [620, 303] on span "millie.purcell@lottoland.com" at bounding box center [679, 307] width 259 height 9
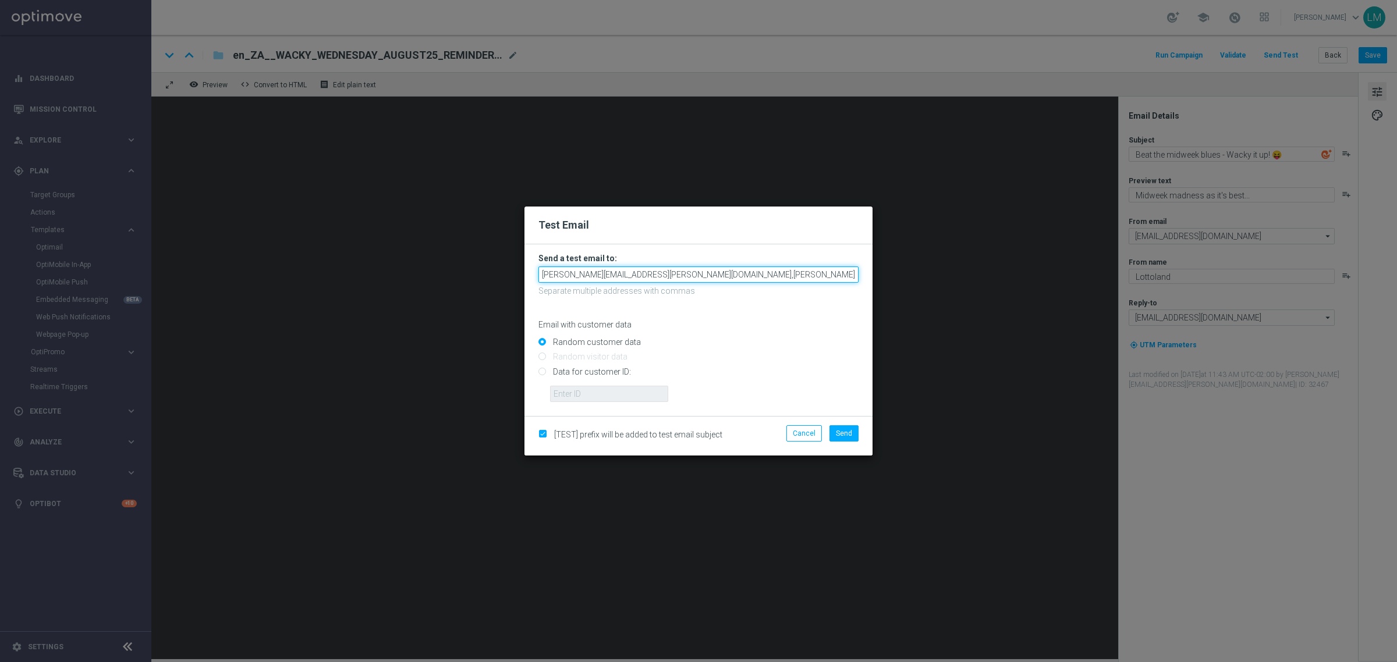
click at [766, 272] on input "leslie.martinez@lottoland.com,millie.purcell@lottoland.com" at bounding box center [698, 275] width 320 height 16
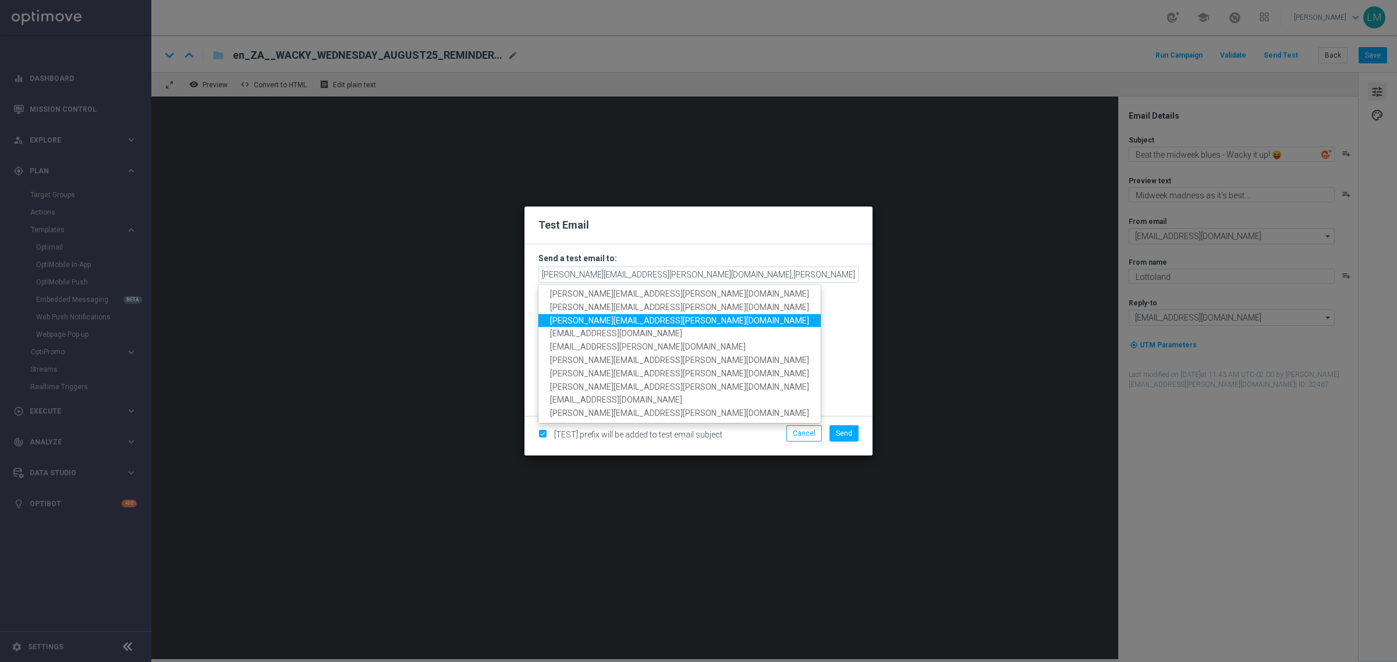
click at [583, 316] on span "ricky.hubbard@lottoland.com" at bounding box center [679, 319] width 259 height 9
type input "leslie.martinez@lottoland.com,millie.purcell@lottoland.com,ricky.hubbard@lottol…"
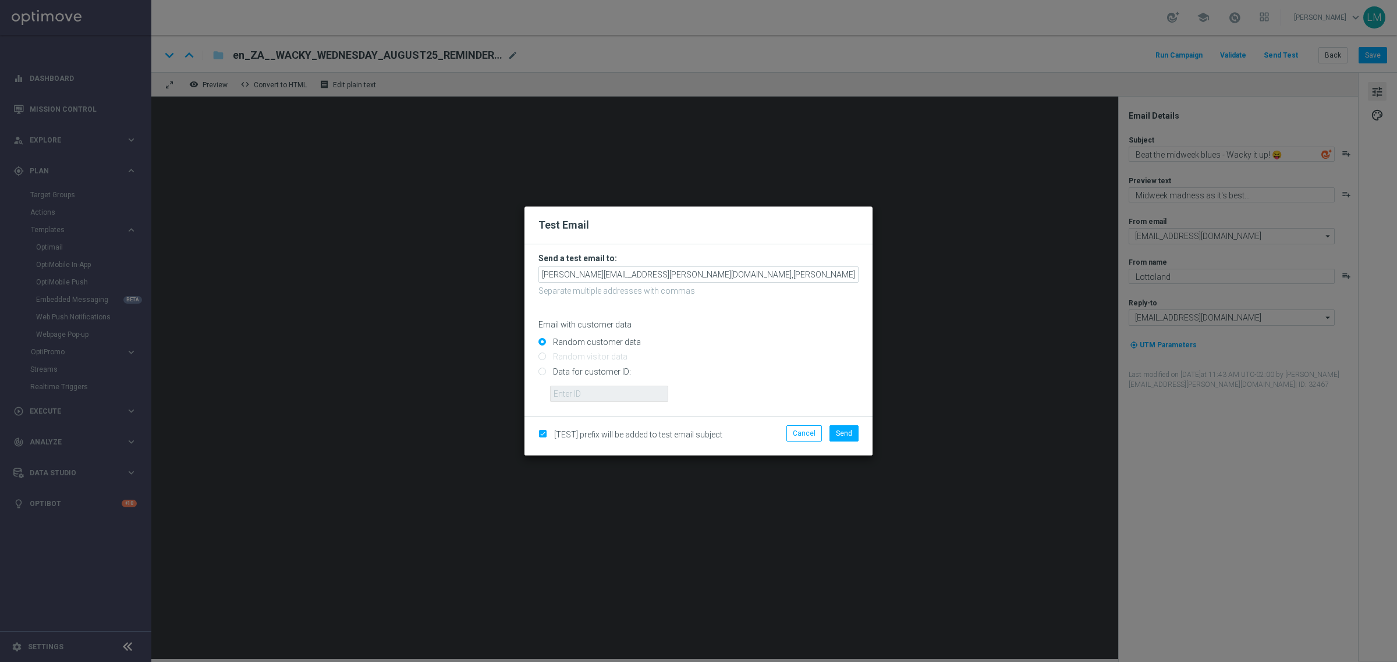
click at [566, 371] on input "Data for customer ID:" at bounding box center [698, 376] width 320 height 16
radio input "true"
click at [603, 399] on input "text" at bounding box center [609, 394] width 118 height 16
type input "10505907"
click at [853, 432] on button "Send" at bounding box center [843, 433] width 29 height 16
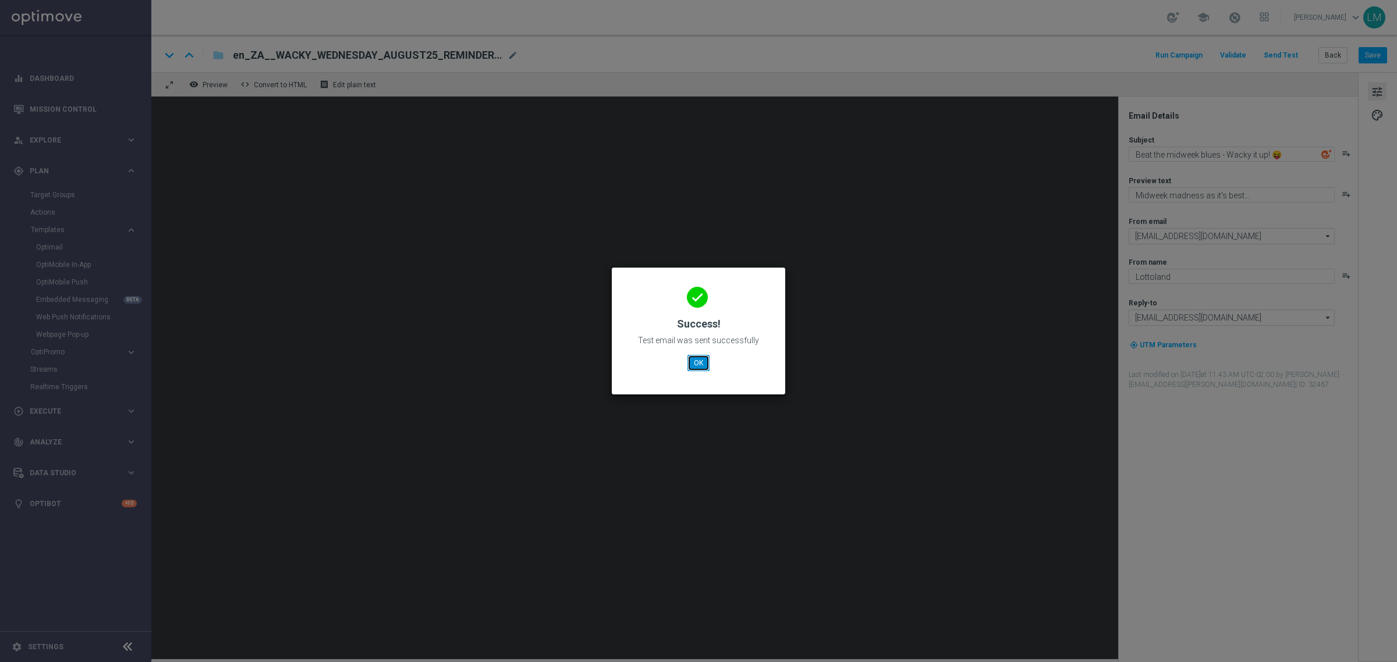
click at [701, 368] on button "OK" at bounding box center [698, 363] width 22 height 16
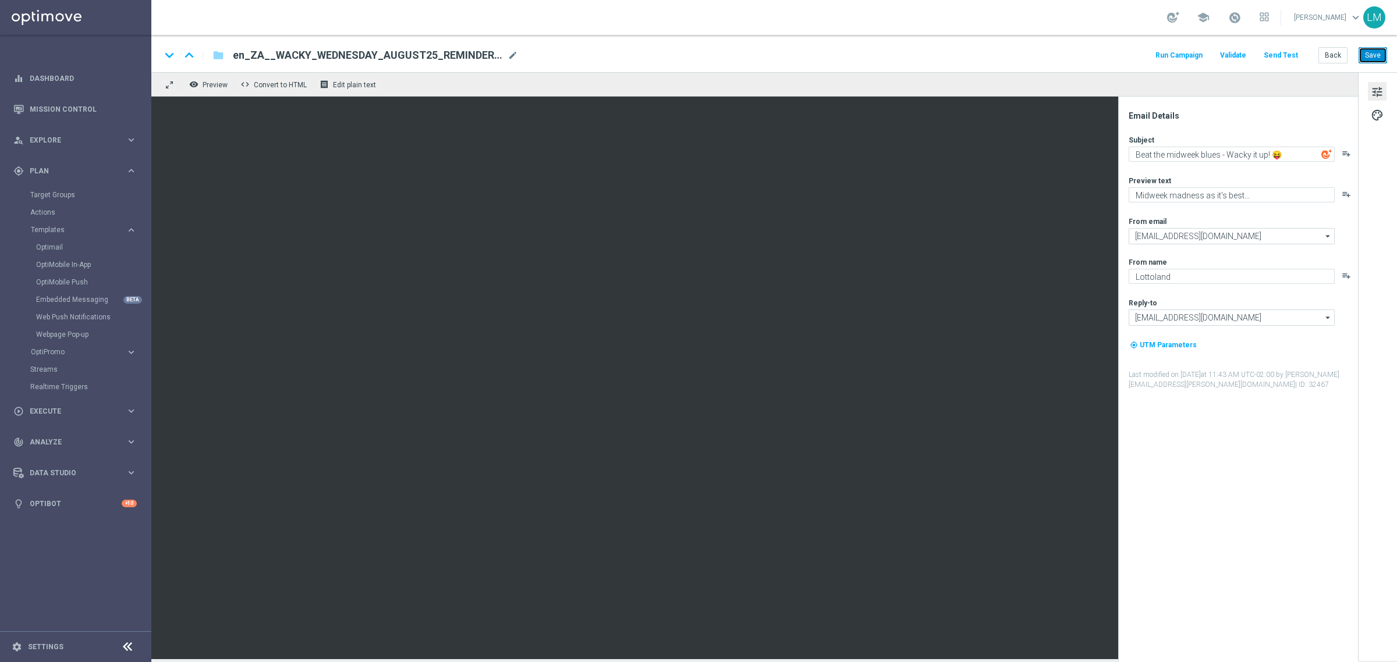
click at [1117, 51] on button "Save" at bounding box center [1372, 55] width 29 height 16
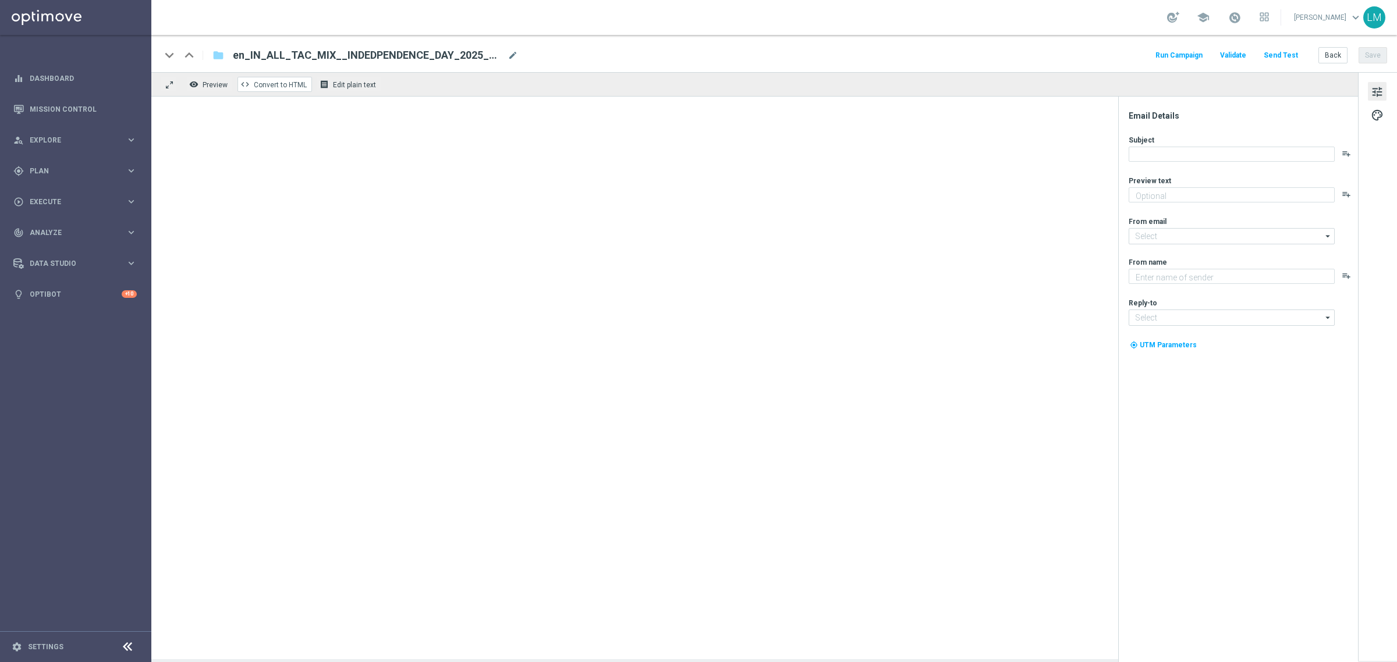
type textarea "We've got this great offer for you"
type input "[EMAIL_ADDRESS][DOMAIN_NAME]"
type textarea "Lottoland"
type input "[EMAIL_ADDRESS][DOMAIN_NAME]"
type textarea "Find out before this expires!"
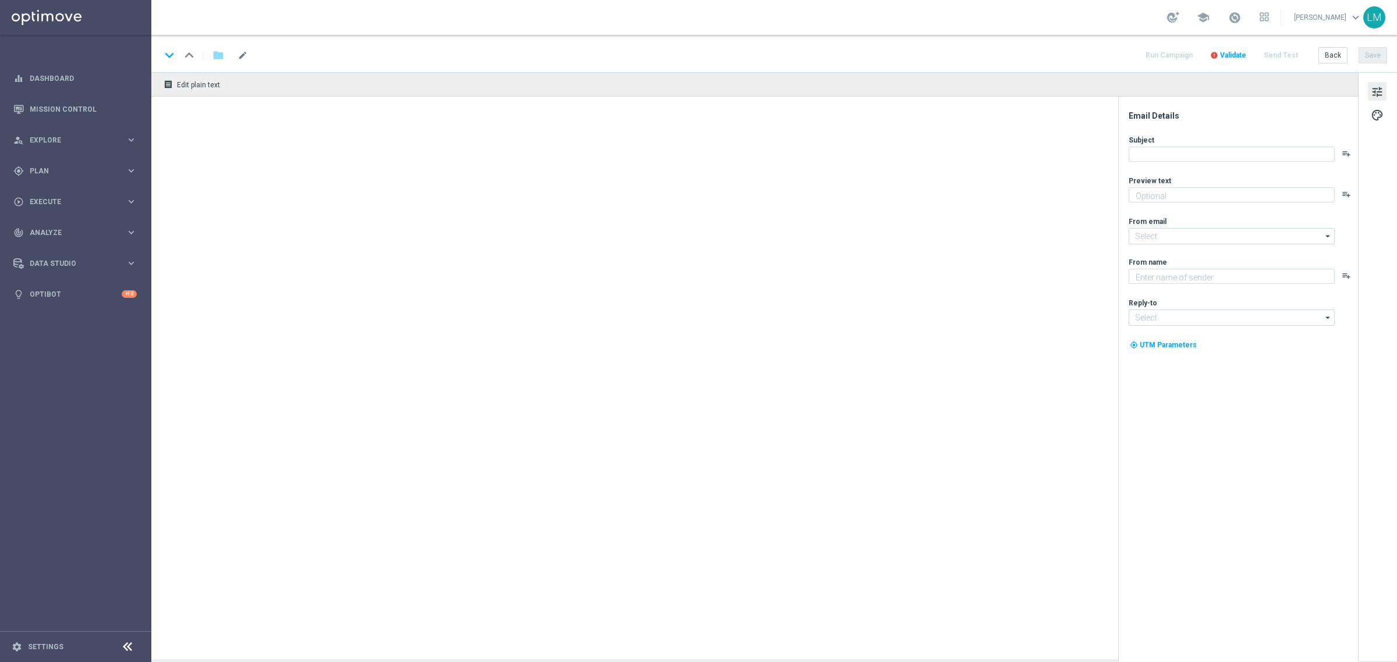
type textarea "Lottoland"
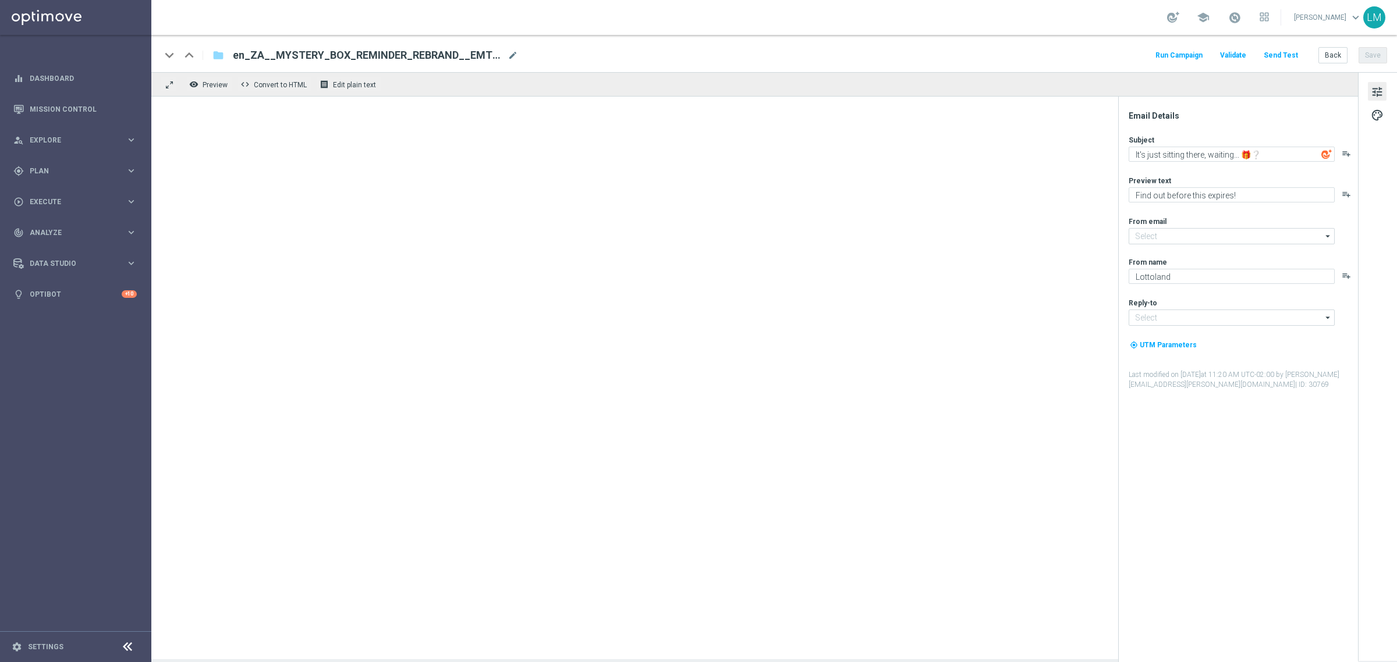
type input "[EMAIL_ADDRESS][DOMAIN_NAME]"
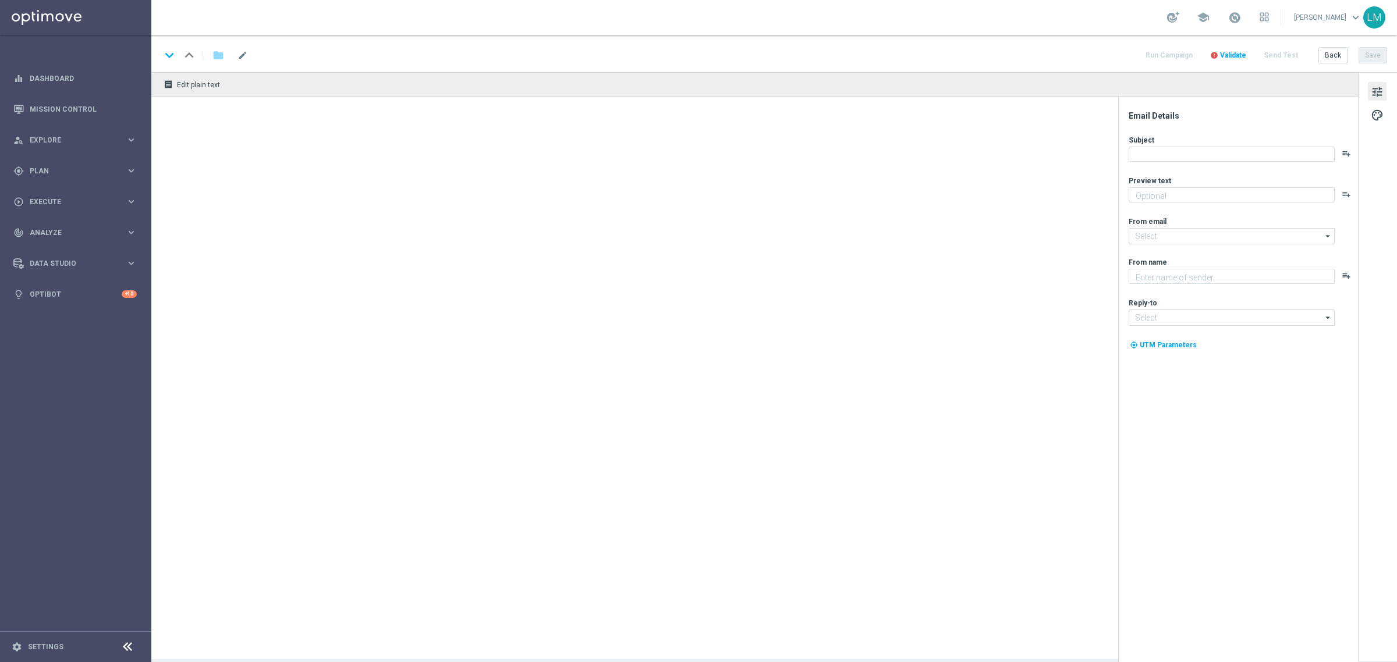
type textarea "Making Wednesdays something to look forward to..."
type input "[EMAIL_ADDRESS][DOMAIN_NAME]"
type textarea "Lottoland"
type input "[EMAIL_ADDRESS][DOMAIN_NAME]"
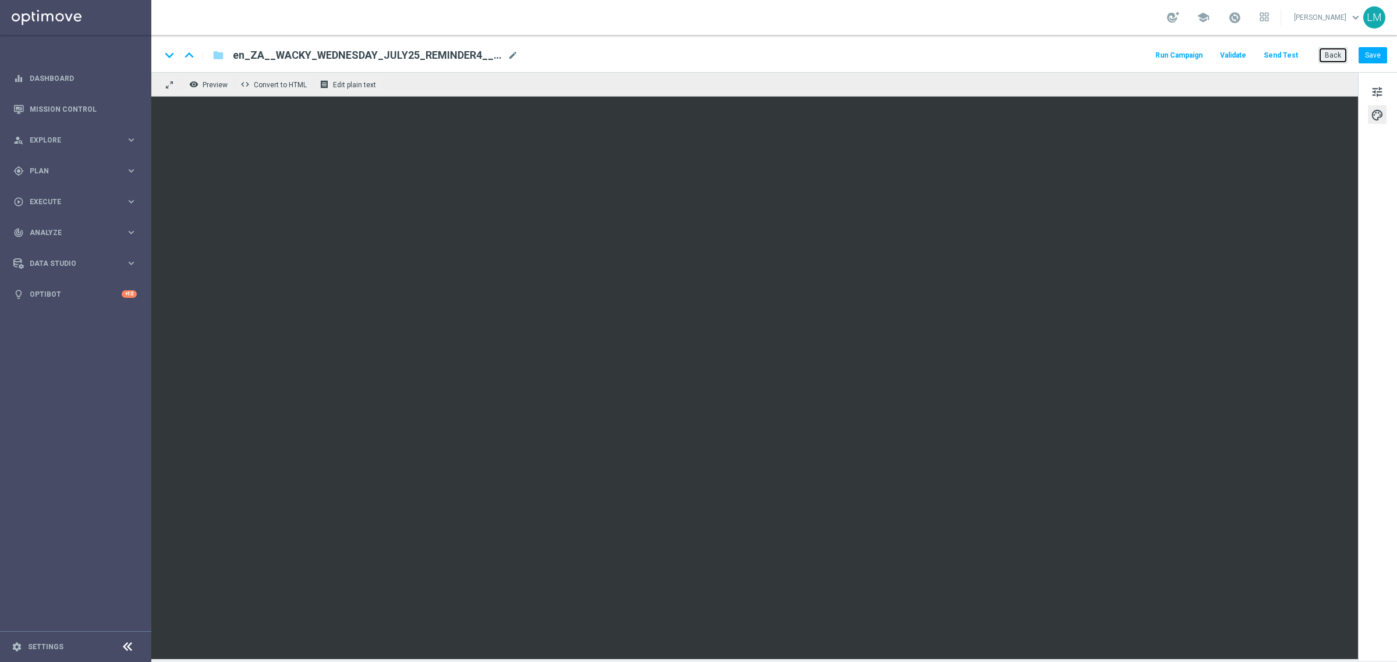
click at [1334, 54] on button "Back" at bounding box center [1332, 55] width 29 height 16
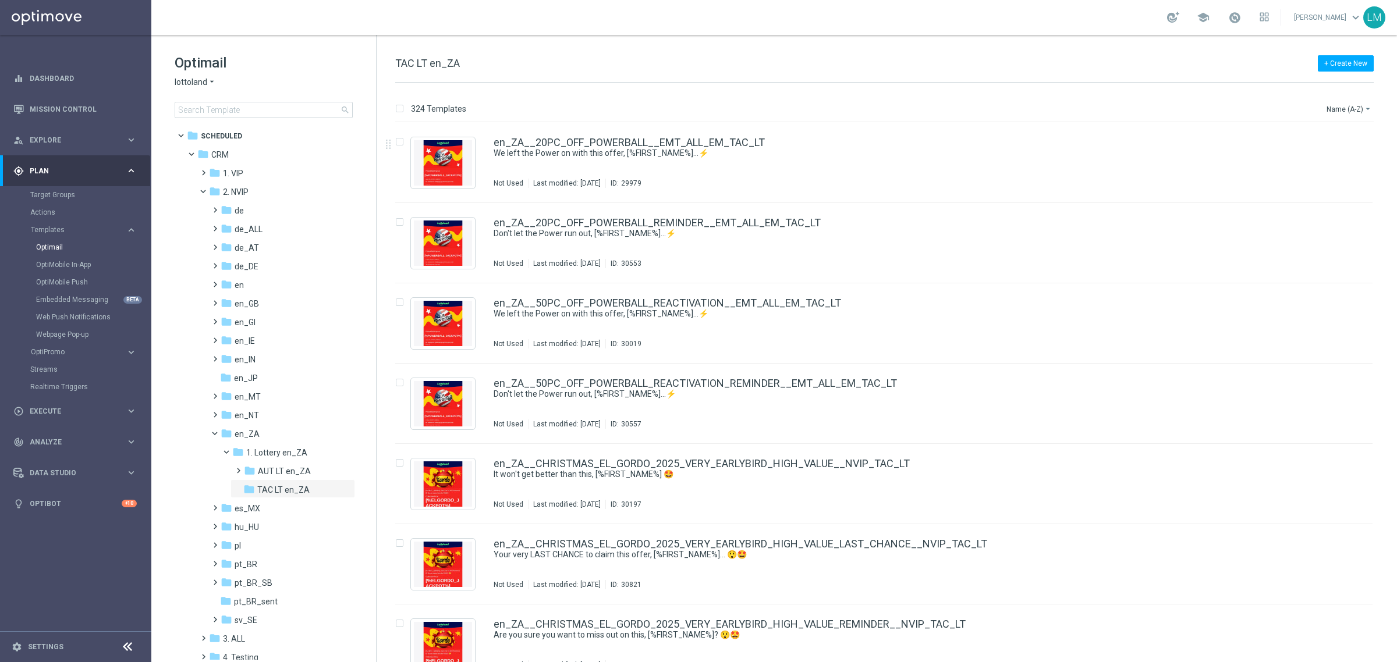
click at [1333, 100] on div "Name (A-Z) arrow_drop_down" at bounding box center [1349, 106] width 48 height 17
click at [1330, 105] on button "Name (A-Z) arrow_drop_down" at bounding box center [1349, 109] width 48 height 14
click at [1307, 153] on div "Date Modified (Newest)" at bounding box center [1326, 161] width 93 height 16
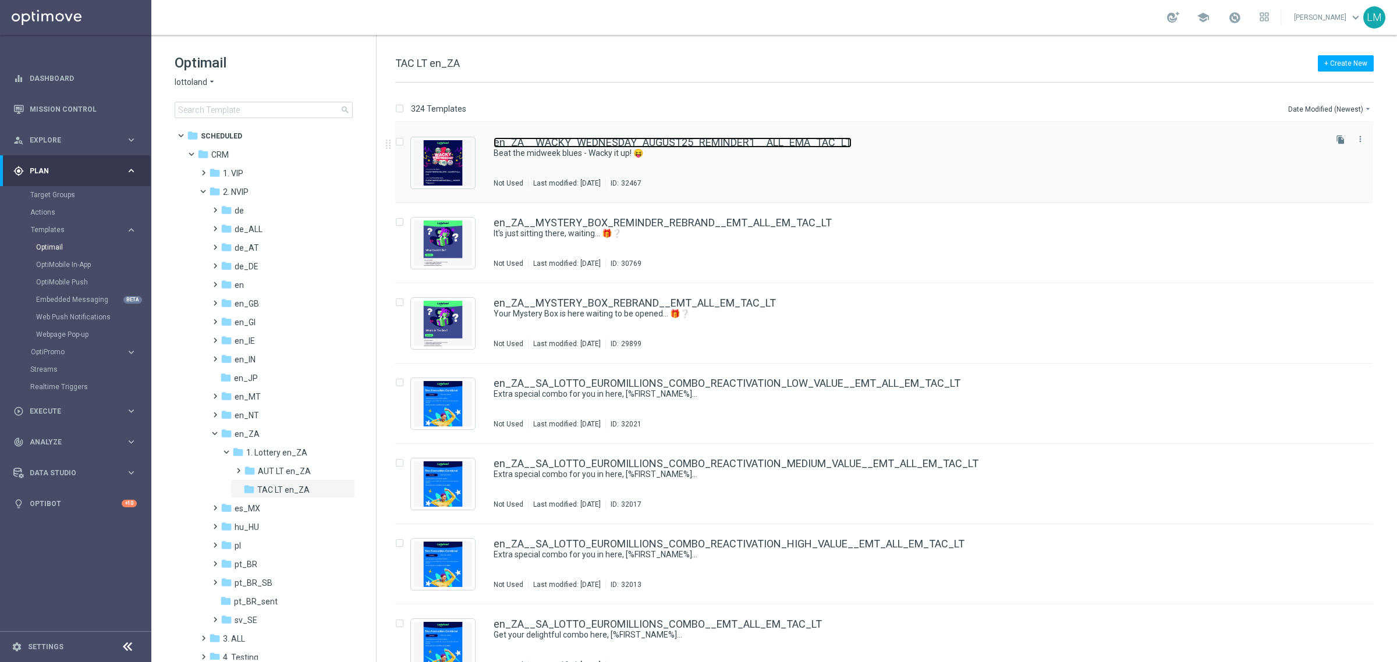
click at [696, 146] on link "en_ZA__WACKY_WEDNESDAY_AUGUST25_REMINDER1__ALL_EMA_TAC_LT" at bounding box center [673, 142] width 358 height 10
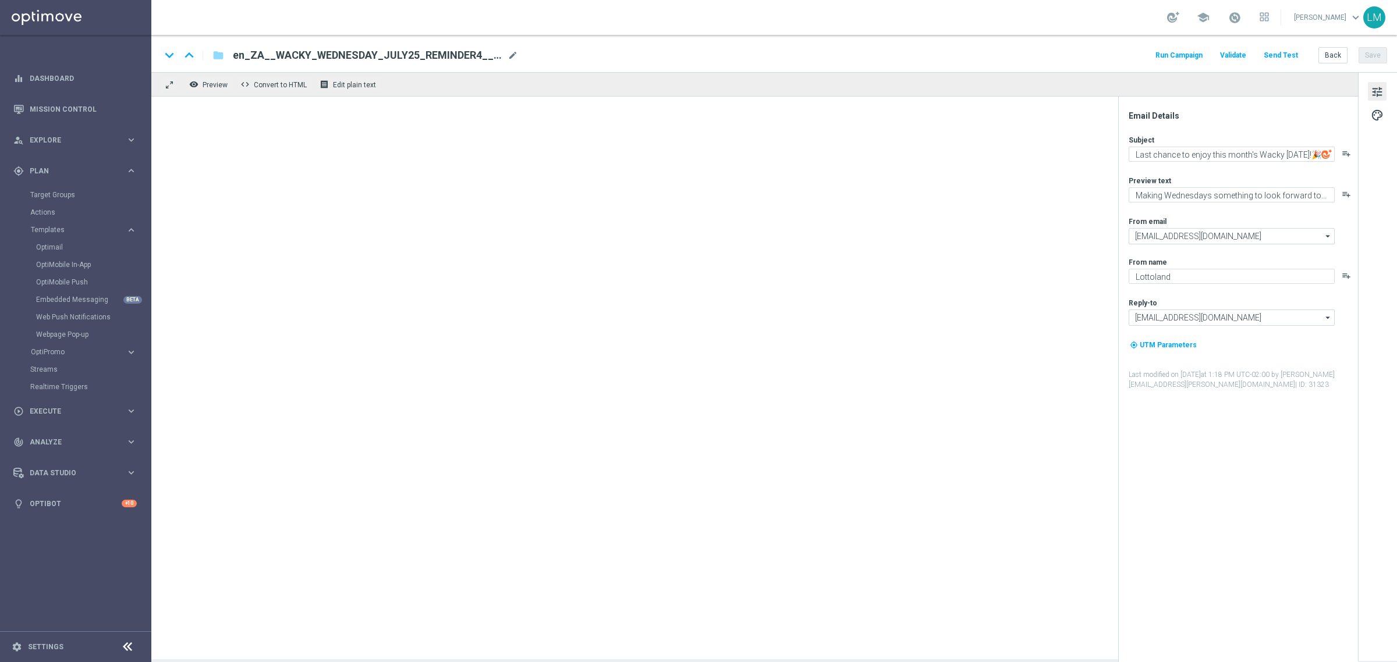
type textarea "Beat the midweek blues - Wacky it up! 😝"
type textarea "Midweek madness as it's best..."
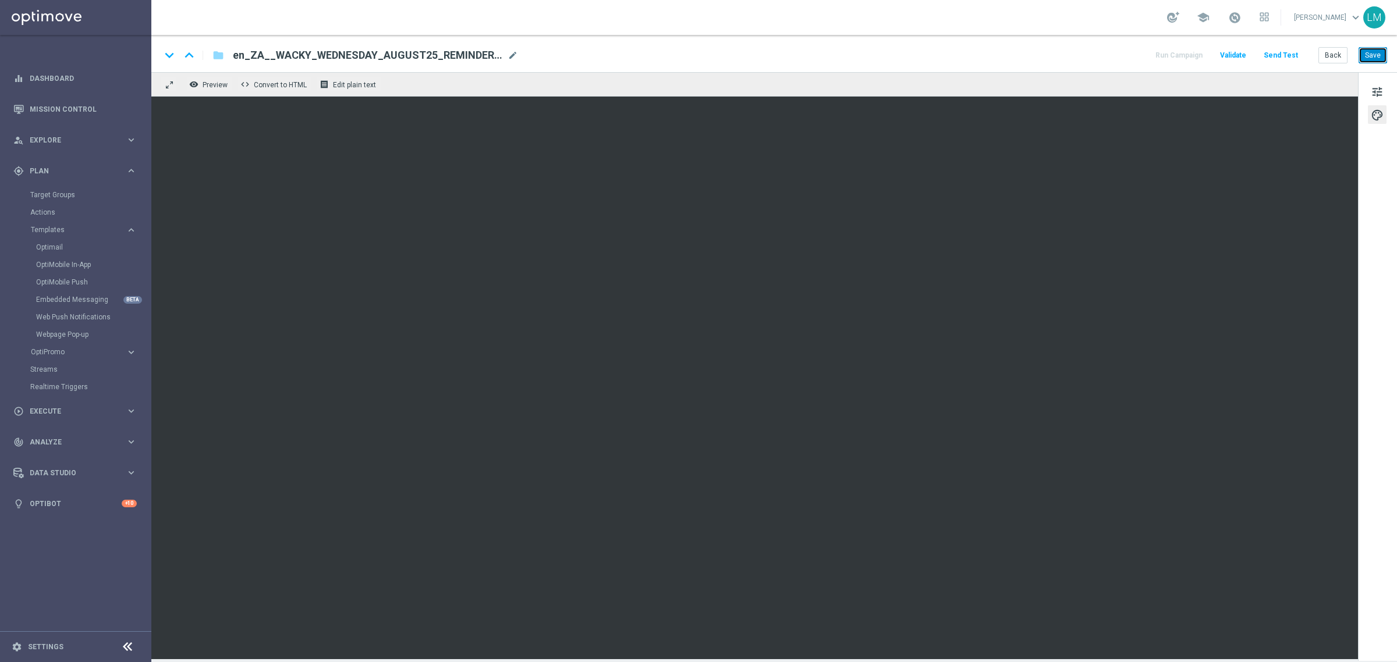
click at [1373, 56] on button "Save" at bounding box center [1372, 55] width 29 height 16
click at [1326, 55] on button "Back" at bounding box center [1332, 55] width 29 height 16
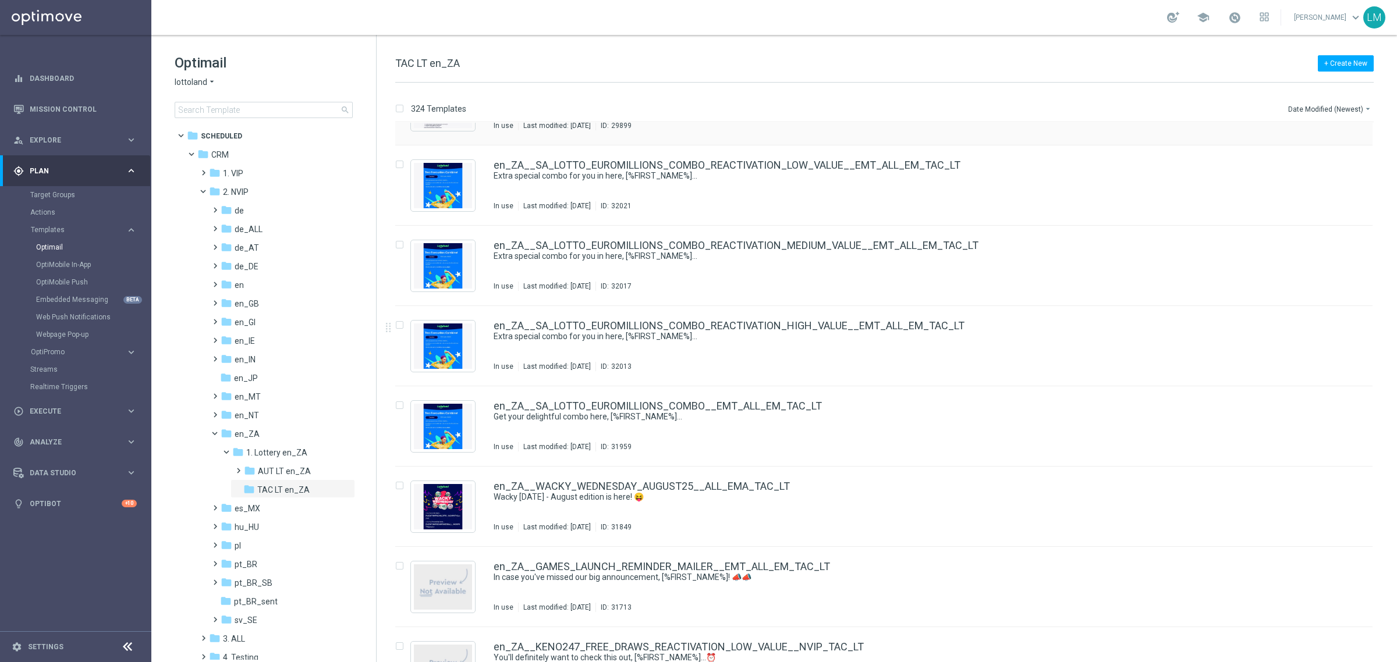
scroll to position [291, 0]
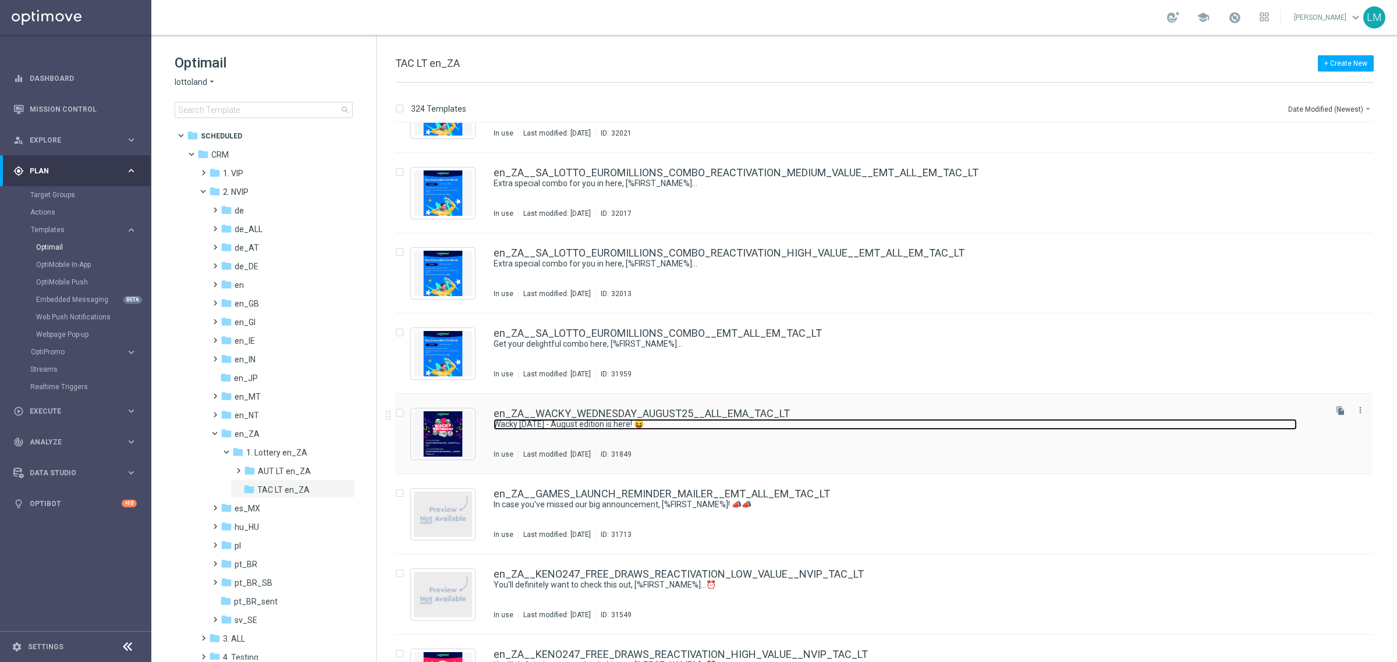
click at [729, 421] on link "Wacky [DATE] - August edition is here! 😝" at bounding box center [895, 424] width 803 height 11
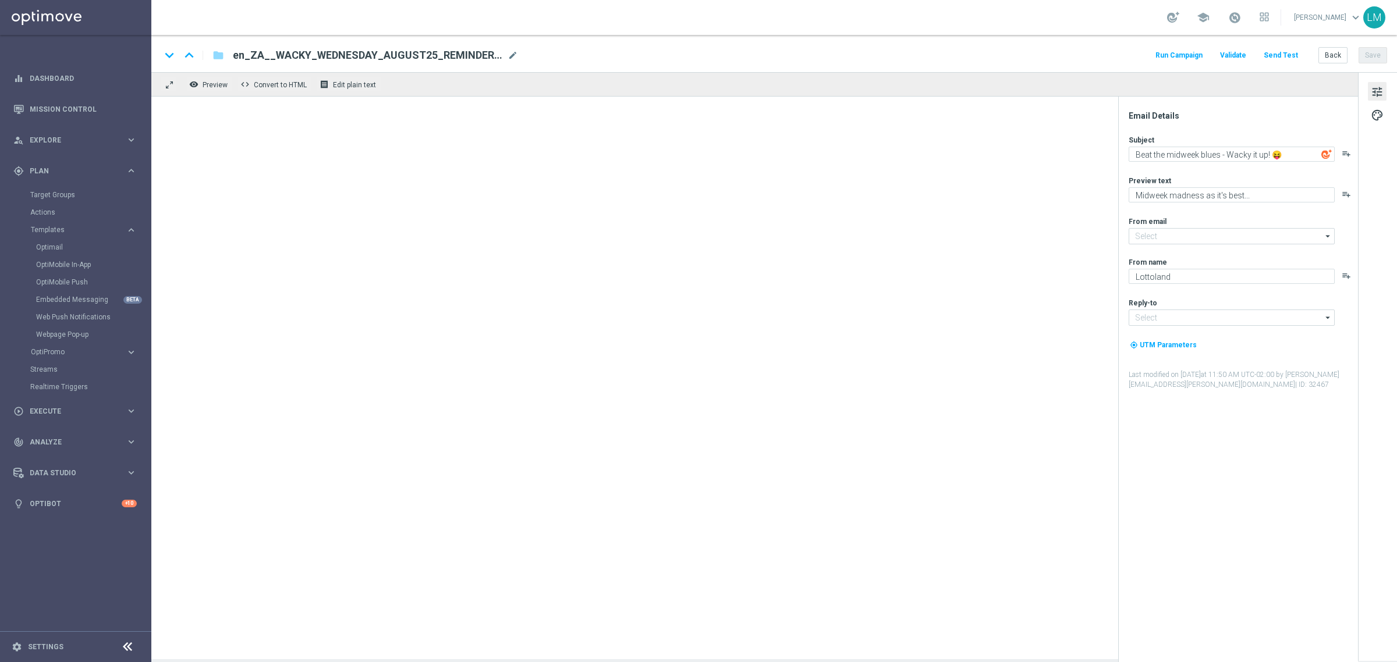
type input "[EMAIL_ADDRESS][DOMAIN_NAME]"
type textarea "Wacky [DATE] - August edition is here! 😝"
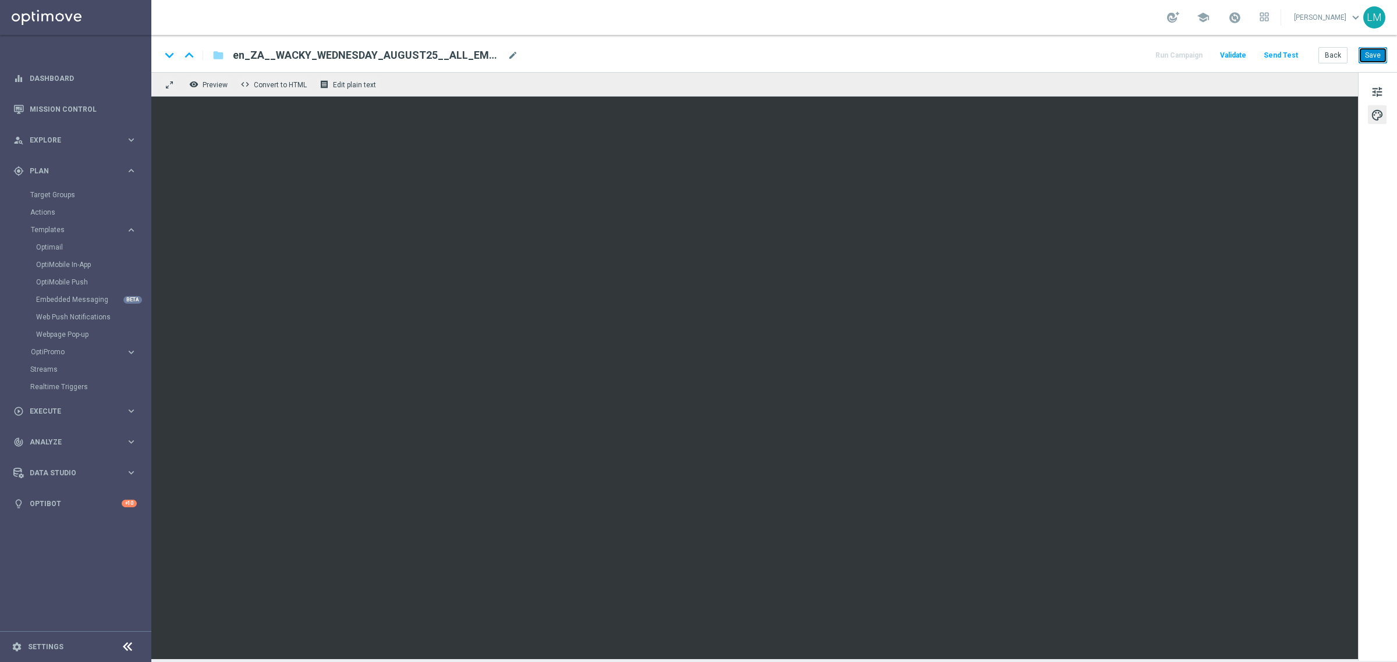
click at [1374, 59] on button "Save" at bounding box center [1372, 55] width 29 height 16
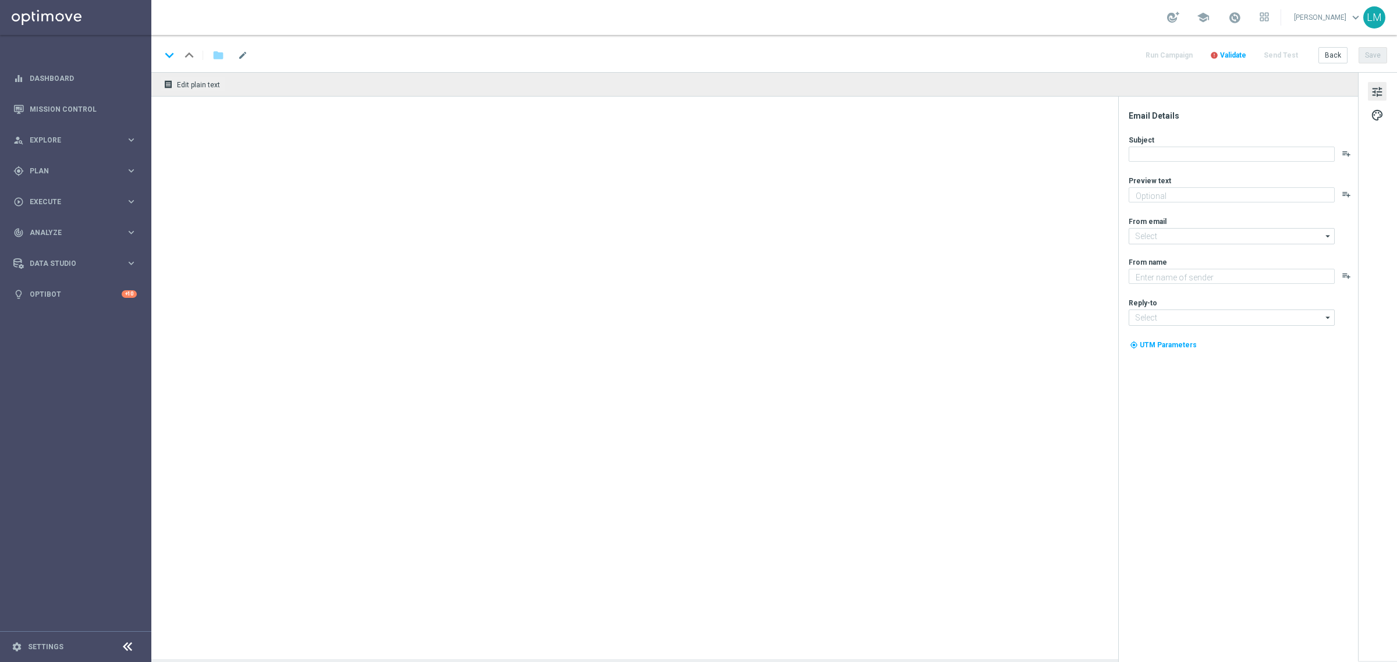
type textarea "Find out before this expires!"
type input "[EMAIL_ADDRESS][DOMAIN_NAME]"
type textarea "Lottoland"
type input "[EMAIL_ADDRESS][DOMAIN_NAME]"
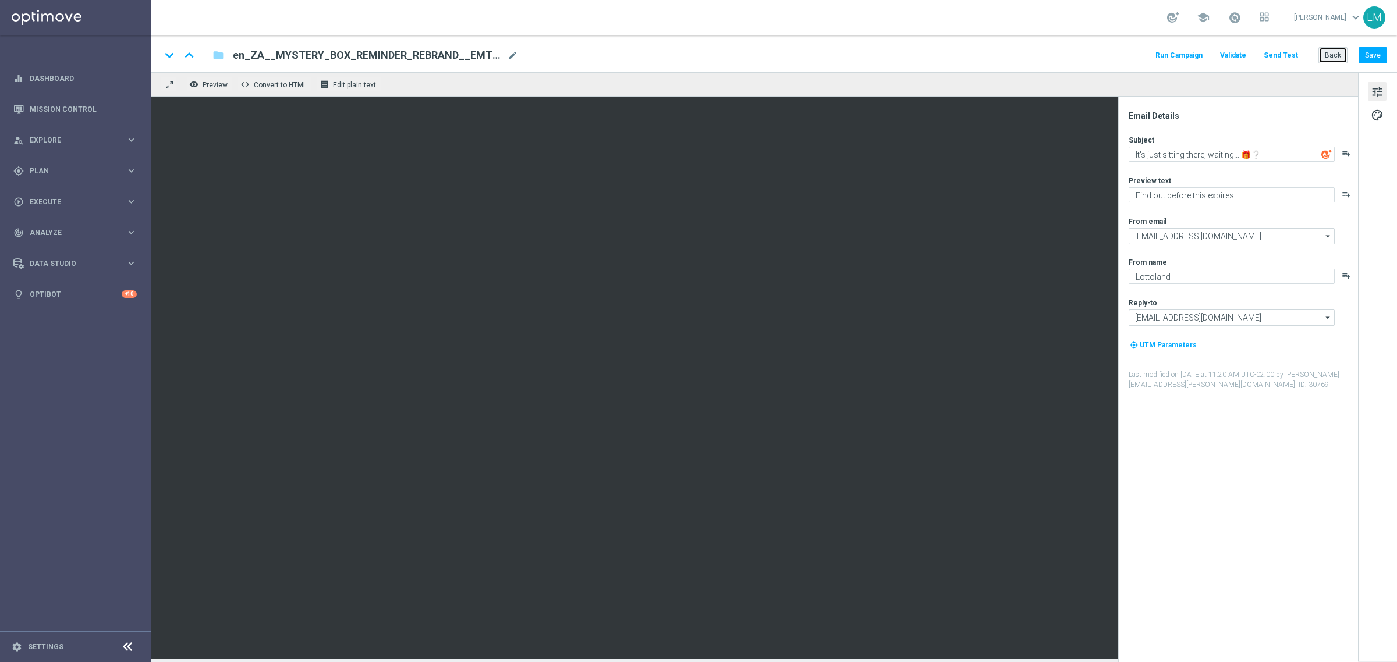
click at [1342, 56] on button "Back" at bounding box center [1332, 55] width 29 height 16
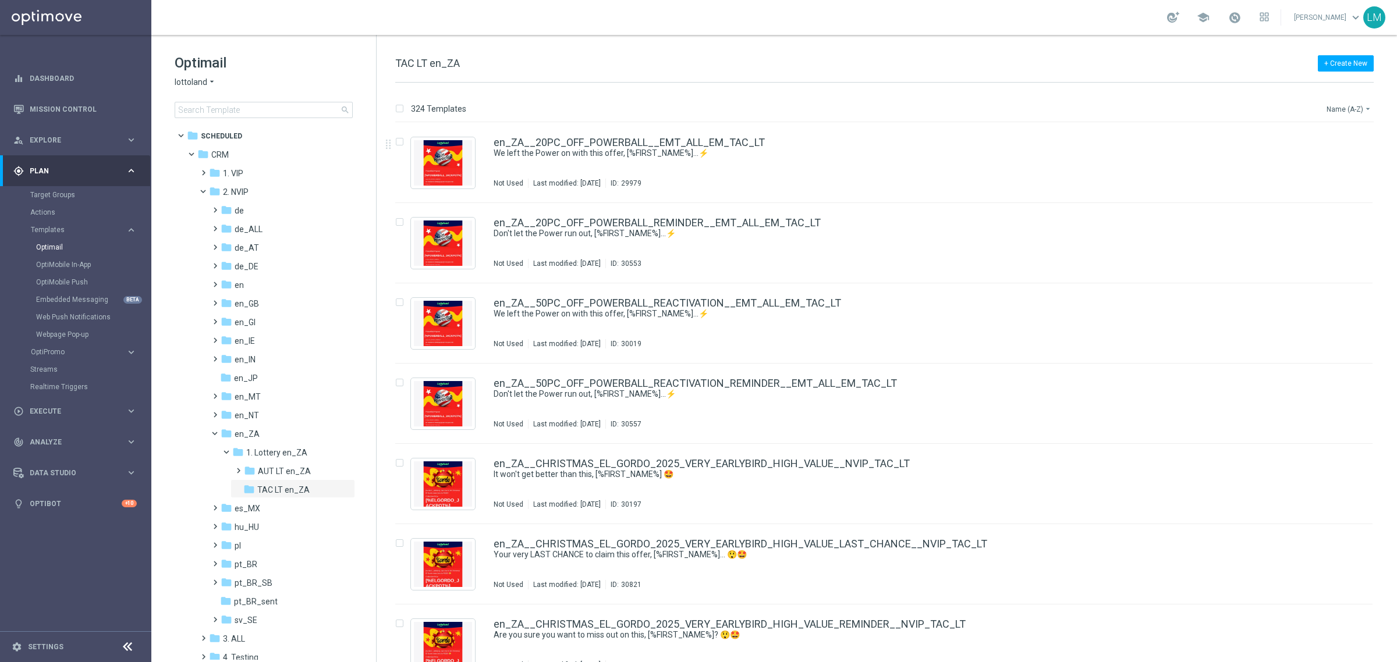
click at [1362, 102] on button "Name (A-Z) arrow_drop_down" at bounding box center [1349, 109] width 48 height 14
click at [1319, 157] on span "Date Modified (Newest)" at bounding box center [1329, 161] width 78 height 8
